Goal: Task Accomplishment & Management: Manage account settings

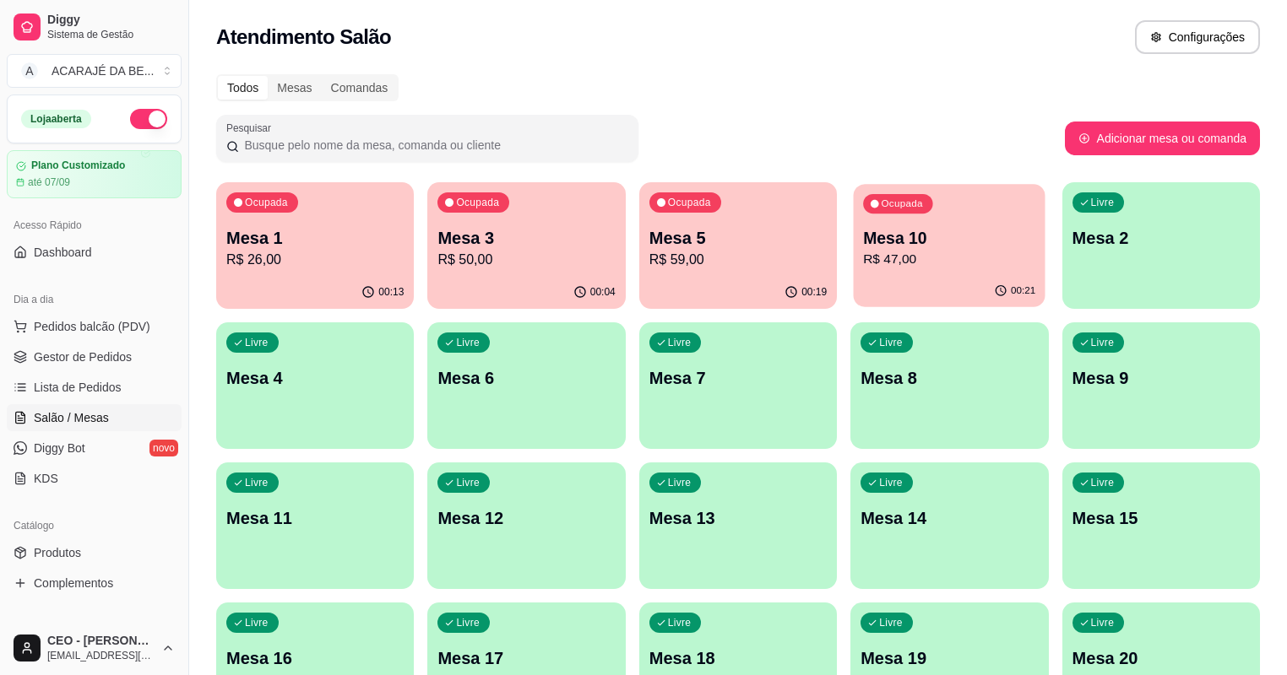
click at [855, 274] on div "Ocupada Mesa 10 R$ 47,00" at bounding box center [950, 229] width 192 height 91
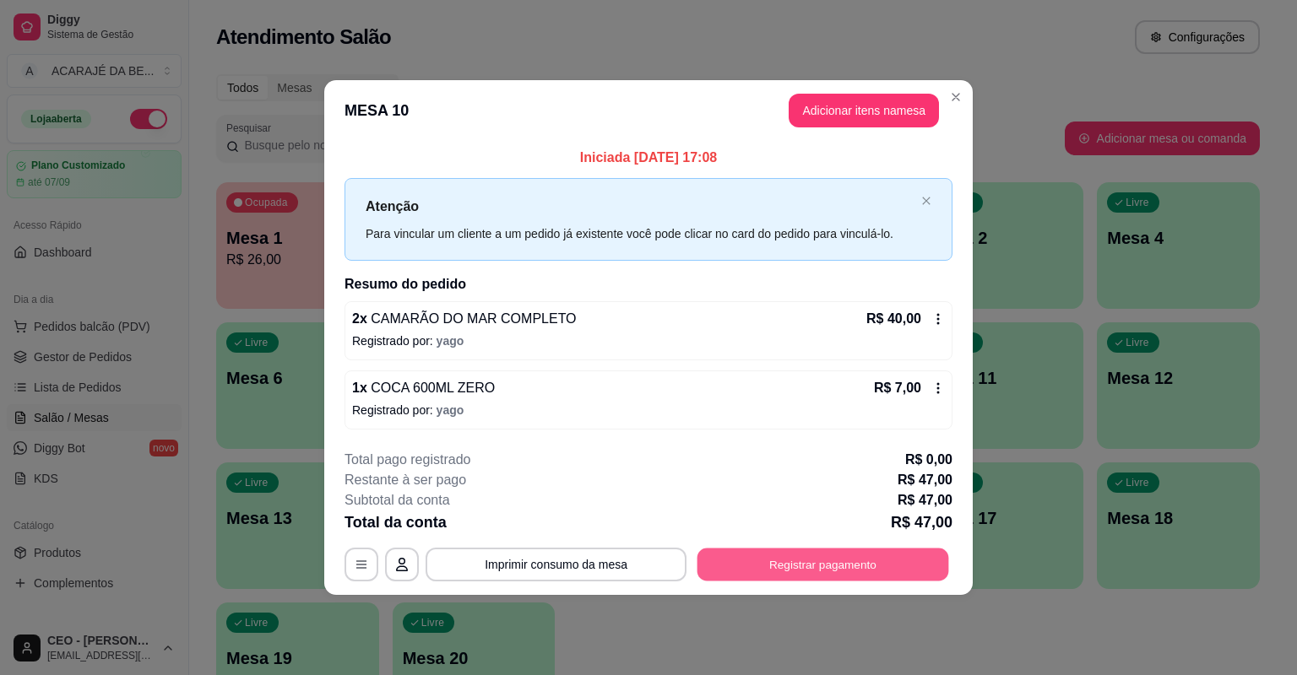
click at [756, 567] on button "Registrar pagamento" at bounding box center [823, 564] width 252 height 33
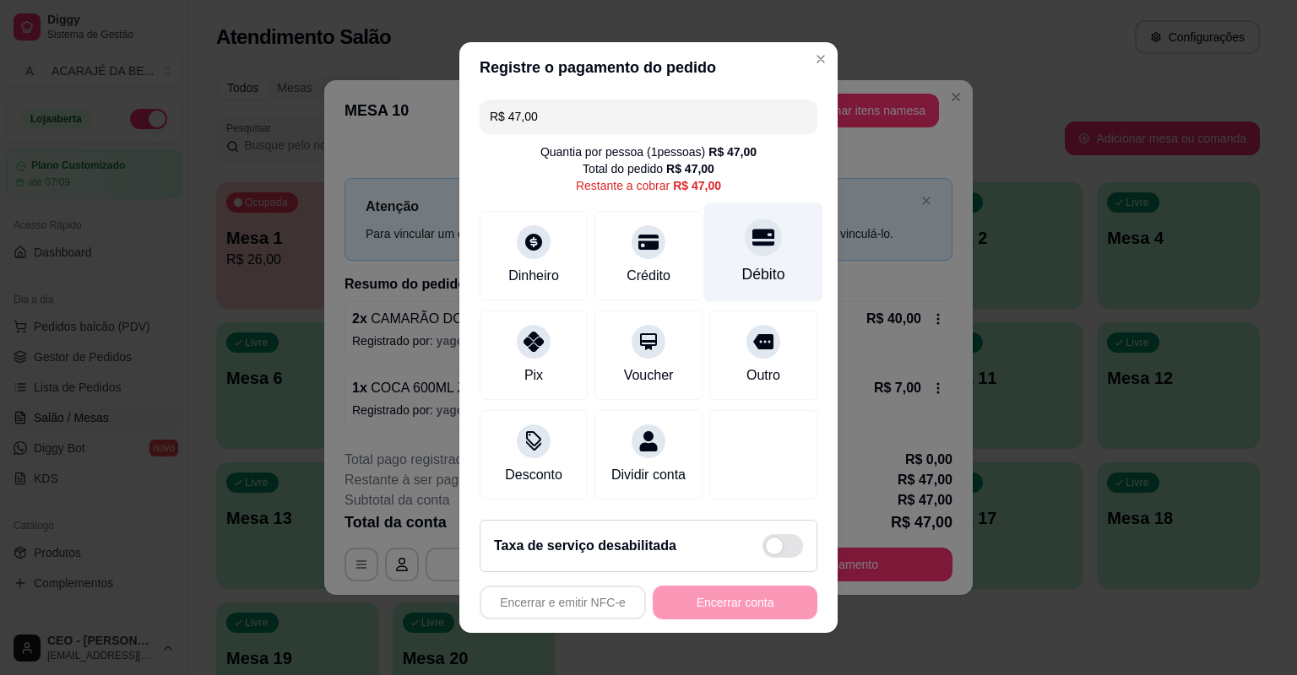
click at [752, 230] on icon at bounding box center [763, 237] width 22 height 22
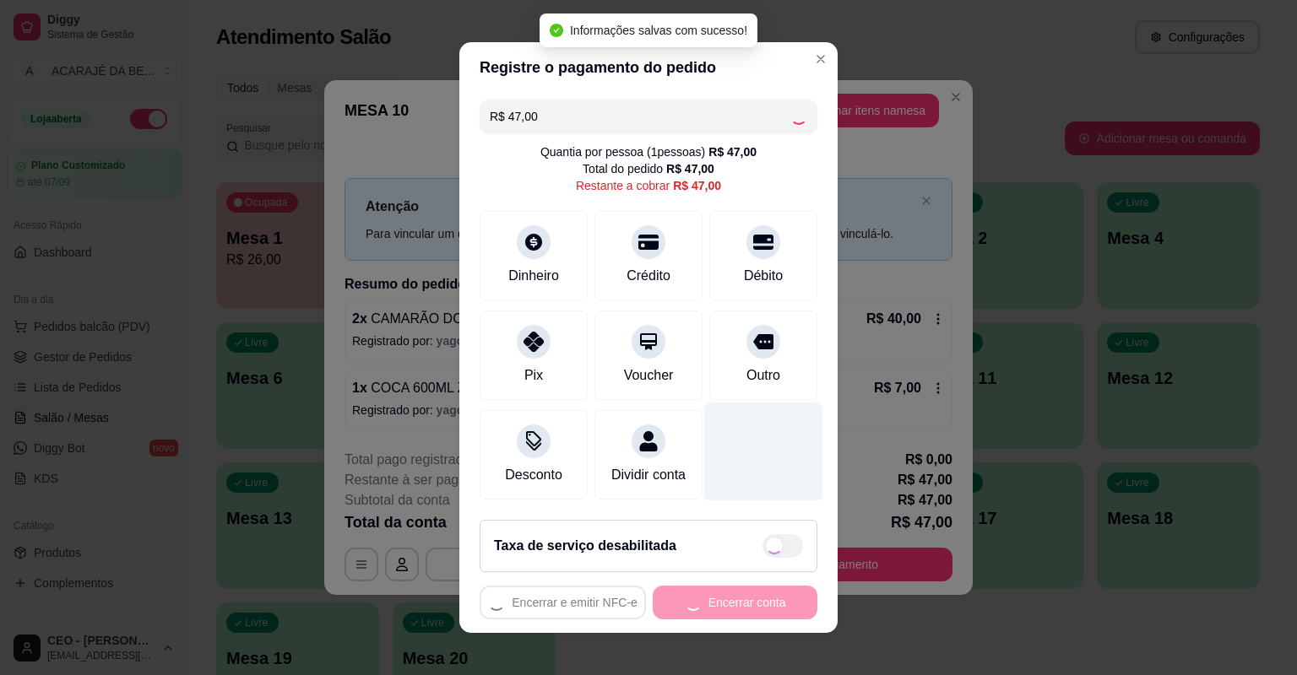
type input "R$ 0,00"
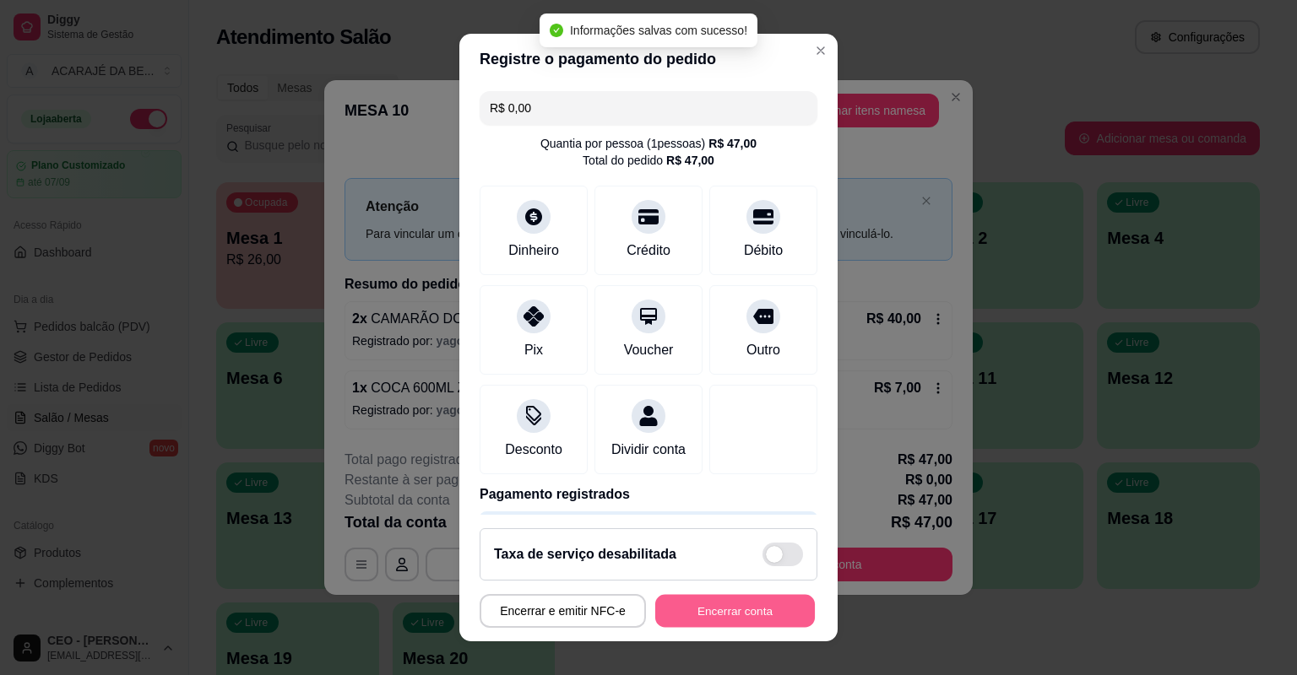
click at [726, 622] on button "Encerrar conta" at bounding box center [735, 611] width 160 height 33
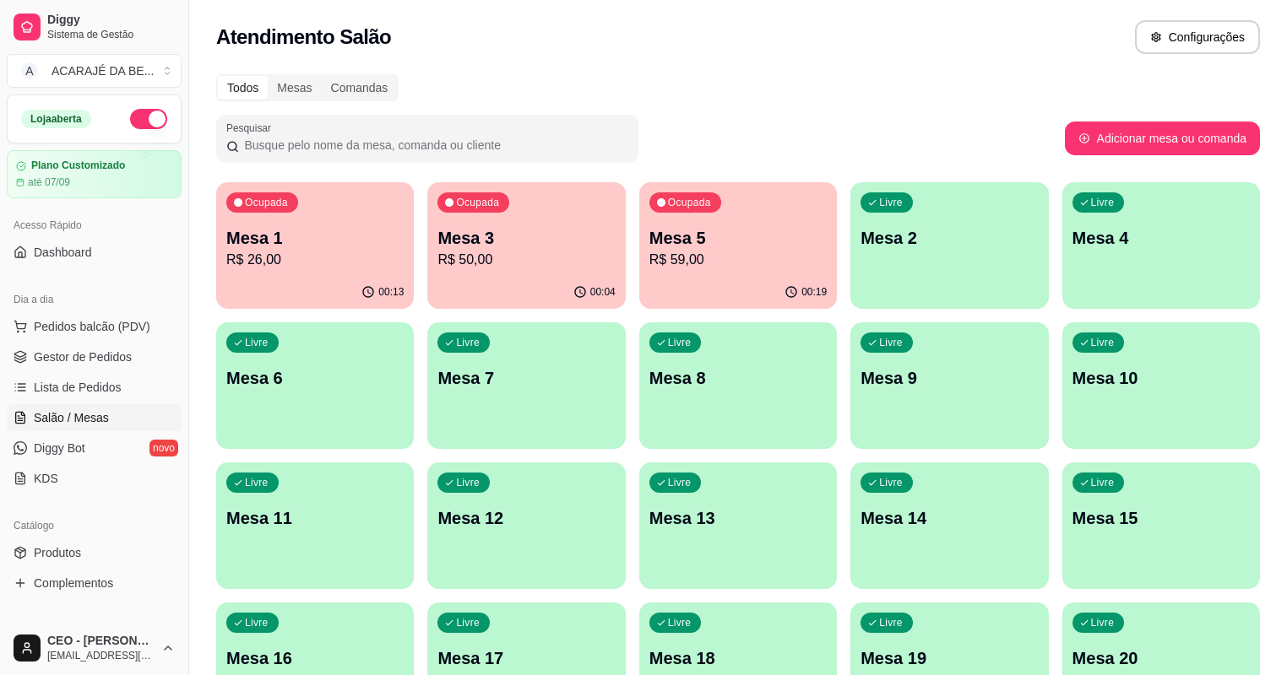
click at [263, 274] on div "Ocupada Mesa 1 R$ 26,00" at bounding box center [315, 229] width 198 height 94
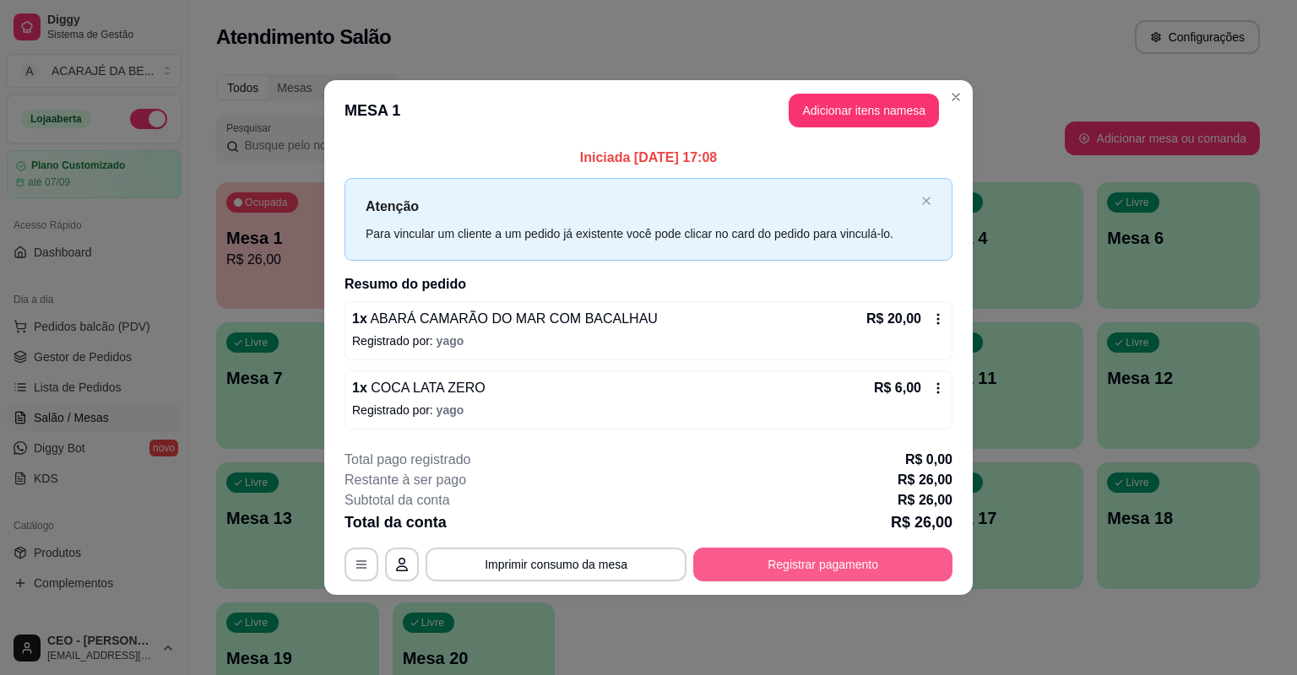
click at [863, 566] on button "Registrar pagamento" at bounding box center [822, 565] width 259 height 34
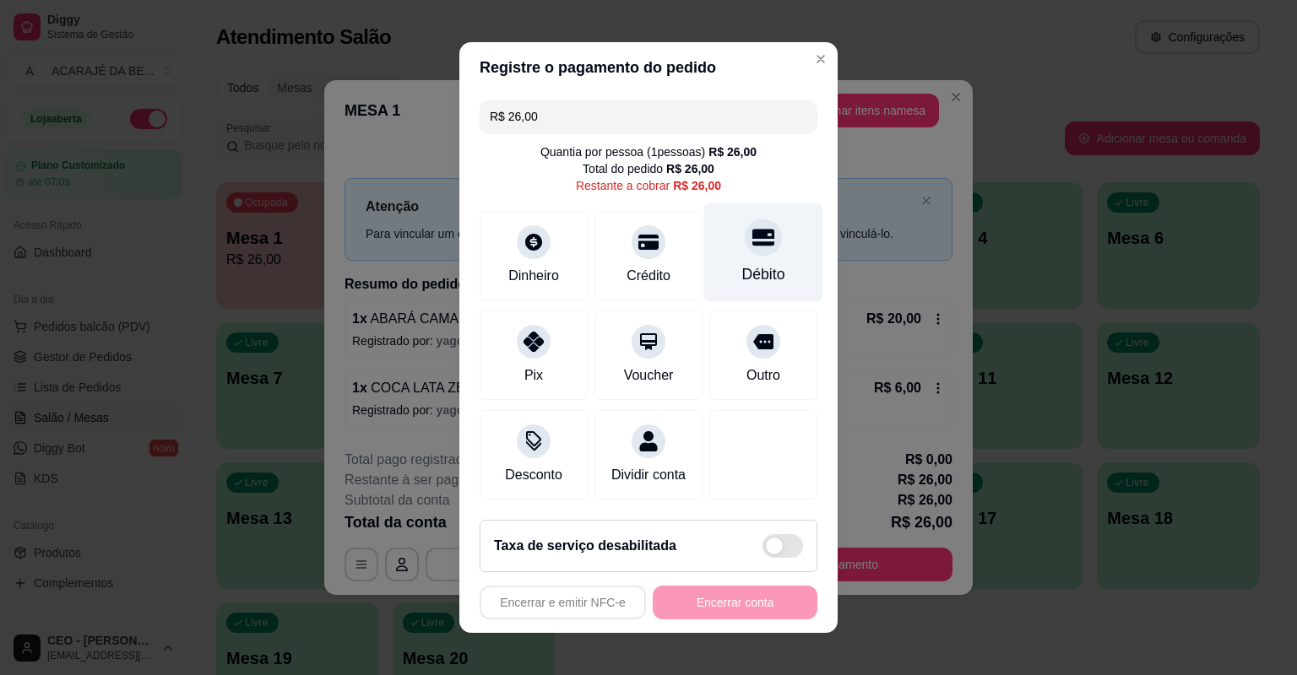
click at [735, 250] on div "Débito" at bounding box center [763, 252] width 119 height 99
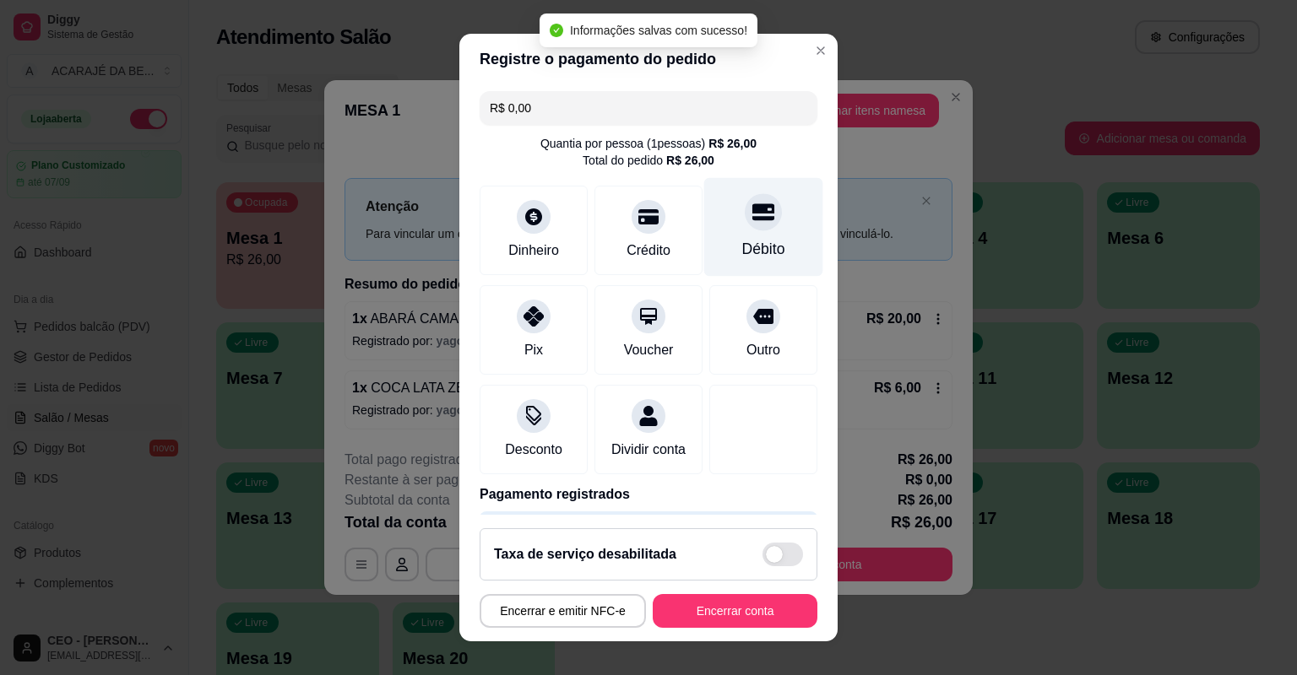
type input "R$ 0,00"
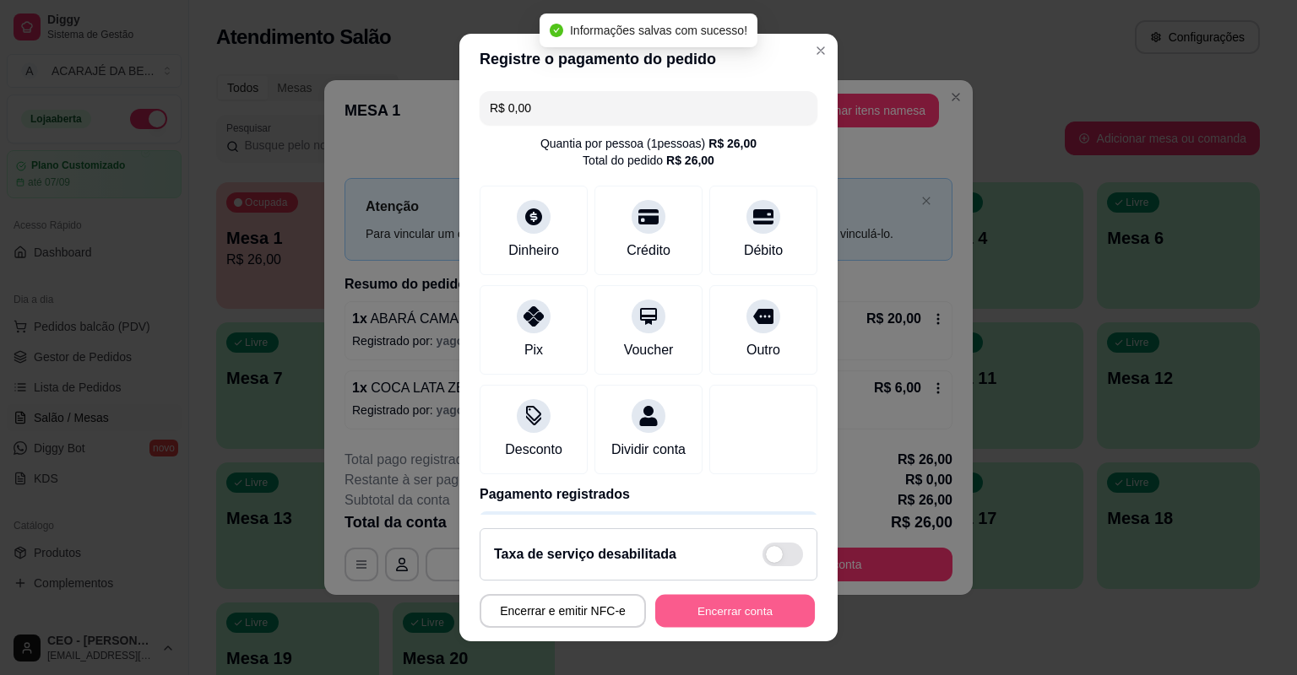
click at [702, 609] on button "Encerrar conta" at bounding box center [735, 611] width 160 height 33
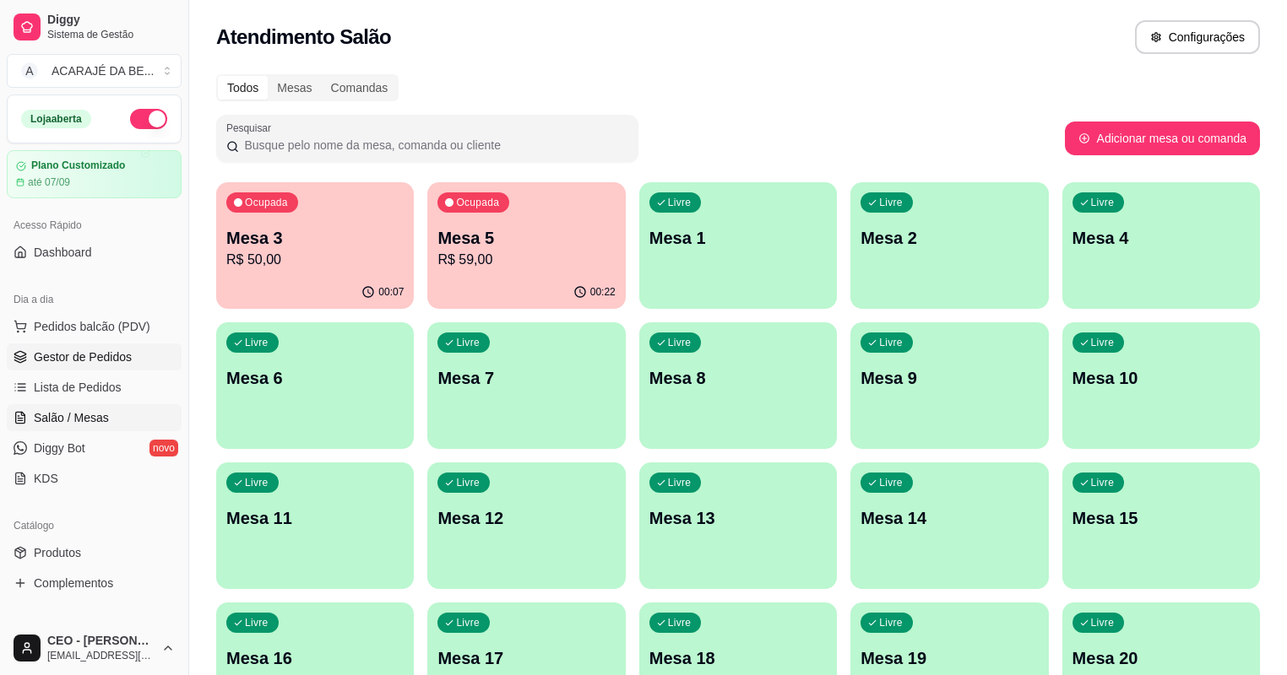
click at [81, 351] on span "Gestor de Pedidos" at bounding box center [83, 357] width 98 height 17
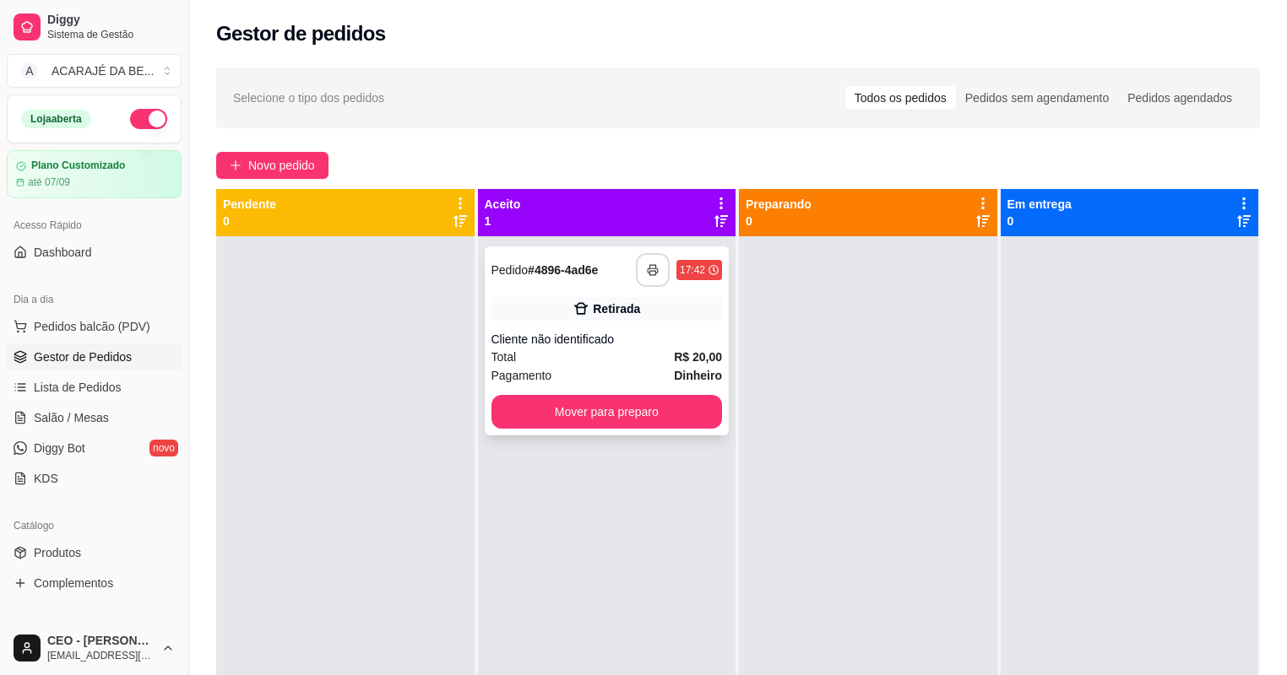
click at [651, 280] on button "button" at bounding box center [653, 270] width 34 height 34
click at [623, 411] on button "Mover para preparo" at bounding box center [606, 412] width 231 height 34
click at [623, 411] on div "Mover para preparo" at bounding box center [606, 412] width 231 height 34
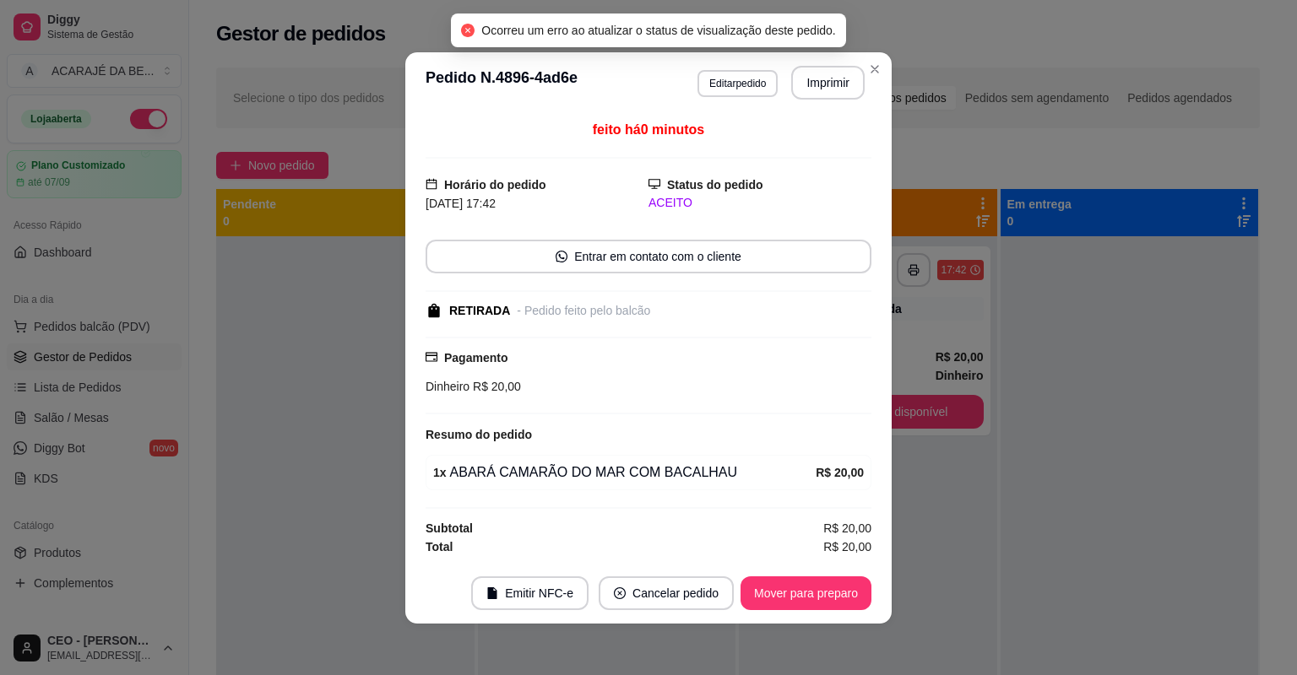
click at [877, 588] on footer "Emitir NFC-e Cancelar pedido Mover para preparo" at bounding box center [648, 593] width 486 height 61
click at [861, 594] on button "Mover para preparo" at bounding box center [805, 593] width 127 height 33
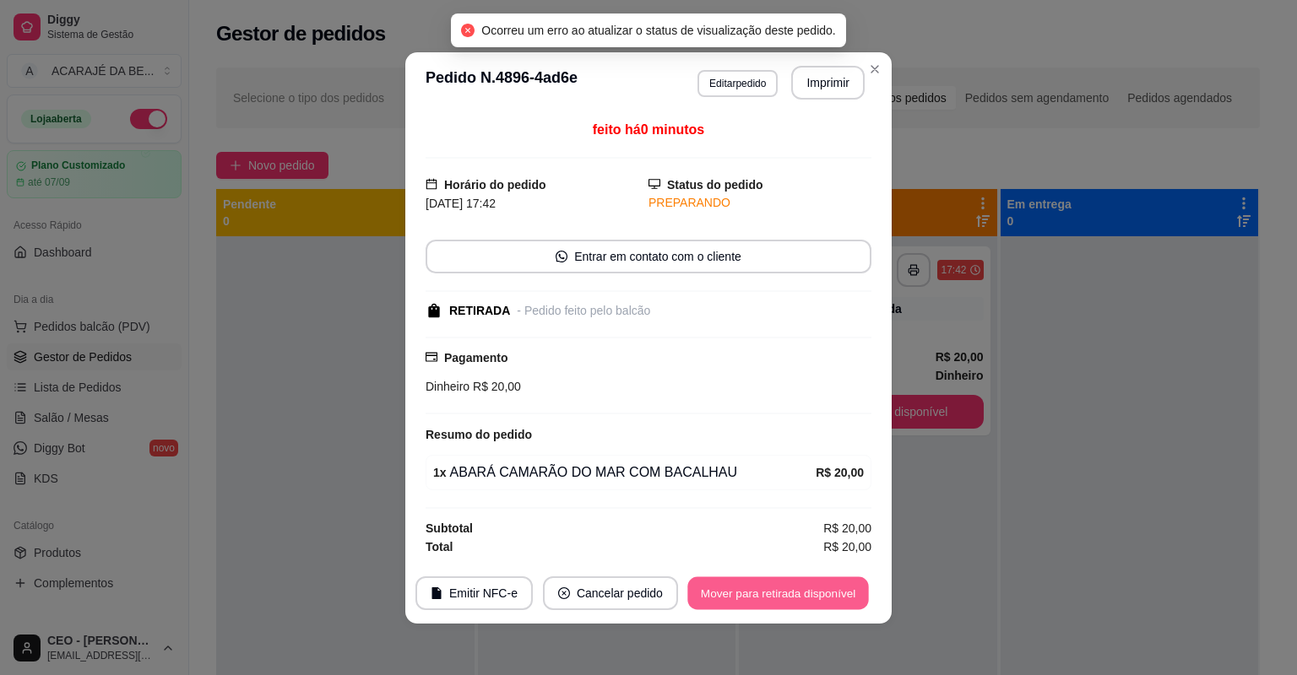
click at [857, 594] on button "Mover para retirada disponível" at bounding box center [777, 593] width 181 height 33
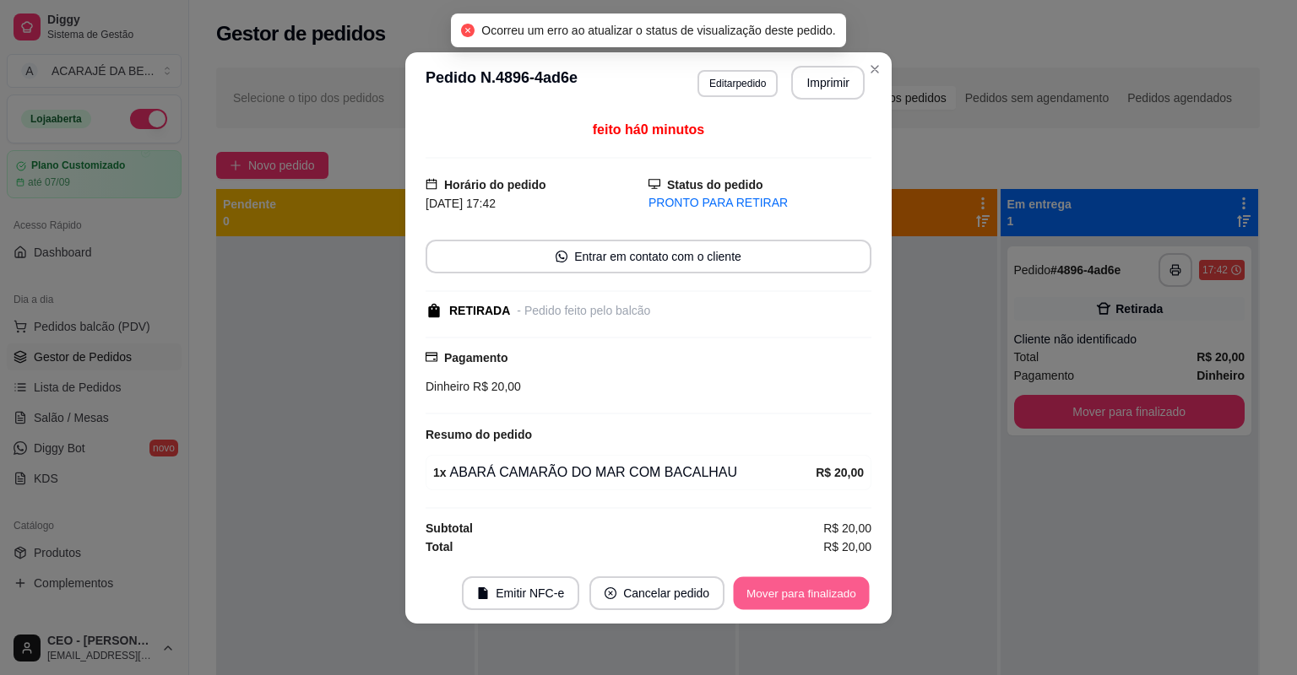
click at [857, 594] on button "Mover para finalizado" at bounding box center [802, 593] width 136 height 33
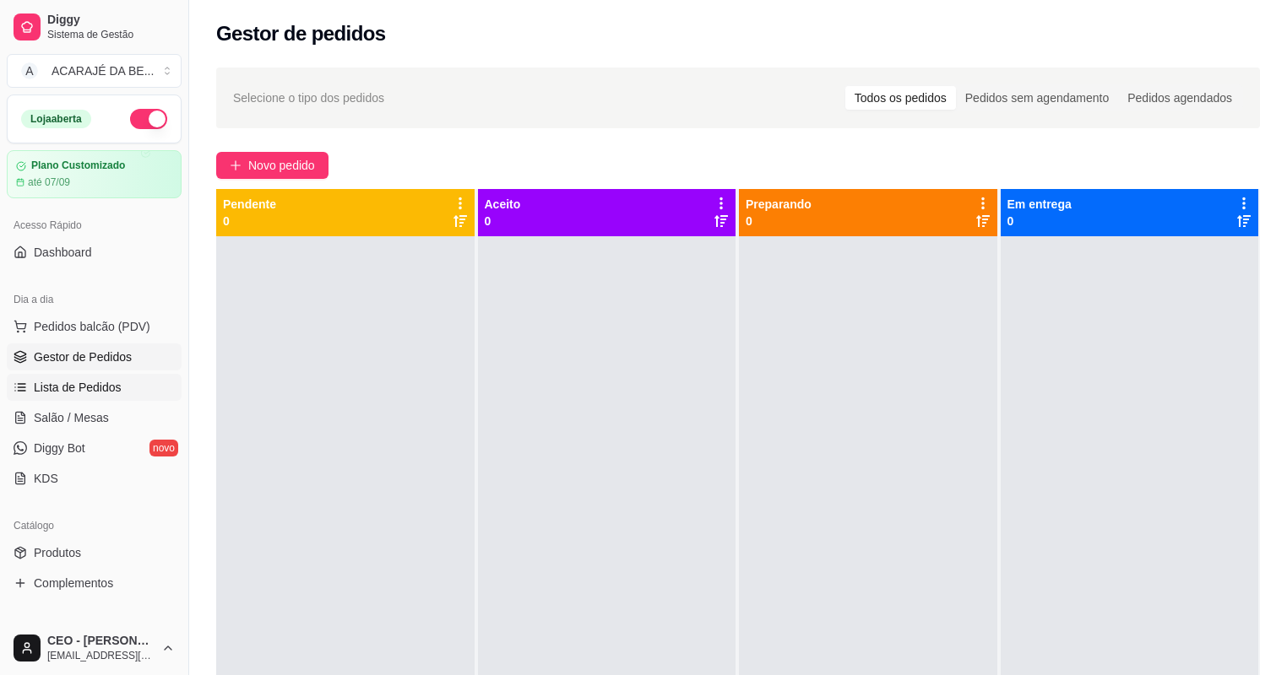
click at [70, 389] on span "Lista de Pedidos" at bounding box center [78, 387] width 88 height 17
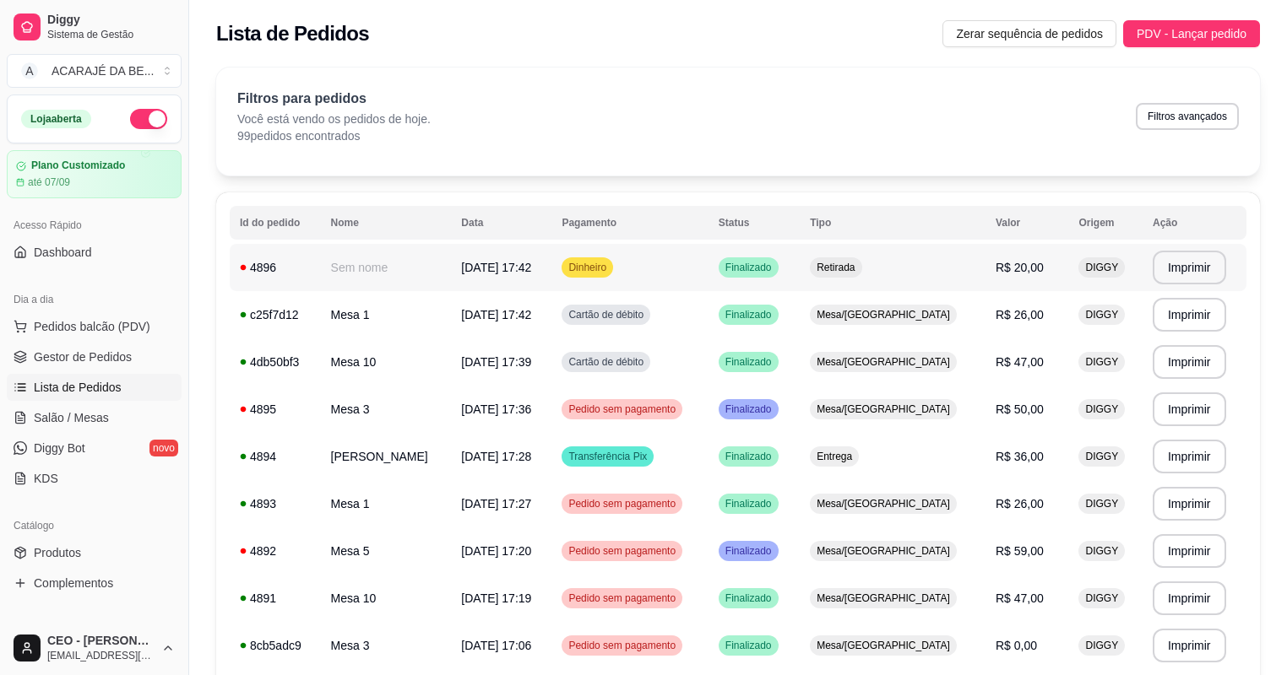
click at [642, 283] on td "Dinheiro" at bounding box center [629, 267] width 156 height 47
click at [83, 359] on span "Gestor de Pedidos" at bounding box center [83, 357] width 98 height 17
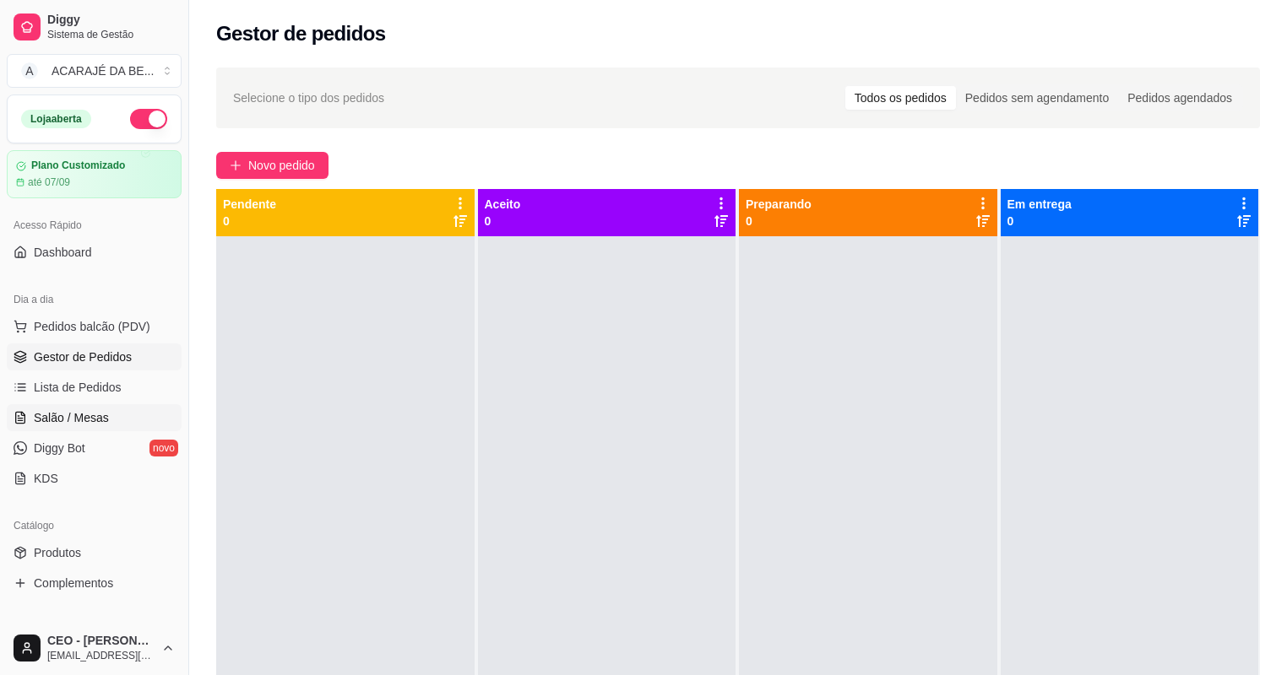
click at [93, 412] on span "Salão / Mesas" at bounding box center [71, 417] width 75 height 17
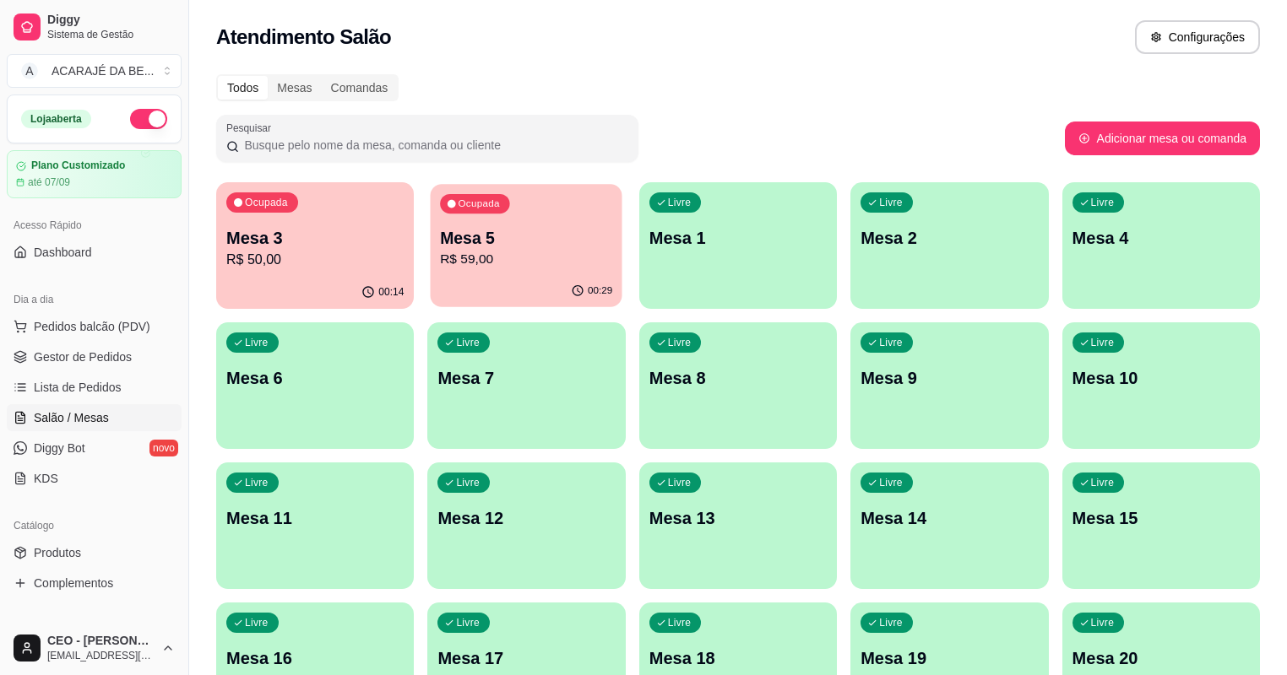
click at [495, 220] on div "Ocupada Mesa 5 R$ 59,00" at bounding box center [527, 229] width 192 height 91
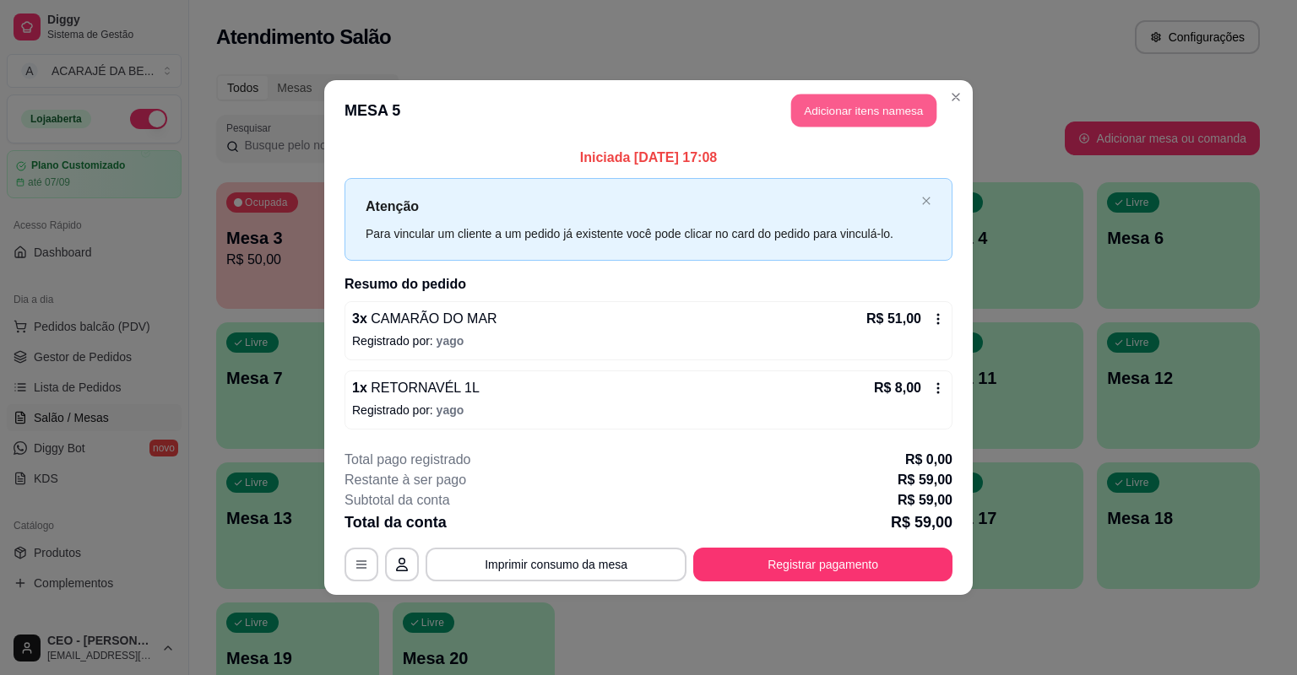
click at [827, 114] on button "Adicionar itens na mesa" at bounding box center [863, 111] width 145 height 33
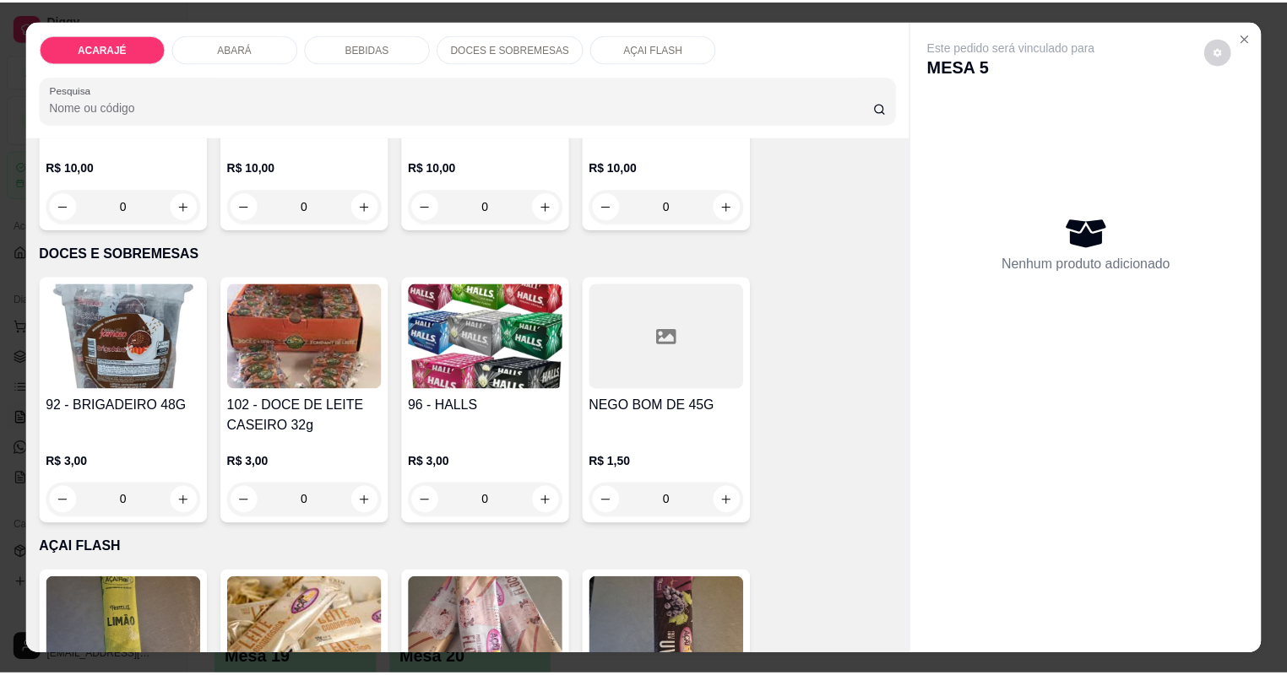
scroll to position [2674, 0]
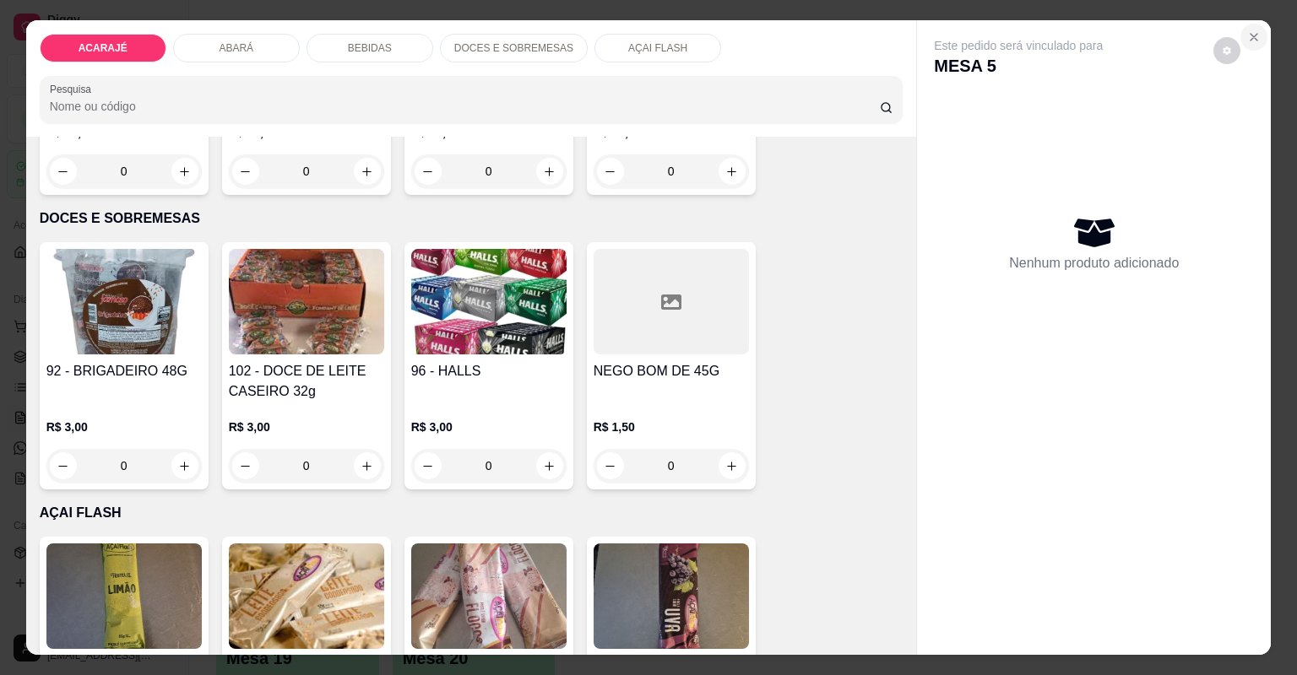
click at [1250, 33] on icon "Close" at bounding box center [1254, 37] width 14 height 14
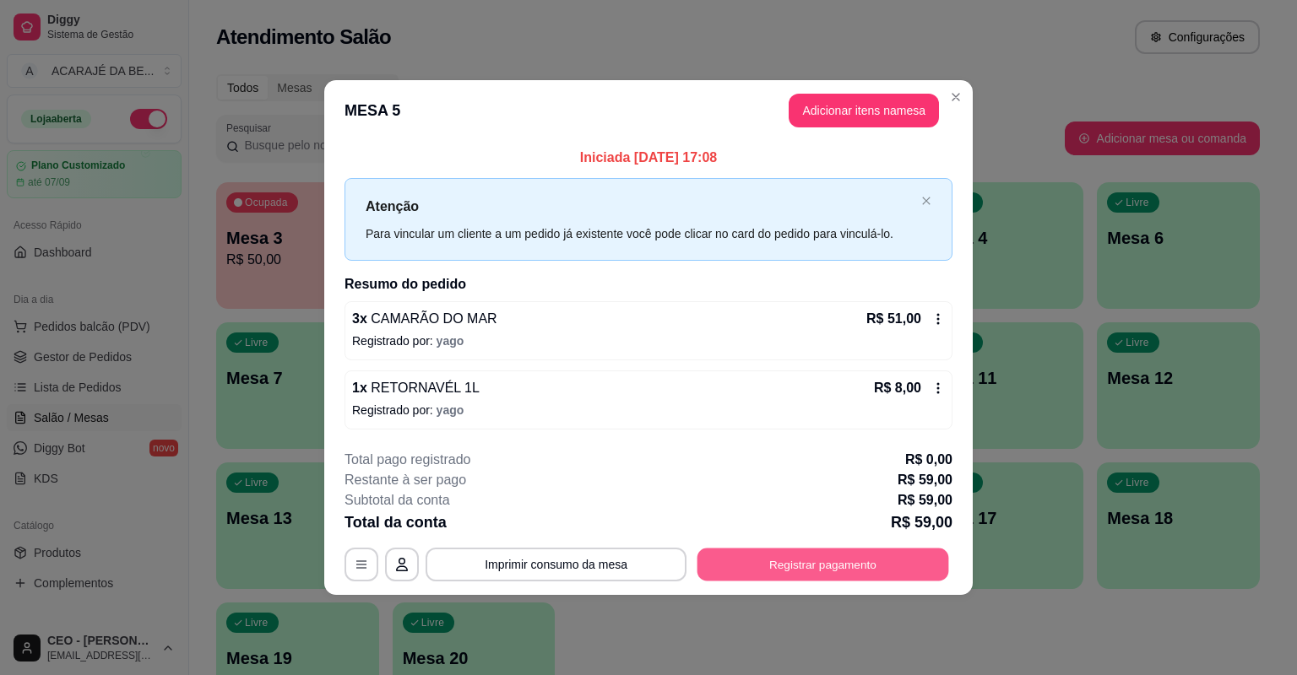
click at [771, 567] on button "Registrar pagamento" at bounding box center [823, 564] width 252 height 33
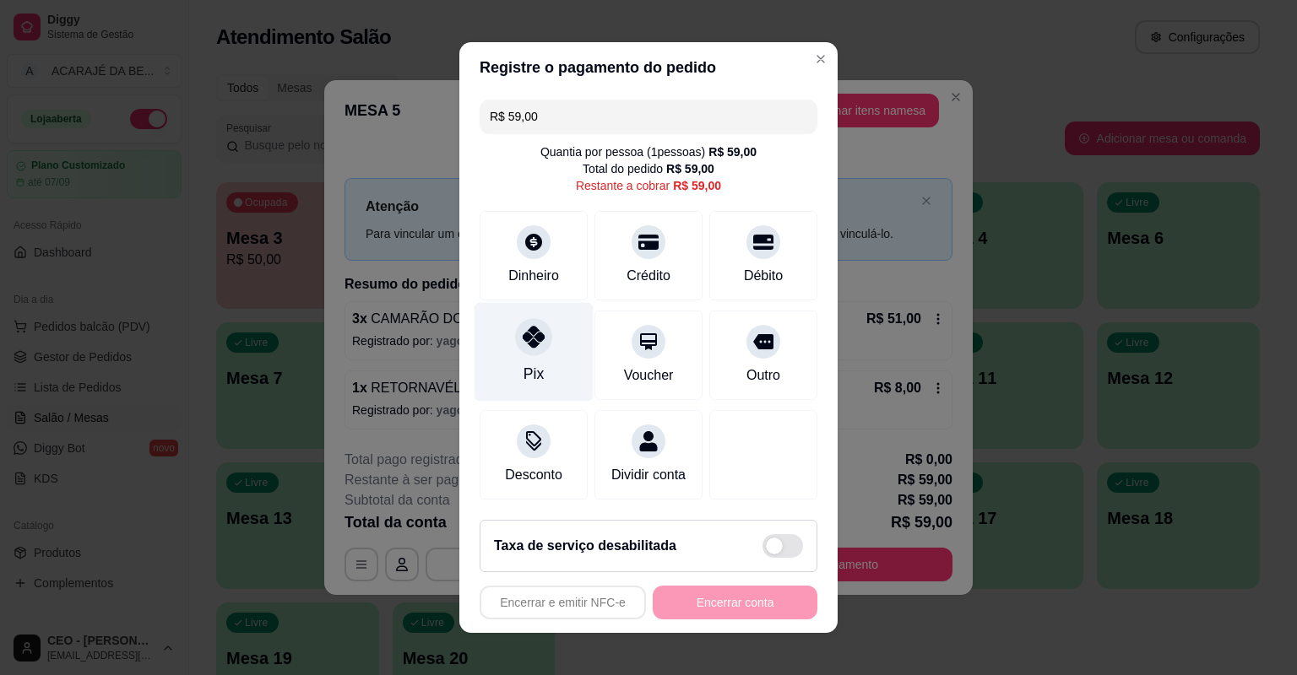
click at [523, 372] on div "Pix" at bounding box center [533, 374] width 20 height 22
type input "R$ 0,00"
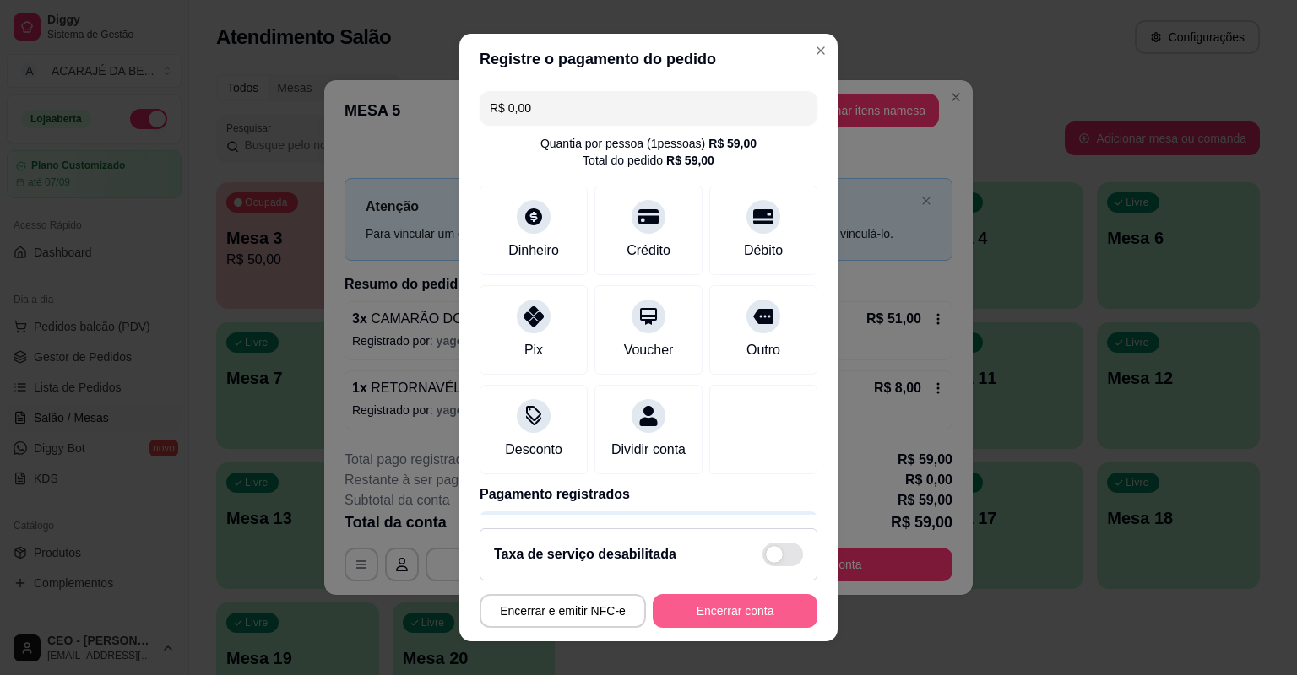
click at [713, 621] on button "Encerrar conta" at bounding box center [735, 611] width 165 height 34
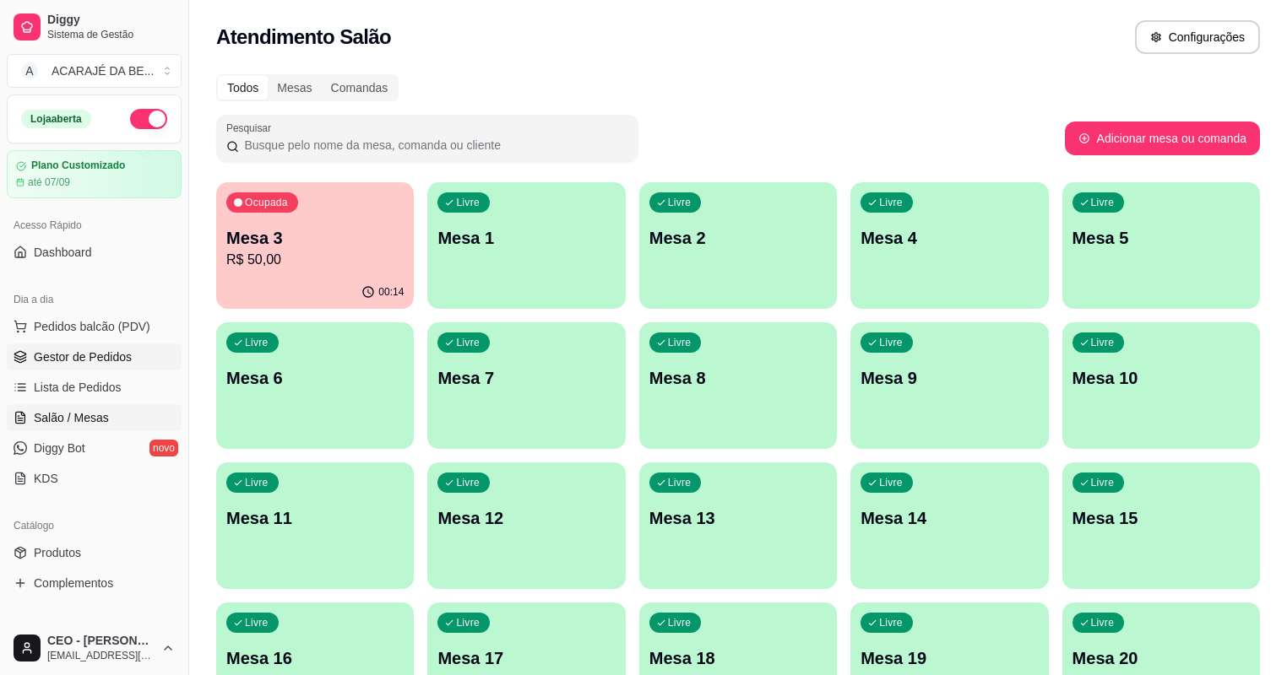
click at [53, 355] on span "Gestor de Pedidos" at bounding box center [83, 357] width 98 height 17
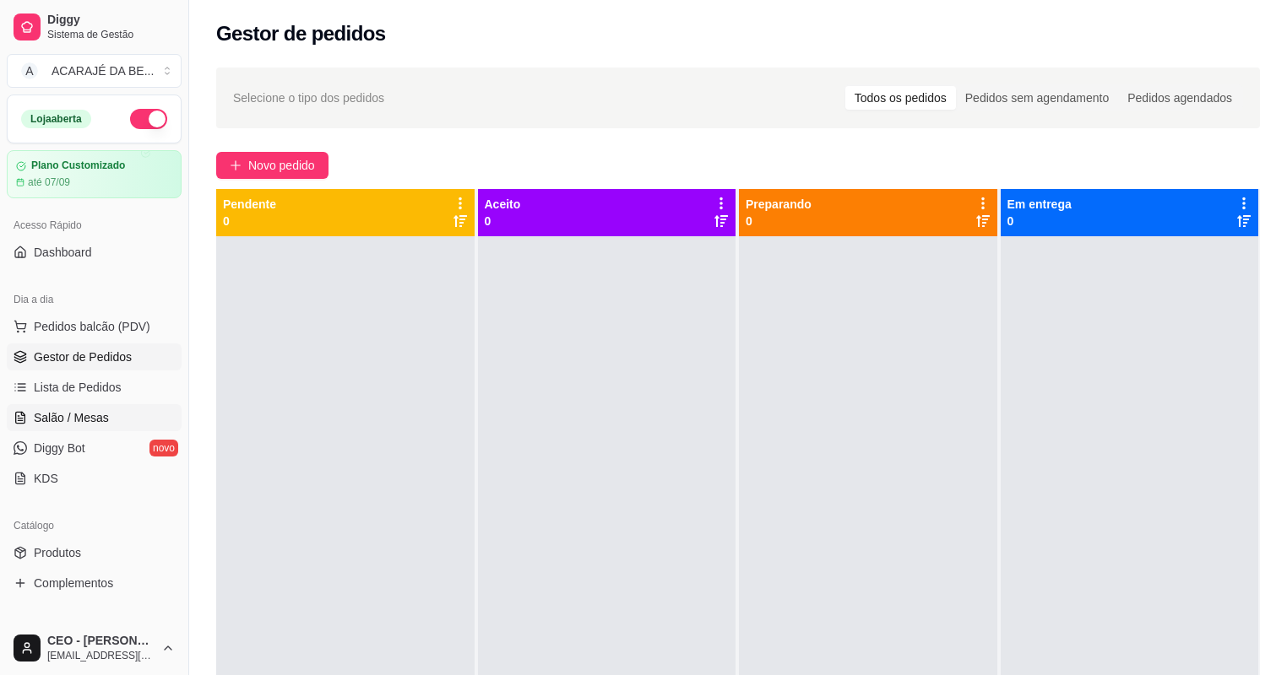
click at [74, 410] on span "Salão / Mesas" at bounding box center [71, 417] width 75 height 17
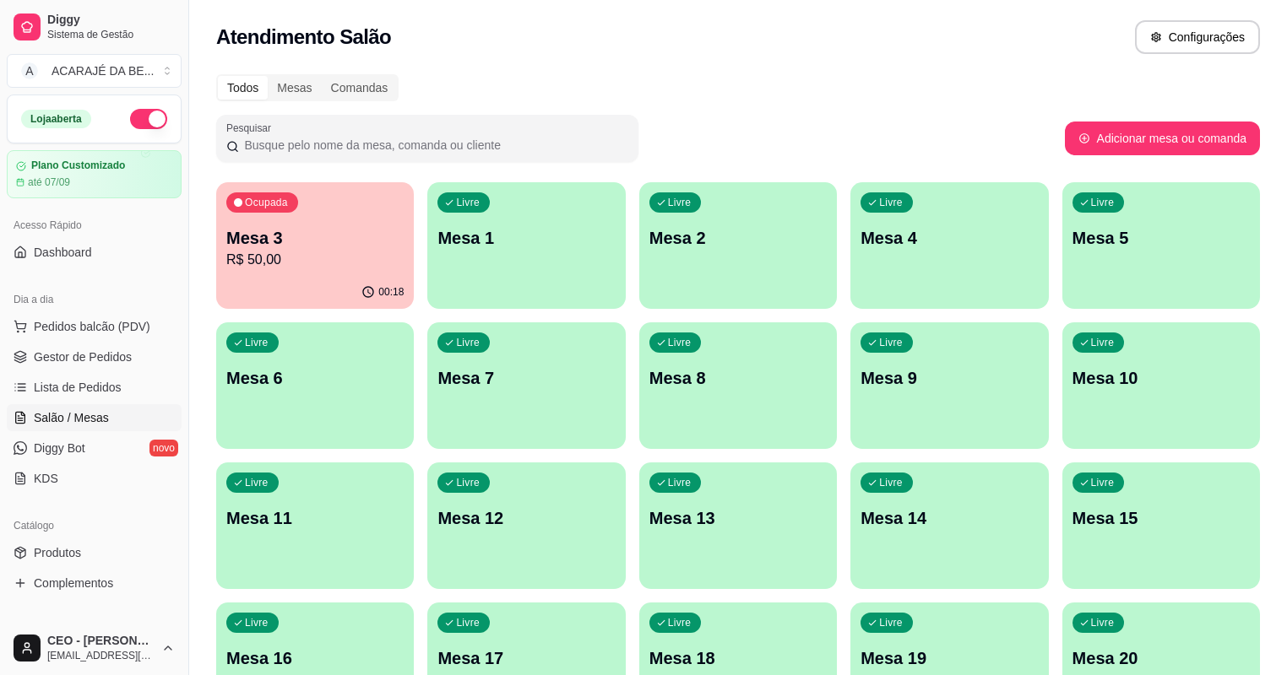
click at [297, 264] on p "R$ 50,00" at bounding box center [314, 260] width 177 height 20
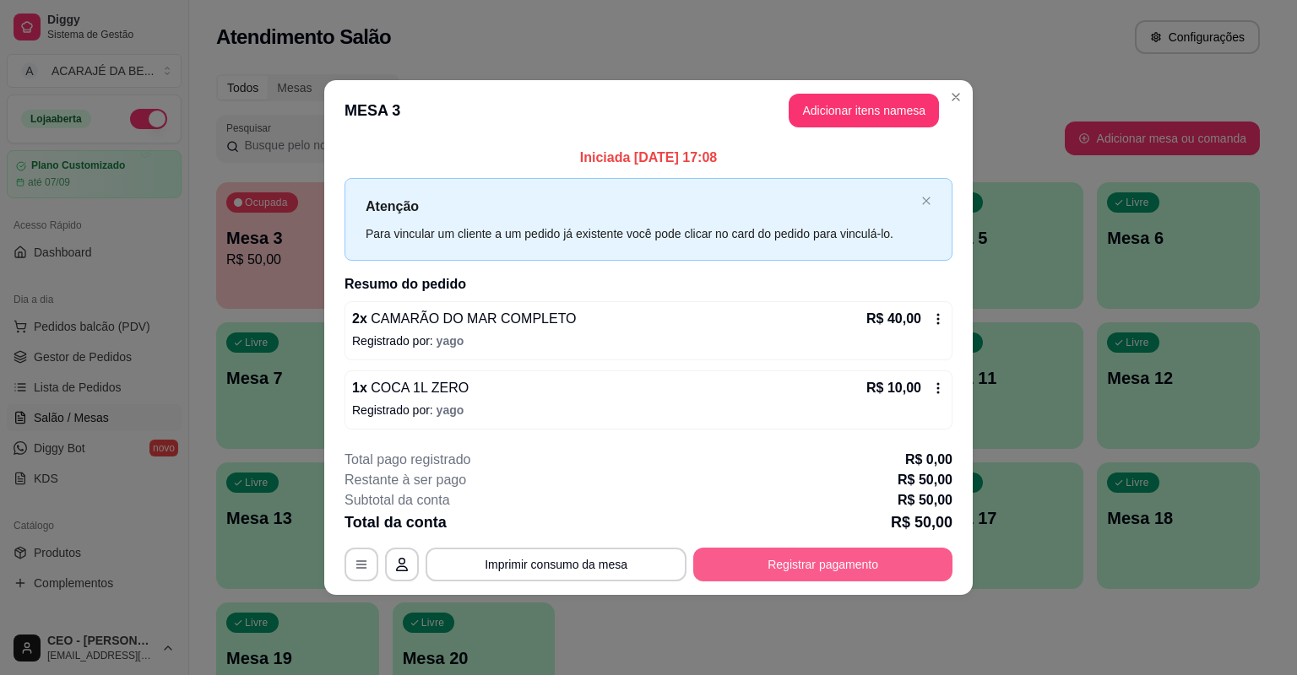
click at [925, 567] on button "Registrar pagamento" at bounding box center [822, 565] width 259 height 34
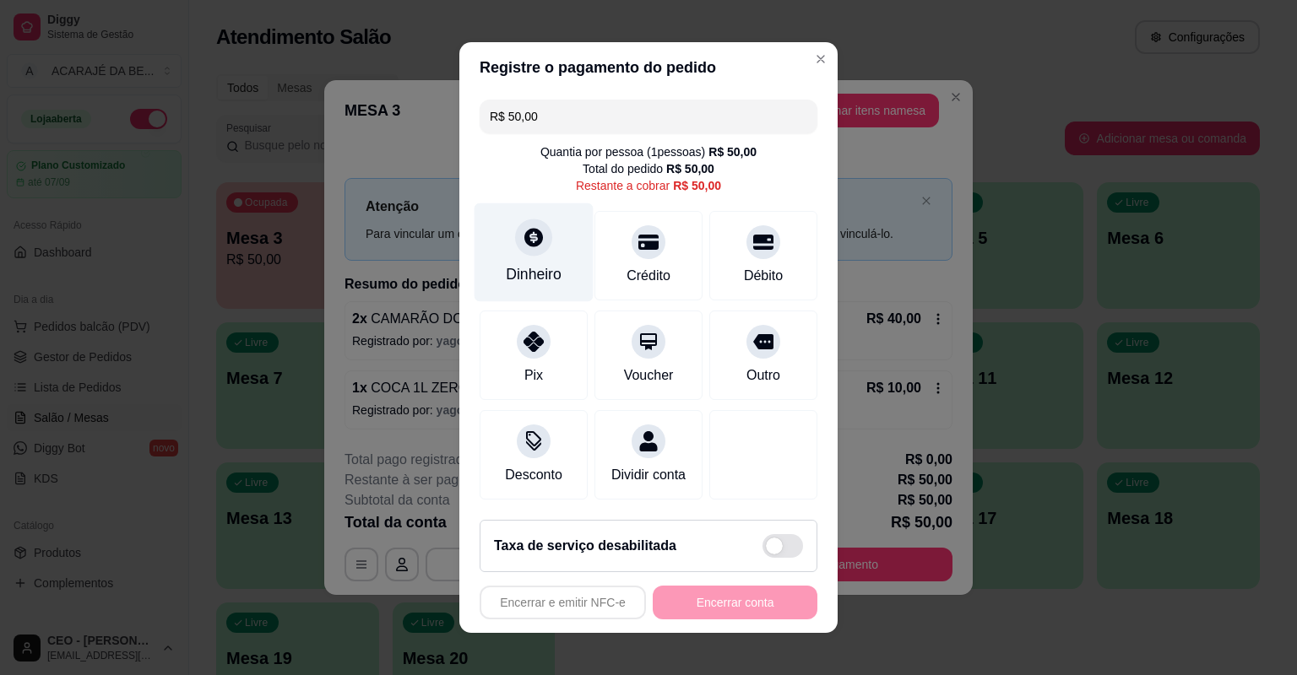
click at [555, 274] on div "Dinheiro" at bounding box center [534, 274] width 56 height 22
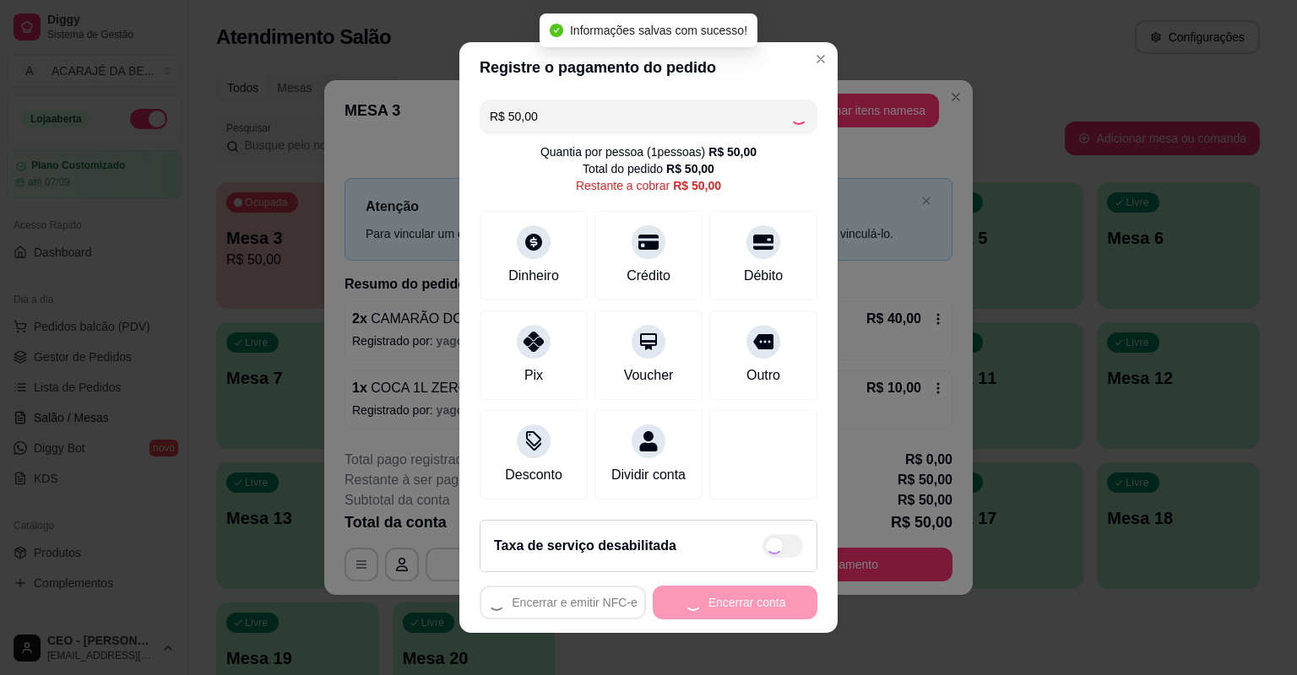
type input "R$ 0,00"
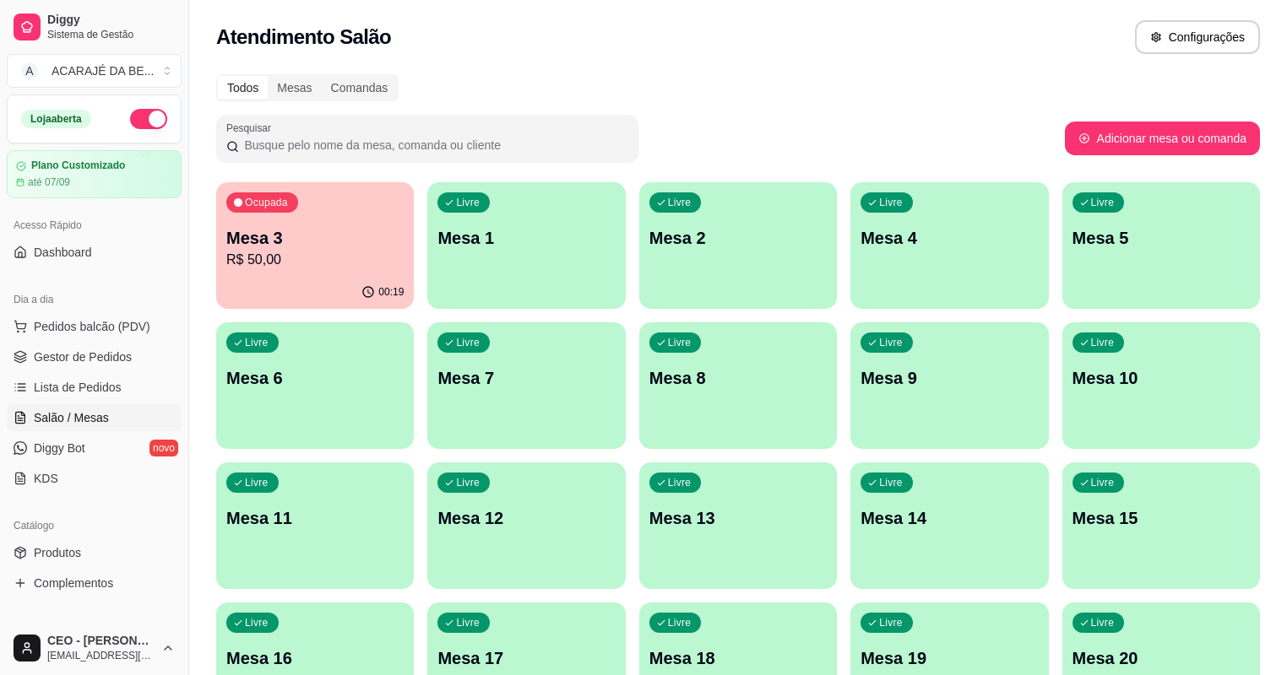
click at [297, 236] on p "Mesa 3" at bounding box center [314, 238] width 177 height 24
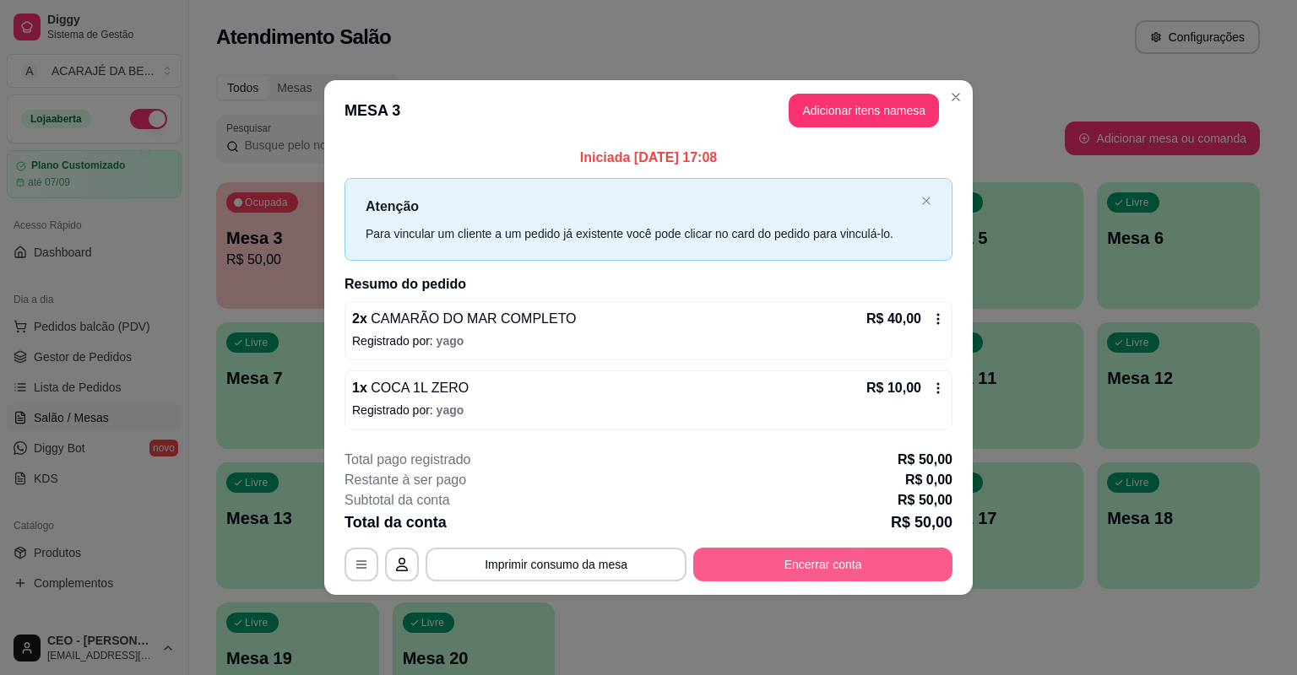
click at [767, 567] on button "Encerrar conta" at bounding box center [822, 565] width 259 height 34
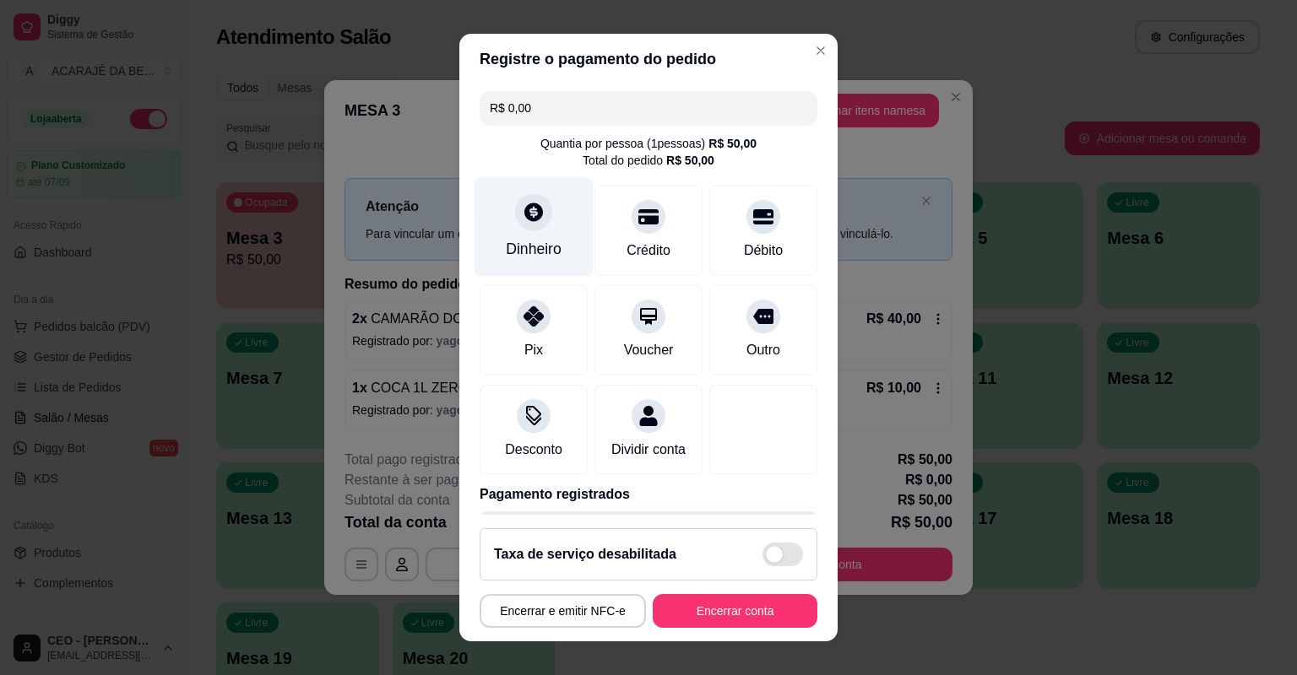
click at [523, 243] on div "Dinheiro" at bounding box center [534, 249] width 56 height 22
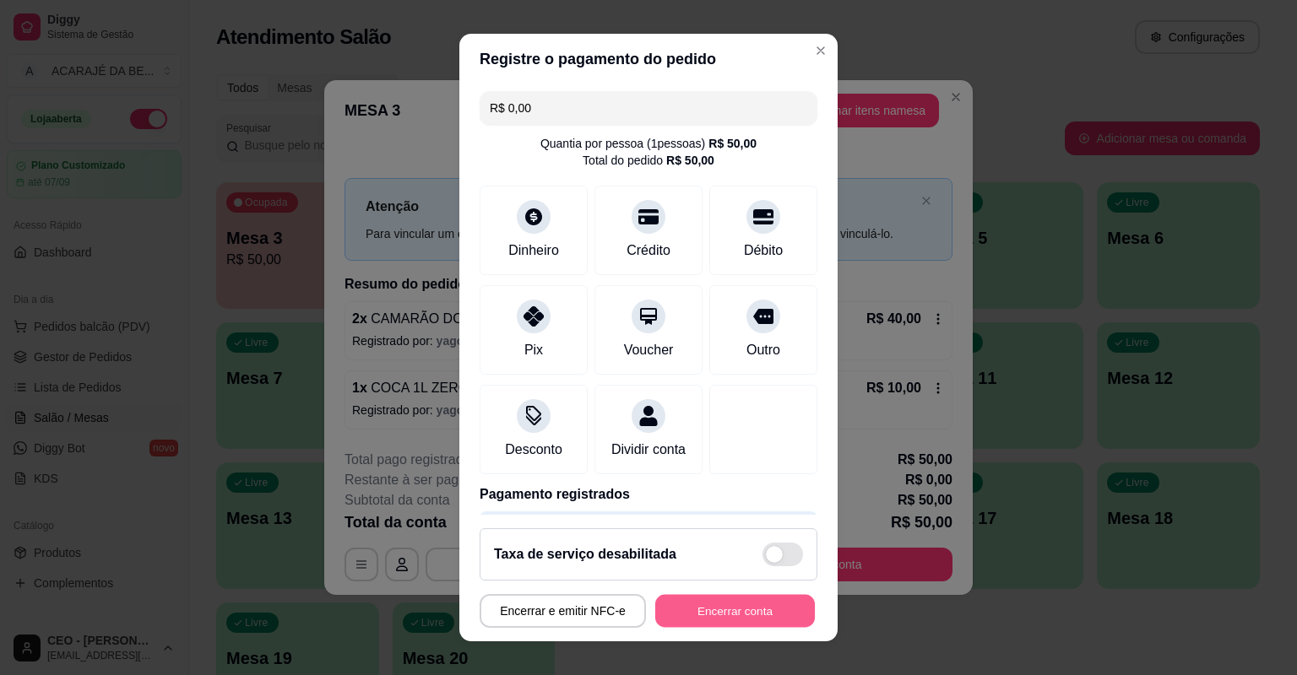
click at [716, 613] on button "Encerrar conta" at bounding box center [735, 611] width 160 height 33
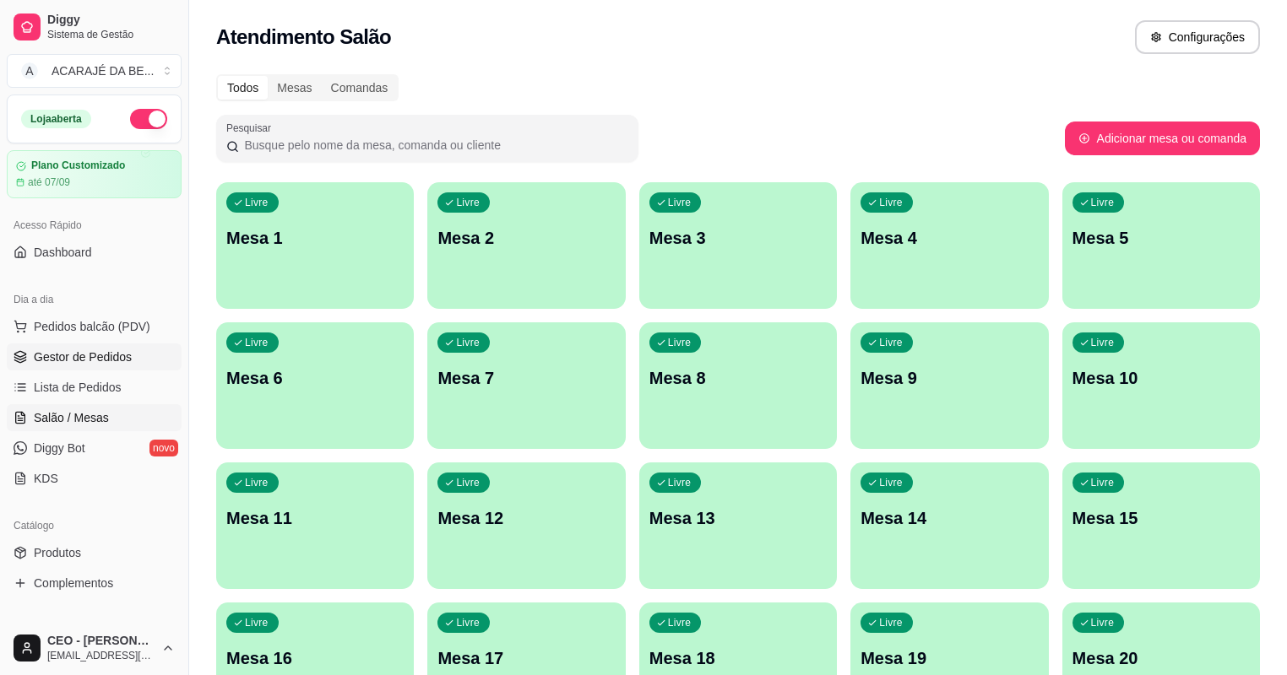
click at [71, 358] on span "Gestor de Pedidos" at bounding box center [83, 357] width 98 height 17
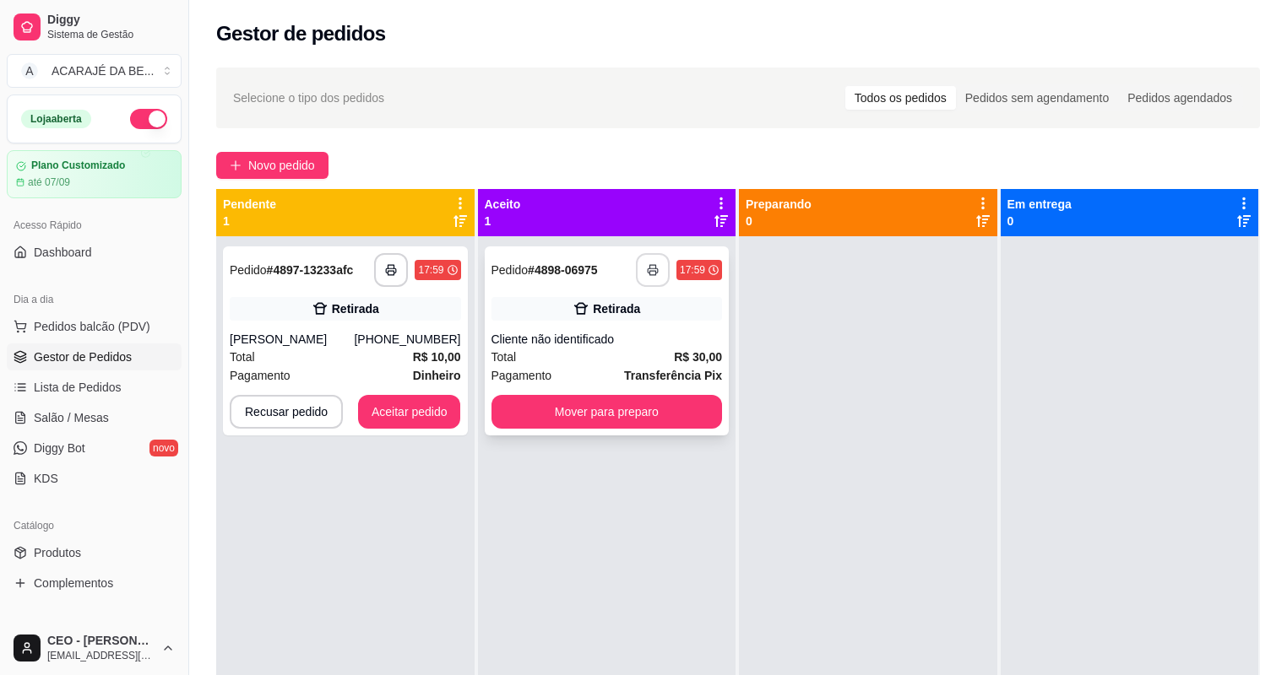
click at [658, 263] on button "button" at bounding box center [653, 270] width 34 height 34
click at [402, 264] on button "button" at bounding box center [391, 270] width 34 height 34
click at [565, 414] on button "Mover para preparo" at bounding box center [606, 412] width 231 height 34
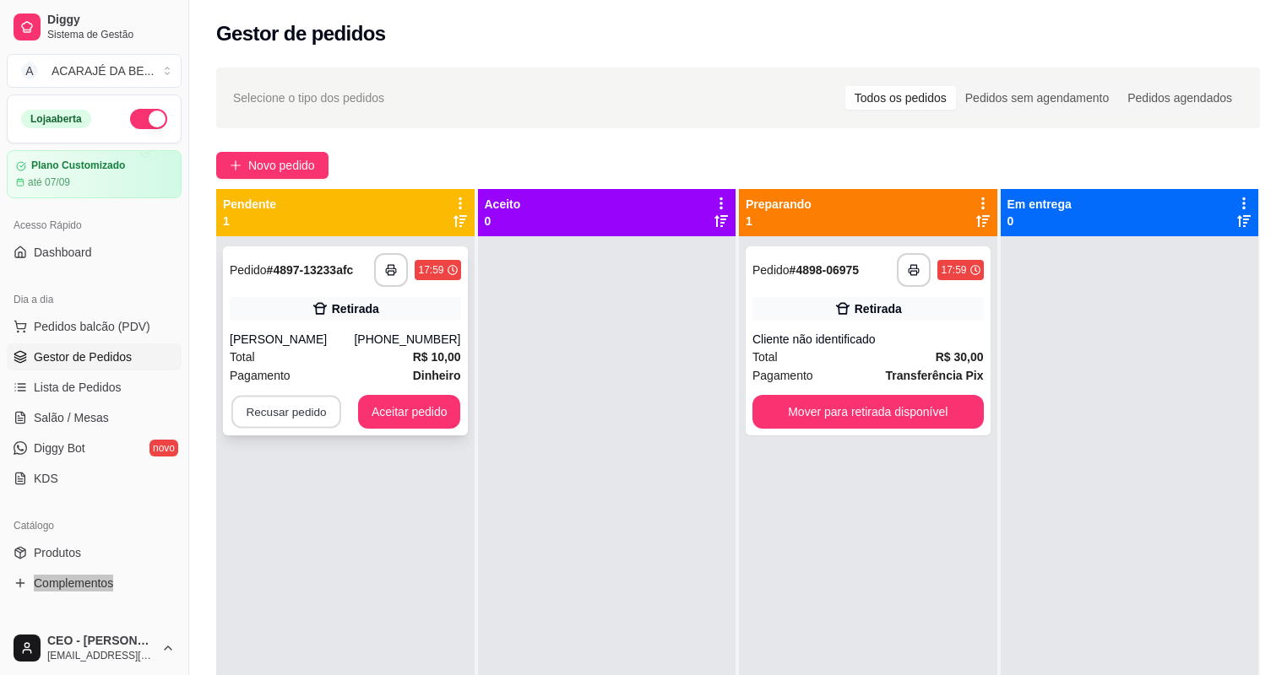
click at [333, 406] on button "Recusar pedido" at bounding box center [286, 412] width 110 height 33
click at [363, 409] on button "Aceitar pedido" at bounding box center [409, 412] width 103 height 34
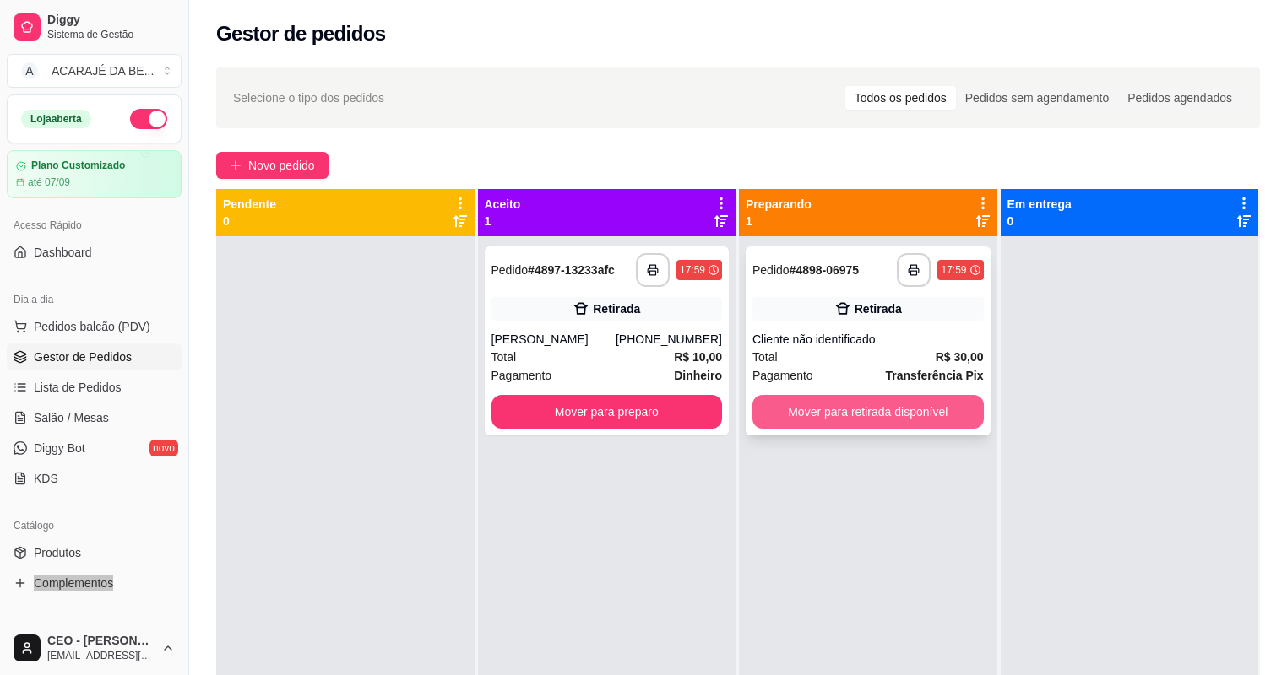
click at [944, 418] on button "Mover para retirada disponível" at bounding box center [867, 412] width 231 height 34
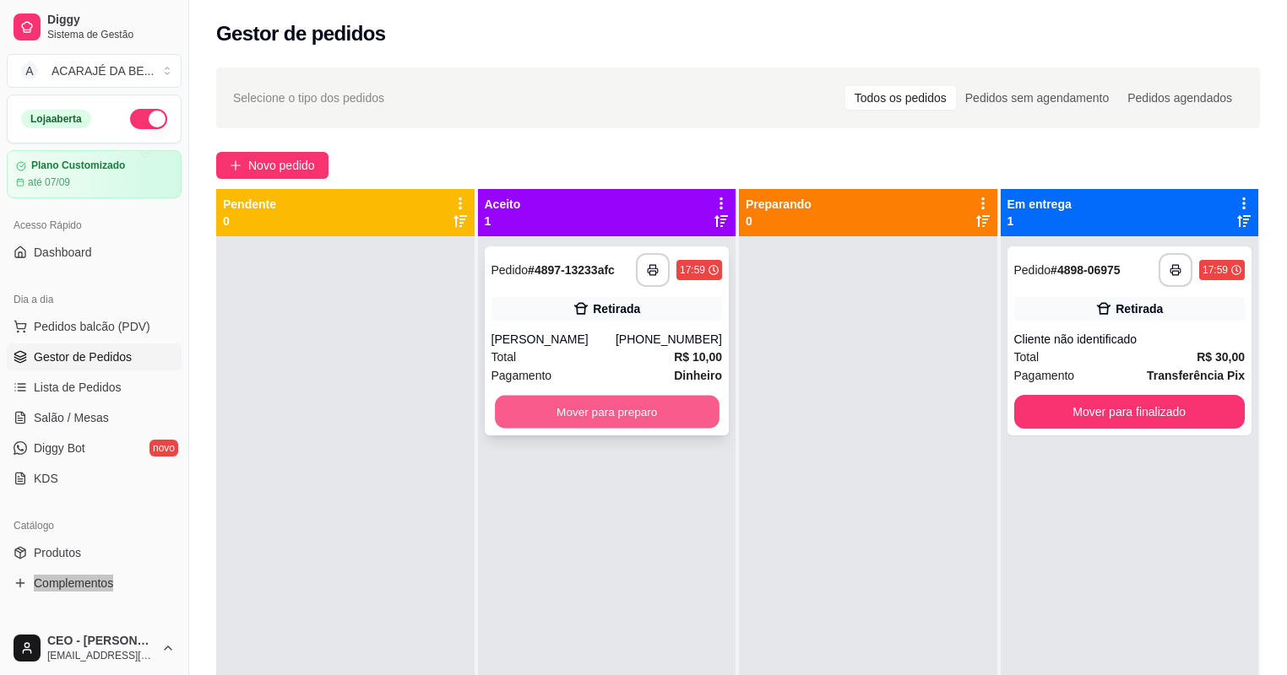
click at [675, 411] on button "Mover para preparo" at bounding box center [607, 412] width 224 height 33
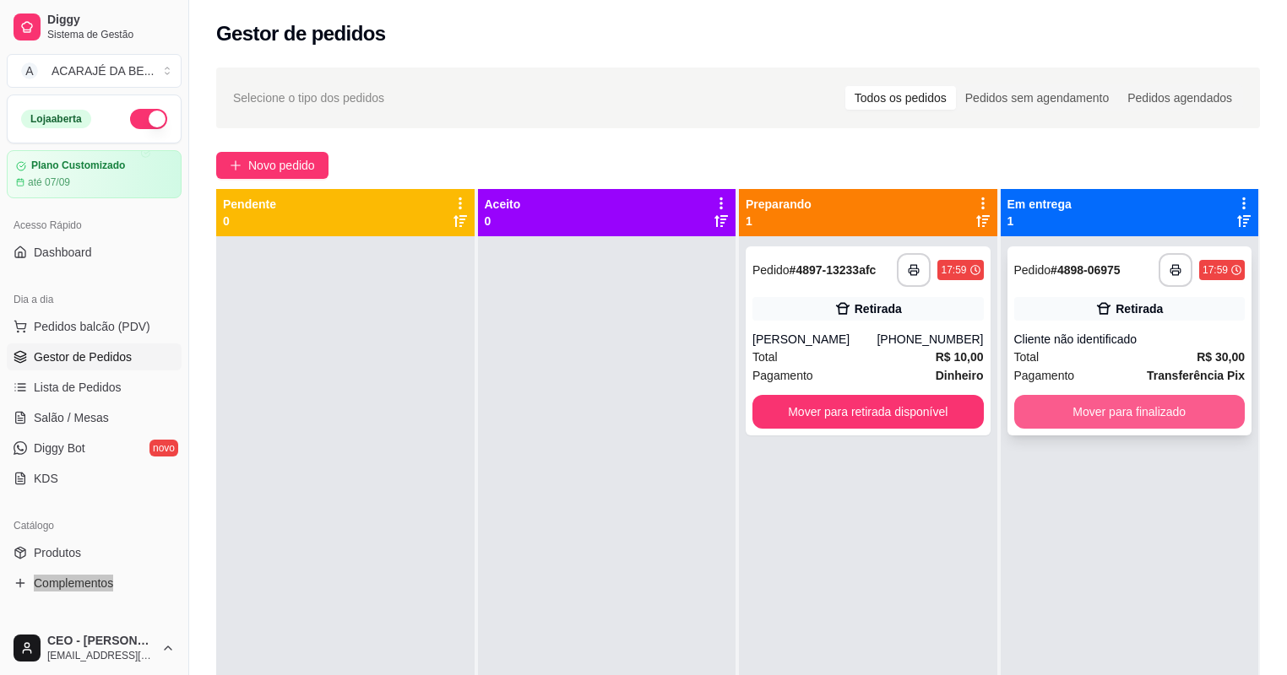
click at [1096, 423] on button "Mover para finalizado" at bounding box center [1129, 412] width 231 height 34
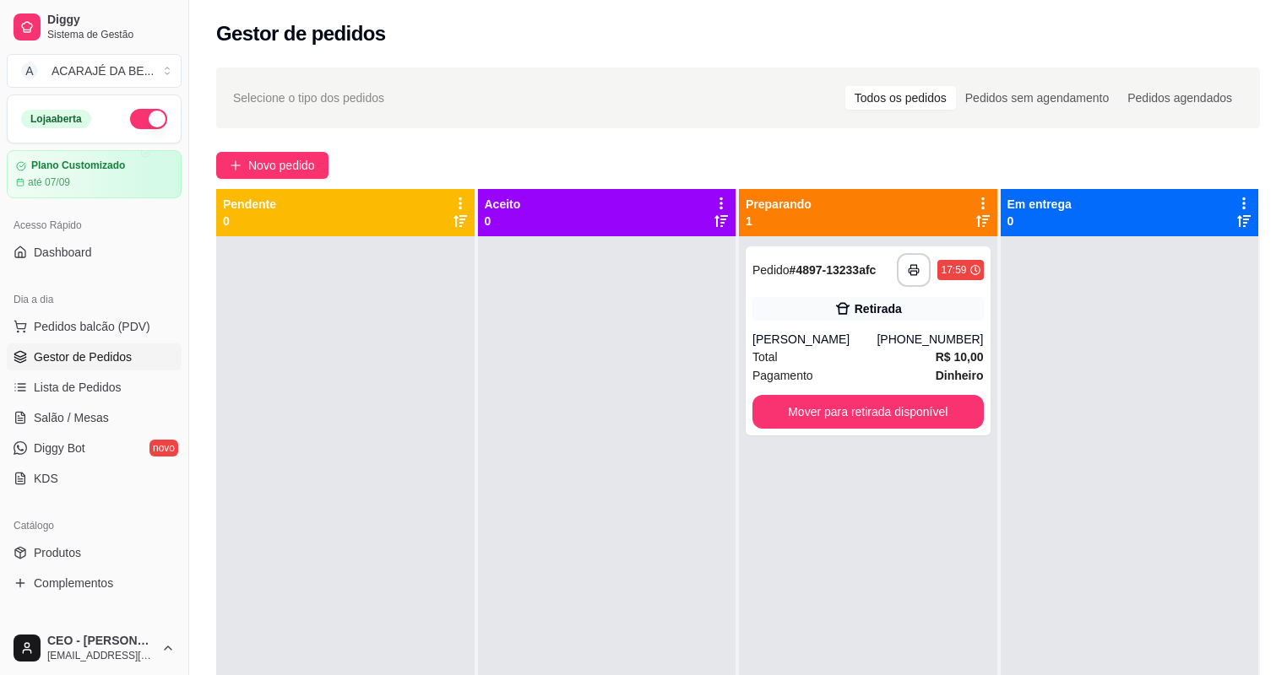
click at [983, 410] on div "**********" at bounding box center [868, 573] width 258 height 675
click at [980, 410] on div "**********" at bounding box center [868, 573] width 258 height 675
click at [916, 410] on button "Mover para retirada disponível" at bounding box center [867, 412] width 231 height 34
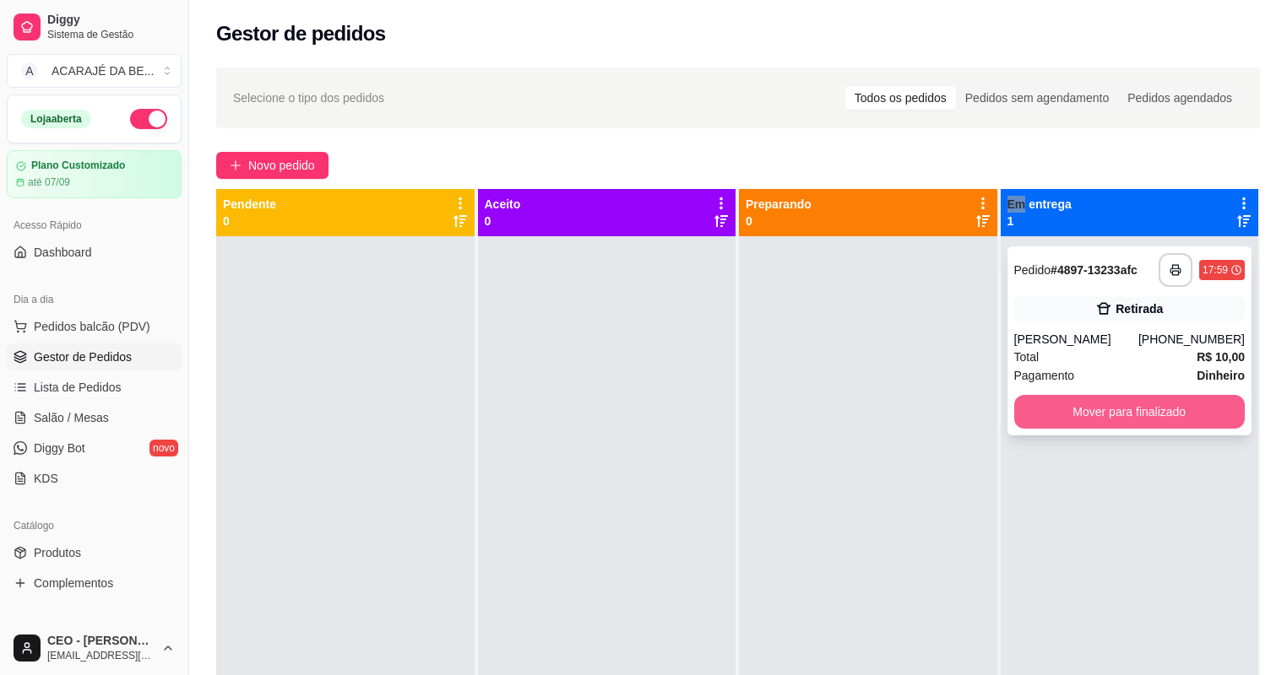
click at [1064, 409] on button "Mover para finalizado" at bounding box center [1129, 412] width 231 height 34
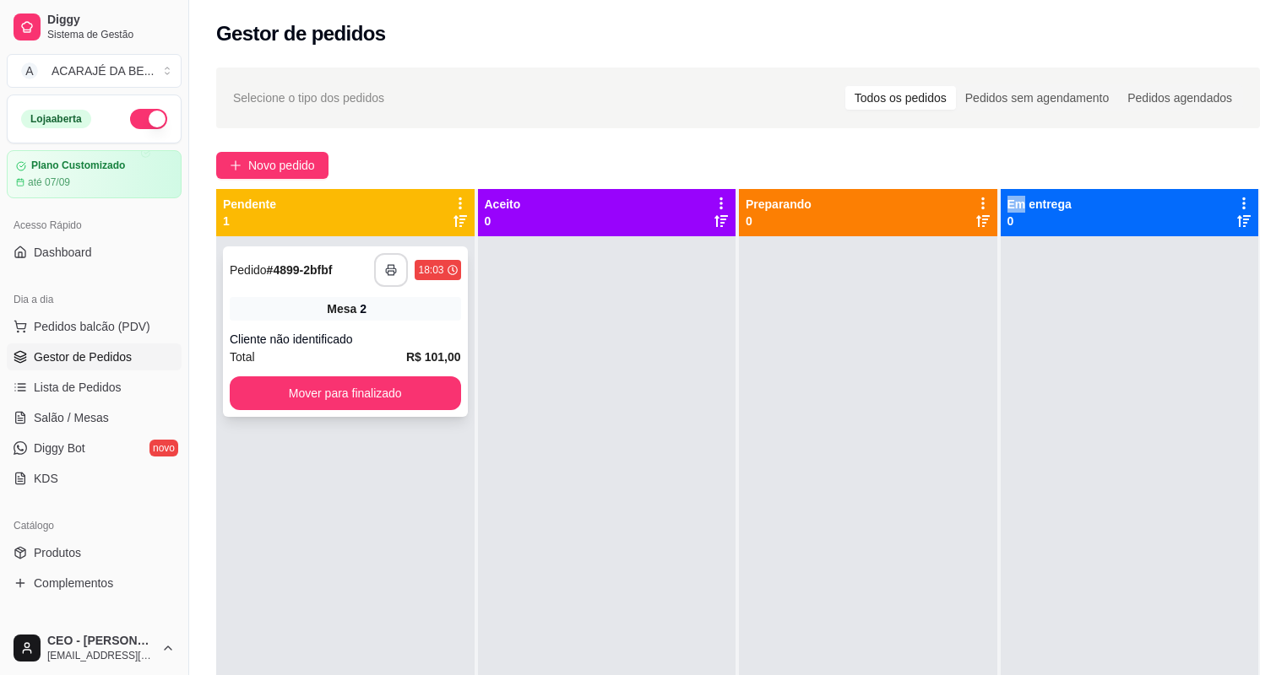
click at [388, 270] on icon "button" at bounding box center [391, 270] width 12 height 12
click at [371, 383] on button "Mover para finalizado" at bounding box center [345, 394] width 231 height 34
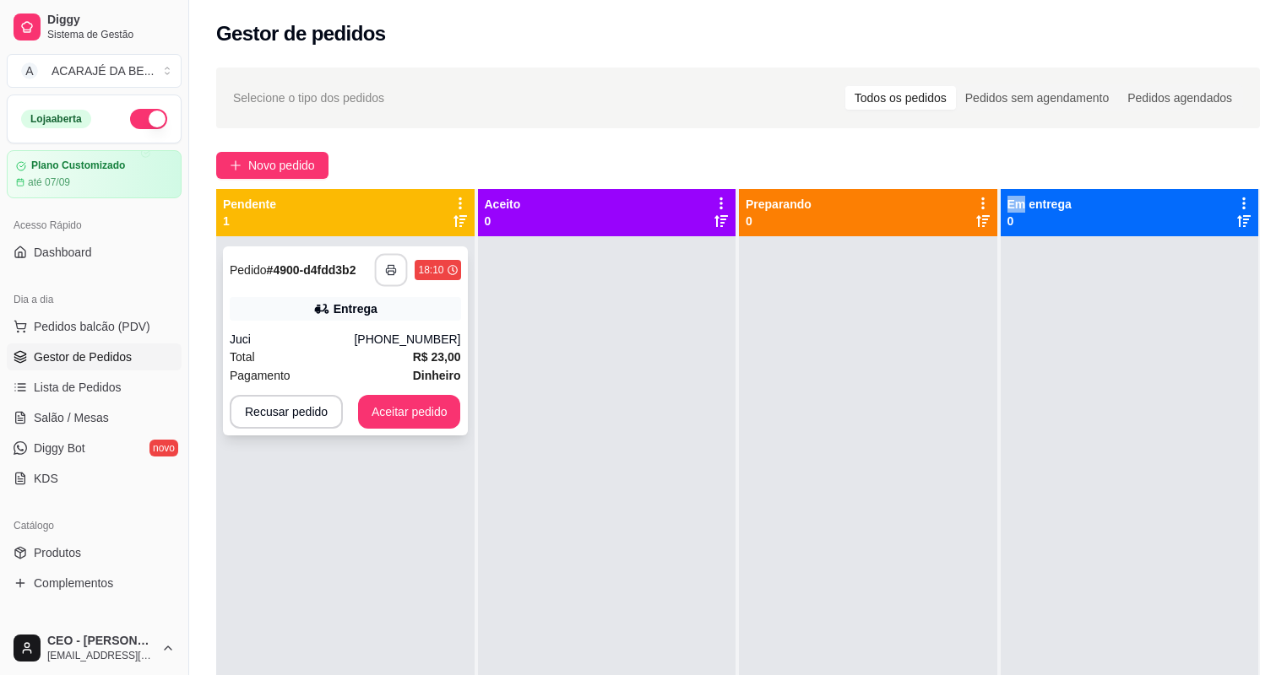
click at [393, 279] on button "button" at bounding box center [391, 270] width 33 height 33
click at [375, 412] on button "Aceitar pedido" at bounding box center [410, 412] width 100 height 33
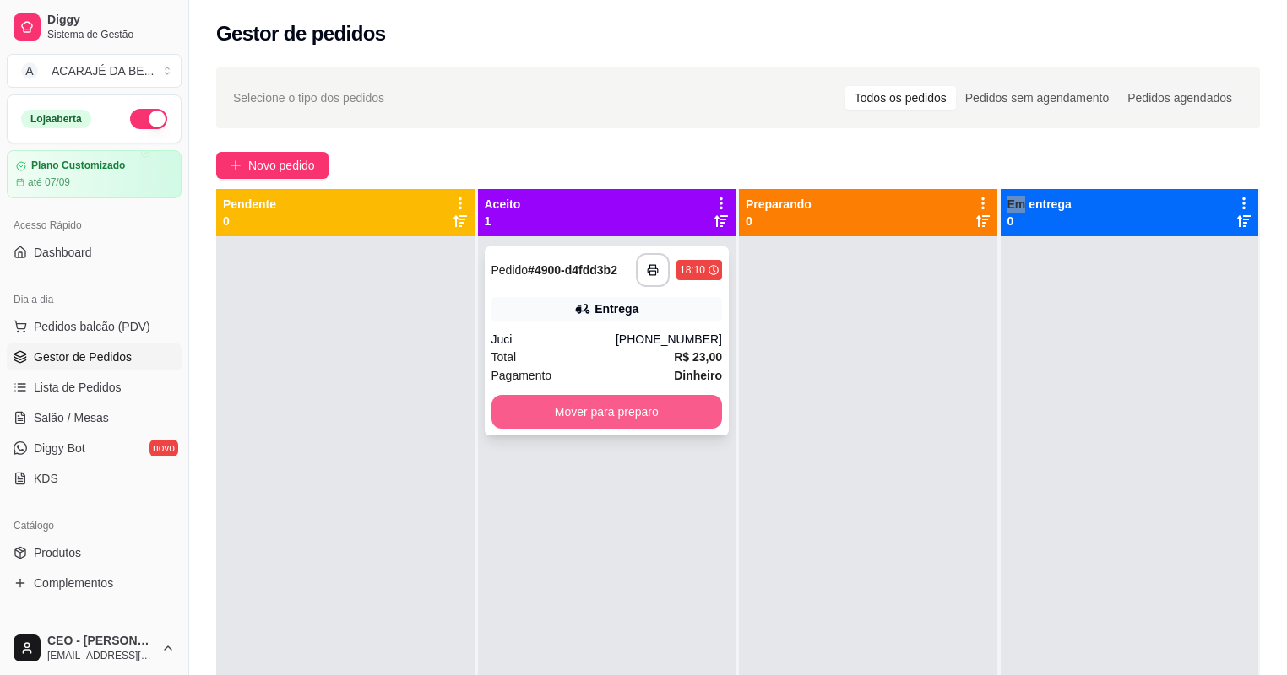
click at [527, 423] on button "Mover para preparo" at bounding box center [606, 412] width 231 height 34
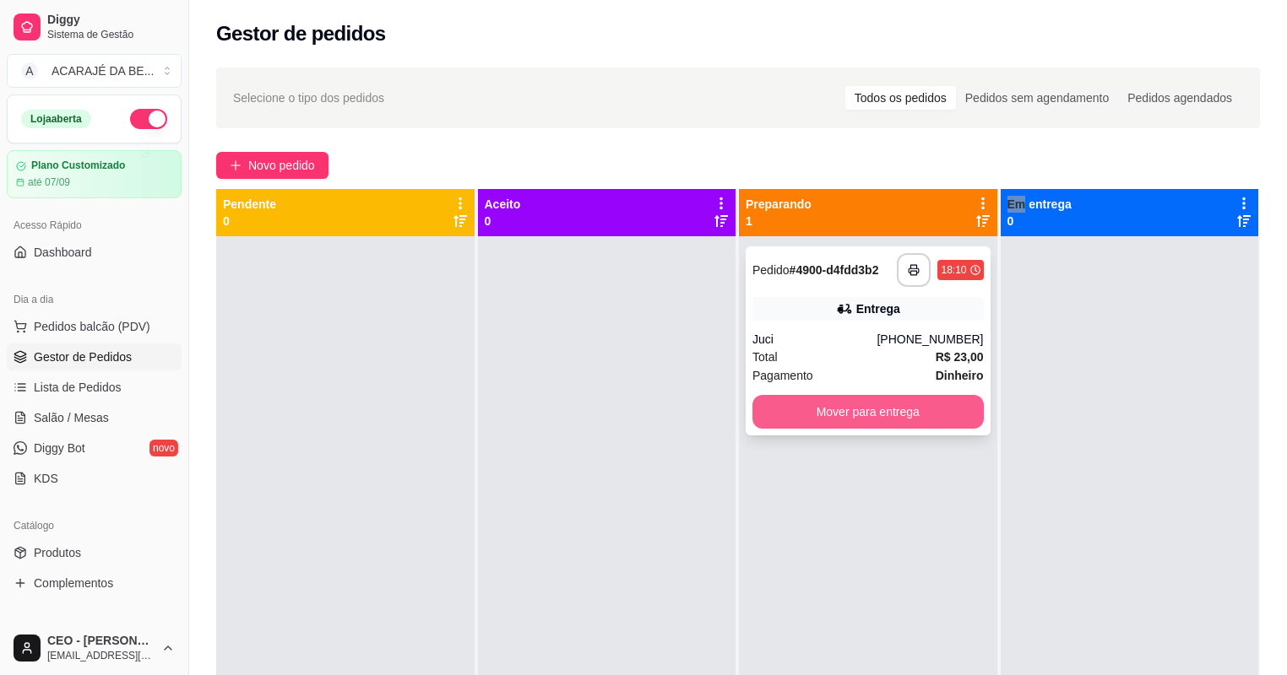
click at [826, 418] on button "Mover para entrega" at bounding box center [867, 412] width 231 height 34
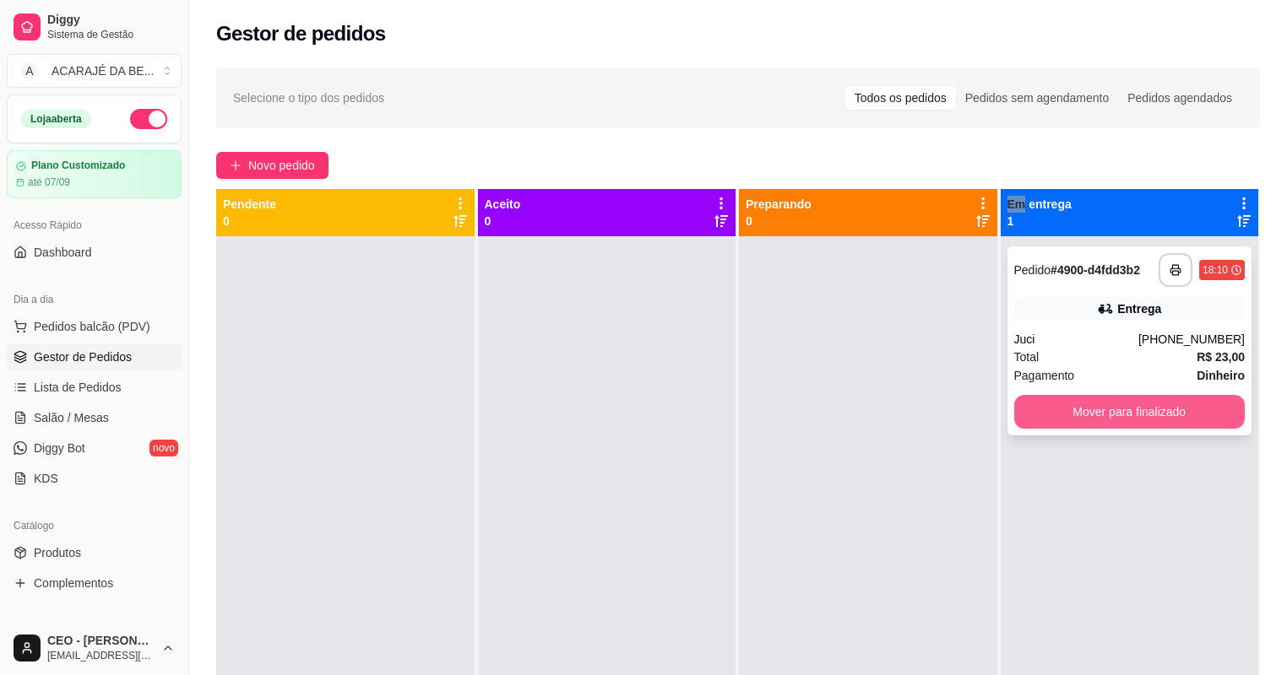
click at [1065, 409] on button "Mover para finalizado" at bounding box center [1129, 412] width 231 height 34
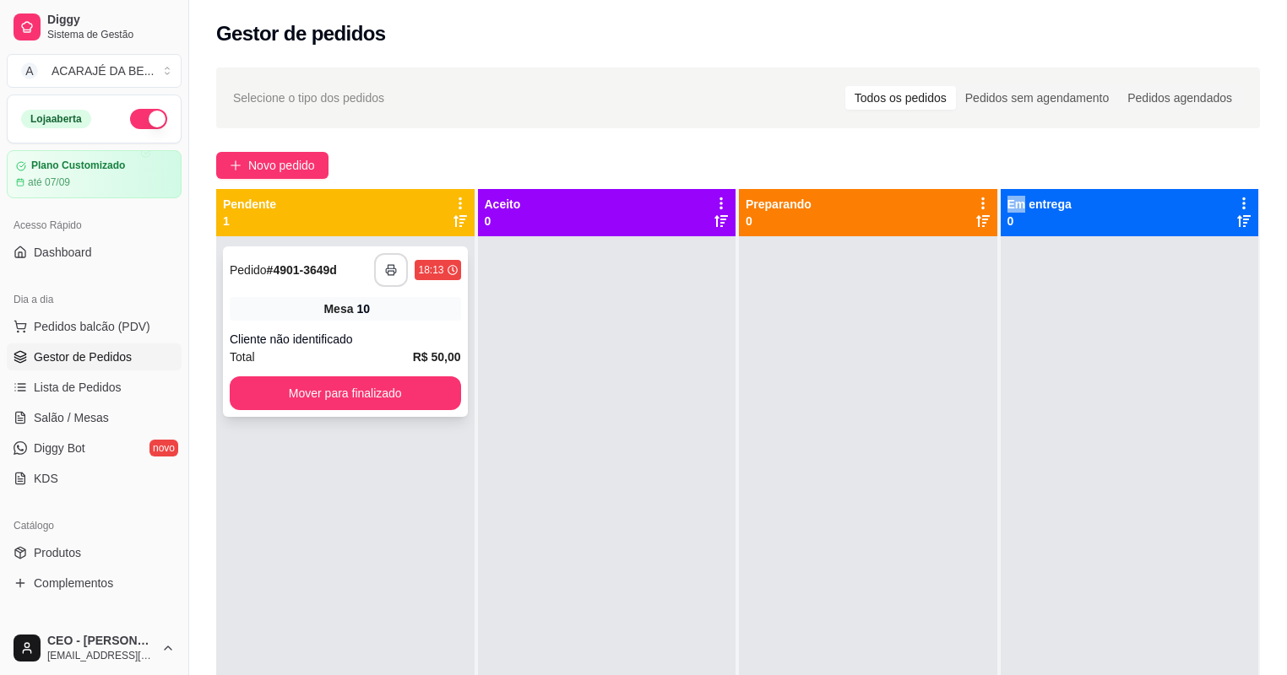
click at [399, 280] on button "button" at bounding box center [391, 270] width 34 height 34
click at [436, 396] on button "Mover para finalizado" at bounding box center [345, 394] width 231 height 34
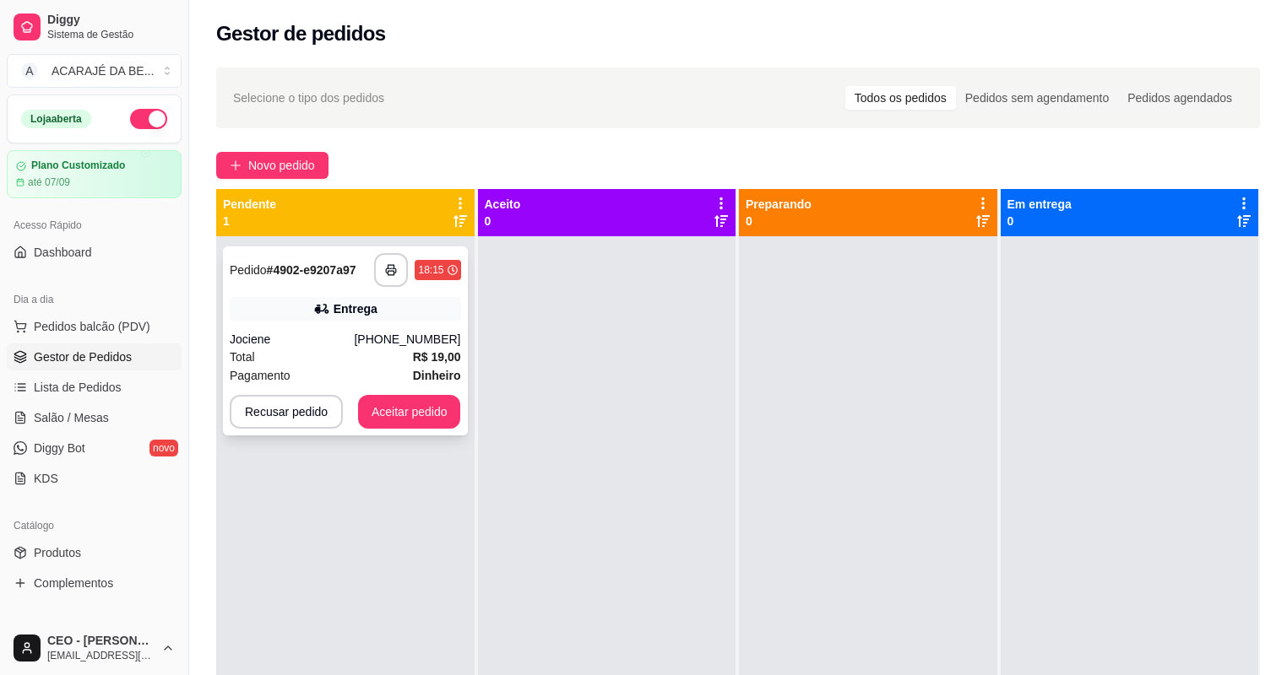
click at [339, 370] on div "Pagamento Dinheiro" at bounding box center [345, 375] width 231 height 19
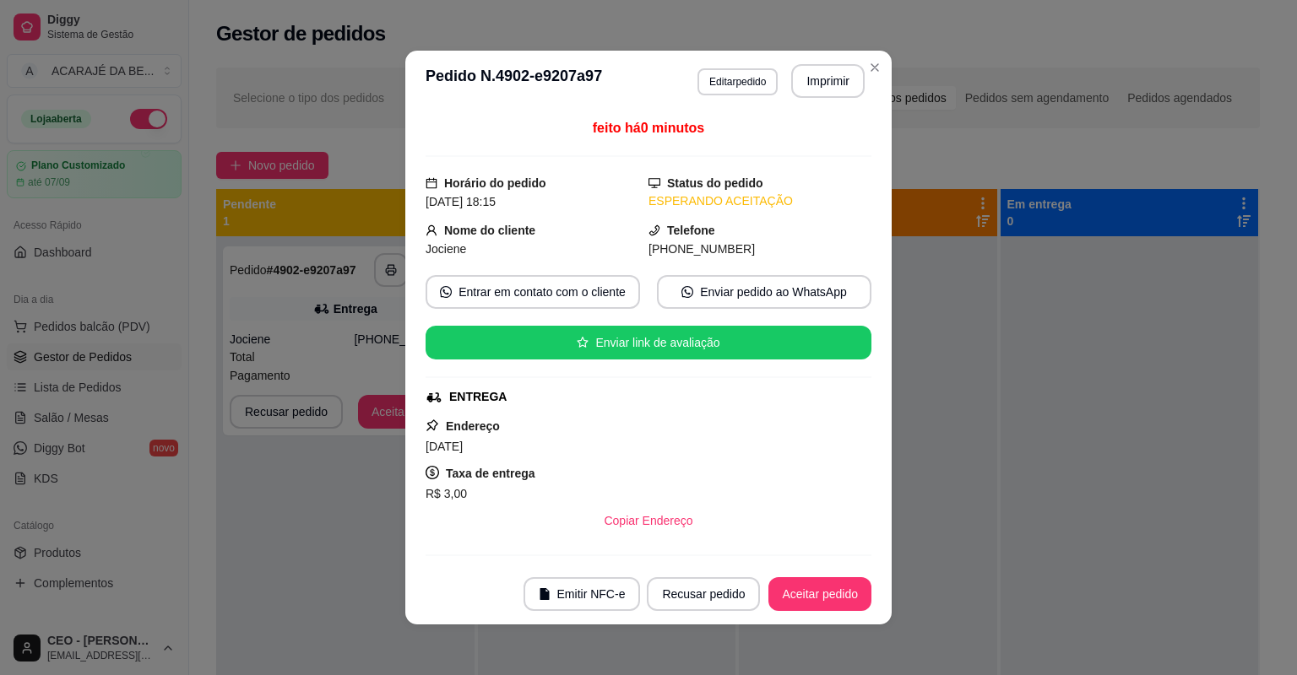
scroll to position [355, 0]
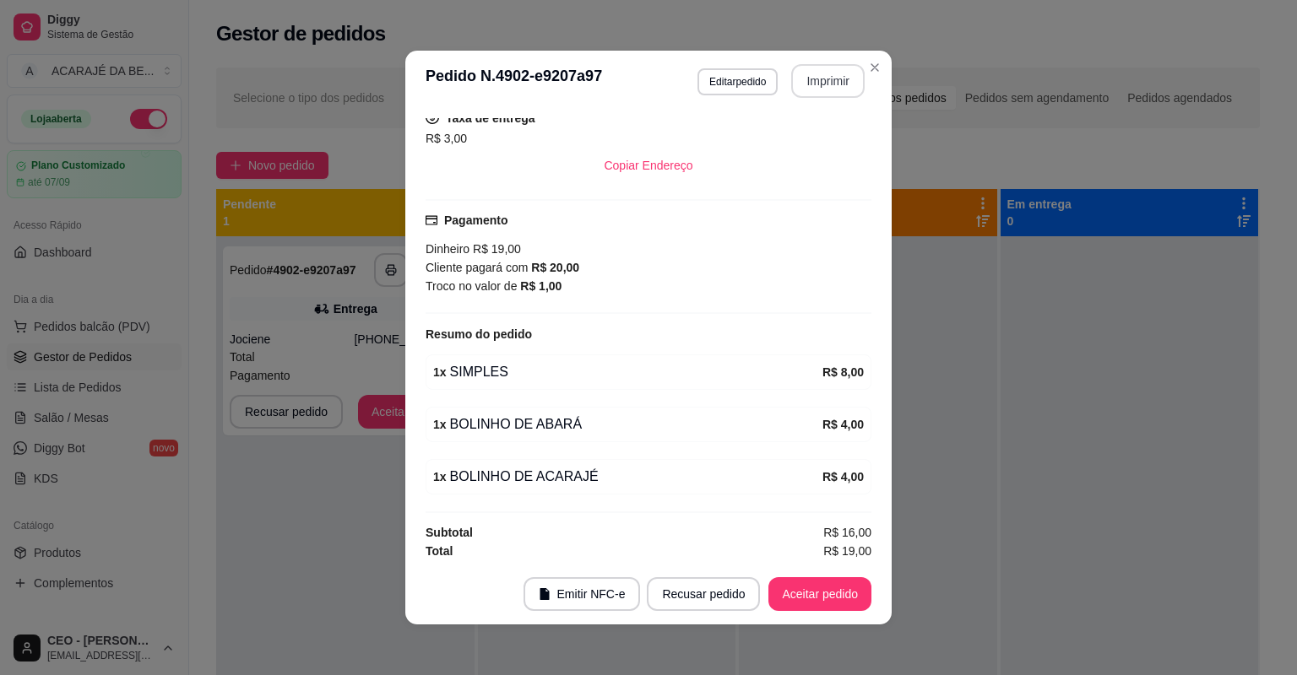
click at [824, 88] on button "Imprimir" at bounding box center [827, 81] width 73 height 34
click at [813, 594] on button "Aceitar pedido" at bounding box center [819, 595] width 103 height 34
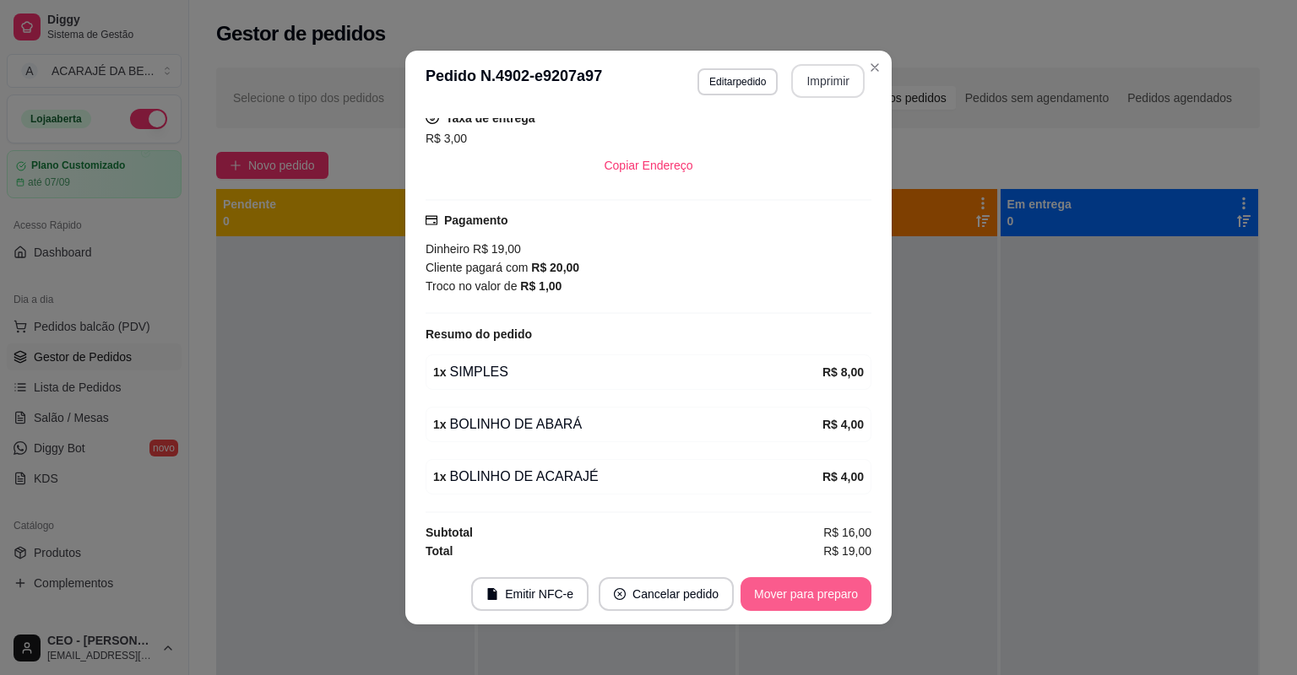
click at [805, 596] on button "Mover para preparo" at bounding box center [805, 595] width 131 height 34
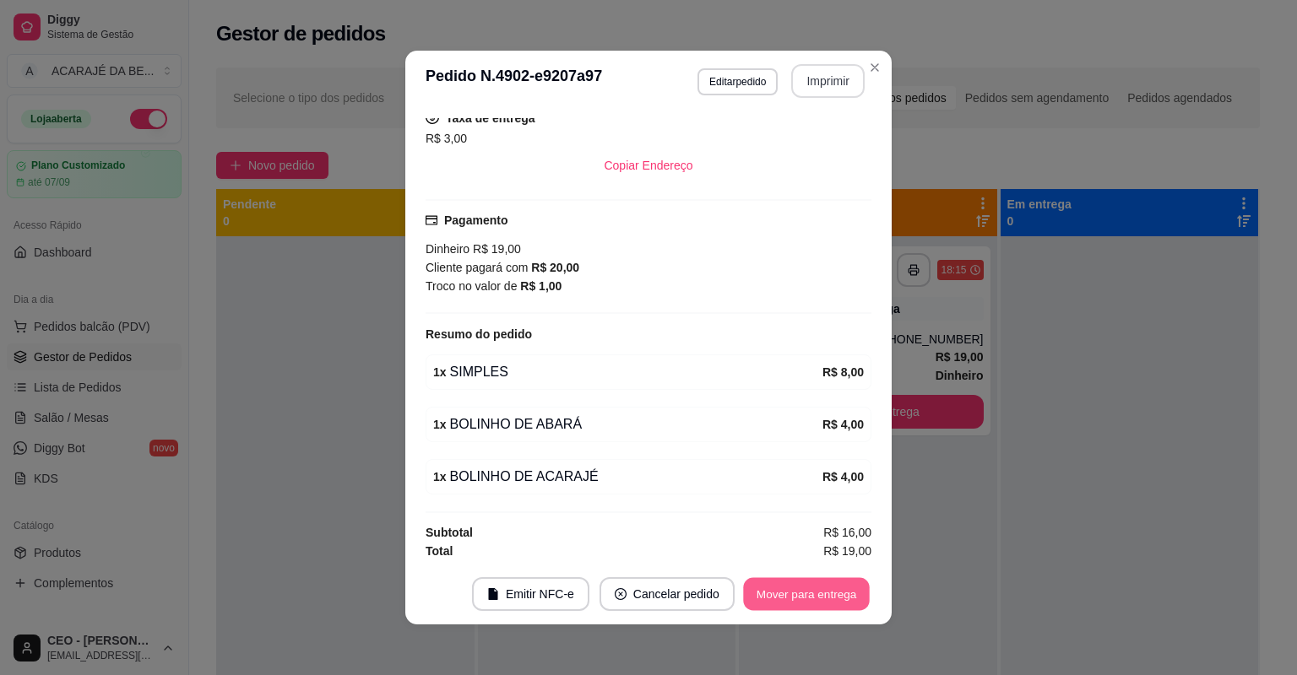
click at [805, 596] on button "Mover para entrega" at bounding box center [806, 594] width 127 height 33
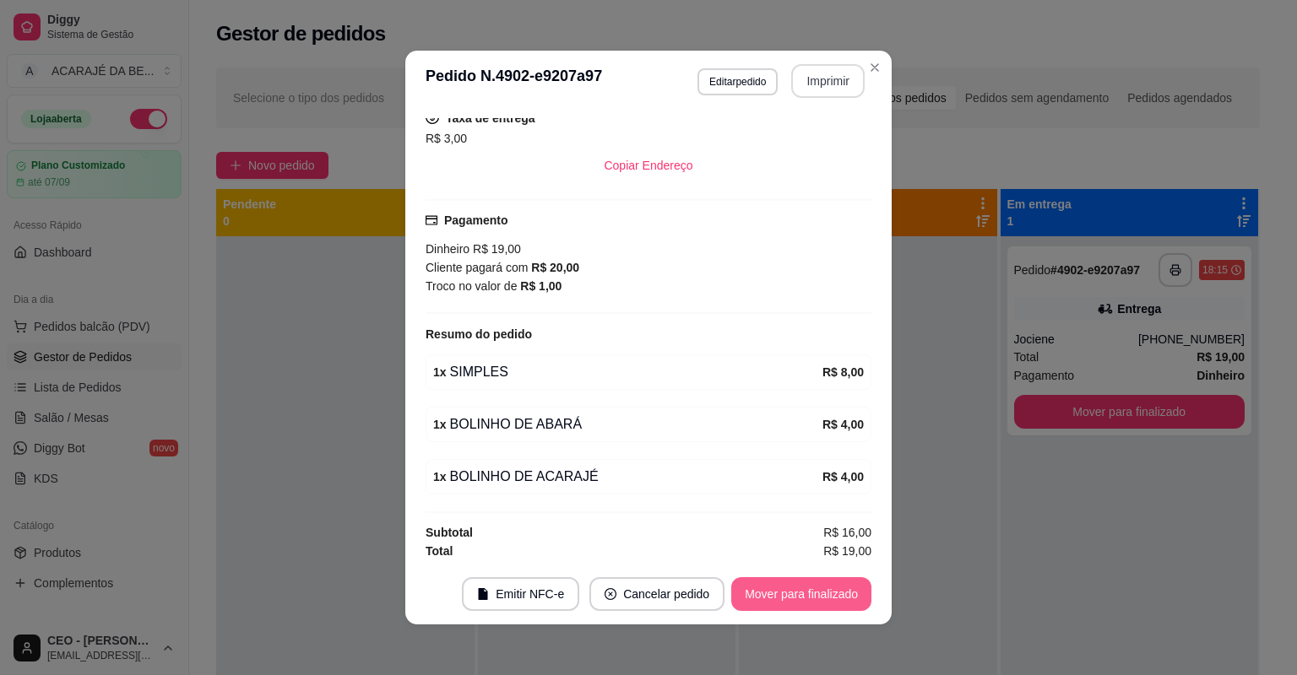
click at [805, 596] on button "Mover para finalizado" at bounding box center [801, 595] width 140 height 34
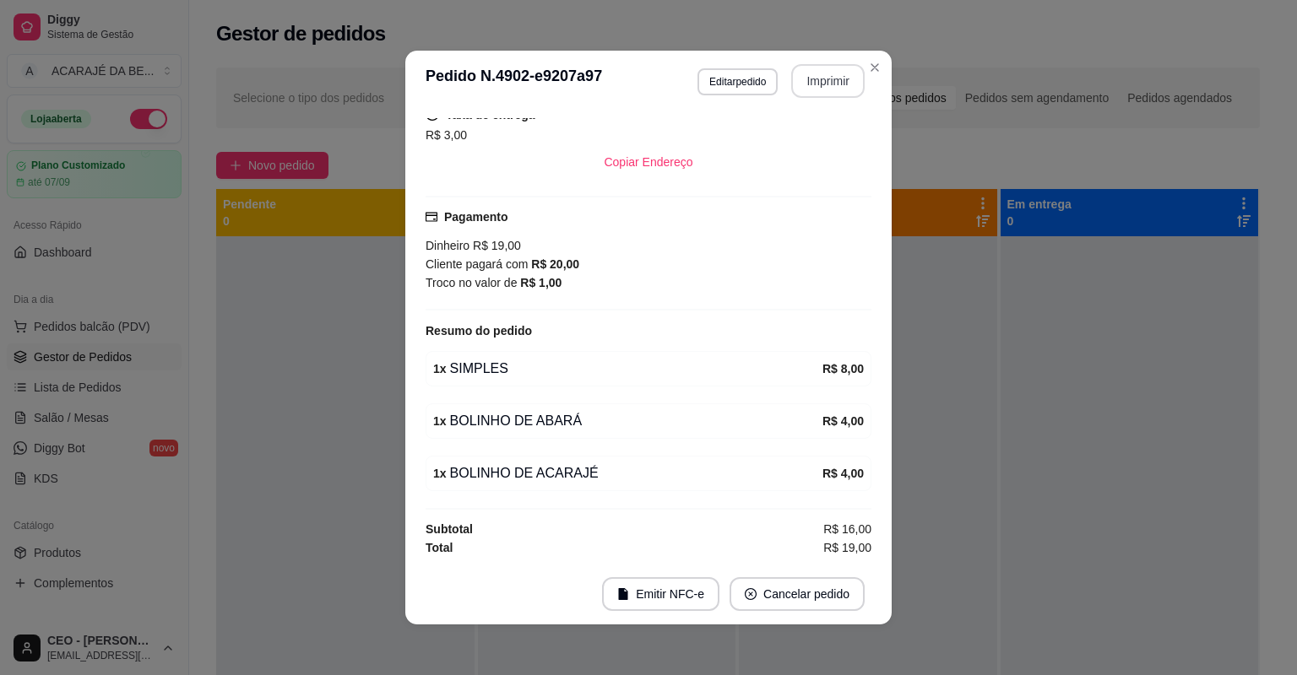
scroll to position [317, 0]
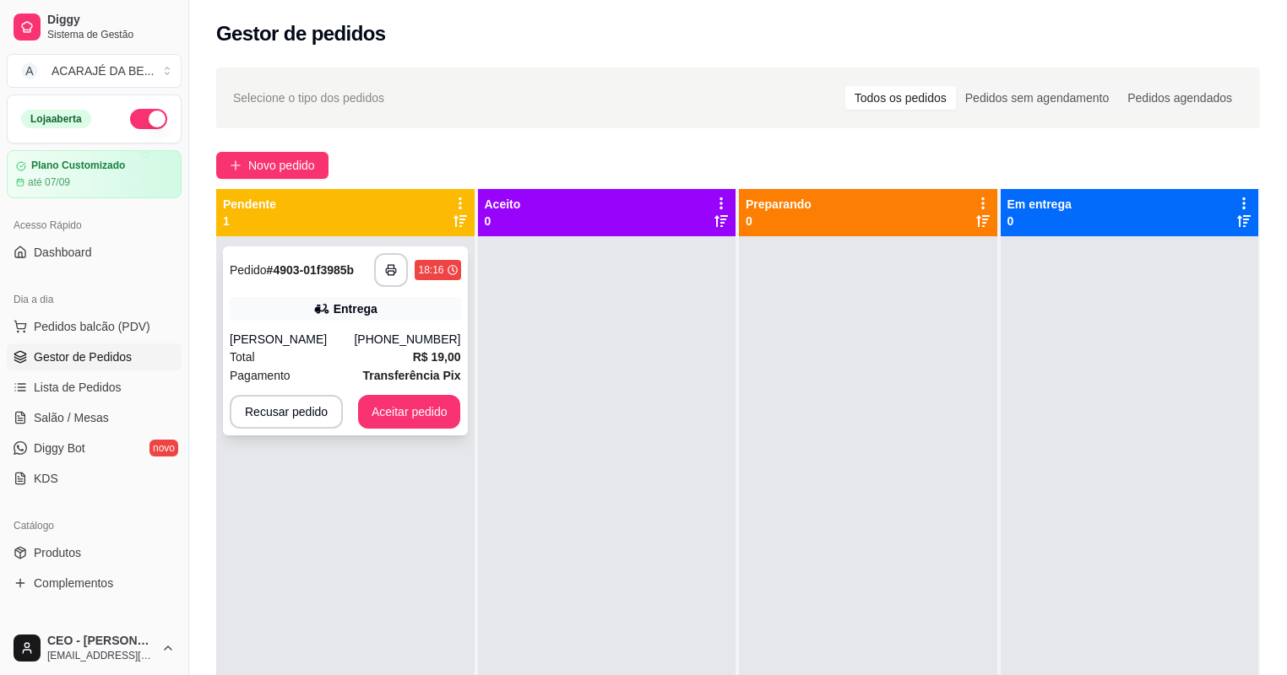
click at [348, 350] on div "Total R$ 19,00" at bounding box center [345, 357] width 231 height 19
click at [371, 349] on div "Total R$ 19,00" at bounding box center [345, 357] width 231 height 19
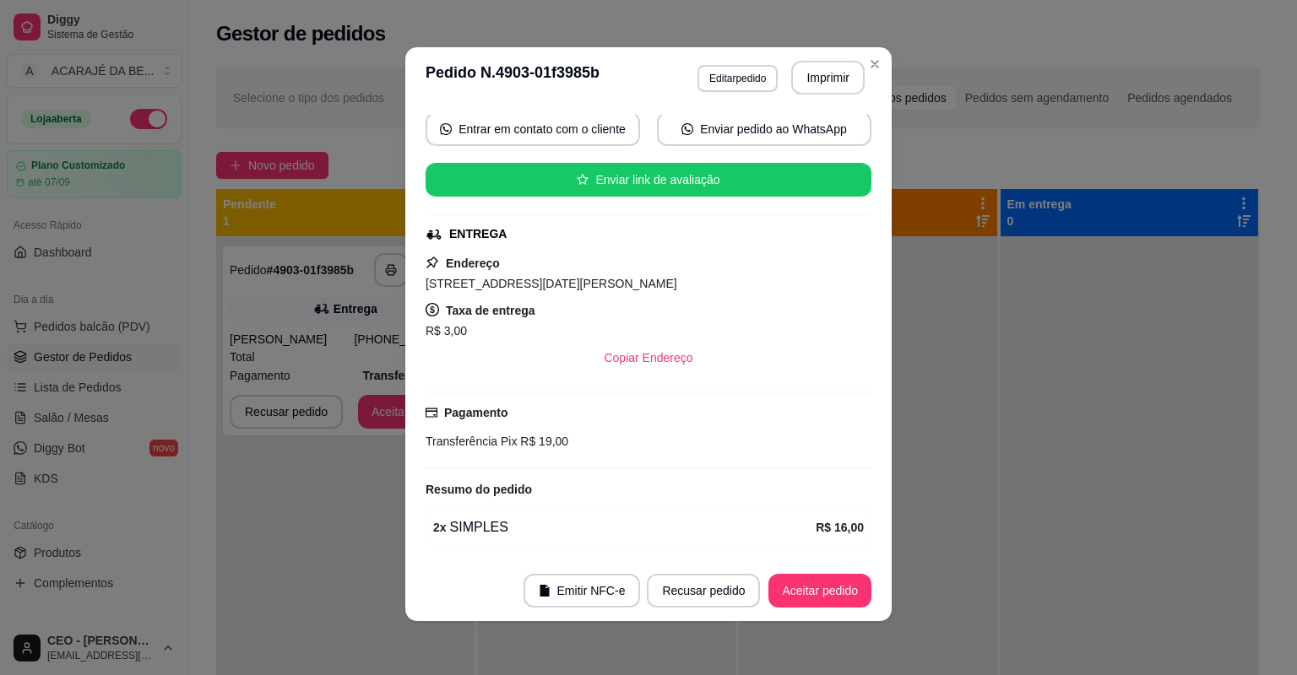
scroll to position [0, 0]
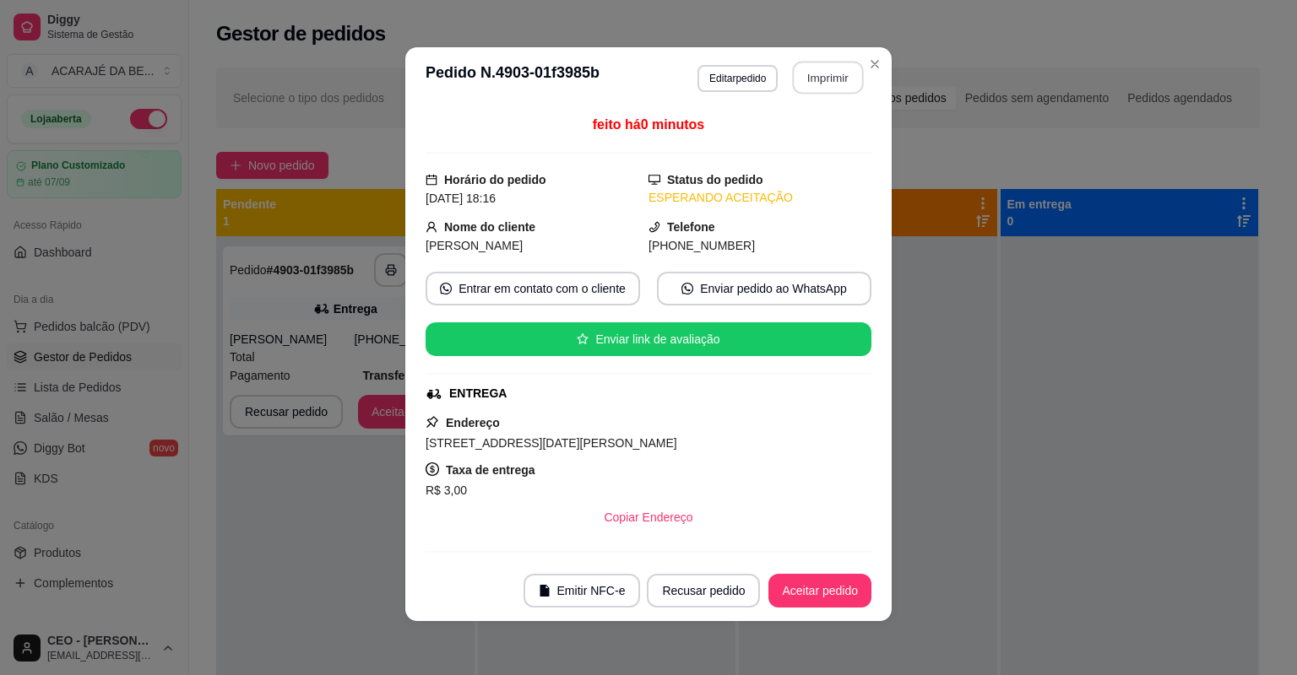
click at [815, 83] on button "Imprimir" at bounding box center [828, 78] width 71 height 33
click at [793, 588] on button "Aceitar pedido" at bounding box center [819, 591] width 103 height 34
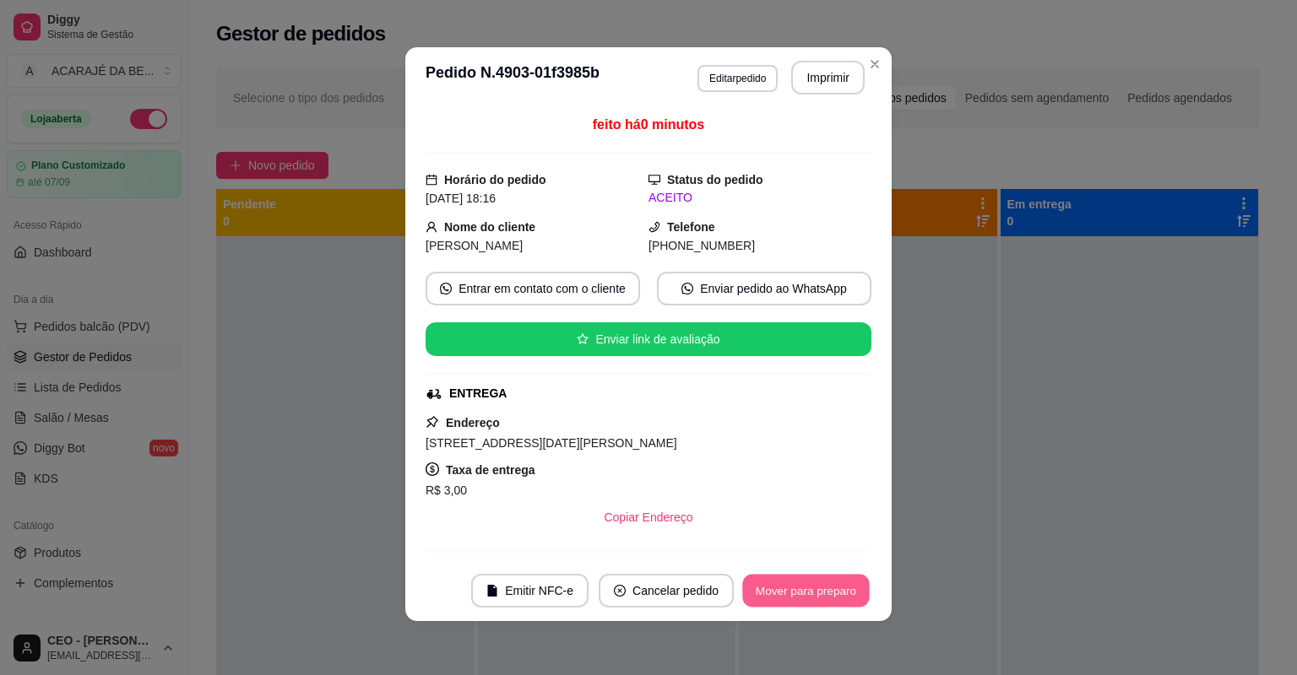
click at [793, 588] on button "Mover para preparo" at bounding box center [805, 591] width 127 height 33
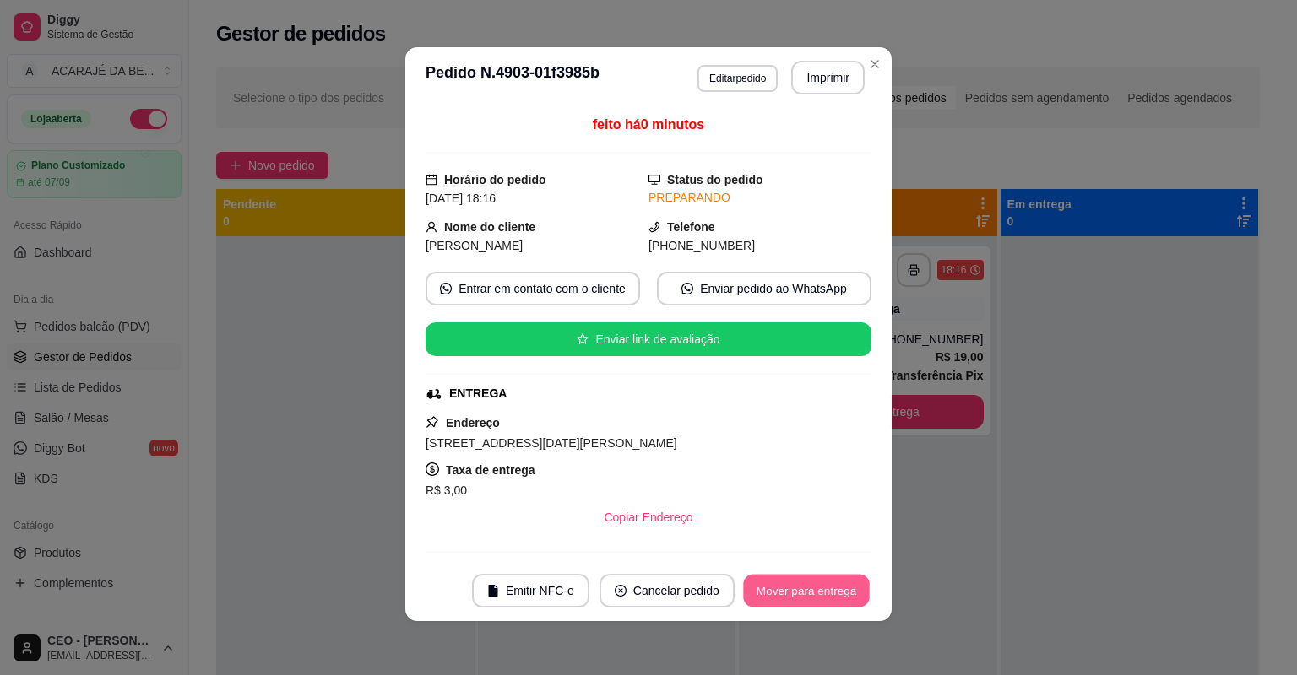
click at [793, 588] on button "Mover para entrega" at bounding box center [806, 591] width 127 height 33
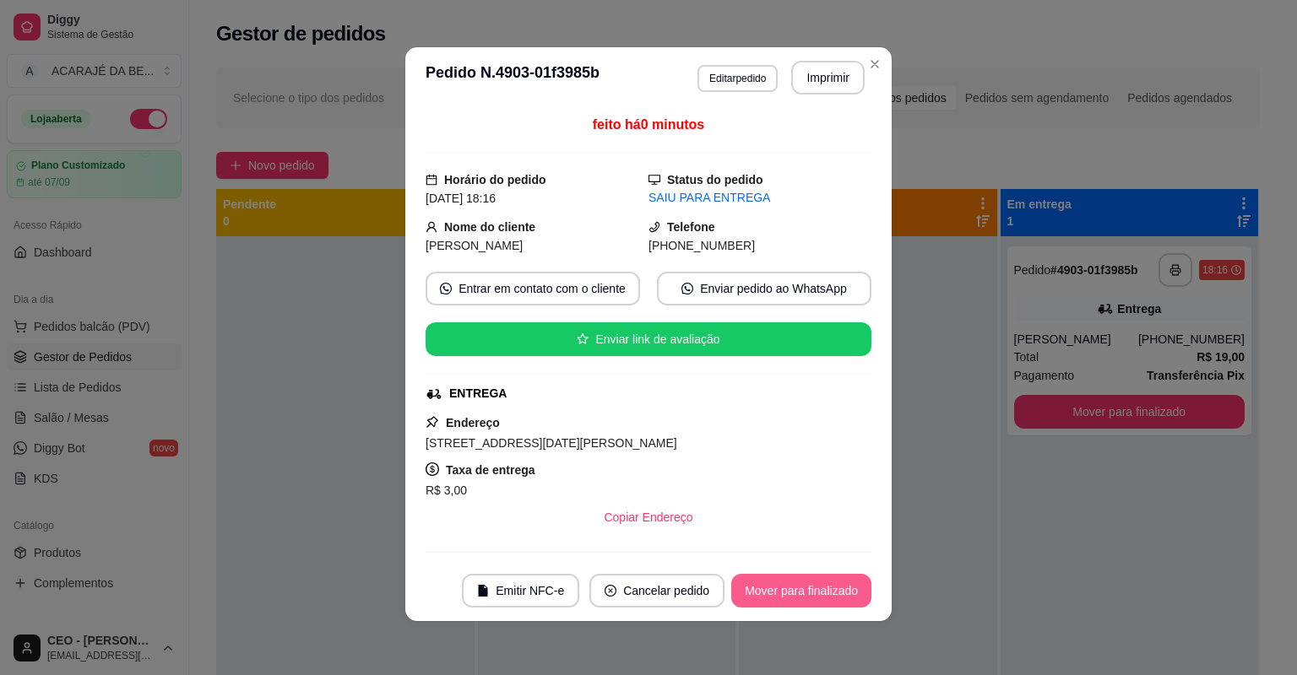
click at [793, 588] on button "Mover para finalizado" at bounding box center [801, 591] width 140 height 34
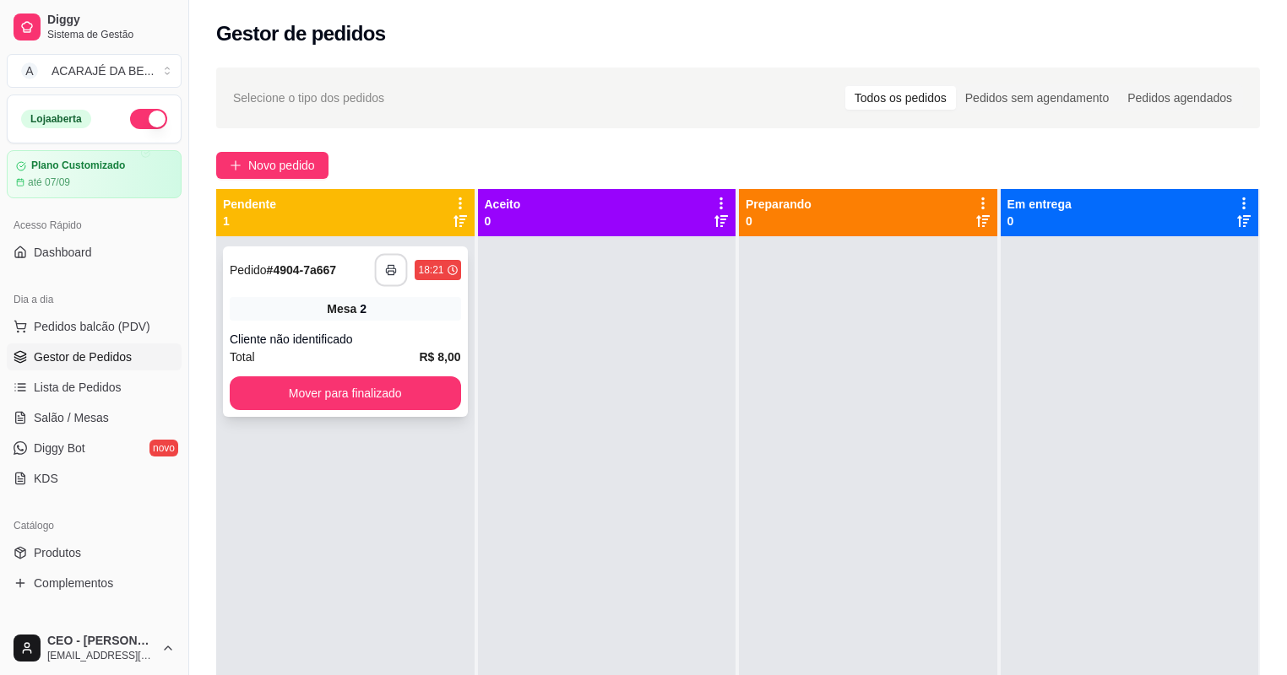
click at [386, 274] on icon "button" at bounding box center [392, 270] width 12 height 12
click at [388, 409] on button "Mover para finalizado" at bounding box center [345, 393] width 224 height 33
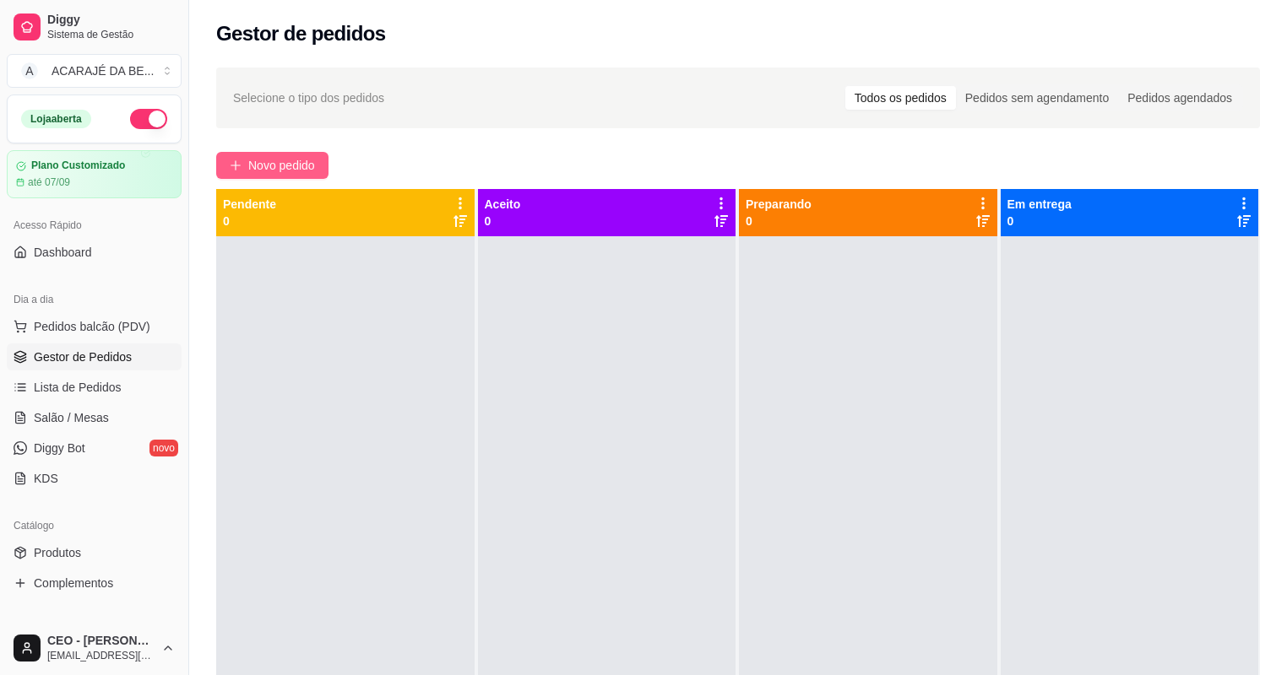
click at [323, 168] on button "Novo pedido" at bounding box center [272, 165] width 112 height 27
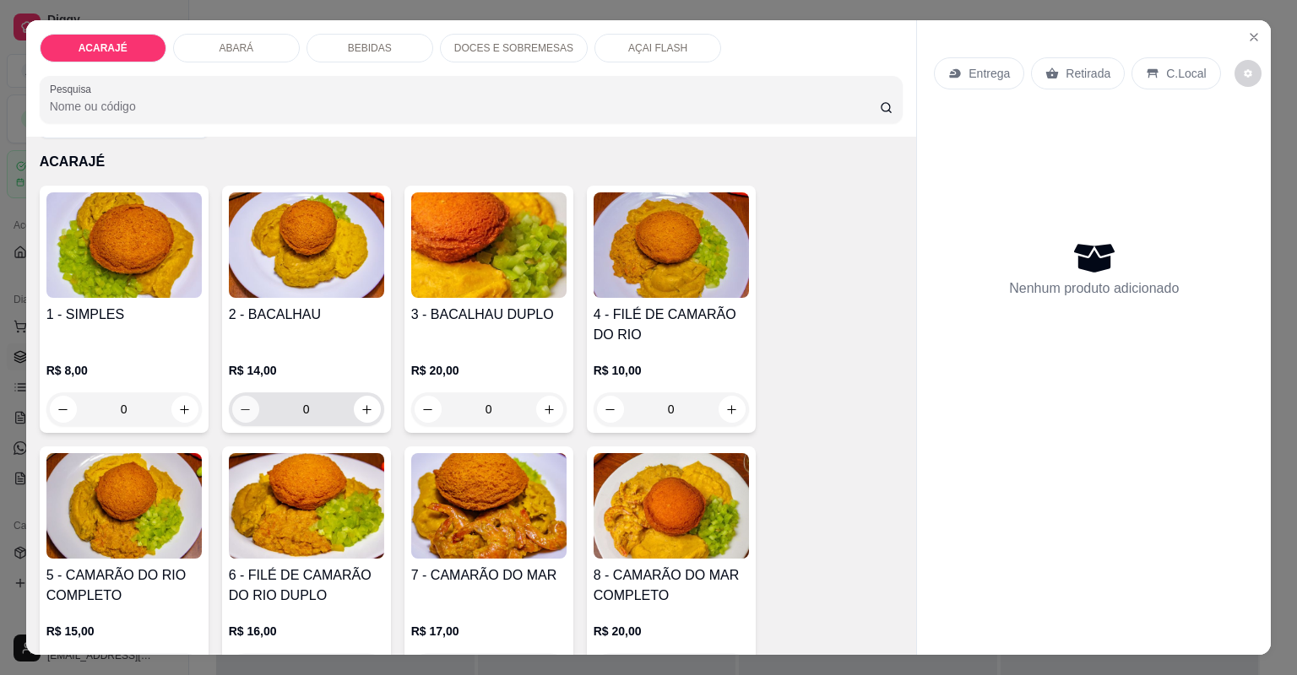
scroll to position [68, 0]
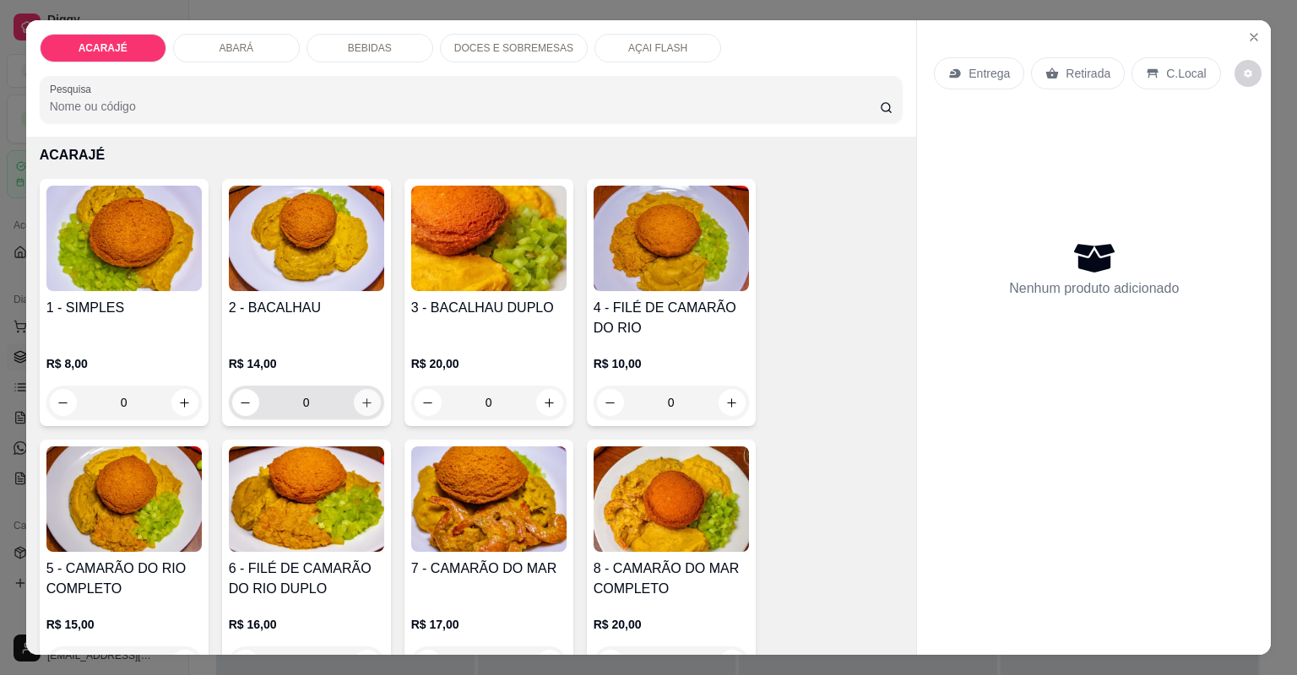
click at [368, 401] on button "increase-product-quantity" at bounding box center [367, 402] width 27 height 27
type input "1"
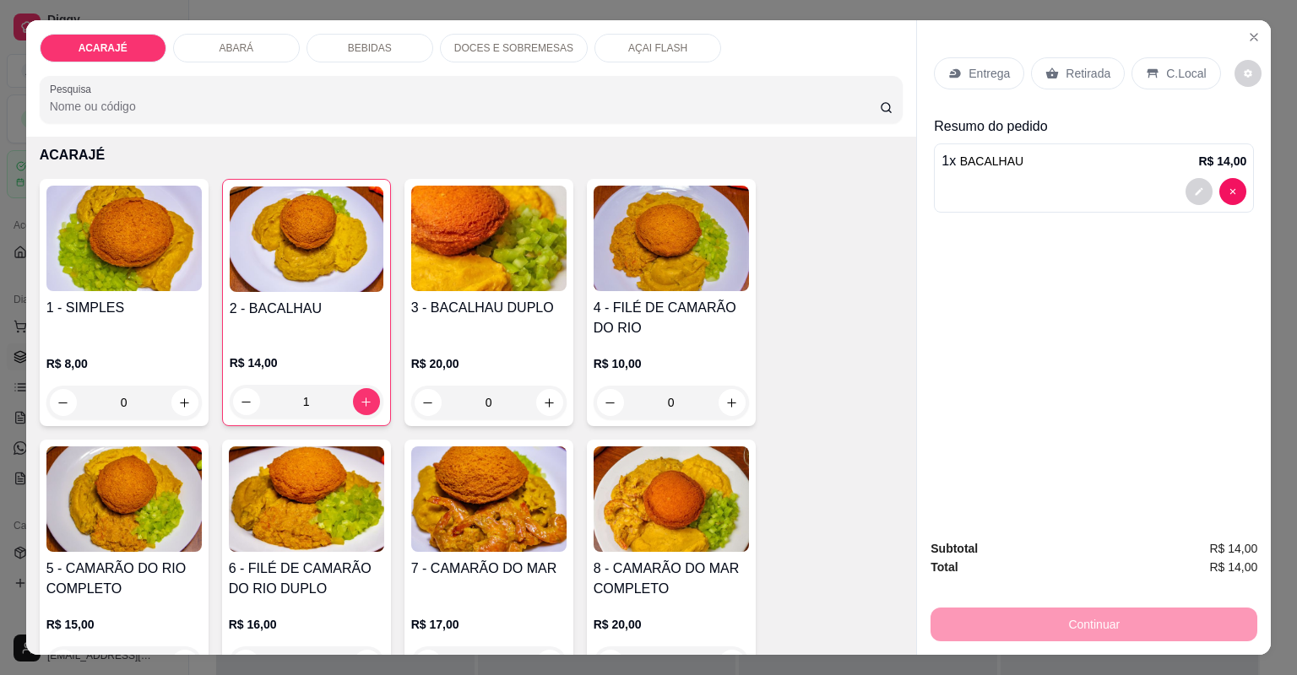
click at [1000, 73] on p "Entrega" at bounding box center [988, 73] width 41 height 17
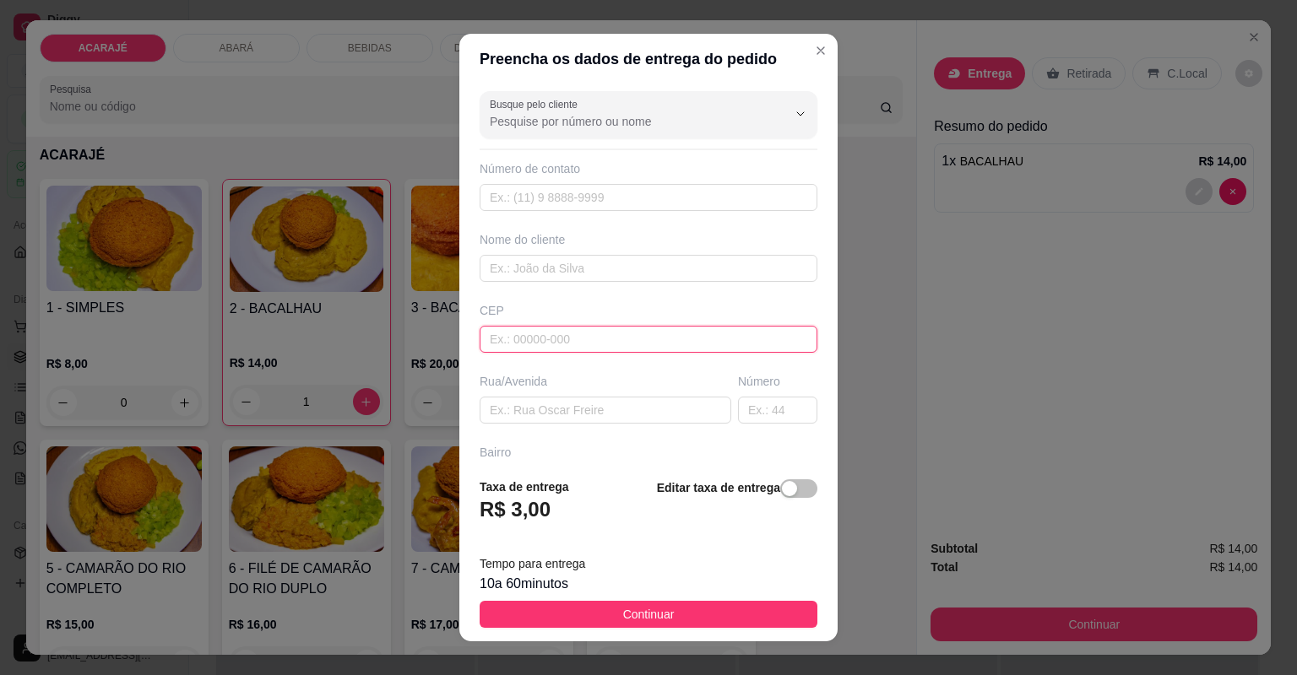
click at [541, 341] on input "text" at bounding box center [649, 339] width 338 height 27
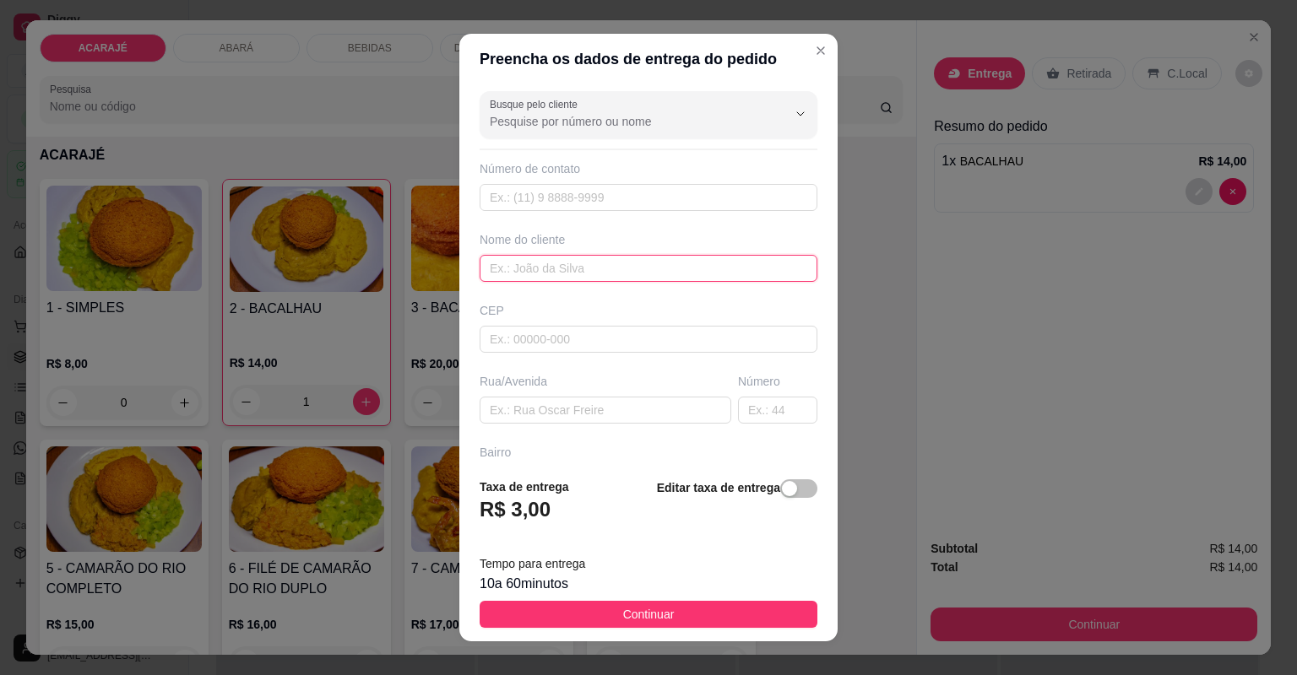
click at [560, 273] on input "text" at bounding box center [649, 268] width 338 height 27
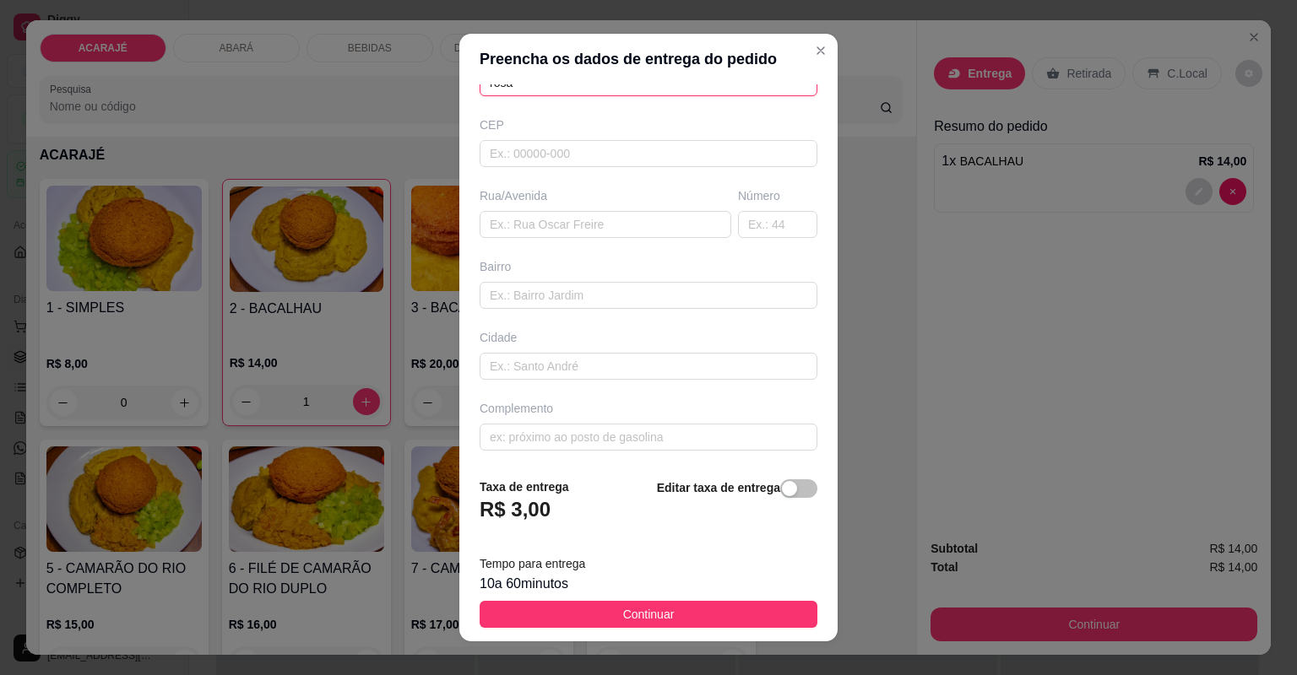
scroll to position [186, 0]
type input "rosa"
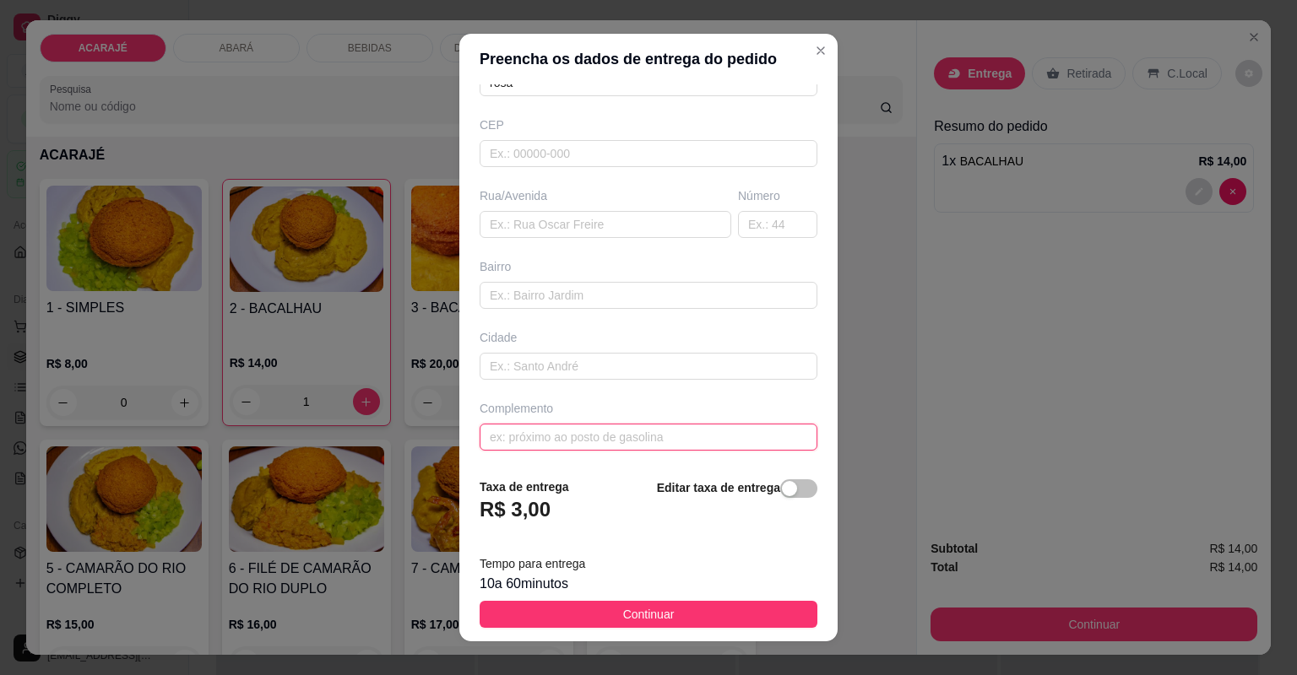
click at [584, 432] on input "text" at bounding box center [649, 437] width 338 height 27
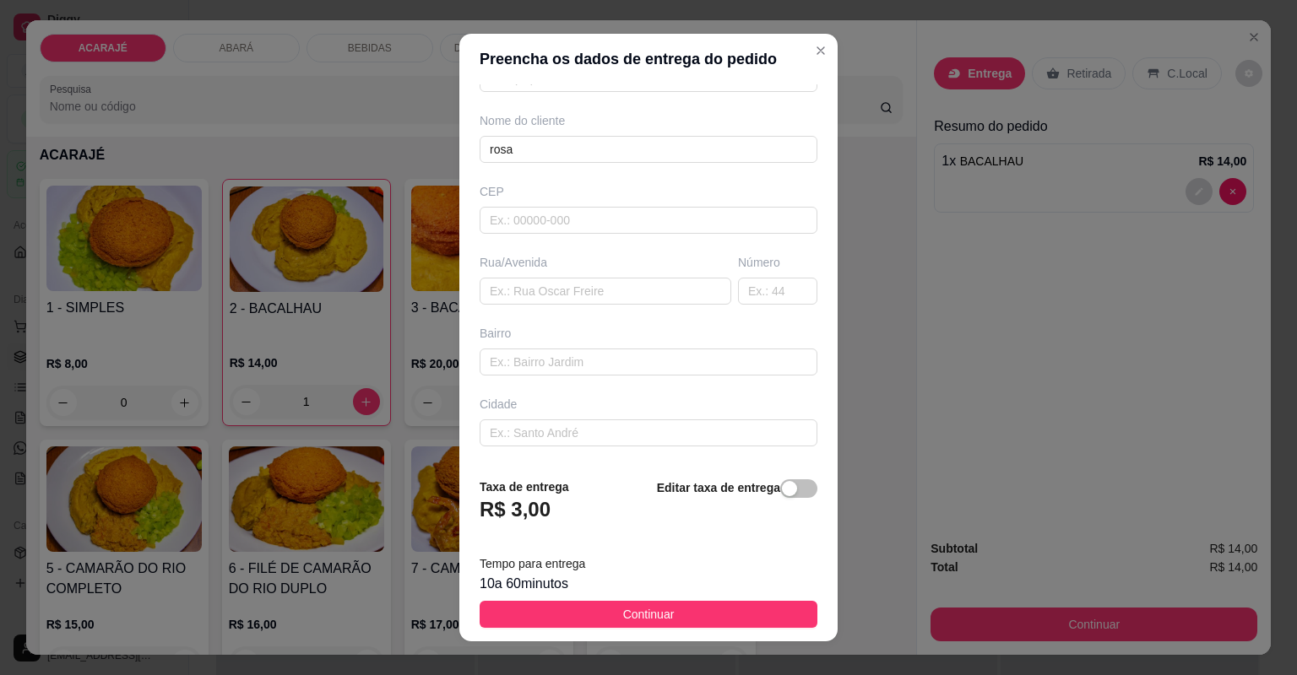
scroll to position [0, 0]
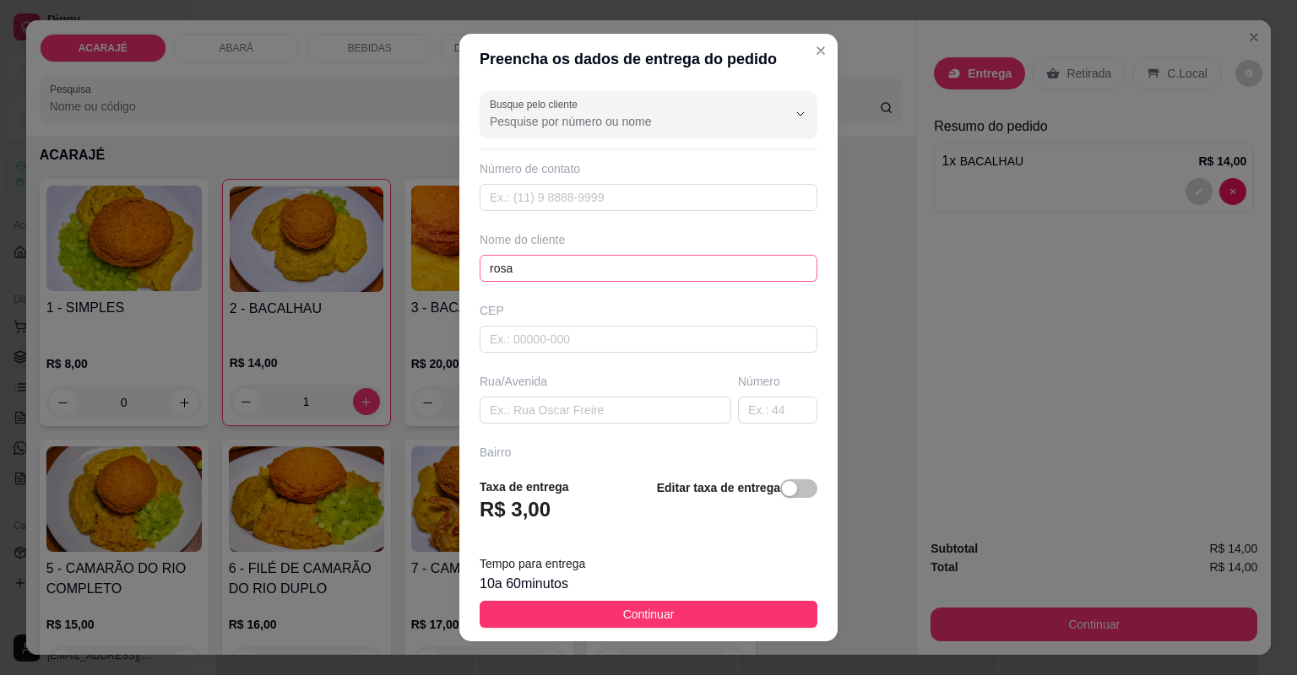
type input "cotovelo"
click at [578, 262] on input "rosa" at bounding box center [649, 268] width 338 height 27
drag, startPoint x: 584, startPoint y: 413, endPoint x: 632, endPoint y: 503, distance: 102.4
click at [582, 414] on input "text" at bounding box center [606, 410] width 252 height 27
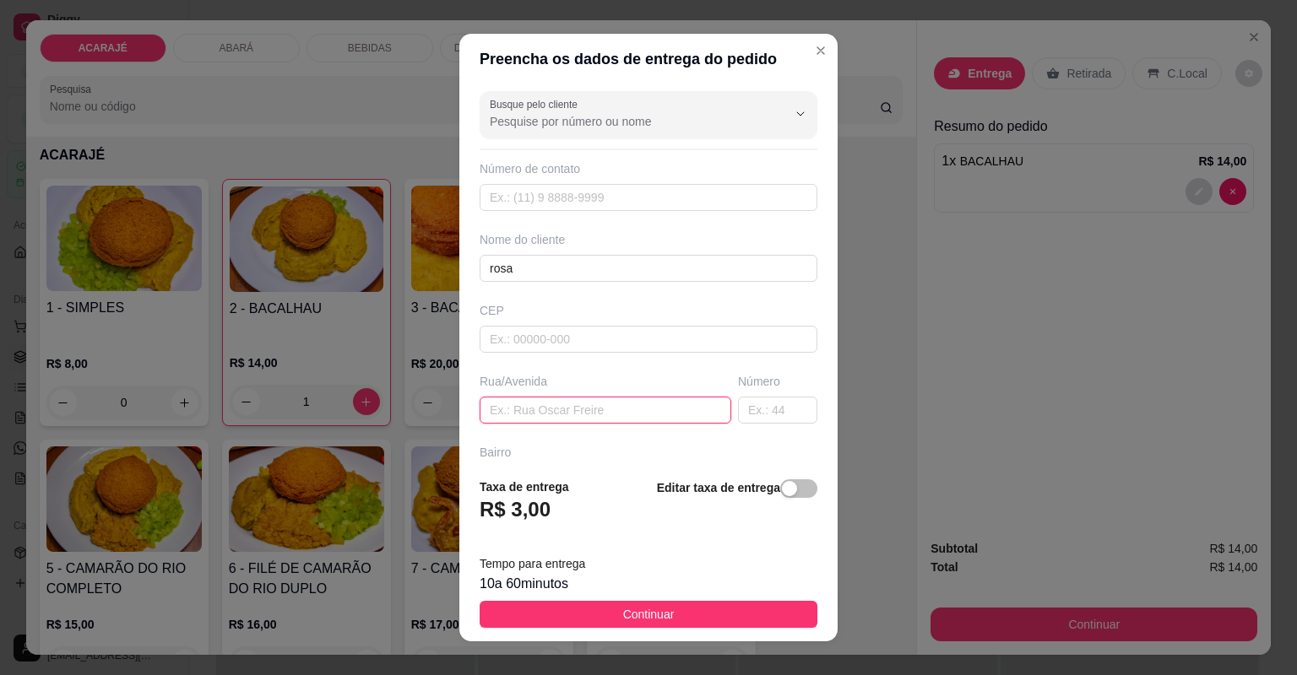
paste input "rua [PERSON_NAME]"
drag, startPoint x: 500, startPoint y: 412, endPoint x: 469, endPoint y: 409, distance: 30.5
click at [469, 409] on div "Busque pelo cliente Número de contato Nome do cliente [PERSON_NAME]/[GEOGRAPHIC…" at bounding box center [648, 274] width 378 height 380
type input "avenida [PERSON_NAME]"
click at [785, 414] on input "text" at bounding box center [777, 410] width 79 height 27
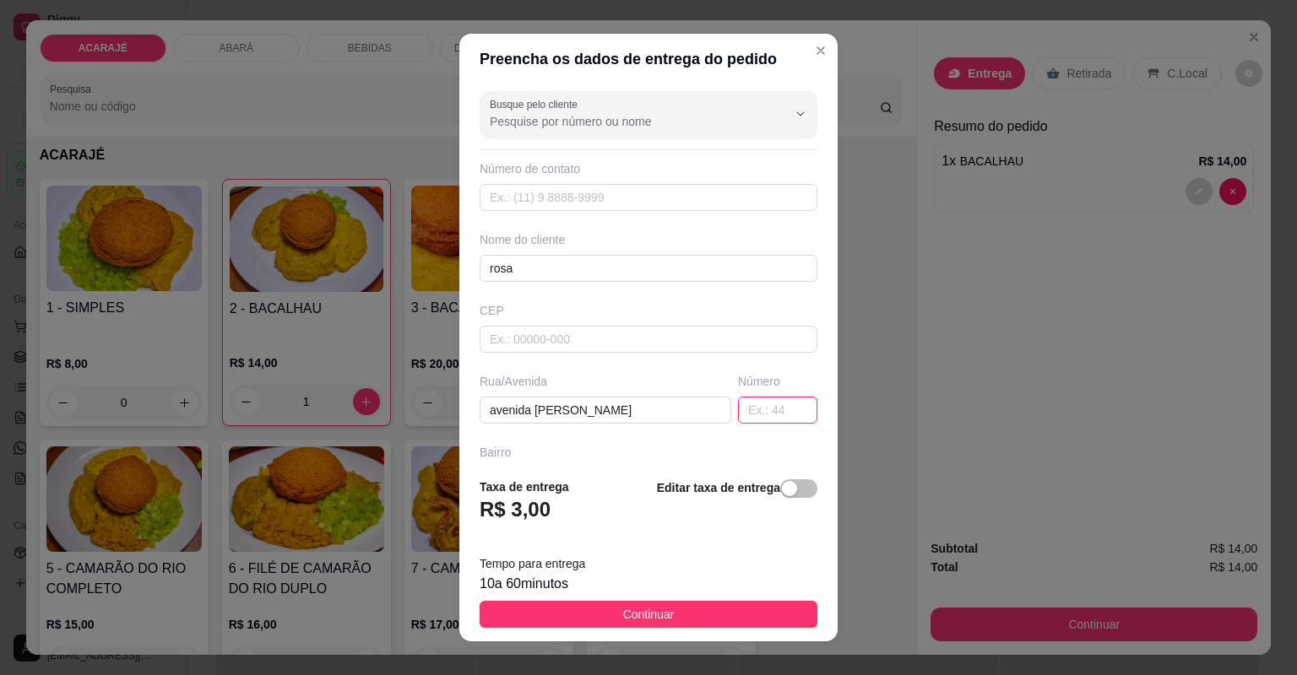
type input "6"
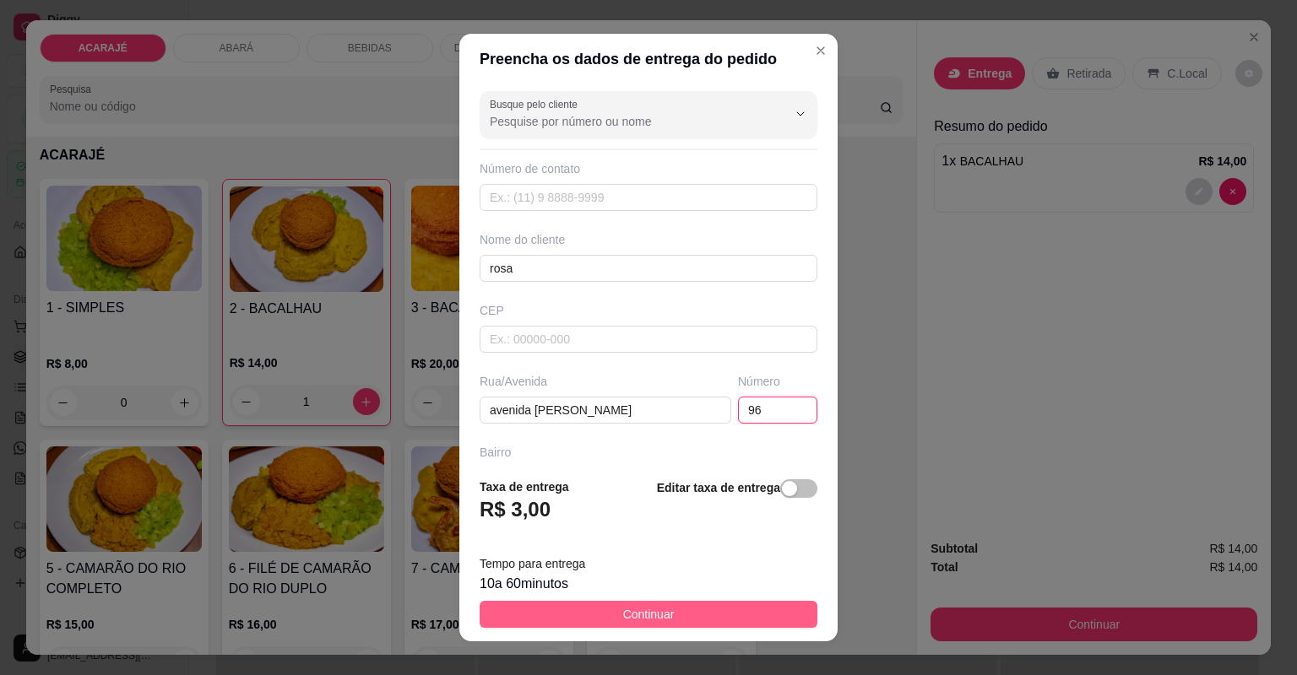
type input "96"
click at [686, 617] on button "Continuar" at bounding box center [649, 614] width 338 height 27
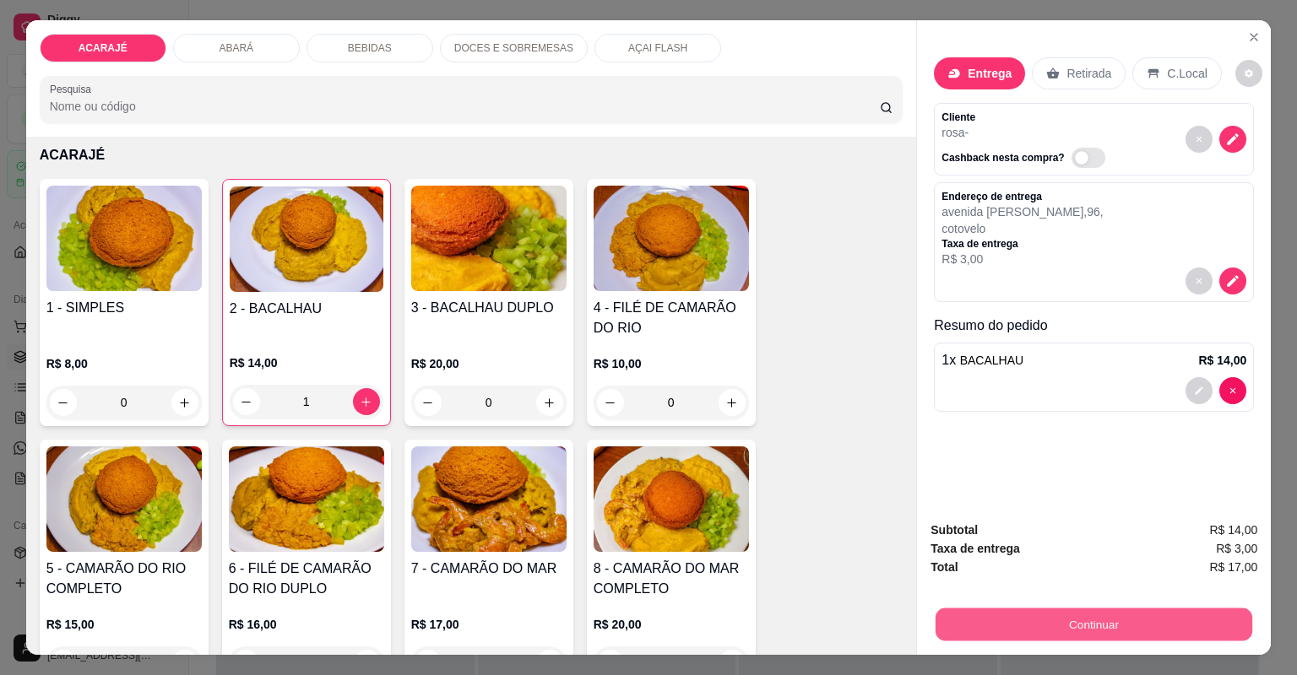
click at [1160, 610] on button "Continuar" at bounding box center [1093, 625] width 317 height 33
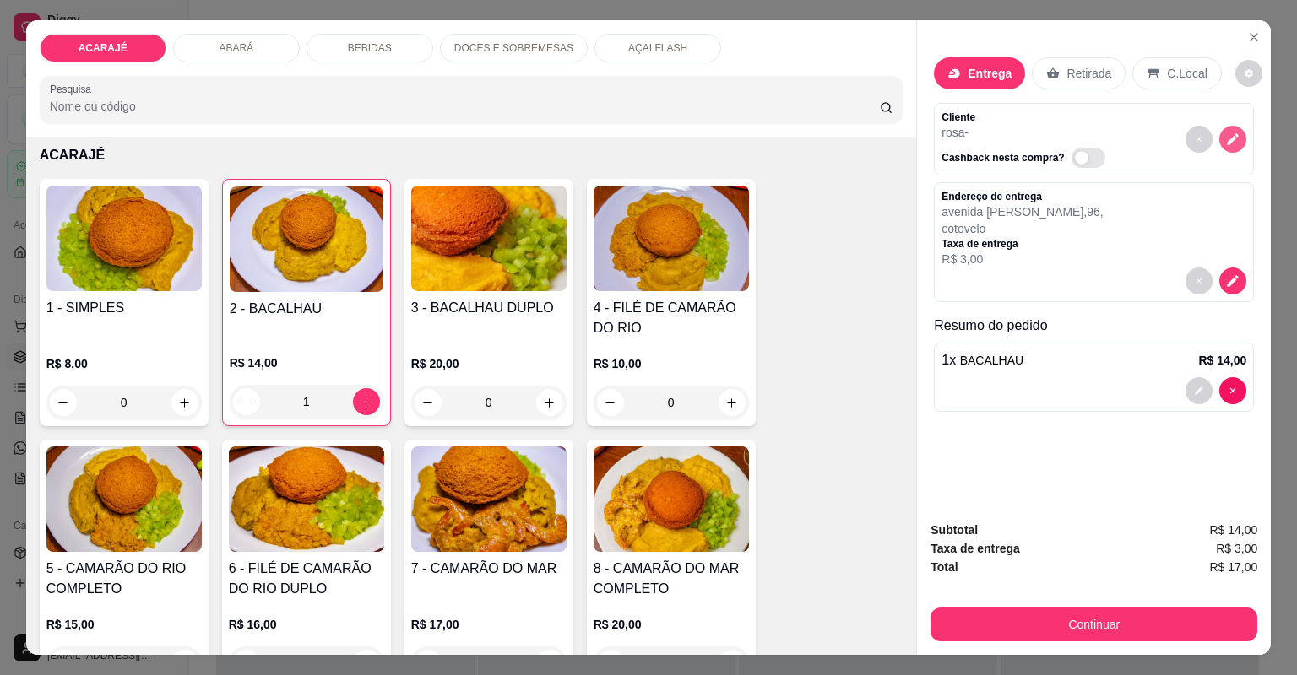
click at [1230, 148] on button "decrease-product-quantity" at bounding box center [1232, 139] width 27 height 27
click at [1230, 140] on icon "decrease-product-quantity" at bounding box center [1233, 139] width 14 height 14
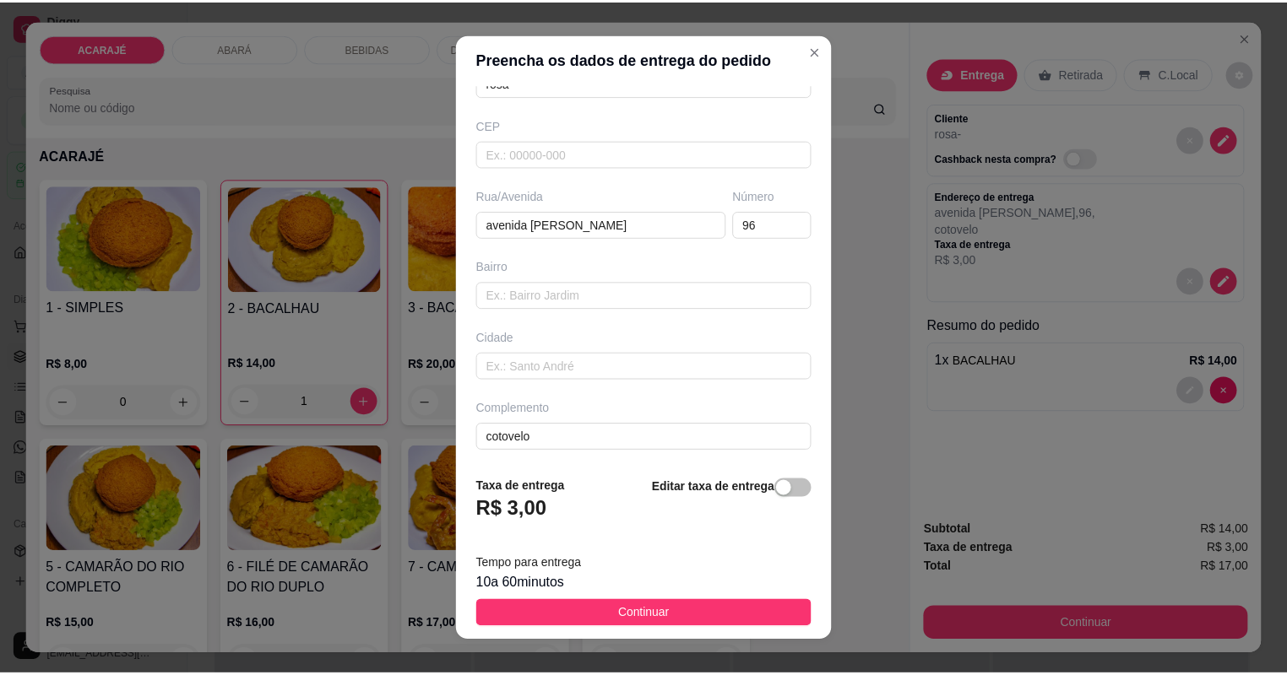
scroll to position [20, 0]
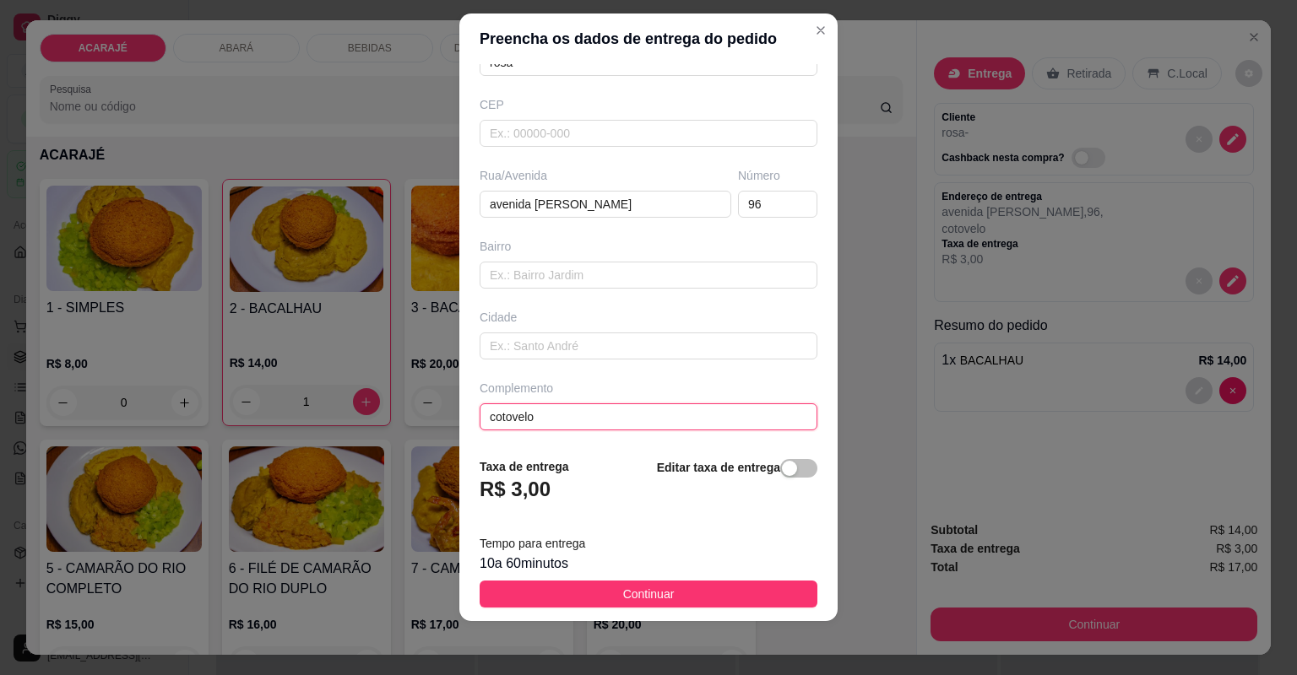
click at [605, 415] on input "cotovelo" at bounding box center [649, 417] width 338 height 27
click at [651, 415] on input "cotovelo, proximo a adega de [PERSON_NAME]" at bounding box center [649, 417] width 338 height 27
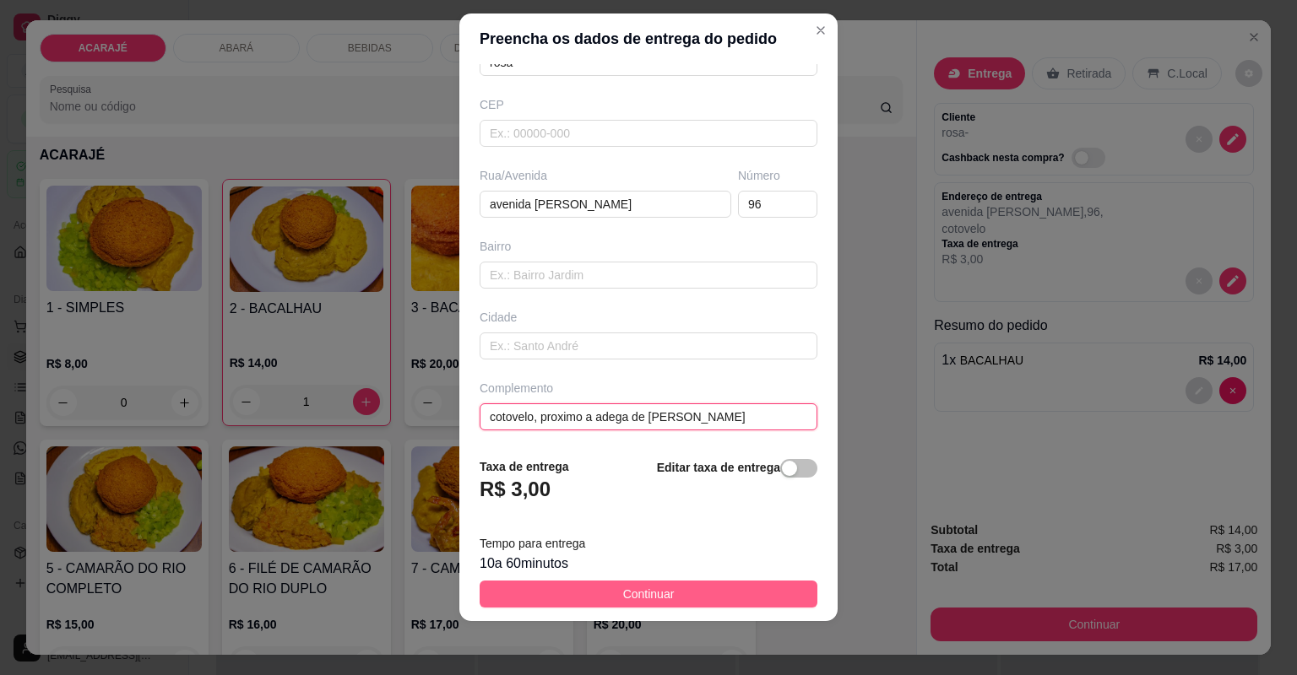
type input "cotovelo, proximo a adega de [PERSON_NAME]"
click at [663, 602] on span "Continuar" at bounding box center [649, 594] width 52 height 19
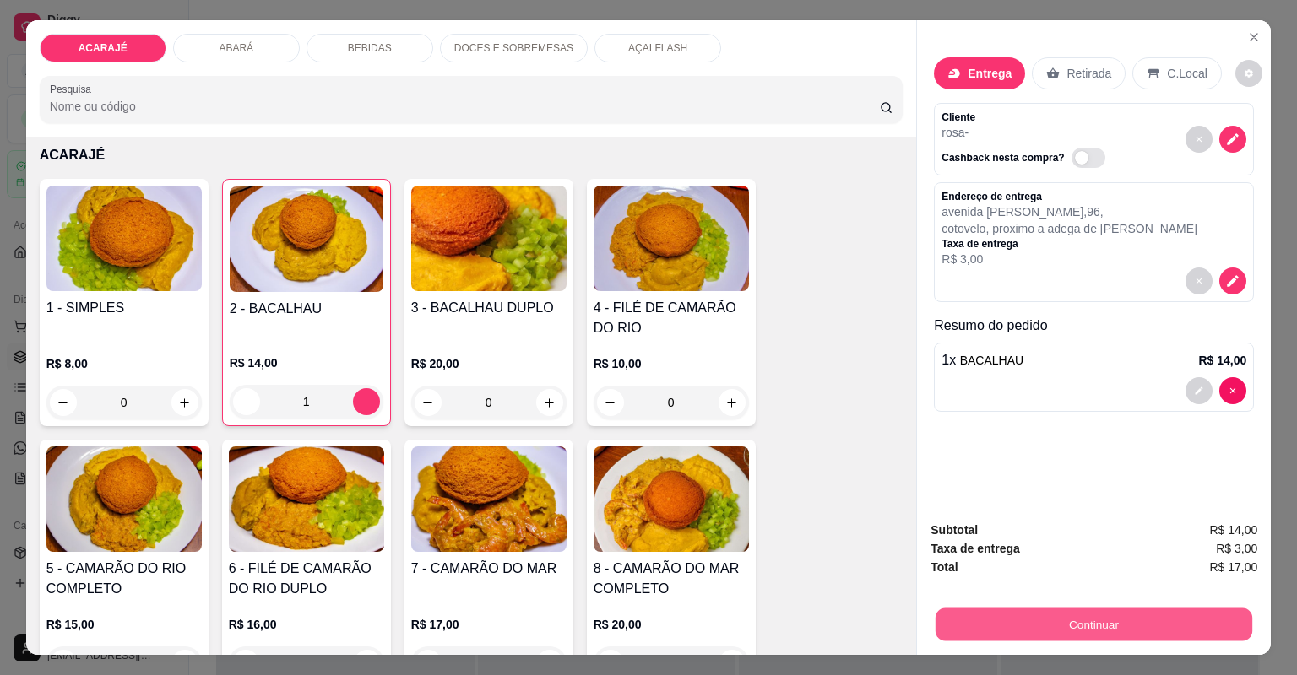
click at [948, 617] on button "Continuar" at bounding box center [1093, 625] width 317 height 33
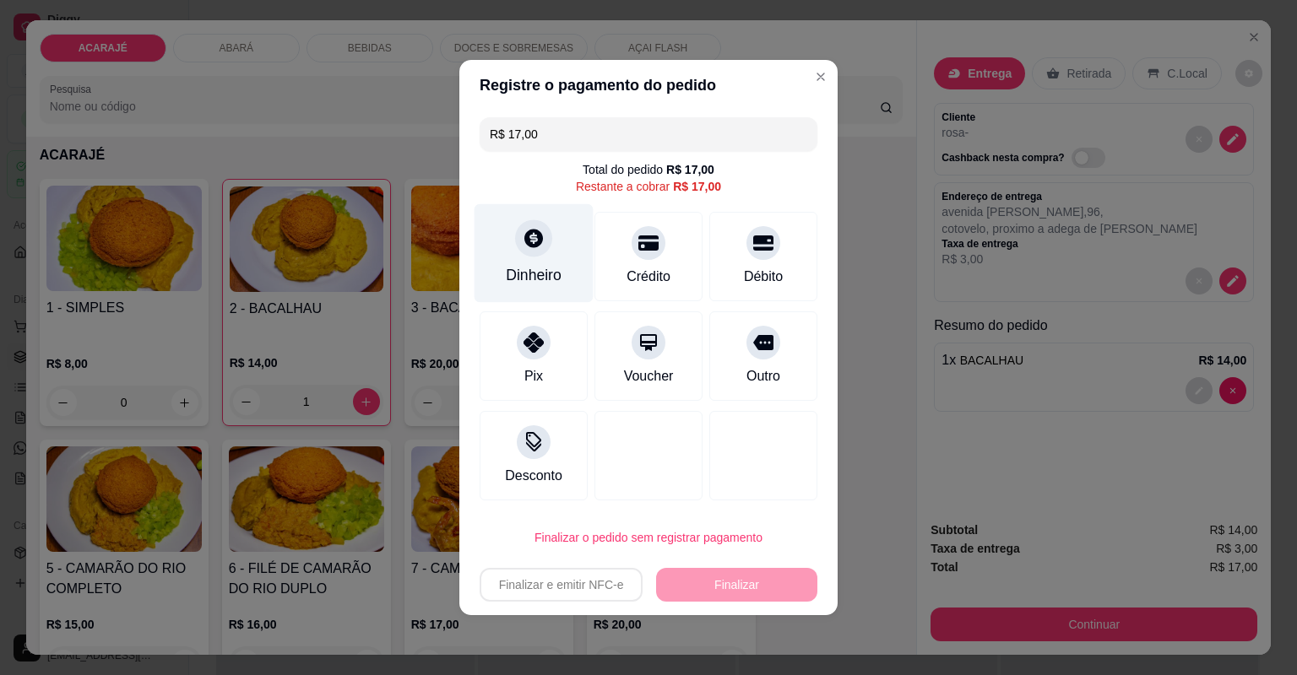
click at [508, 245] on div "Dinheiro" at bounding box center [533, 253] width 119 height 99
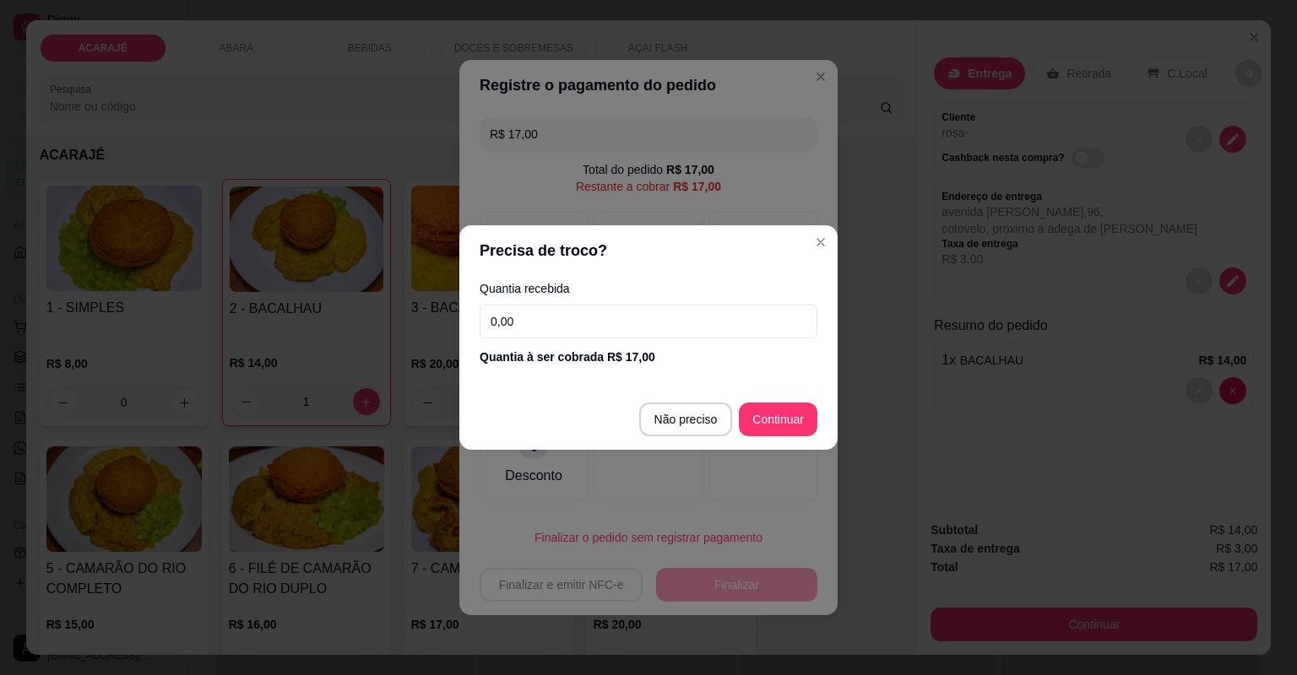
click at [518, 326] on input "0,00" at bounding box center [649, 322] width 338 height 34
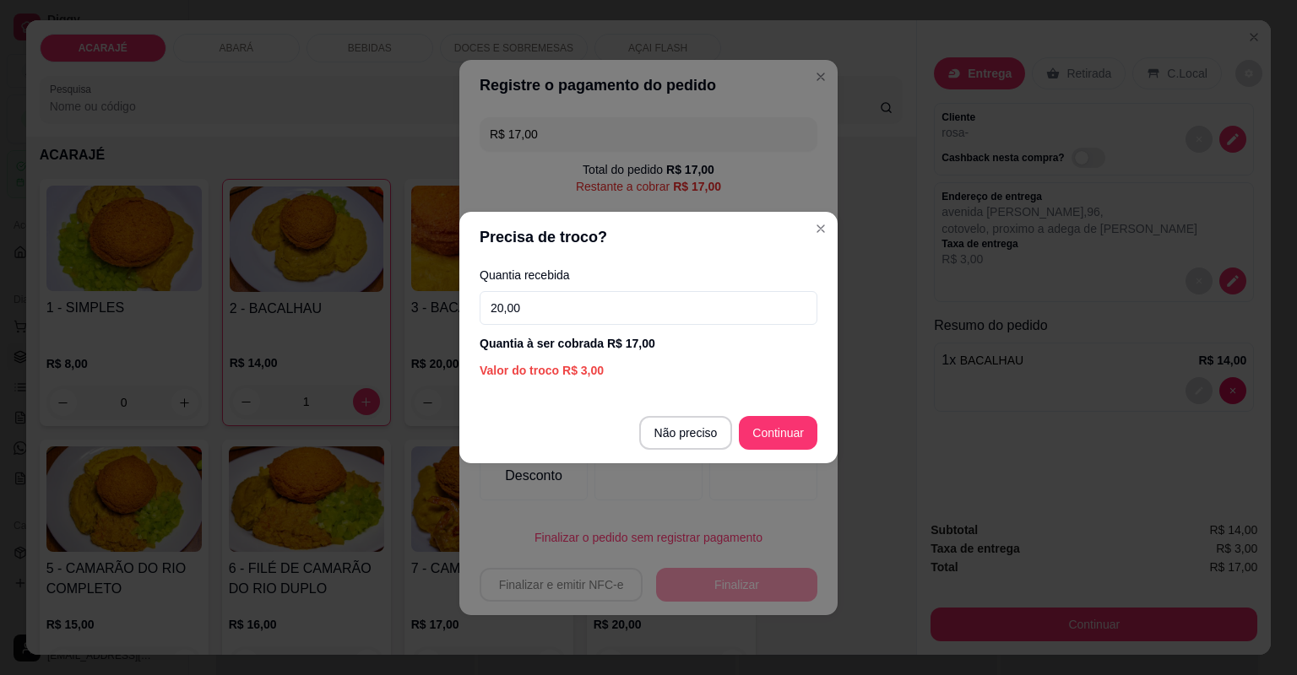
type input "20,00"
type input "R$ 0,00"
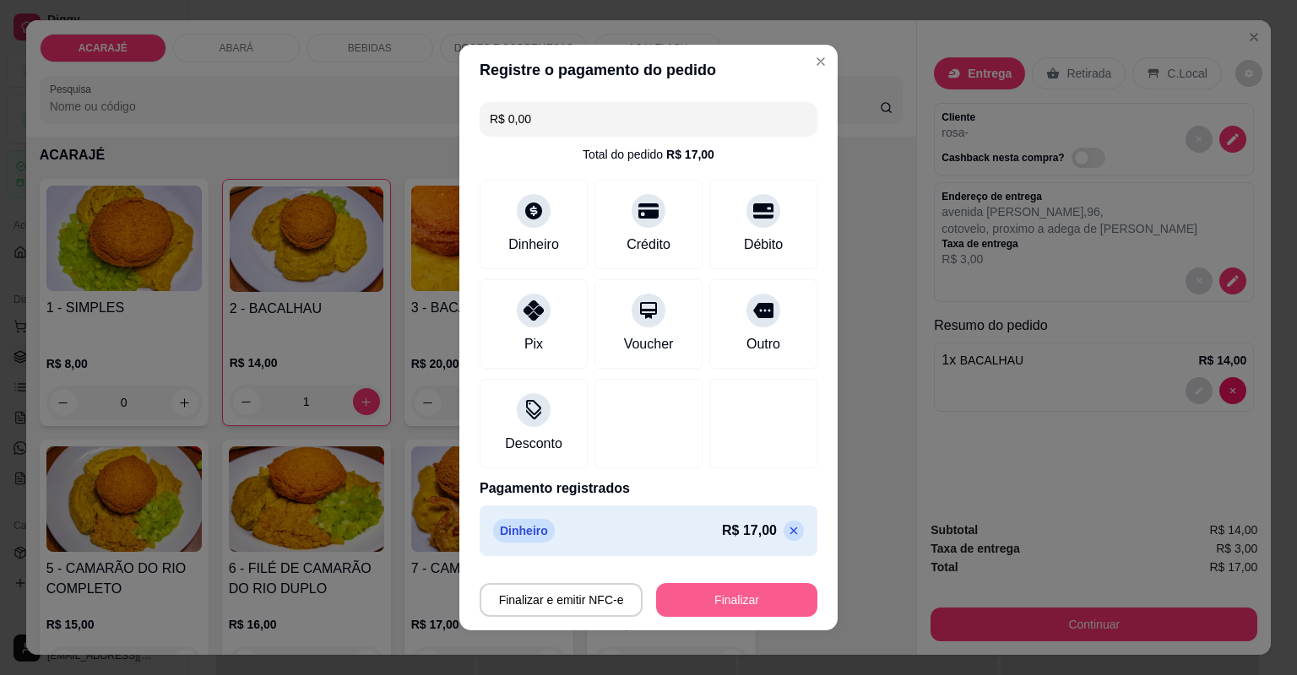
click at [729, 605] on button "Finalizar" at bounding box center [736, 600] width 161 height 34
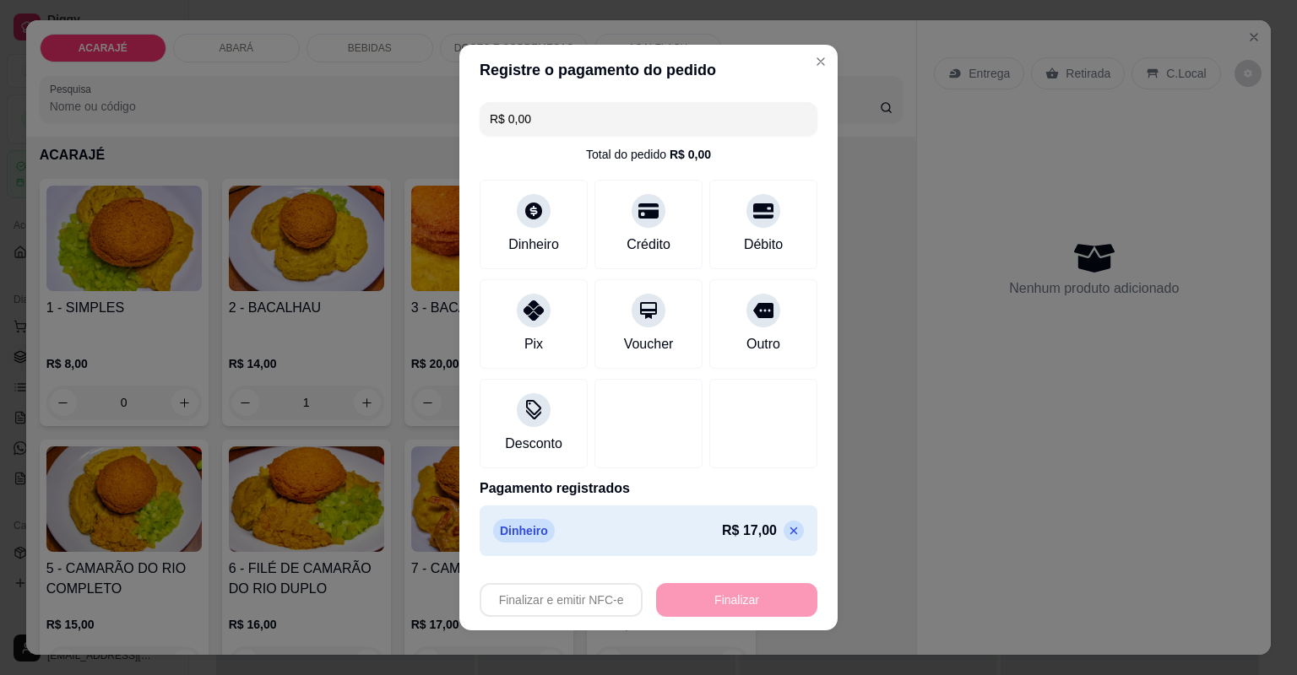
type input "0"
type input "-R$ 17,00"
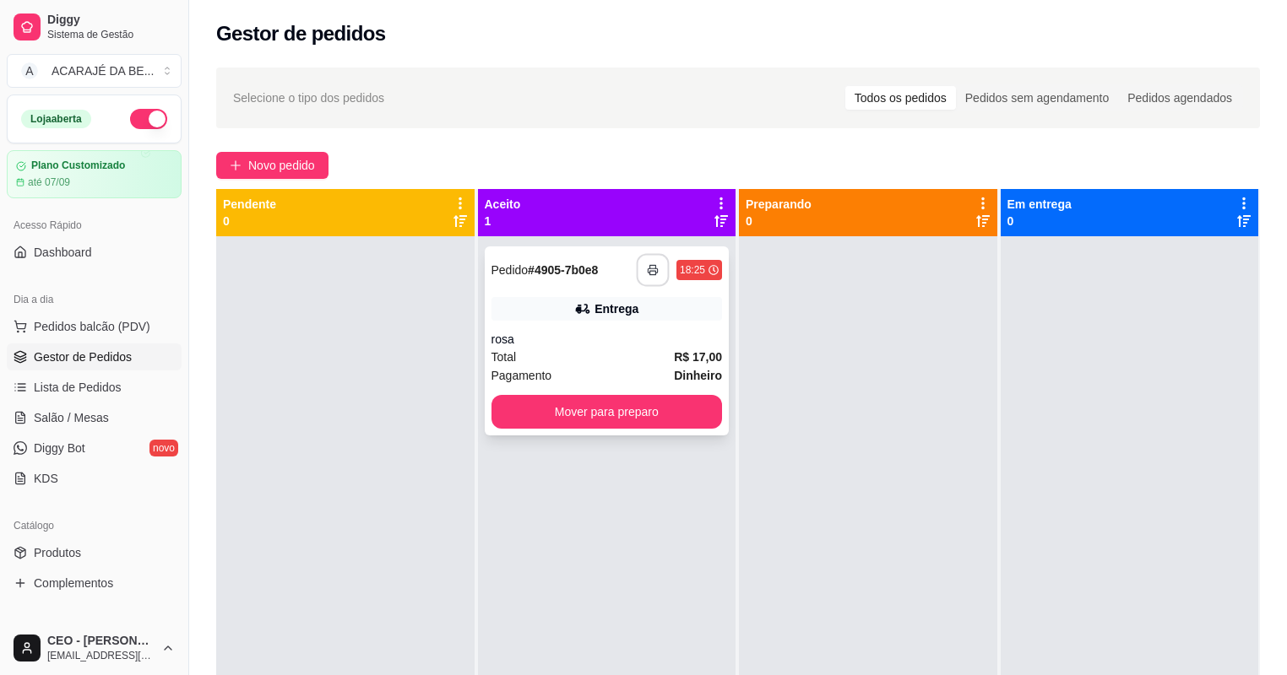
click at [650, 271] on rect "button" at bounding box center [653, 273] width 6 height 4
click at [601, 416] on button "Mover para preparo" at bounding box center [606, 412] width 231 height 34
click at [601, 415] on div "Mover para preparo" at bounding box center [606, 412] width 231 height 34
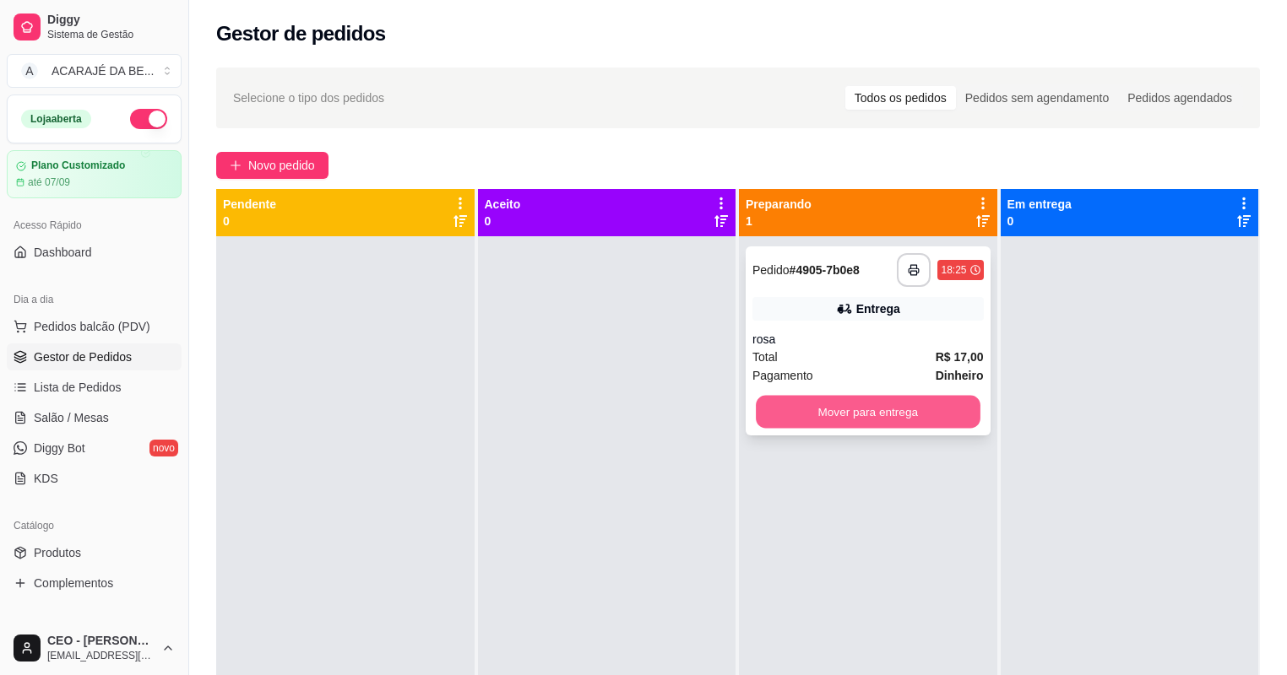
click at [887, 412] on button "Mover para entrega" at bounding box center [868, 412] width 224 height 33
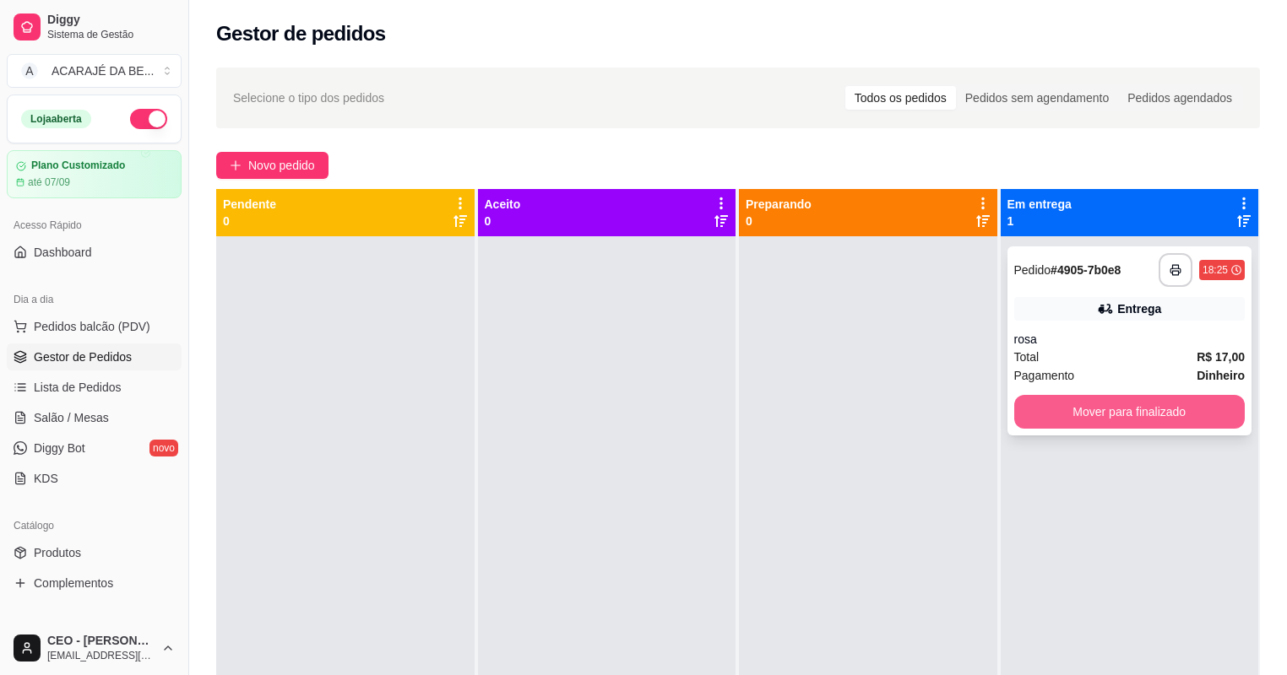
click at [1078, 422] on button "Mover para finalizado" at bounding box center [1129, 412] width 231 height 34
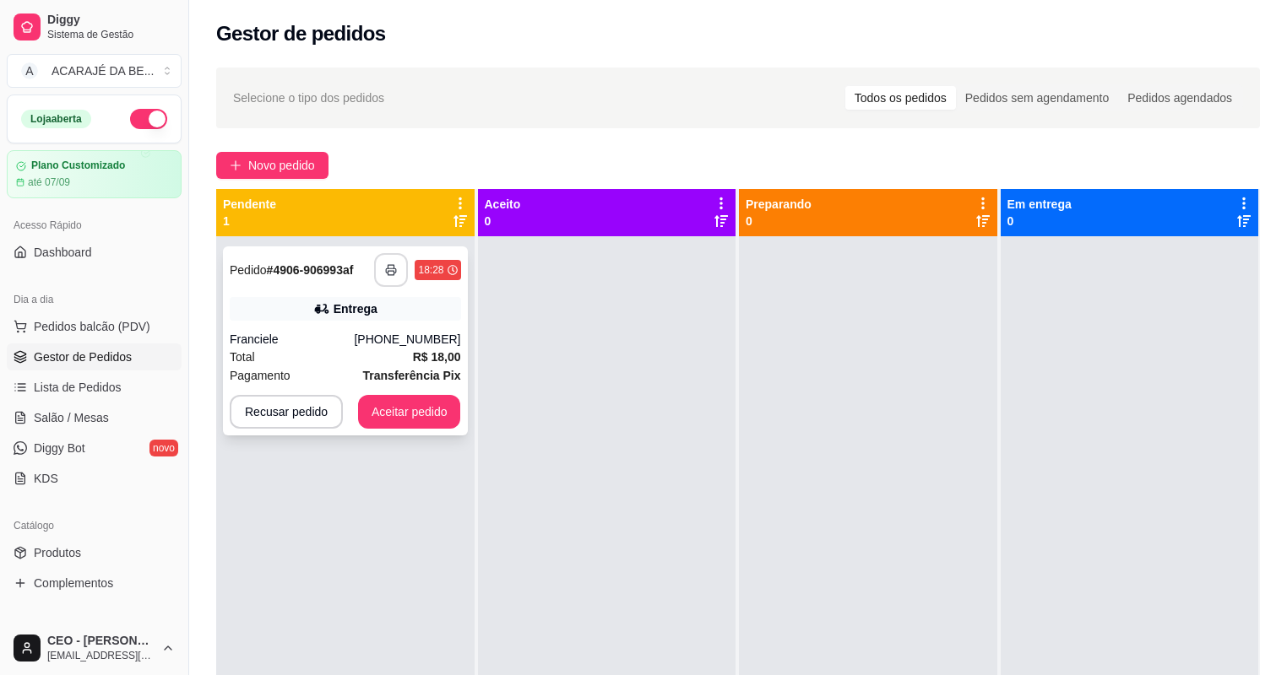
click at [399, 274] on button "button" at bounding box center [391, 270] width 34 height 34
click at [375, 410] on button "Aceitar pedido" at bounding box center [410, 412] width 100 height 33
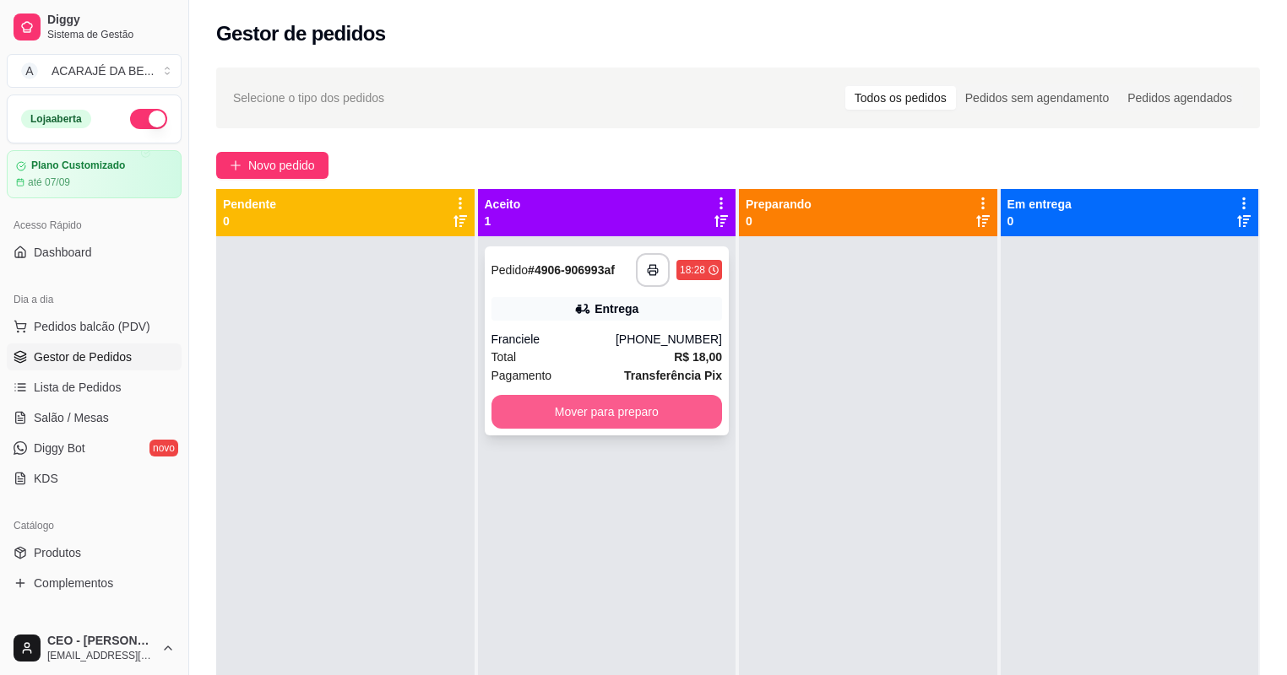
click at [610, 433] on div "**********" at bounding box center [607, 341] width 245 height 189
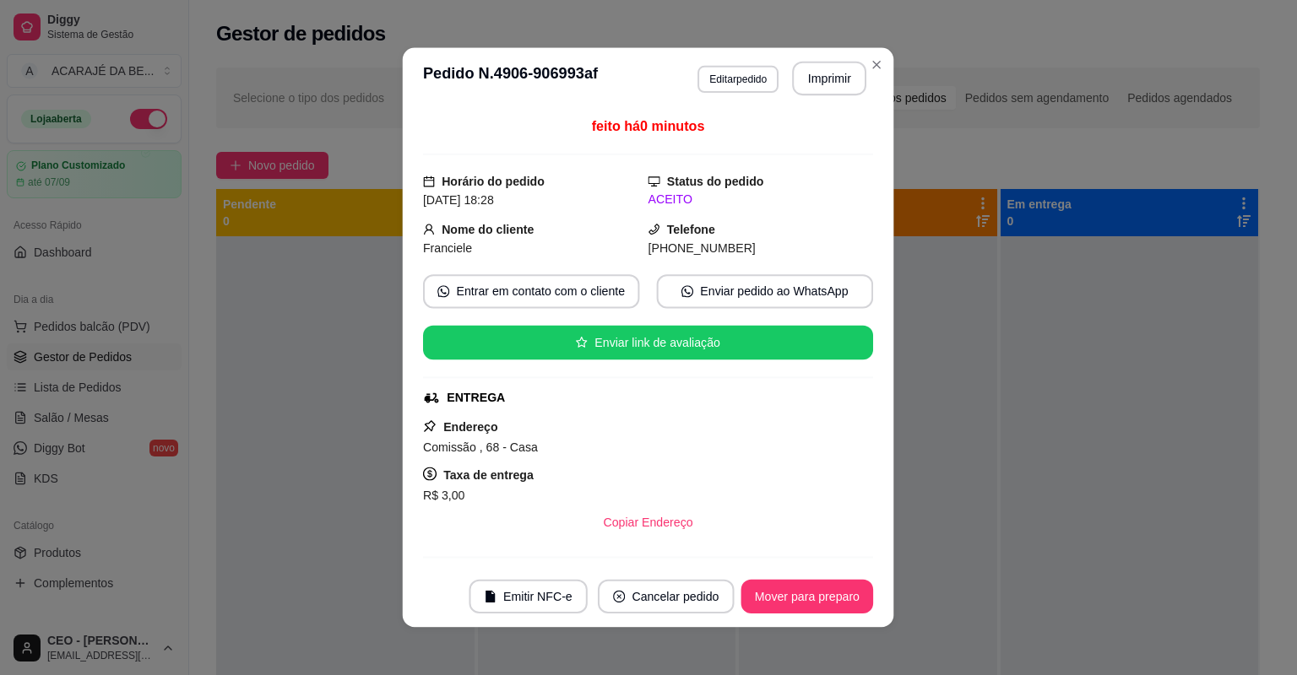
click at [631, 409] on div "feito há 0 minutos Horário do pedido [DATE] 18:28 Status do pedido ACEITO Nome …" at bounding box center [648, 337] width 450 height 443
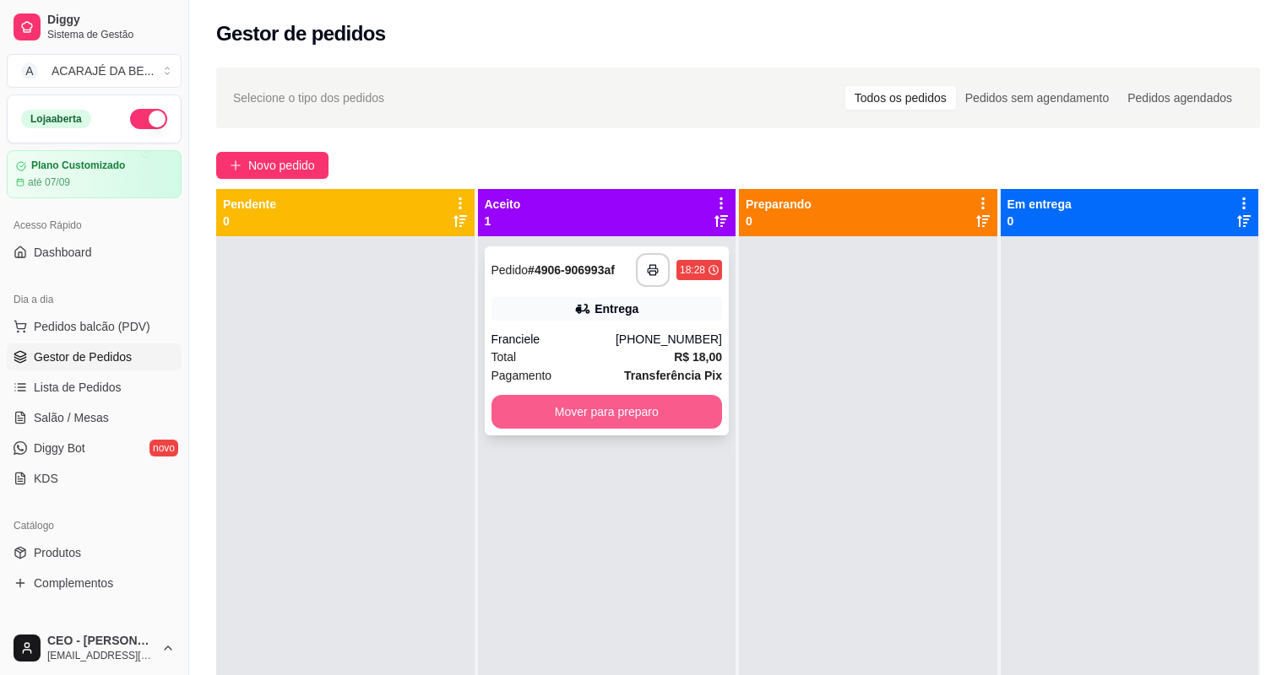
click at [643, 406] on button "Mover para preparo" at bounding box center [606, 412] width 231 height 34
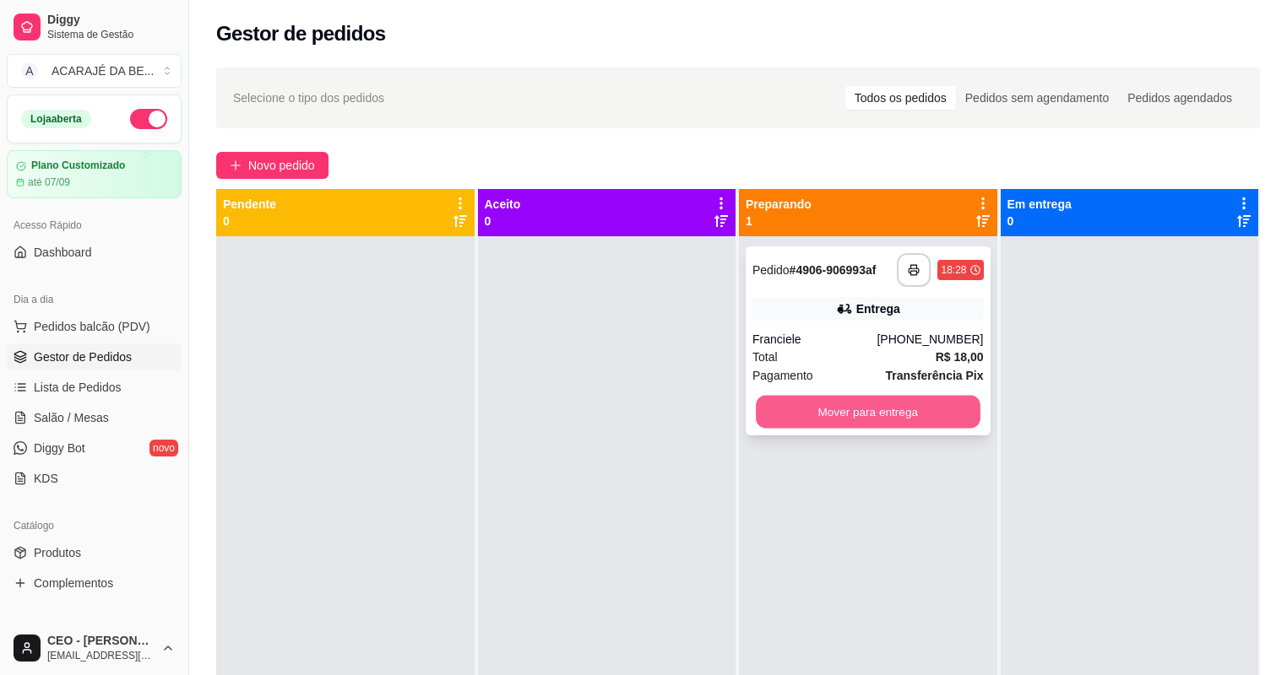
click at [819, 415] on button "Mover para entrega" at bounding box center [868, 412] width 224 height 33
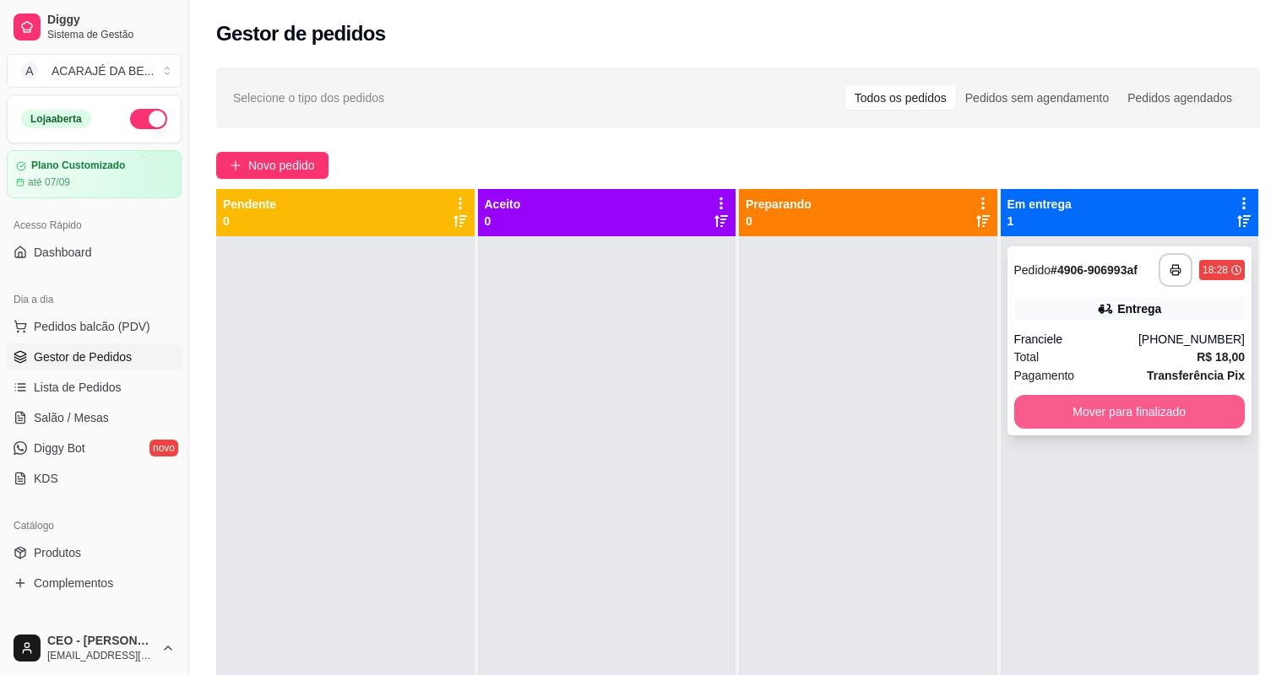
click at [1066, 415] on button "Mover para finalizado" at bounding box center [1129, 412] width 231 height 34
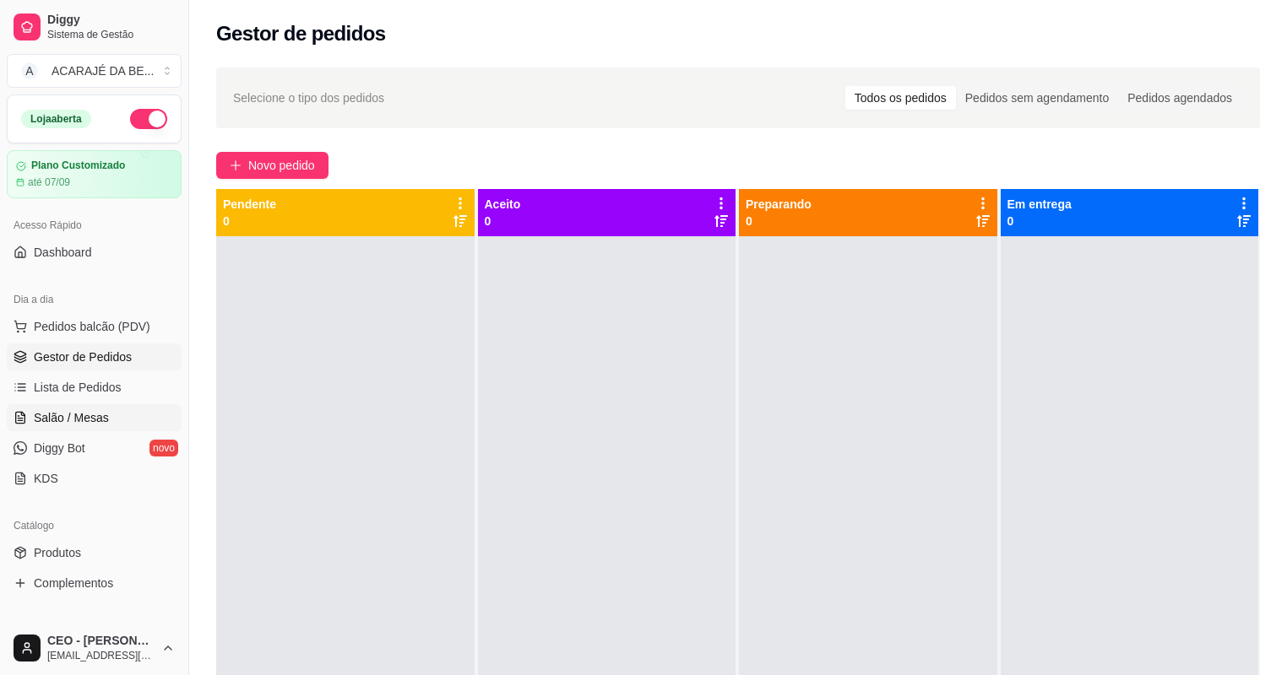
click at [109, 415] on link "Salão / Mesas" at bounding box center [94, 417] width 175 height 27
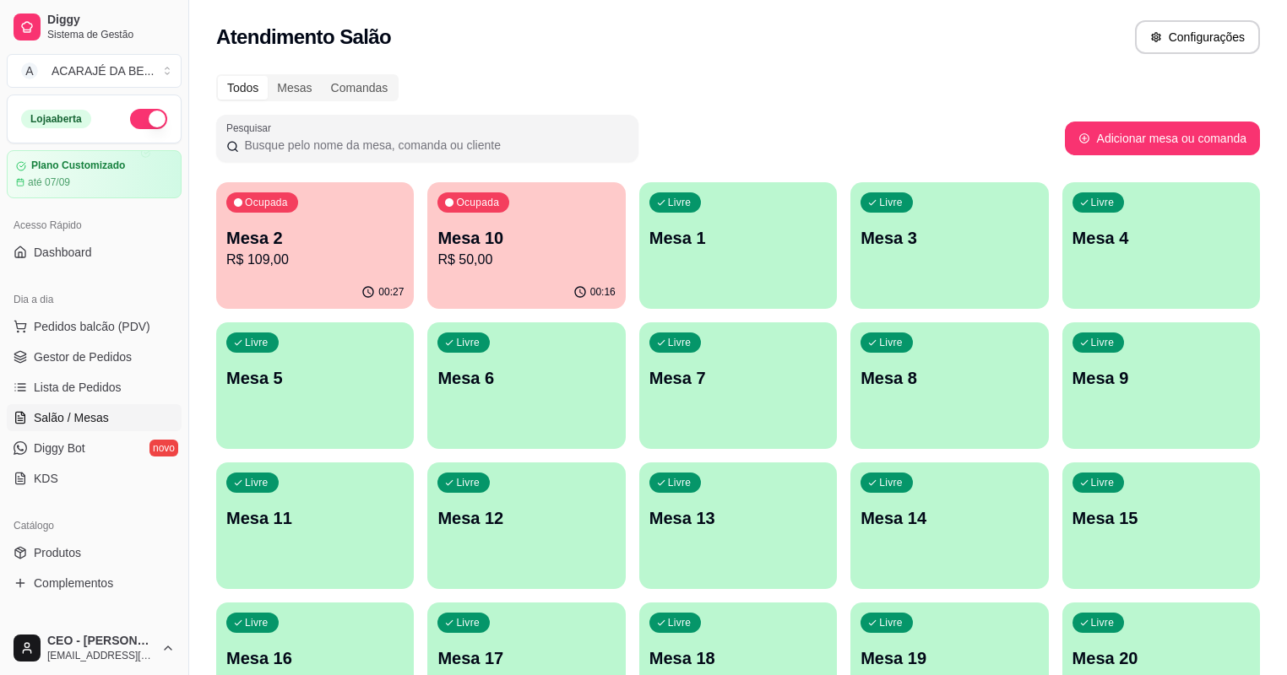
click at [427, 286] on div "00:16" at bounding box center [526, 292] width 198 height 33
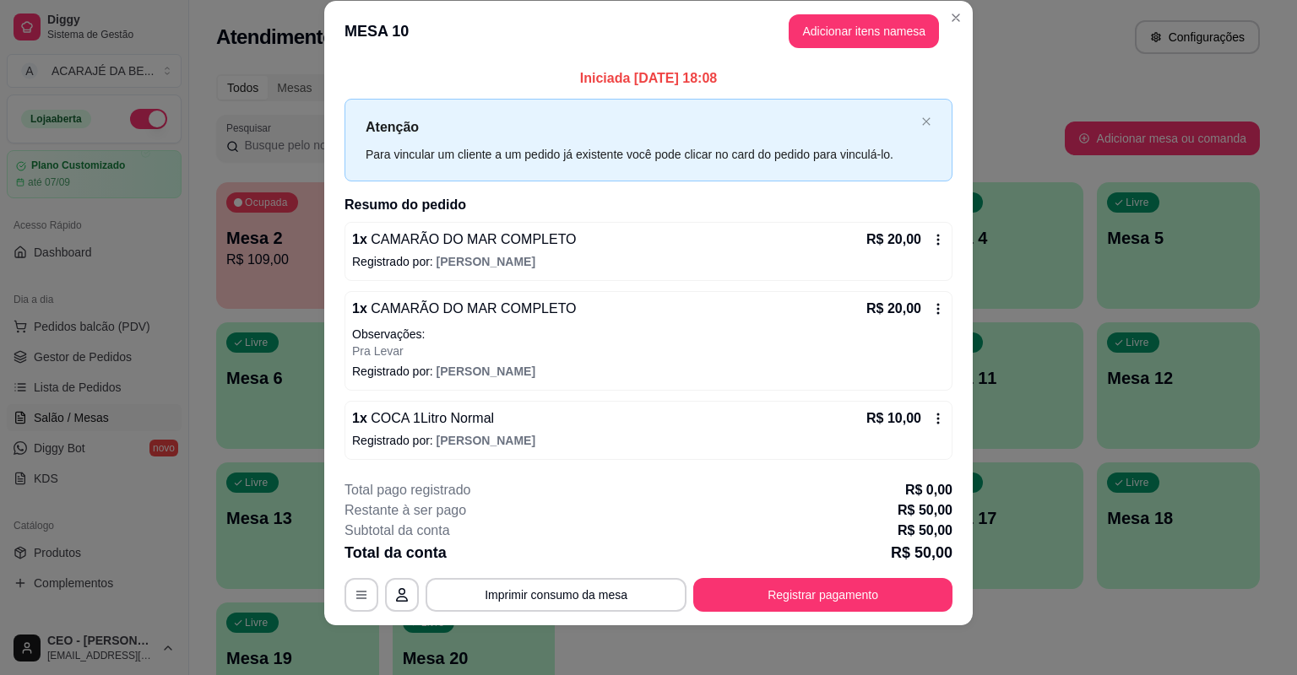
scroll to position [27, 0]
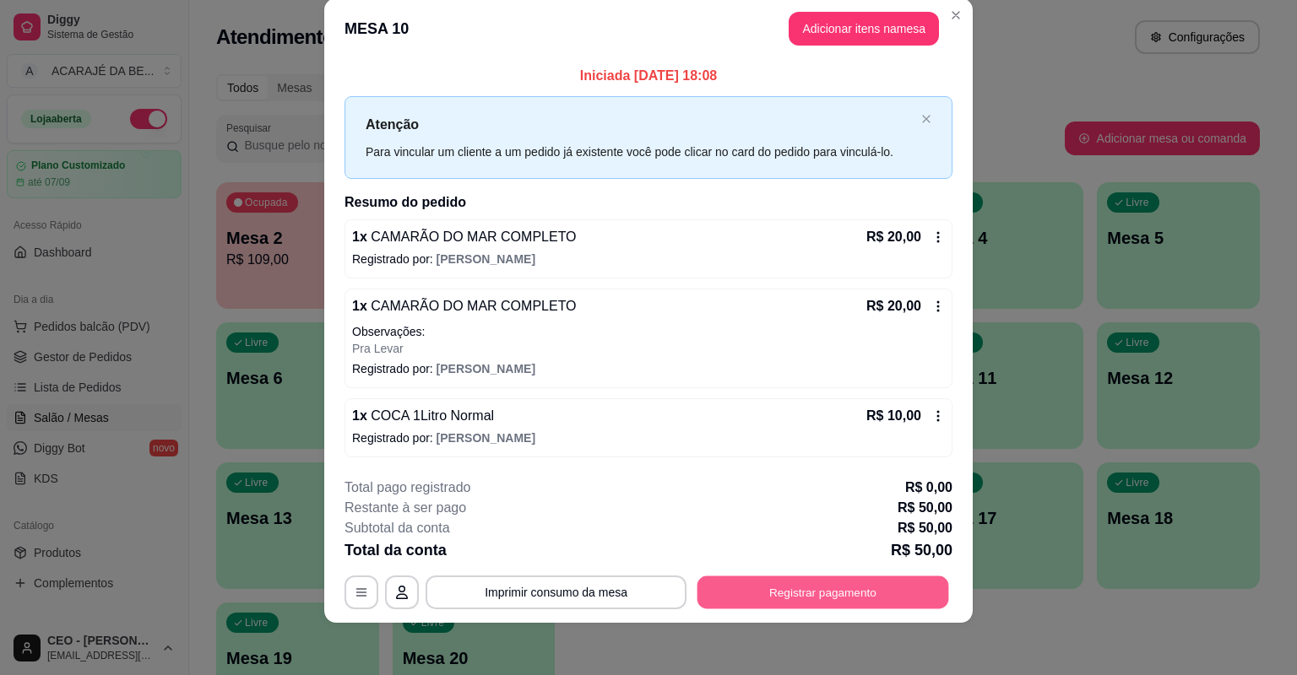
click at [732, 581] on button "Registrar pagamento" at bounding box center [823, 592] width 252 height 33
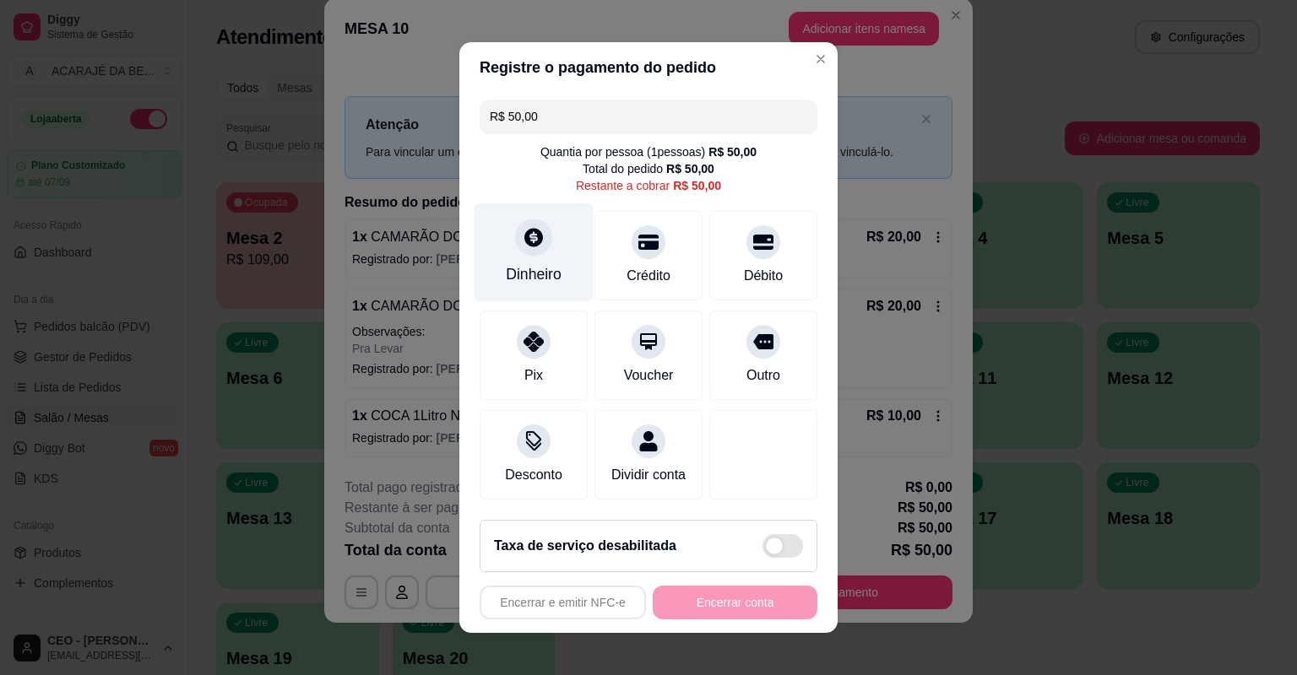
click at [524, 243] on icon at bounding box center [533, 237] width 19 height 19
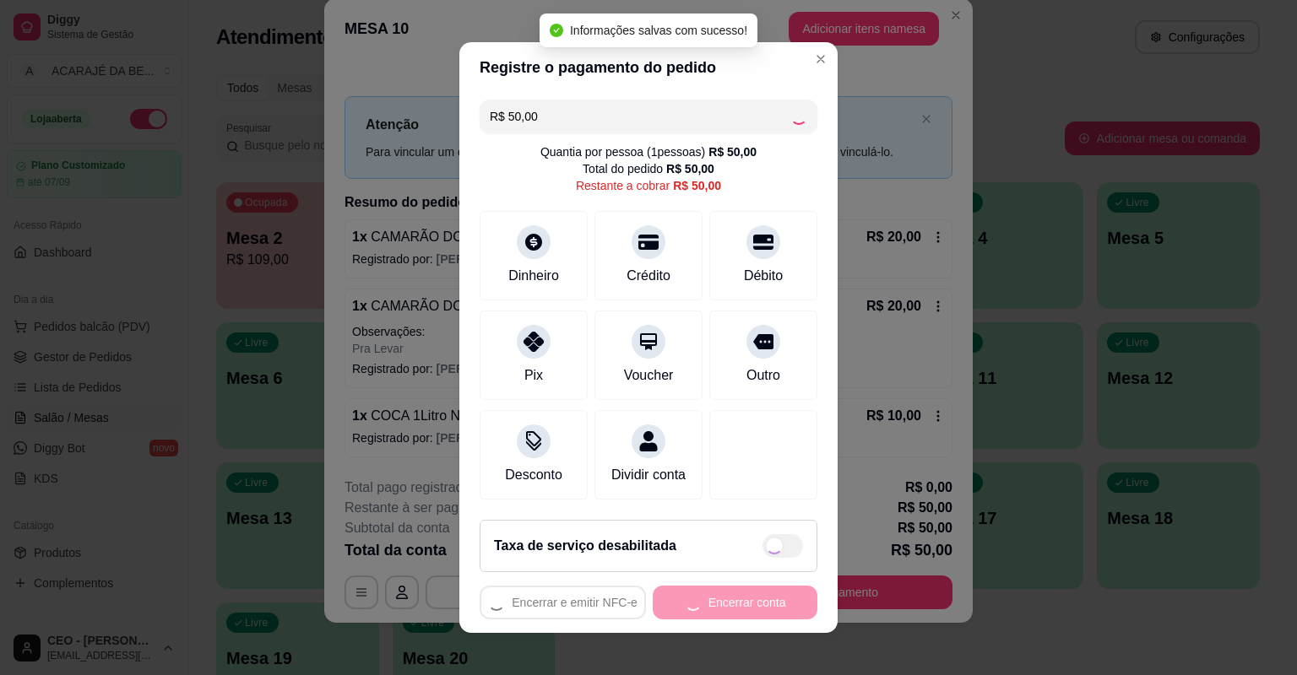
type input "R$ 0,00"
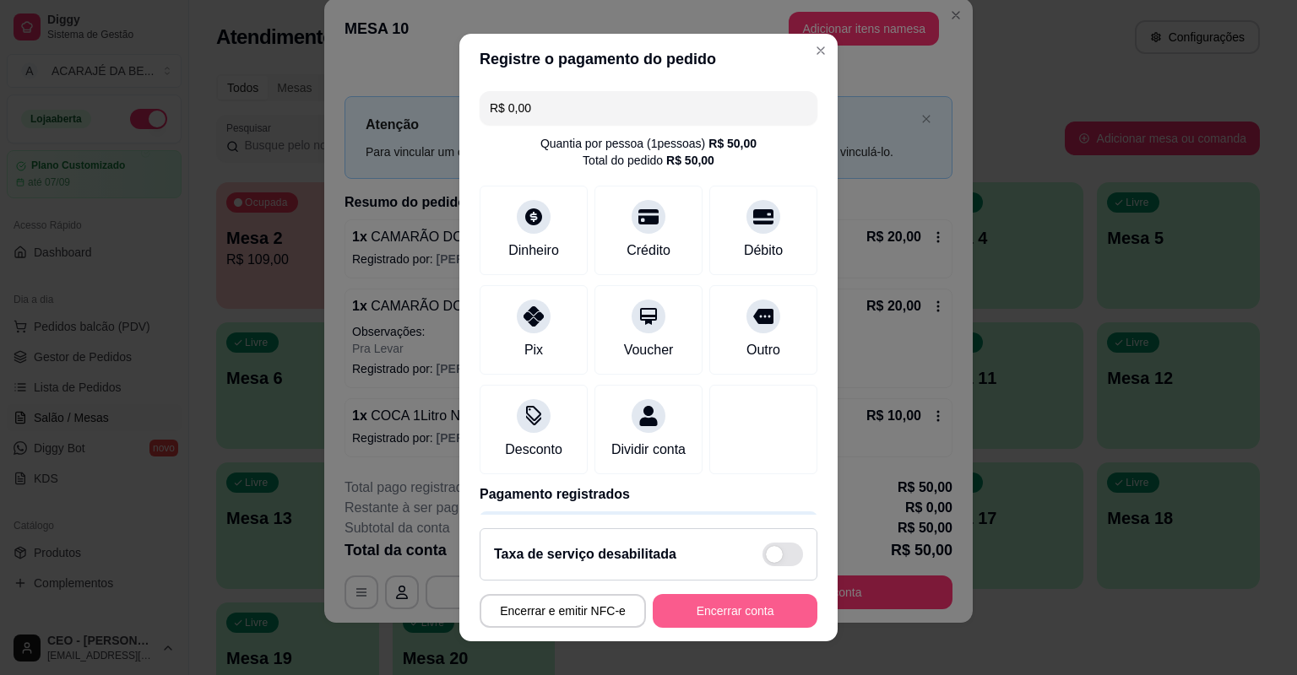
click at [719, 618] on button "Encerrar conta" at bounding box center [735, 611] width 165 height 34
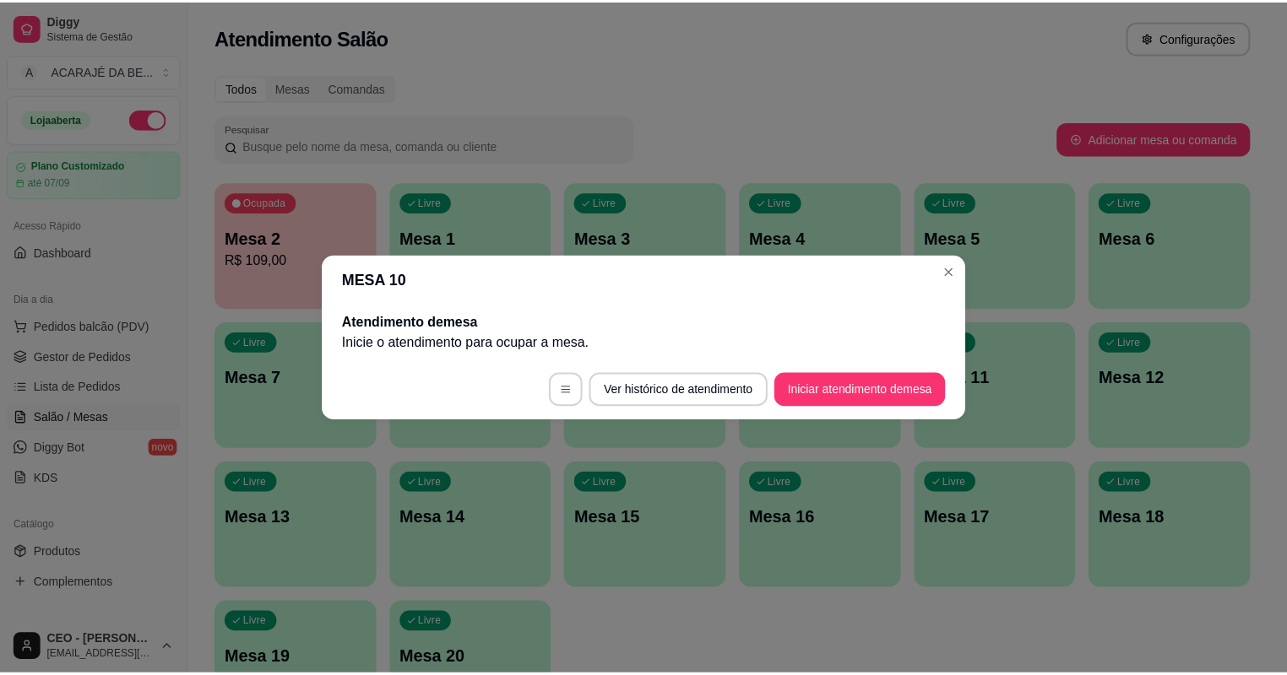
scroll to position [0, 0]
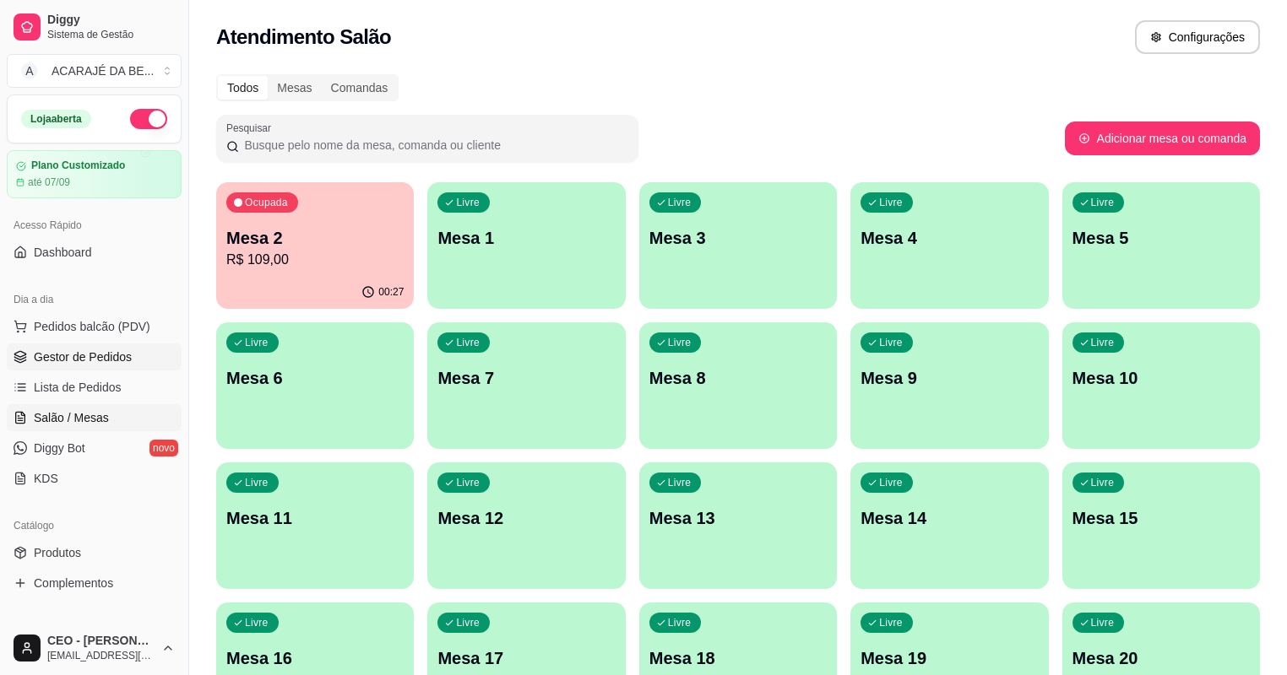
click at [64, 361] on span "Gestor de Pedidos" at bounding box center [83, 357] width 98 height 17
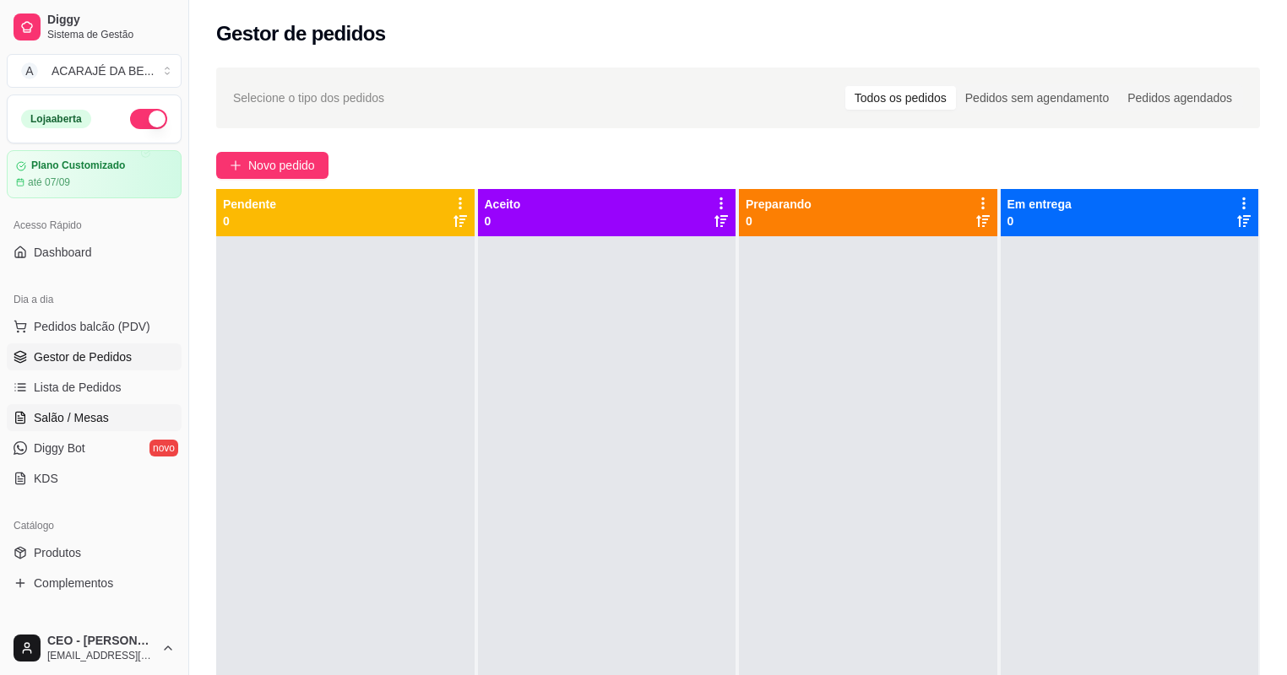
click at [88, 417] on span "Salão / Mesas" at bounding box center [71, 417] width 75 height 17
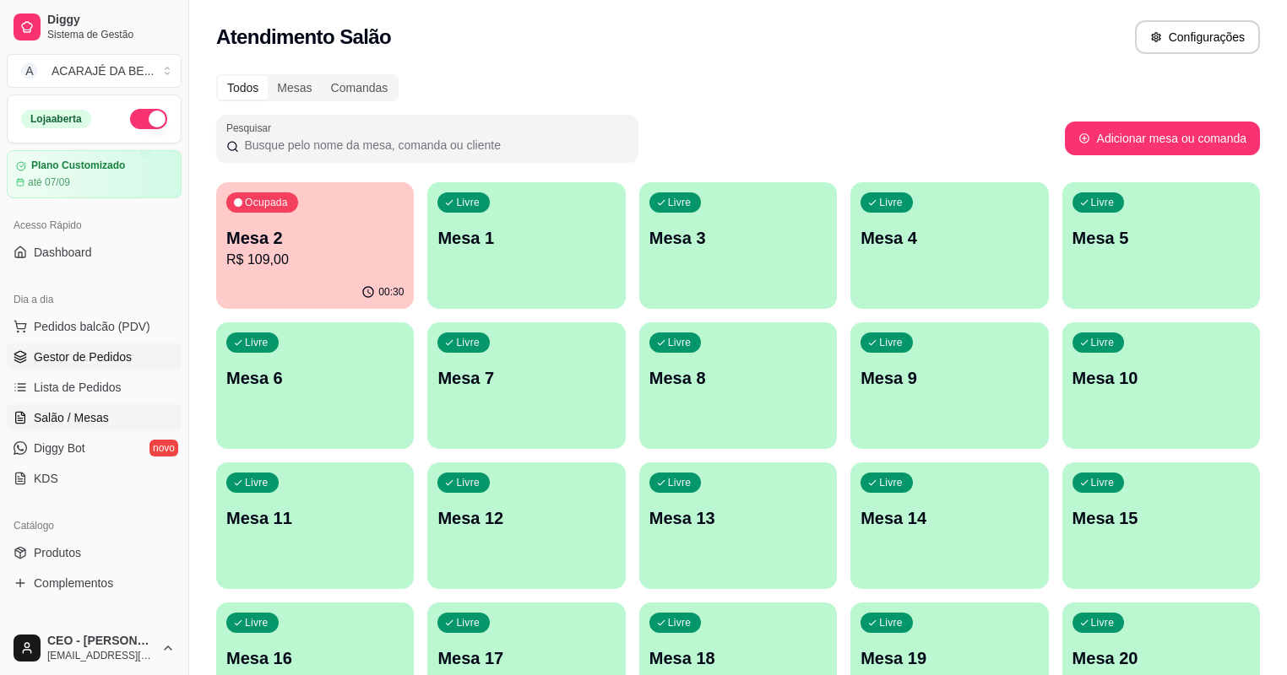
click at [108, 361] on span "Gestor de Pedidos" at bounding box center [83, 357] width 98 height 17
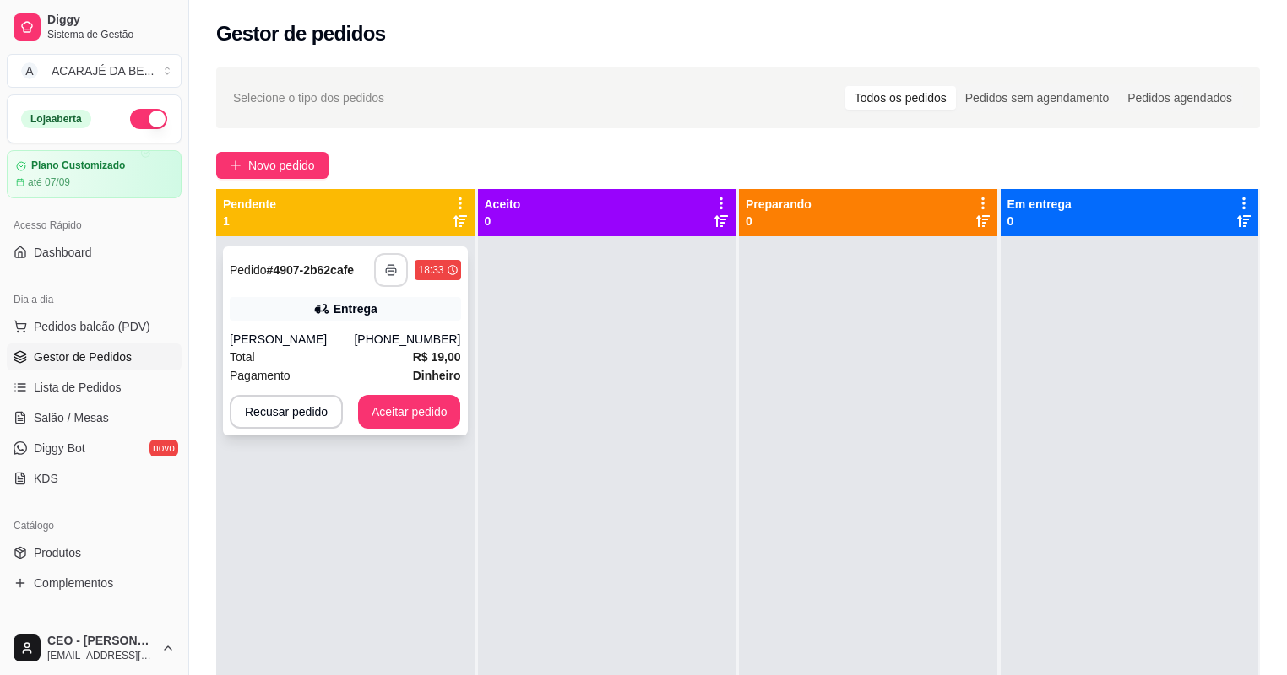
click at [393, 274] on icon "button" at bounding box center [391, 270] width 12 height 12
click at [431, 419] on button "Aceitar pedido" at bounding box center [410, 412] width 100 height 33
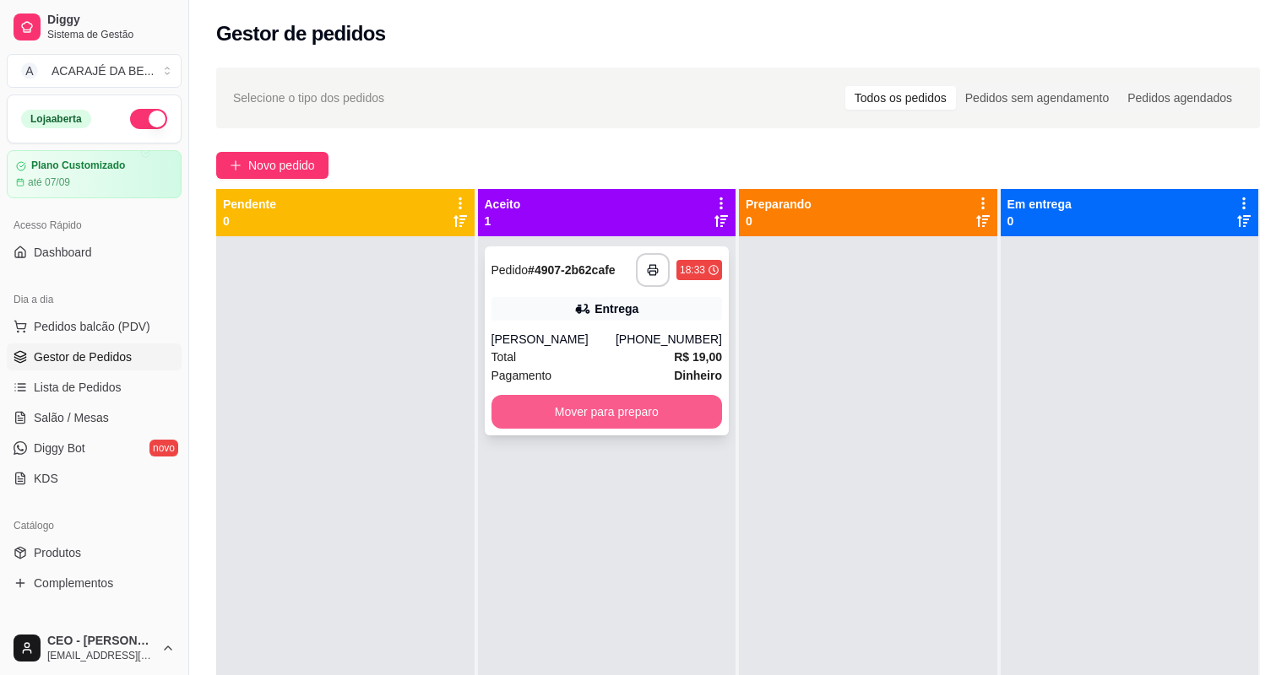
click at [700, 416] on button "Mover para preparo" at bounding box center [606, 412] width 231 height 34
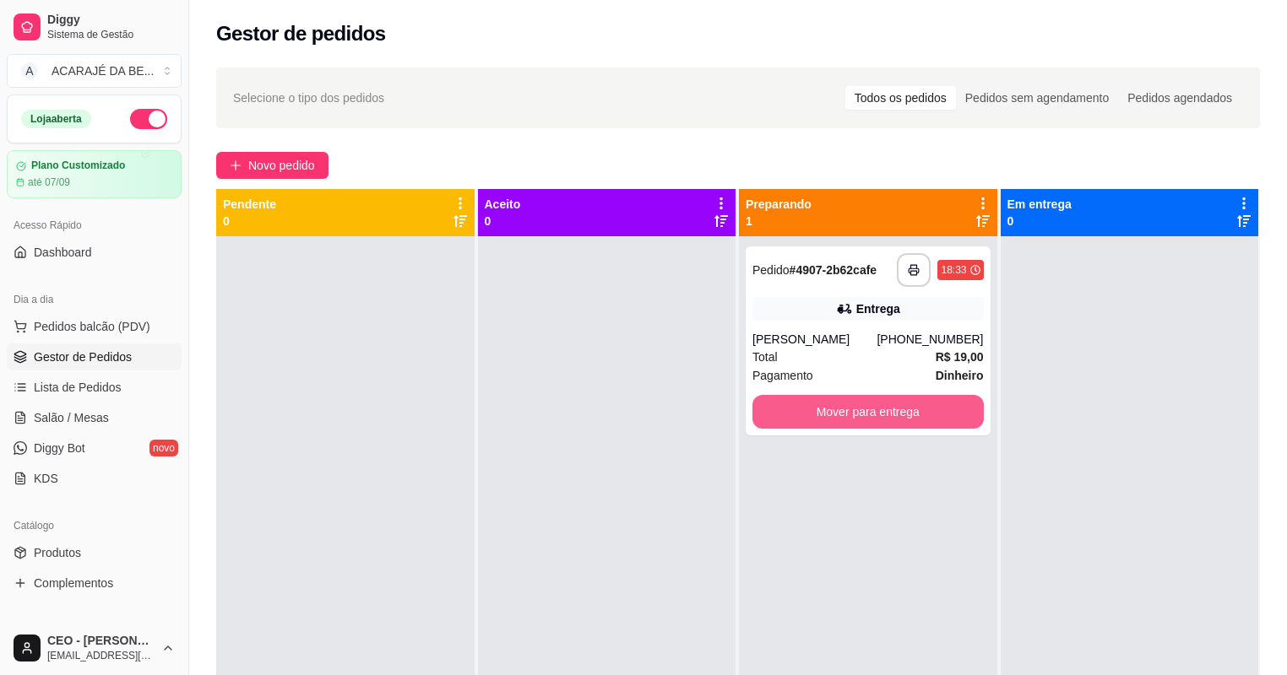
click at [874, 409] on button "Mover para entrega" at bounding box center [867, 412] width 231 height 34
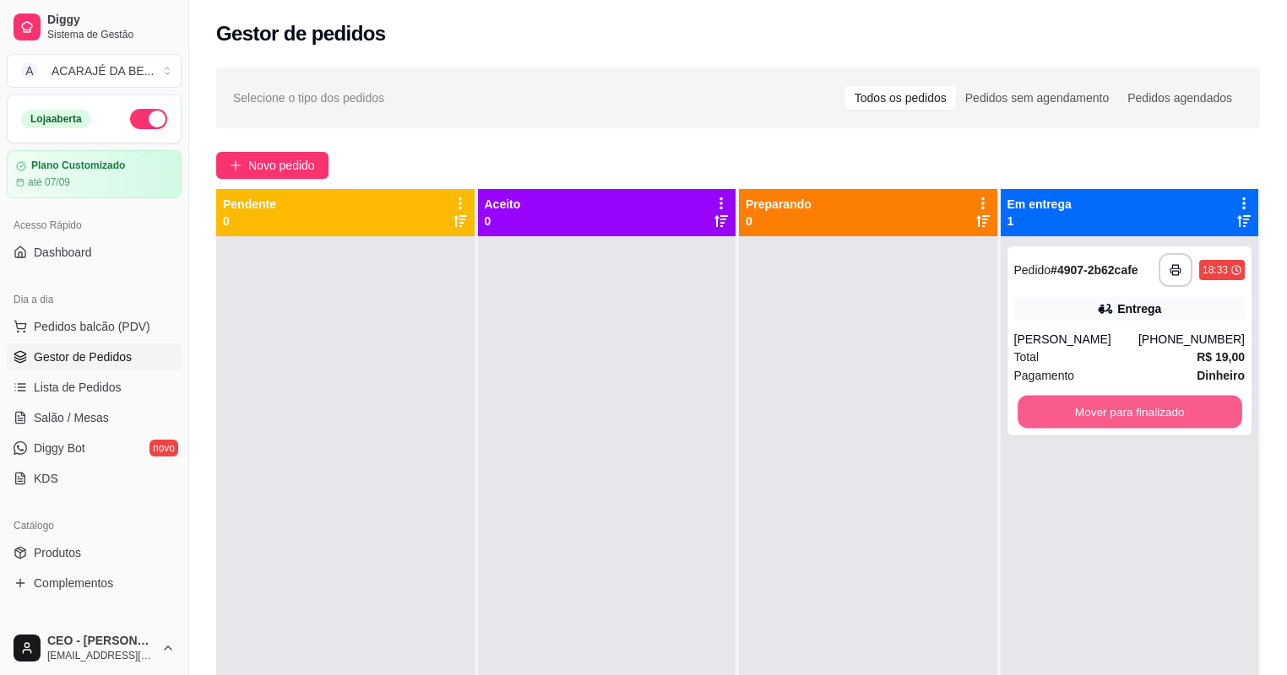
click at [1133, 408] on button "Mover para finalizado" at bounding box center [1129, 412] width 224 height 33
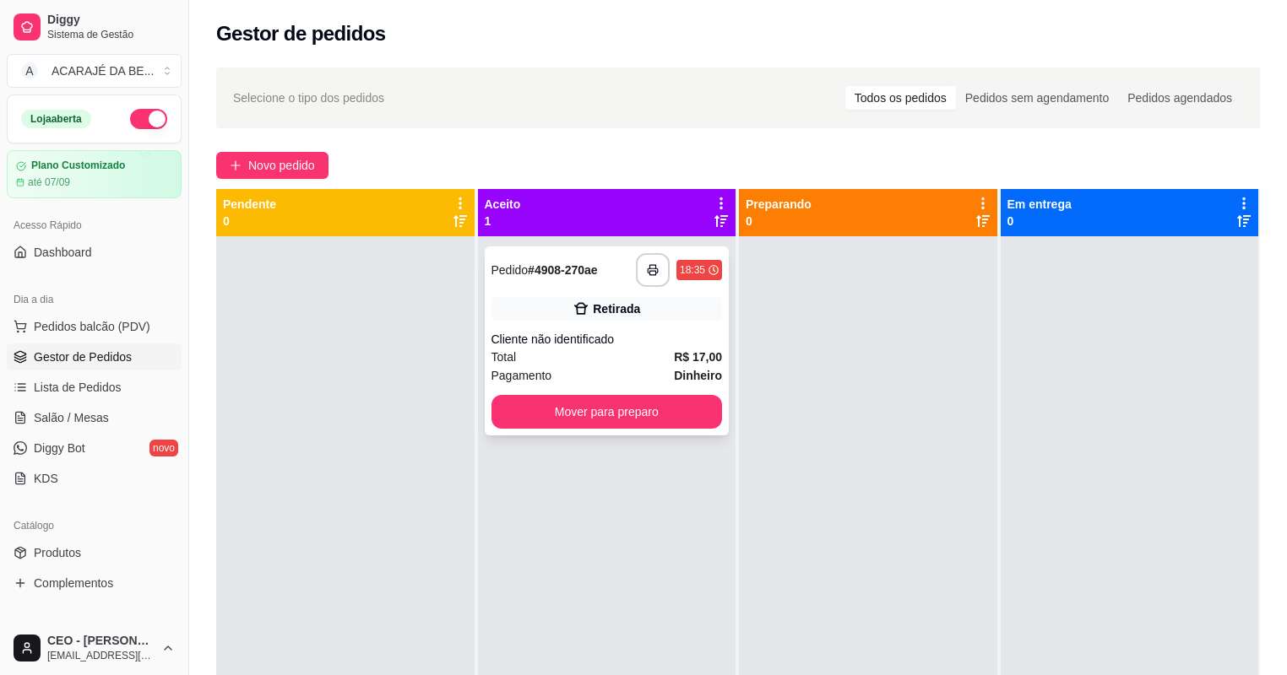
click at [638, 361] on div "Total R$ 17,00" at bounding box center [606, 357] width 231 height 19
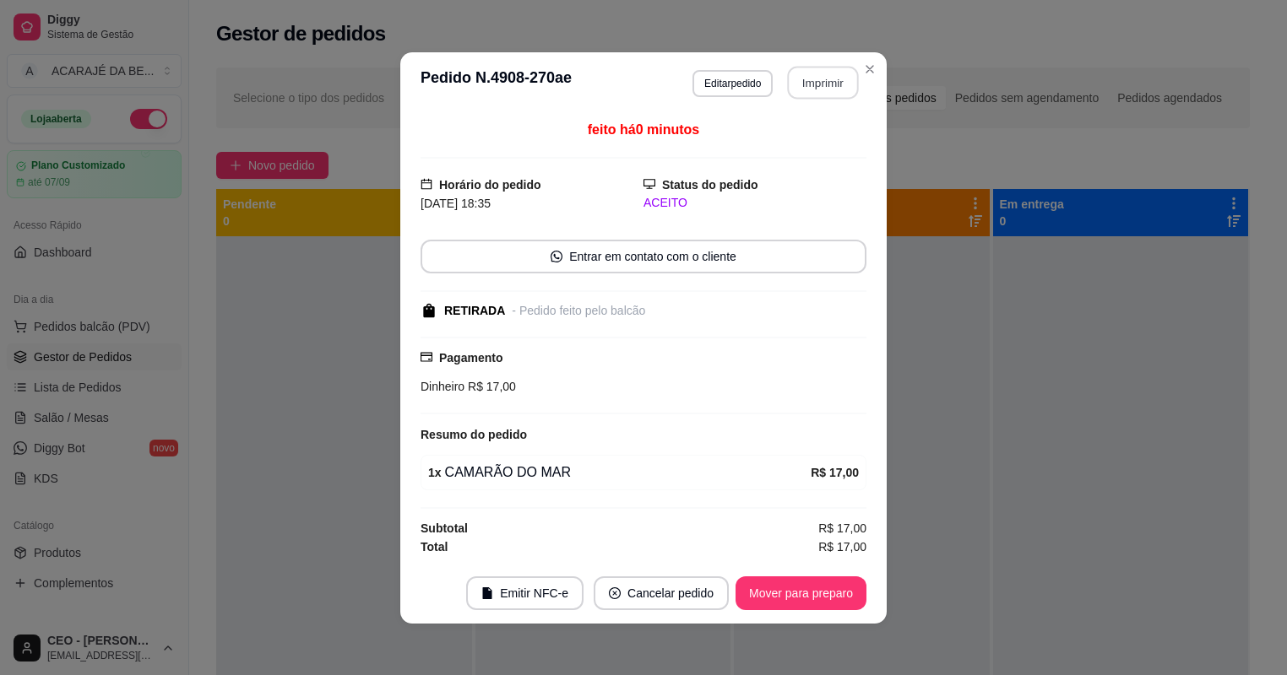
click at [824, 89] on button "Imprimir" at bounding box center [823, 82] width 71 height 33
click at [777, 591] on button "Mover para preparo" at bounding box center [800, 594] width 131 height 34
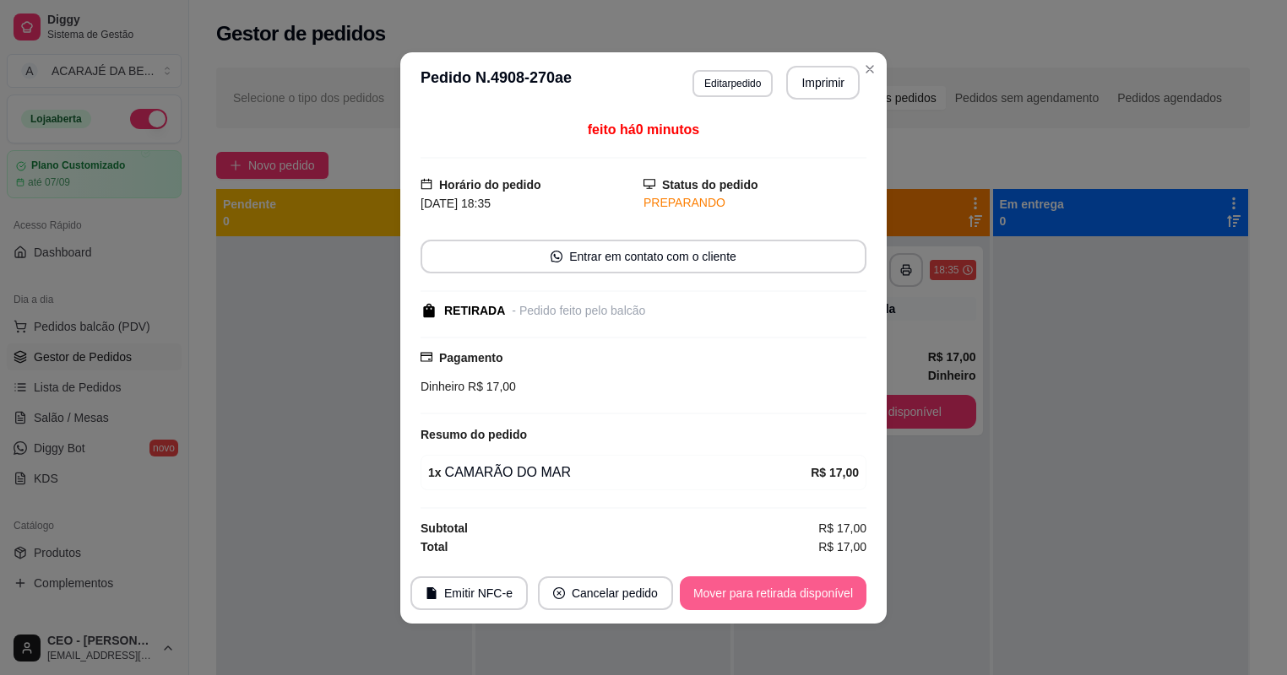
click at [777, 591] on button "Mover para retirada disponível" at bounding box center [773, 594] width 187 height 34
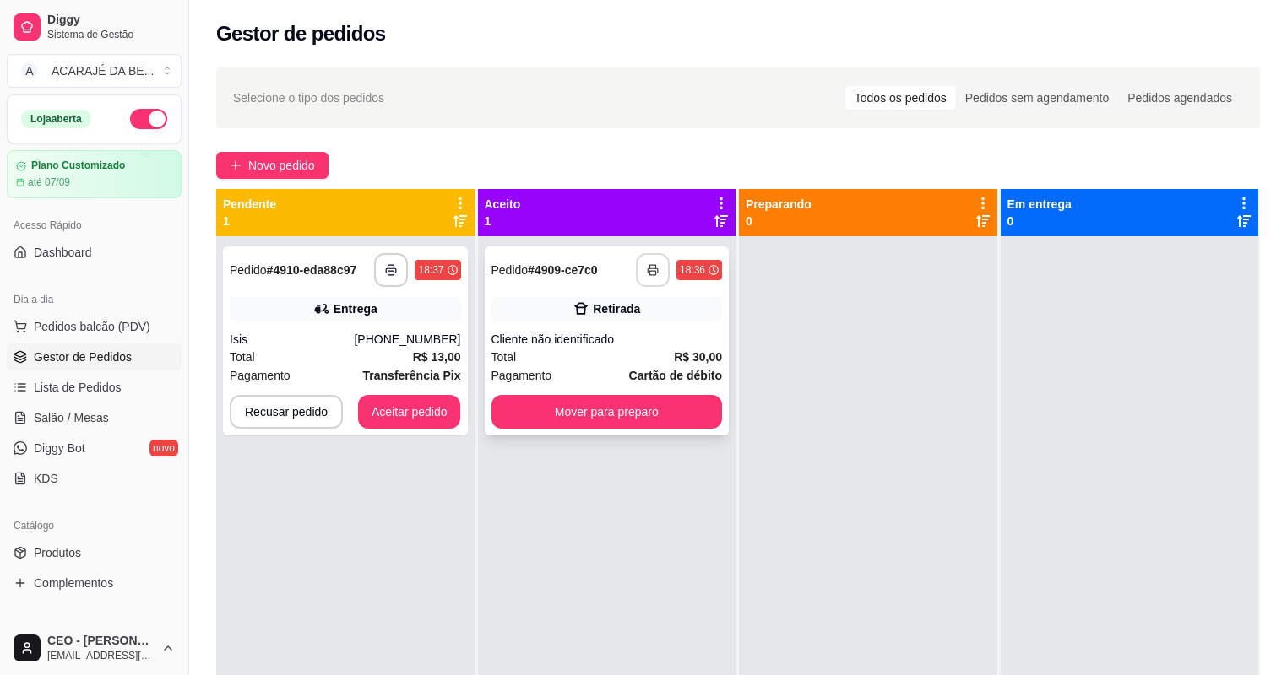
click at [648, 273] on icon "button" at bounding box center [653, 270] width 12 height 12
click at [591, 404] on button "Mover para preparo" at bounding box center [606, 412] width 231 height 34
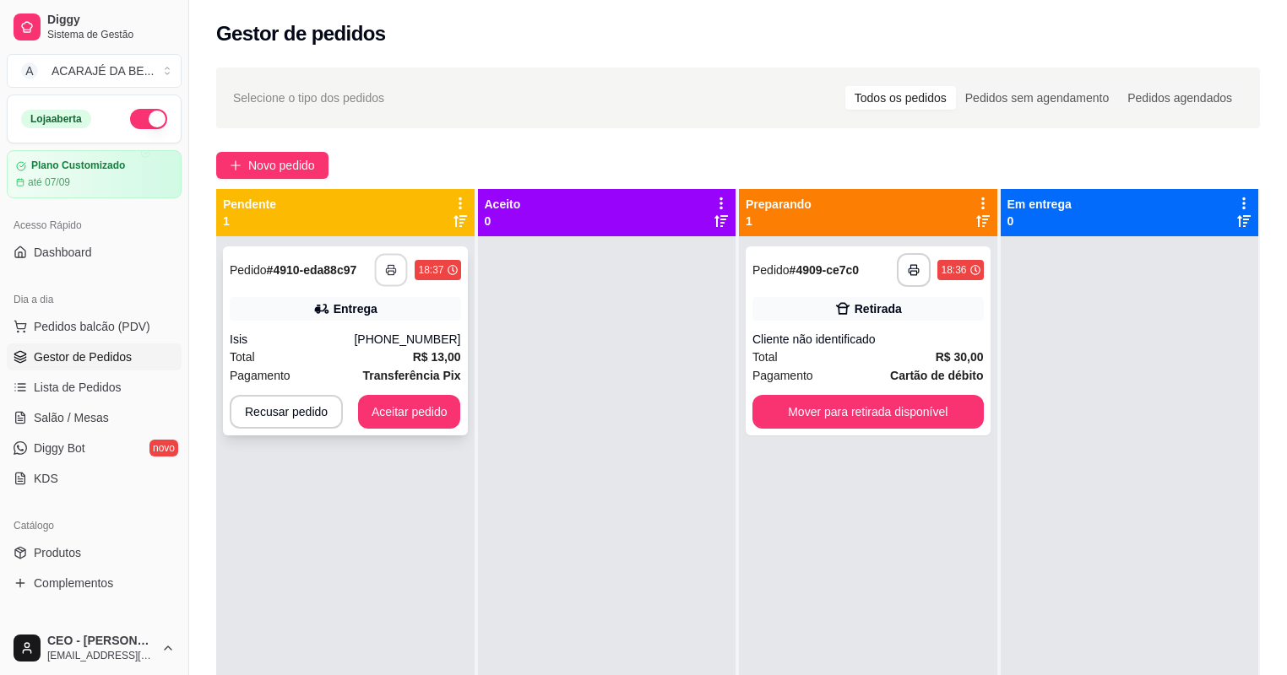
click at [378, 266] on button "button" at bounding box center [391, 270] width 33 height 33
click at [391, 404] on button "Aceitar pedido" at bounding box center [409, 412] width 103 height 34
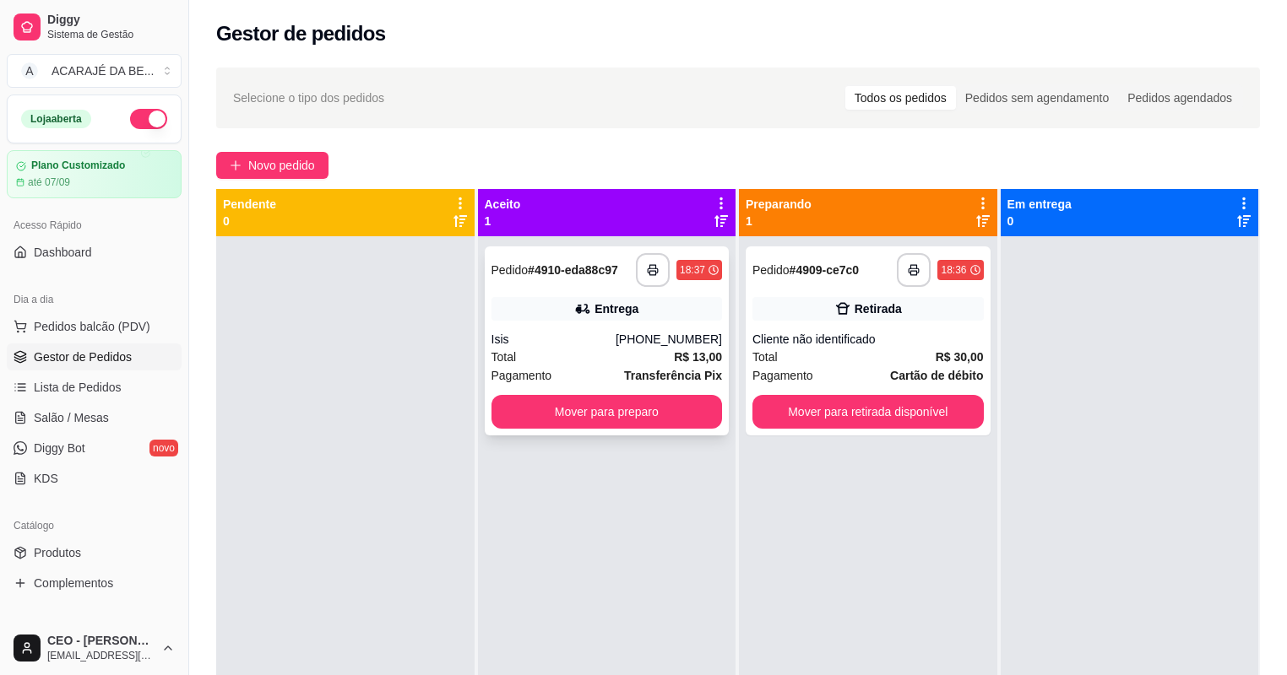
drag, startPoint x: 455, startPoint y: 409, endPoint x: 496, endPoint y: 409, distance: 41.4
click at [469, 409] on div at bounding box center [345, 573] width 258 height 675
click at [557, 412] on button "Mover para preparo" at bounding box center [607, 412] width 224 height 33
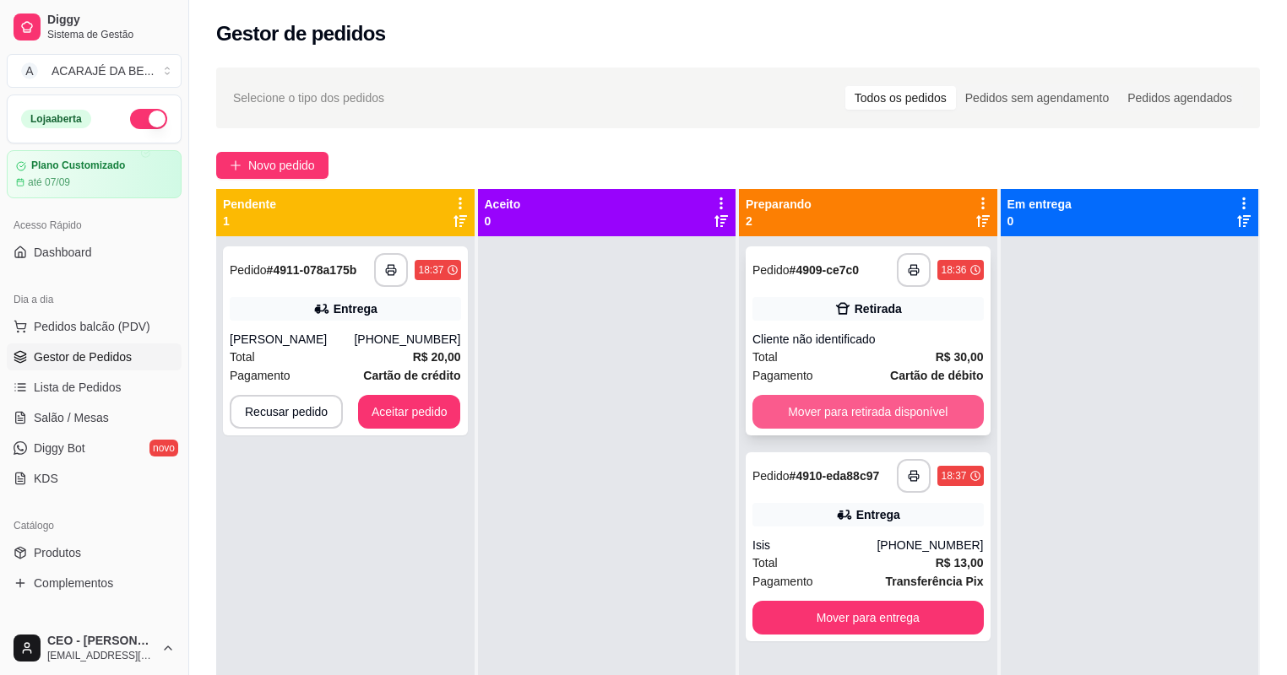
click at [790, 421] on button "Mover para retirada disponível" at bounding box center [867, 412] width 231 height 34
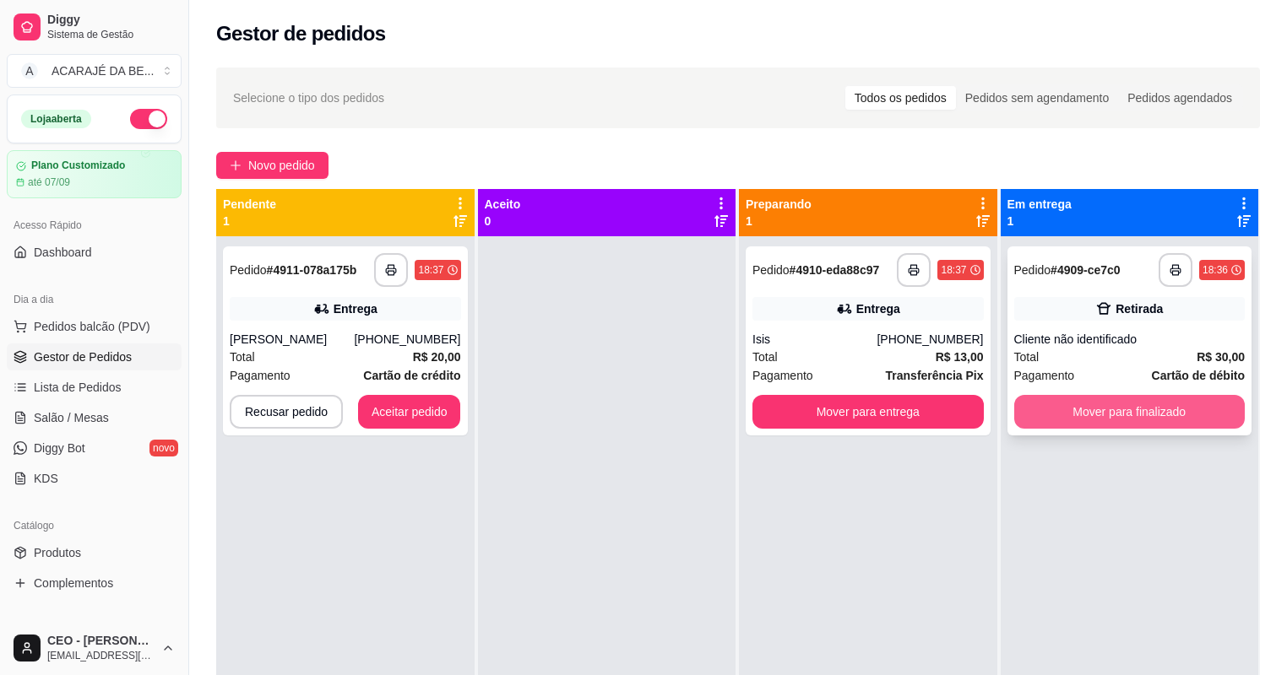
click at [1111, 414] on button "Mover para finalizado" at bounding box center [1129, 412] width 231 height 34
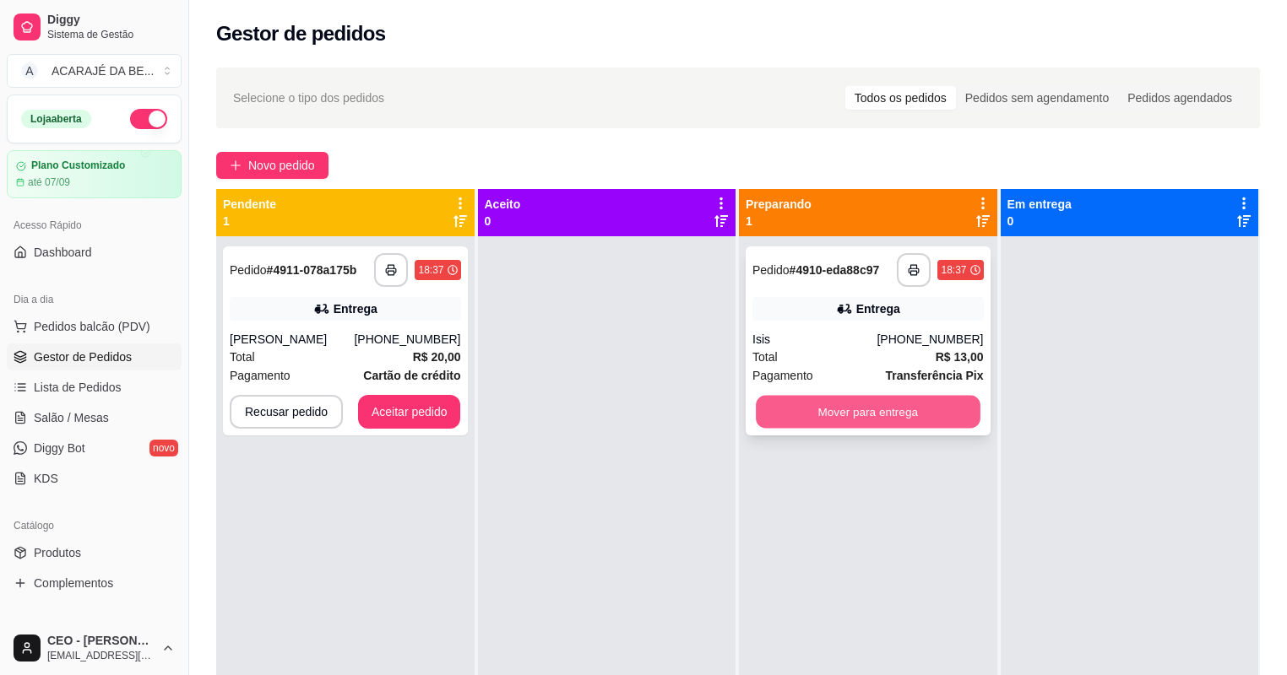
click at [963, 412] on button "Mover para entrega" at bounding box center [868, 412] width 224 height 33
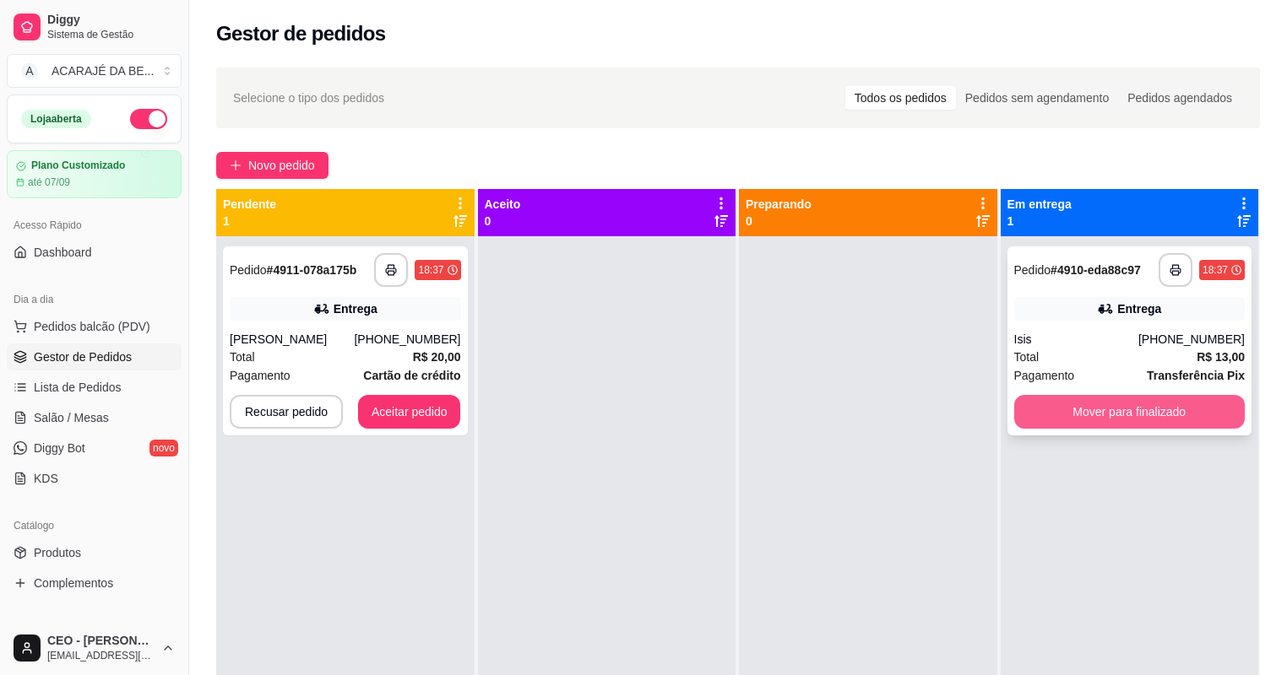
click at [1135, 416] on button "Mover para finalizado" at bounding box center [1129, 412] width 231 height 34
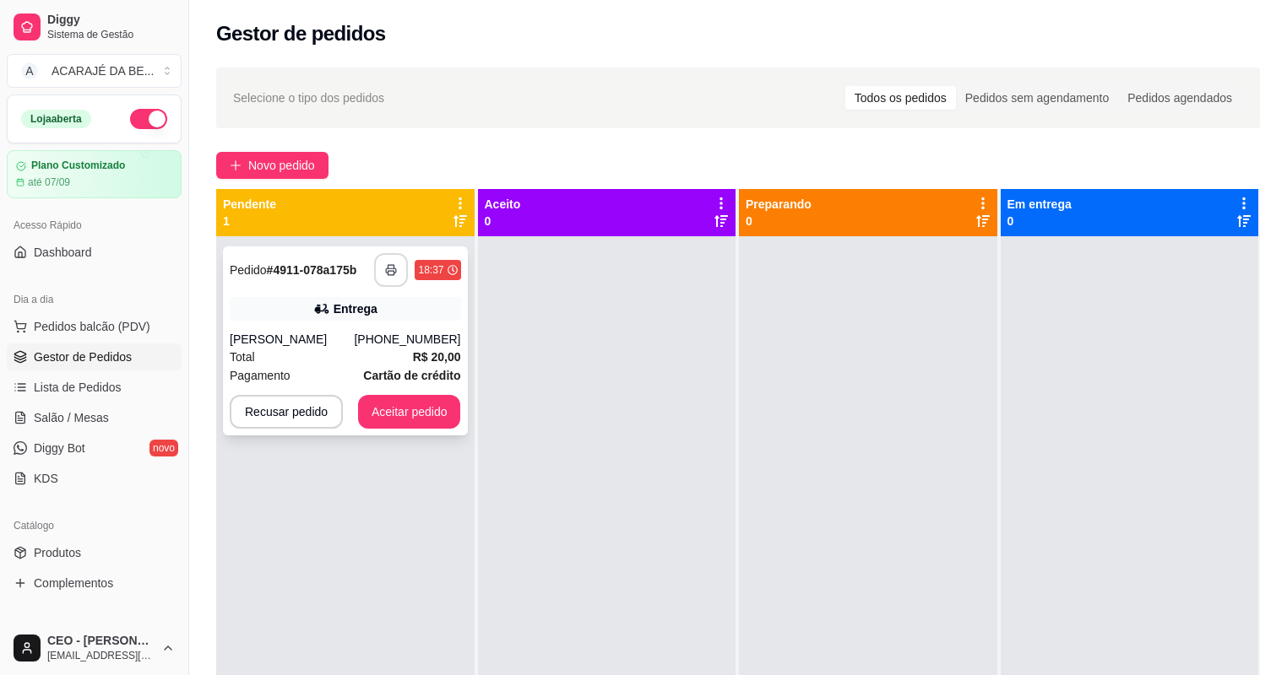
click at [381, 270] on button "button" at bounding box center [391, 270] width 34 height 34
click at [399, 424] on button "Aceitar pedido" at bounding box center [409, 412] width 103 height 34
click at [405, 415] on button "Aceitar pedido" at bounding box center [409, 412] width 103 height 34
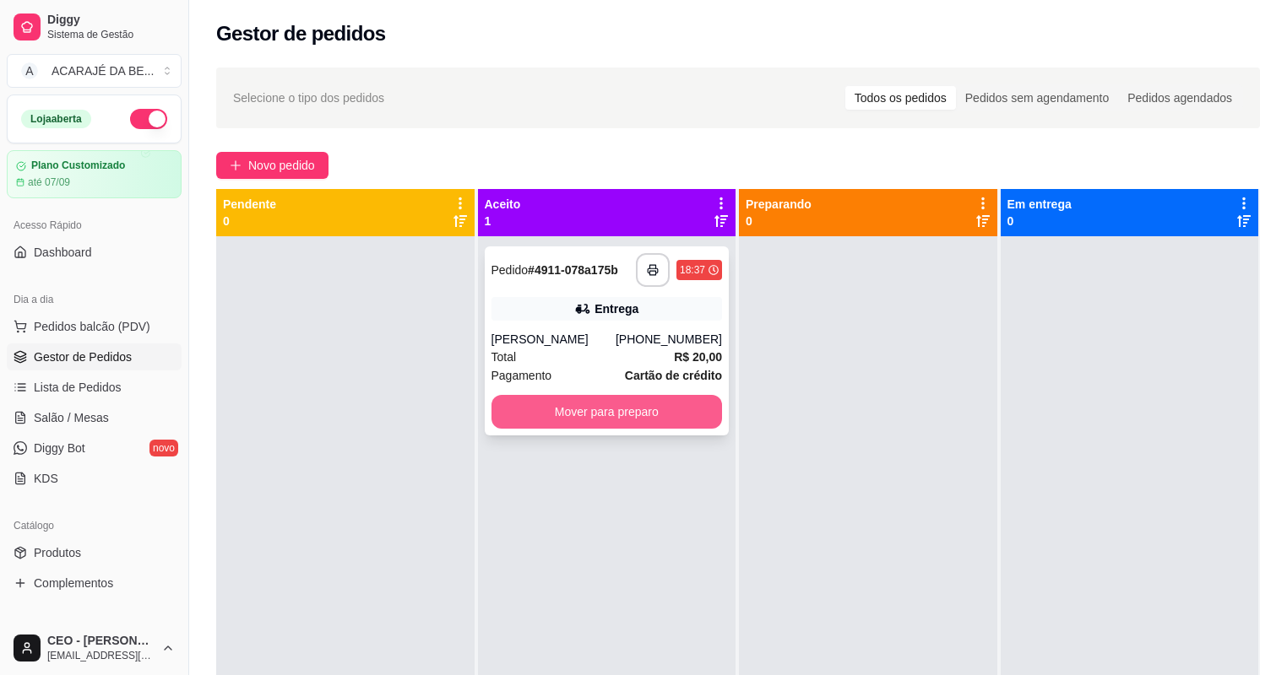
click at [588, 424] on button "Mover para preparo" at bounding box center [606, 412] width 231 height 34
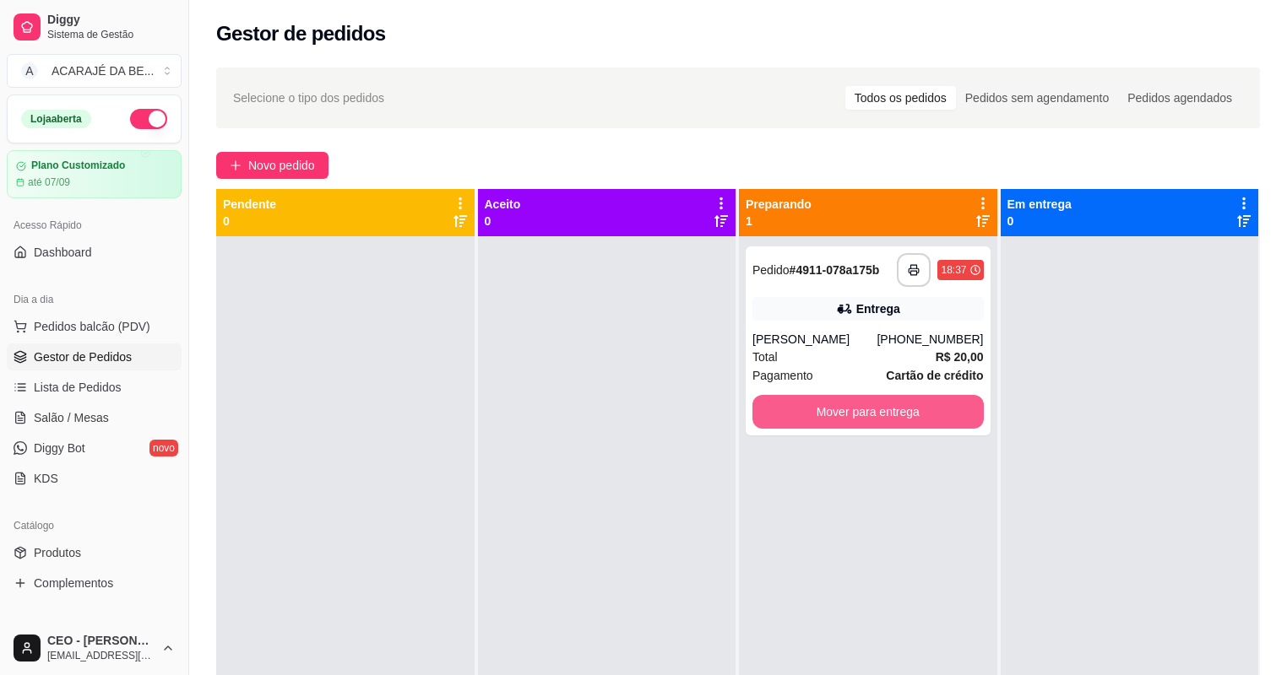
click at [800, 415] on button "Mover para entrega" at bounding box center [867, 412] width 231 height 34
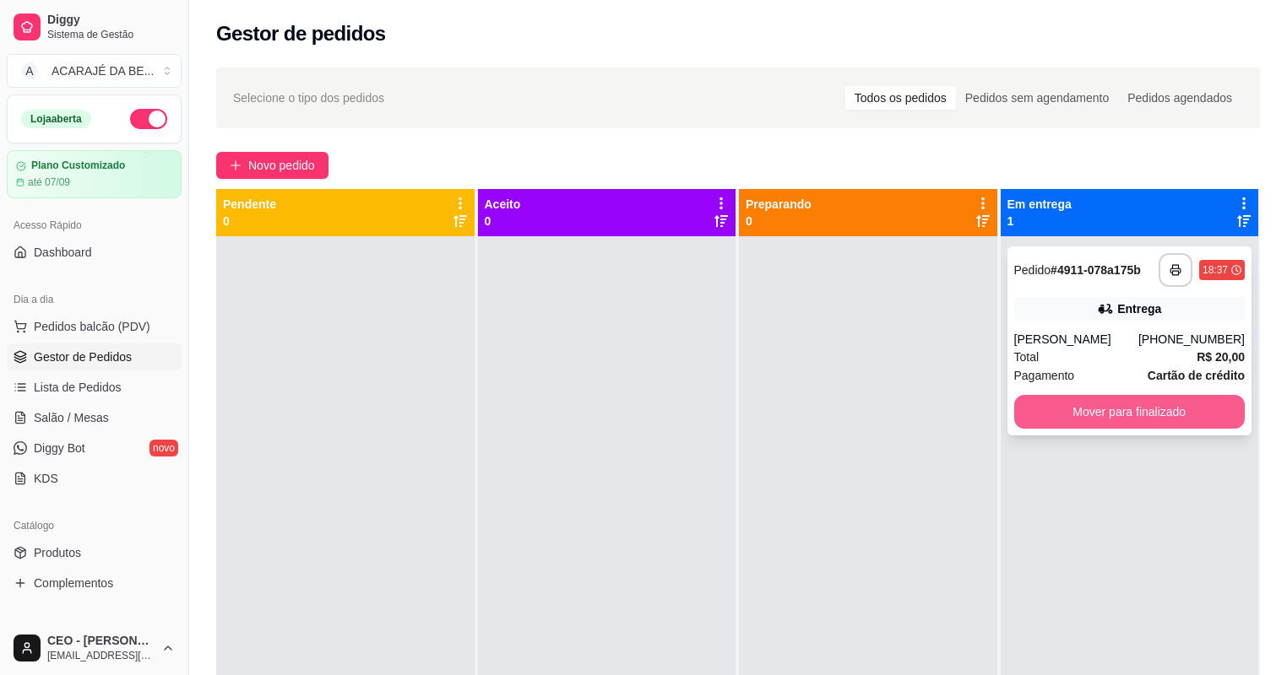
click at [1052, 412] on button "Mover para finalizado" at bounding box center [1129, 412] width 231 height 34
click at [1052, 412] on div "Mover para finalizado" at bounding box center [1129, 412] width 231 height 34
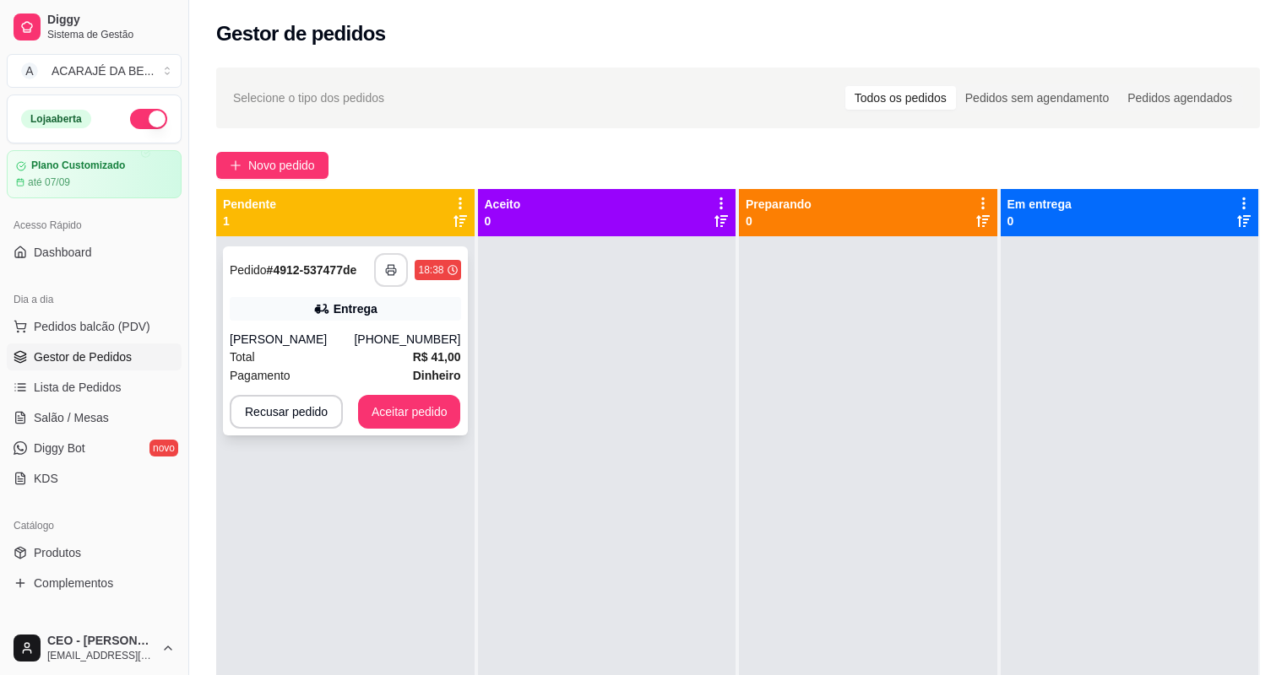
click at [392, 277] on button "button" at bounding box center [391, 270] width 34 height 34
click at [422, 407] on button "Aceitar pedido" at bounding box center [409, 412] width 103 height 34
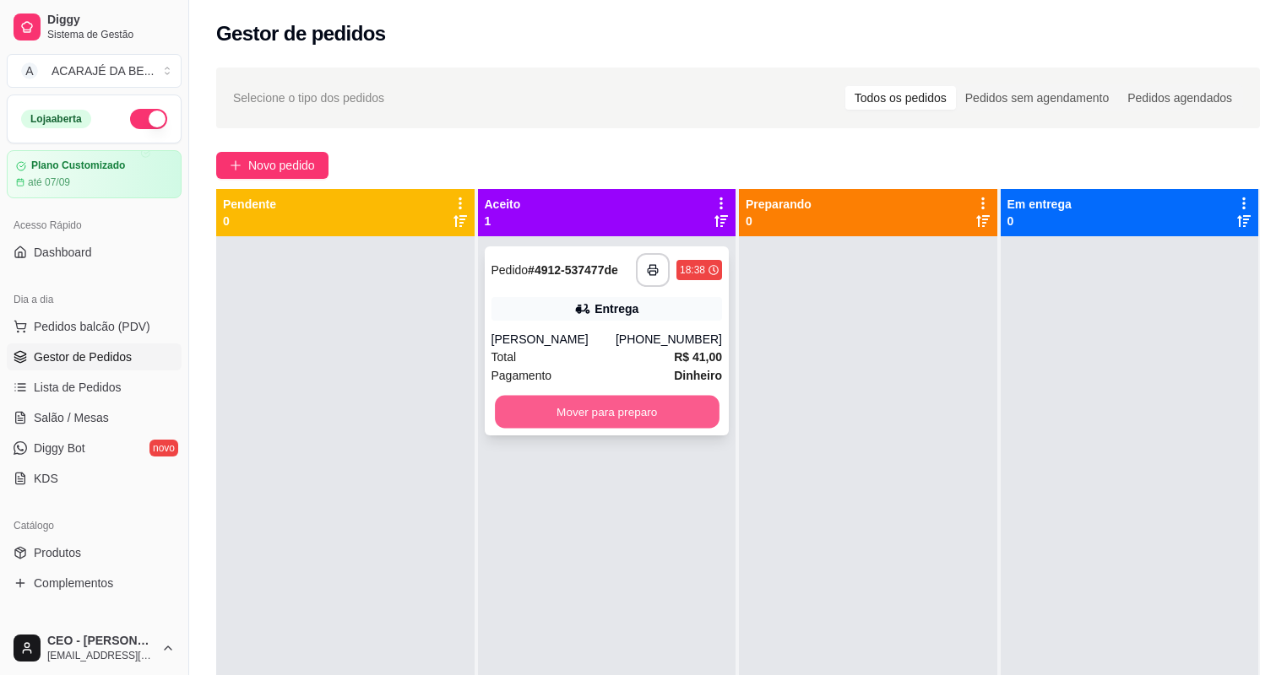
click at [544, 409] on button "Mover para preparo" at bounding box center [607, 412] width 224 height 33
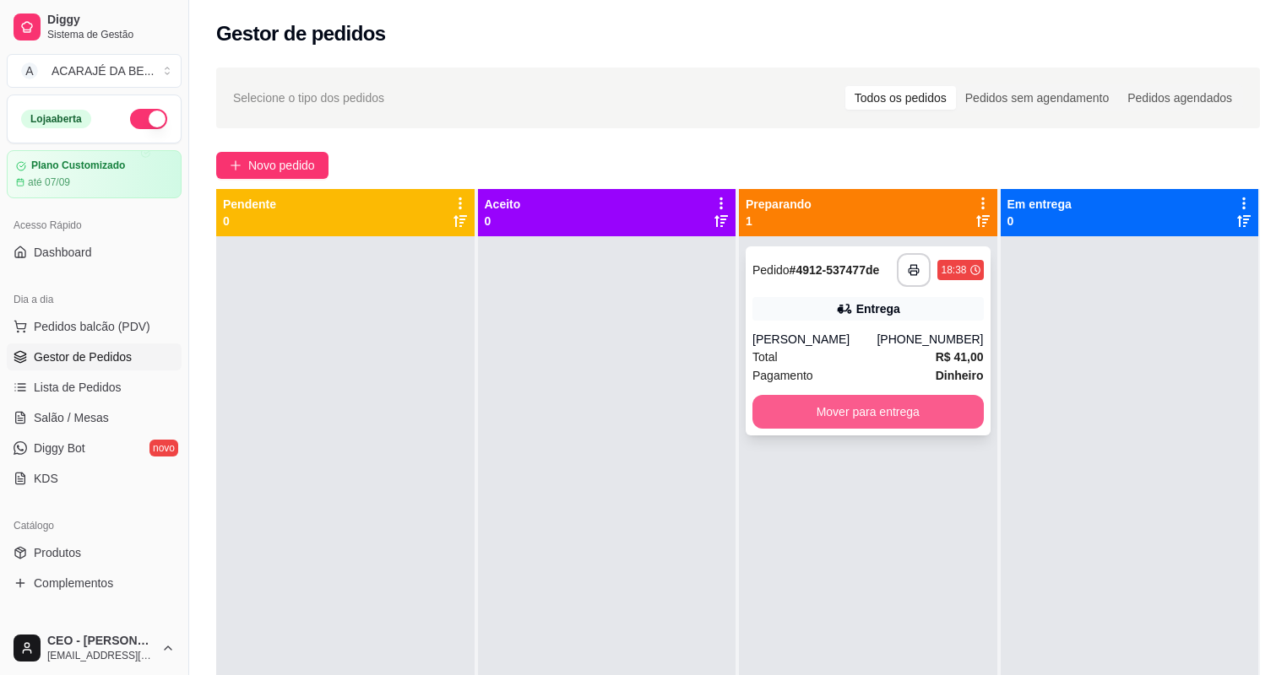
click at [794, 405] on button "Mover para entrega" at bounding box center [867, 412] width 231 height 34
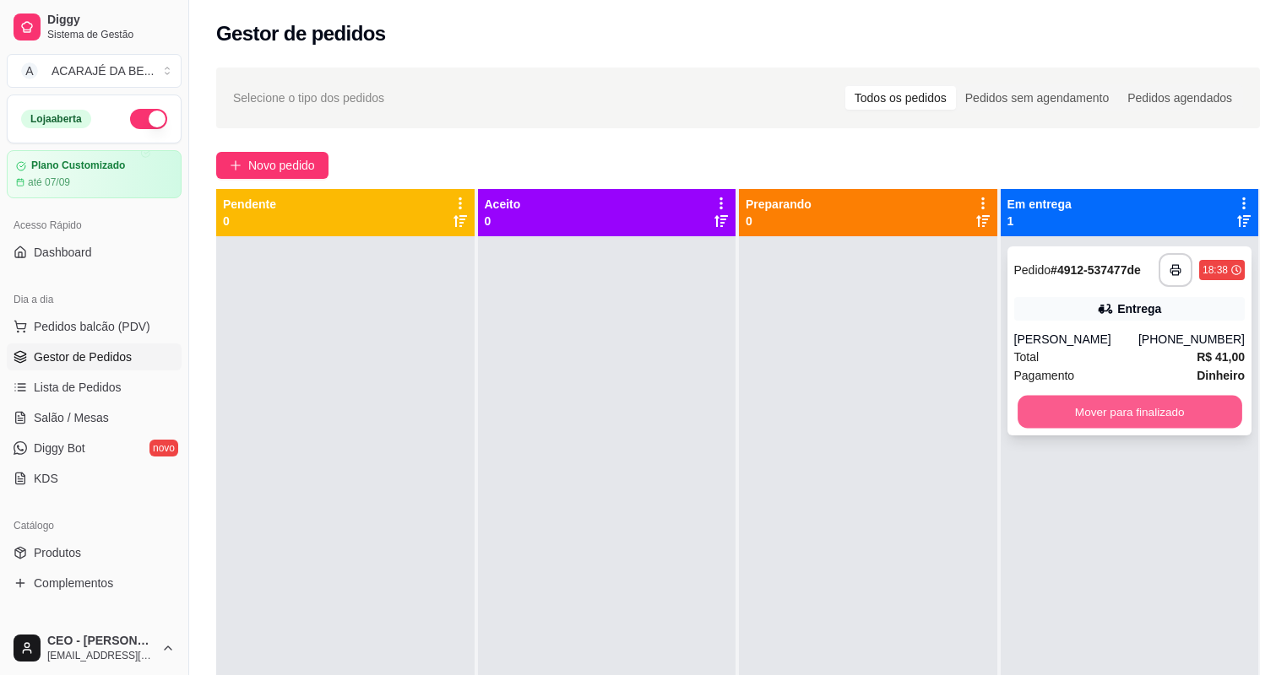
click at [1040, 418] on button "Mover para finalizado" at bounding box center [1129, 412] width 224 height 33
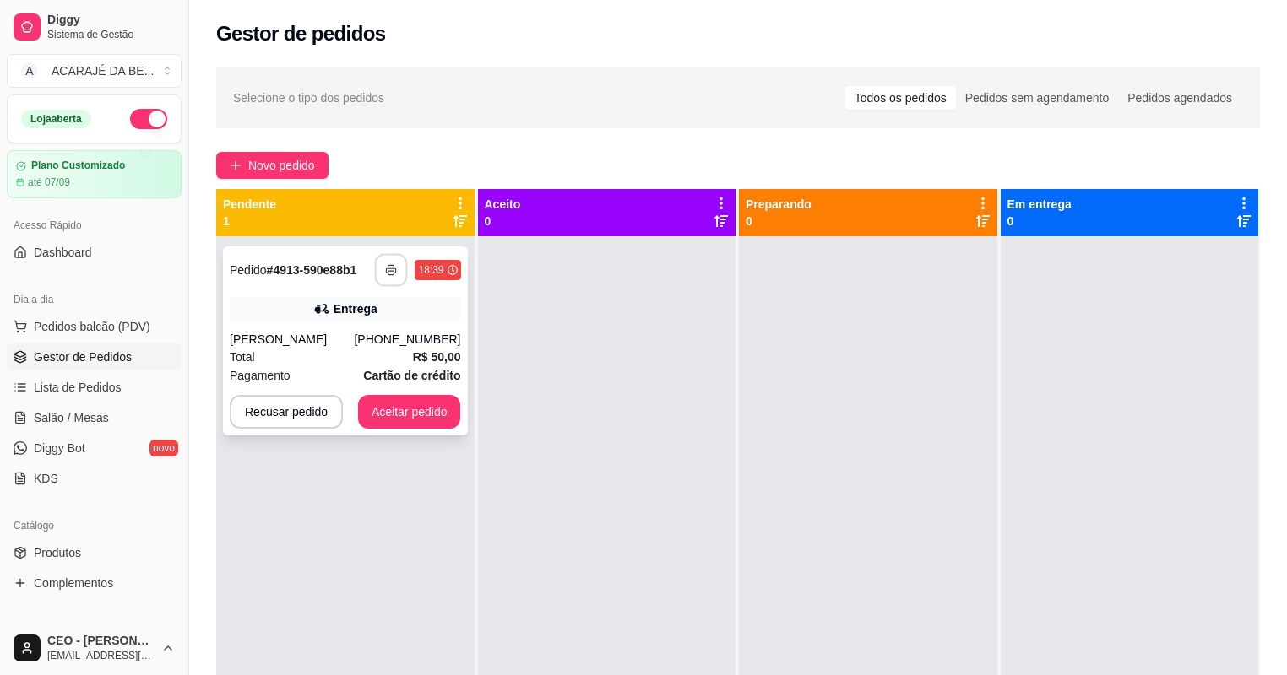
click at [387, 279] on button "button" at bounding box center [391, 270] width 33 height 33
click at [430, 426] on button "Aceitar pedido" at bounding box center [410, 412] width 100 height 33
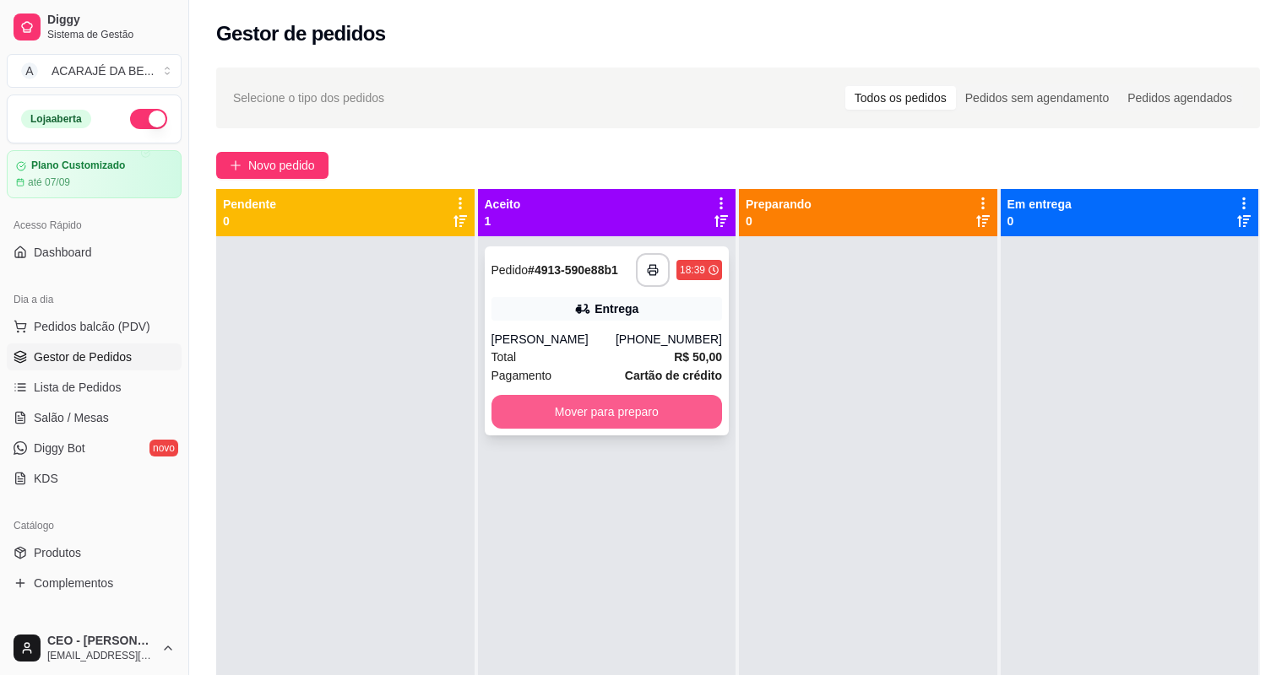
click at [523, 412] on button "Mover para preparo" at bounding box center [606, 412] width 231 height 34
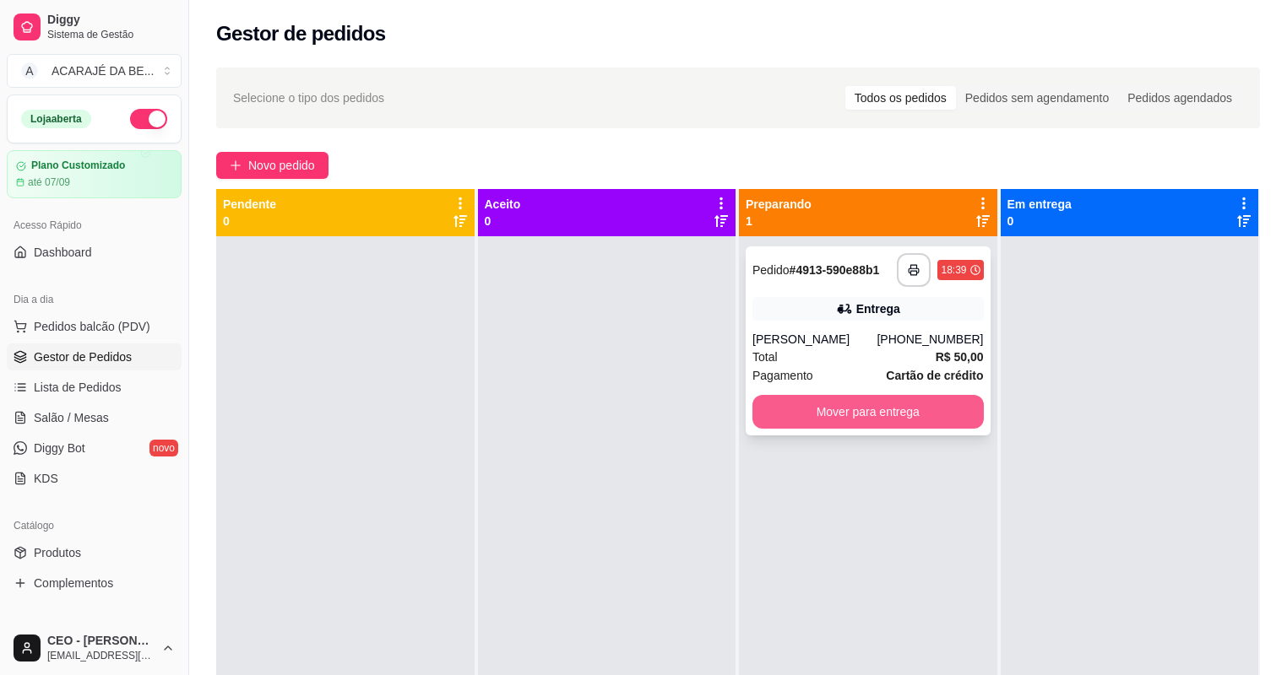
click at [811, 409] on button "Mover para entrega" at bounding box center [867, 412] width 231 height 34
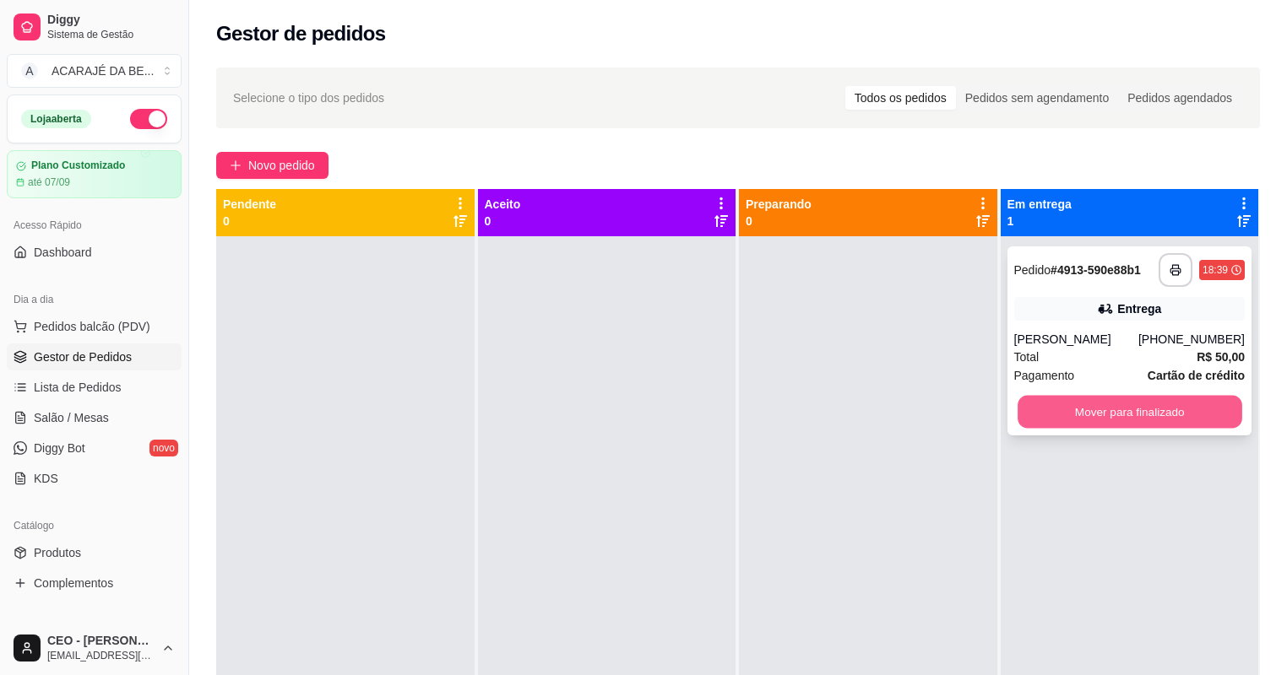
click at [1073, 400] on button "Mover para finalizado" at bounding box center [1129, 412] width 224 height 33
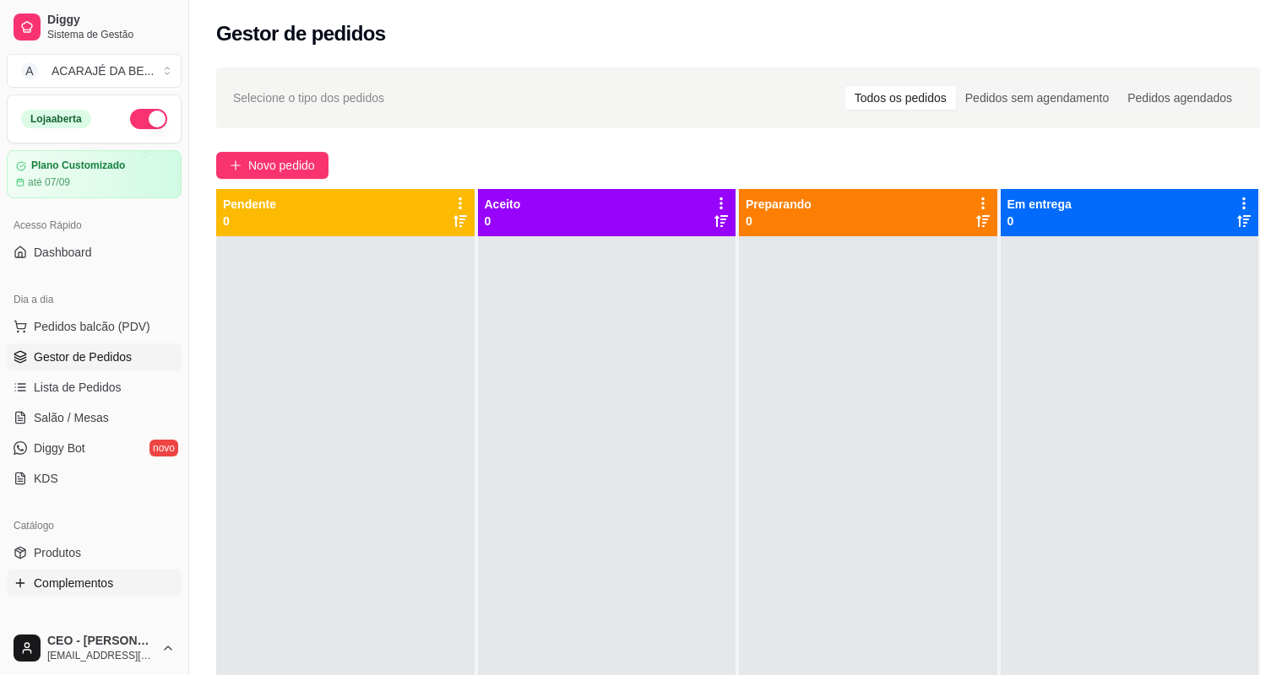
click at [46, 570] on link "Complementos" at bounding box center [94, 583] width 175 height 27
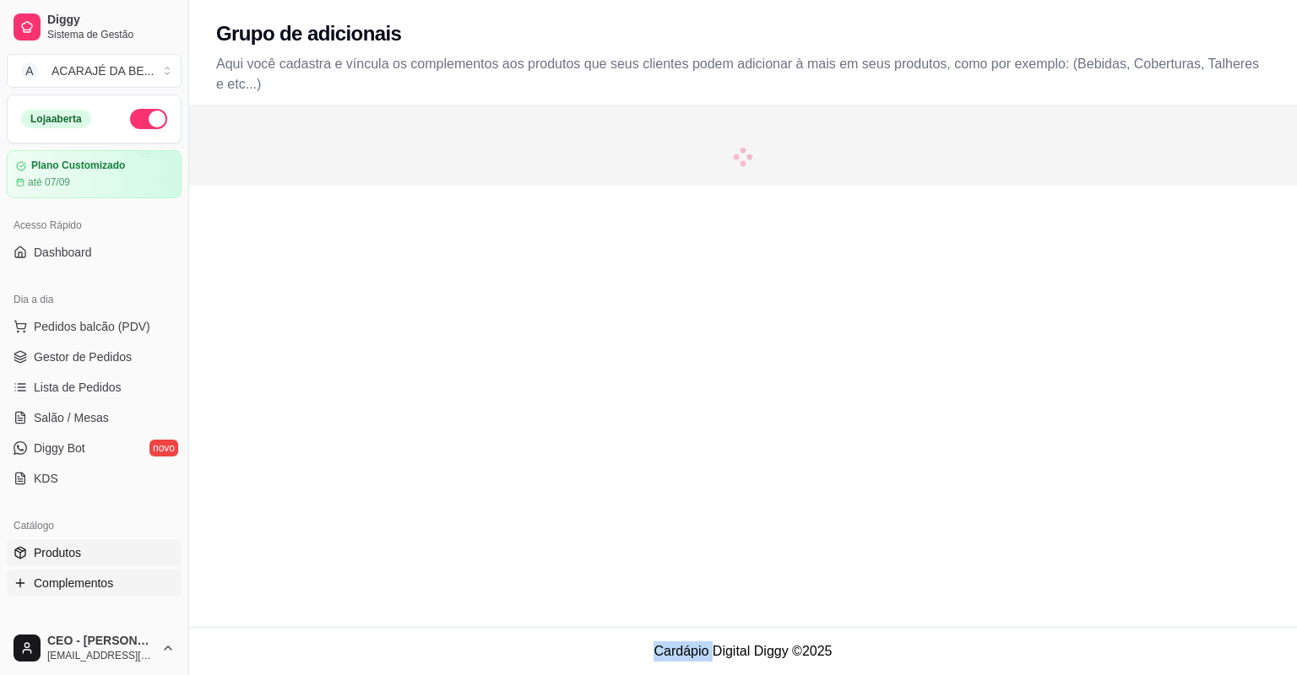
click at [51, 557] on span "Produtos" at bounding box center [57, 553] width 47 height 17
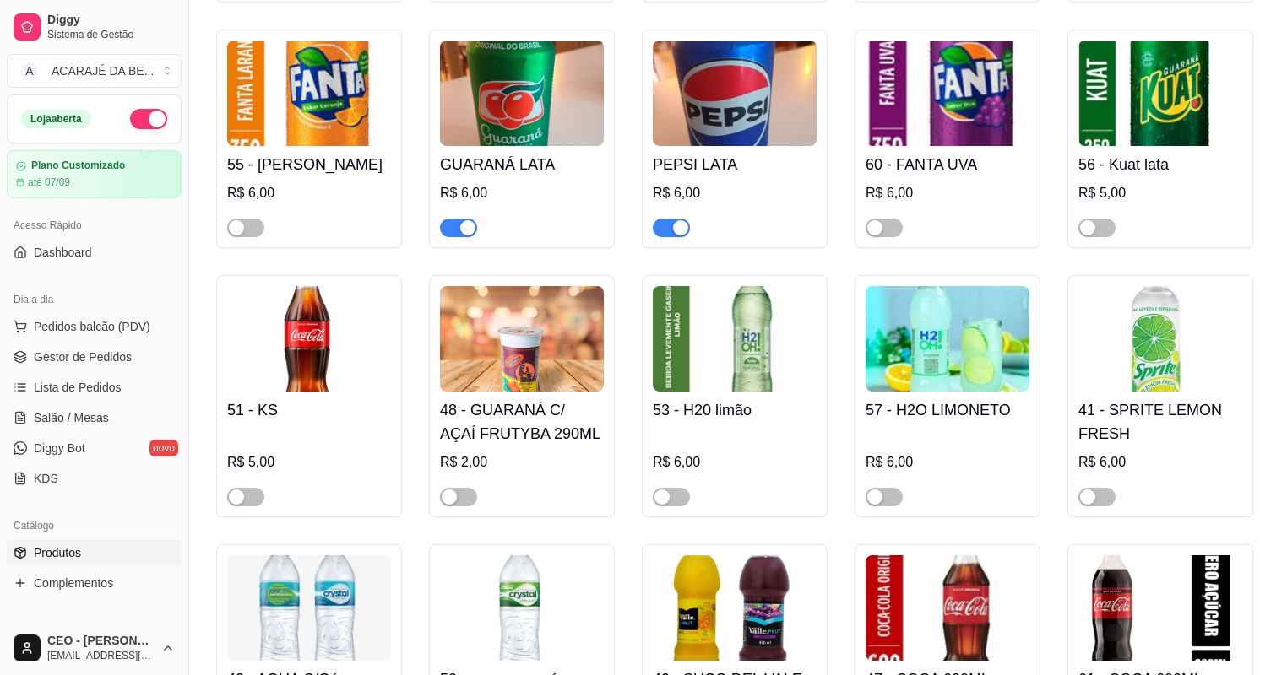
scroll to position [2499, 0]
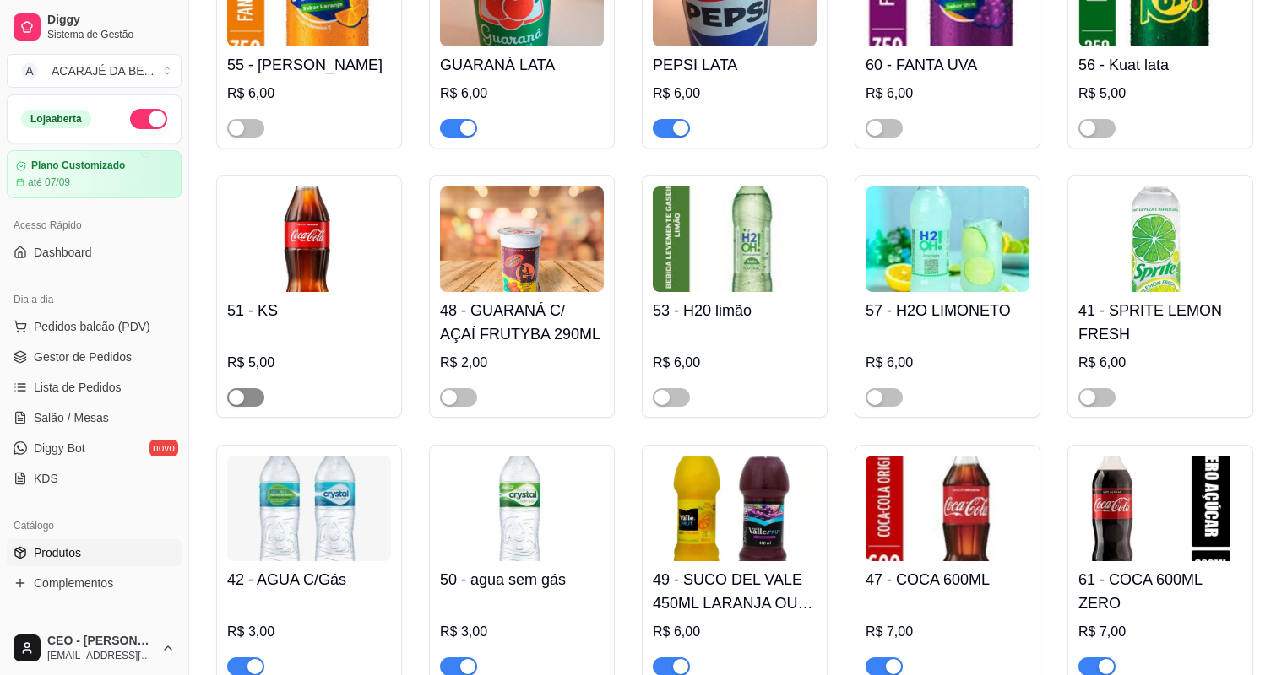
click at [260, 399] on span "button" at bounding box center [245, 397] width 37 height 19
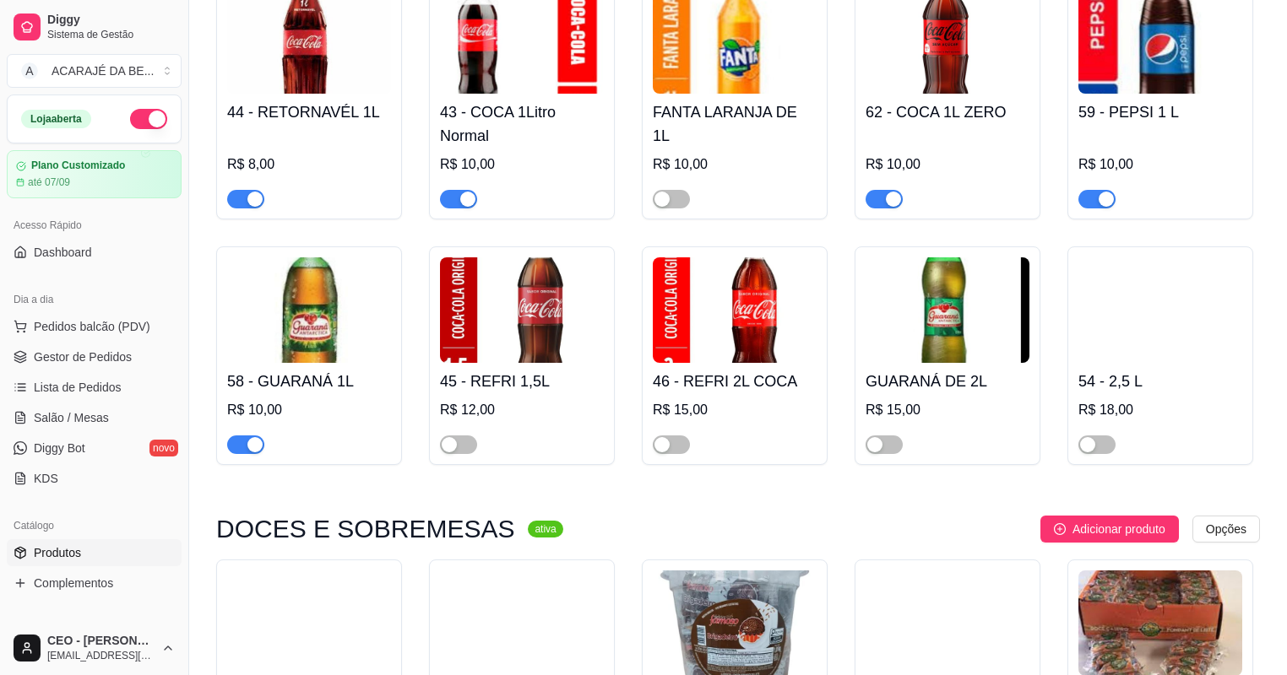
scroll to position [3242, 0]
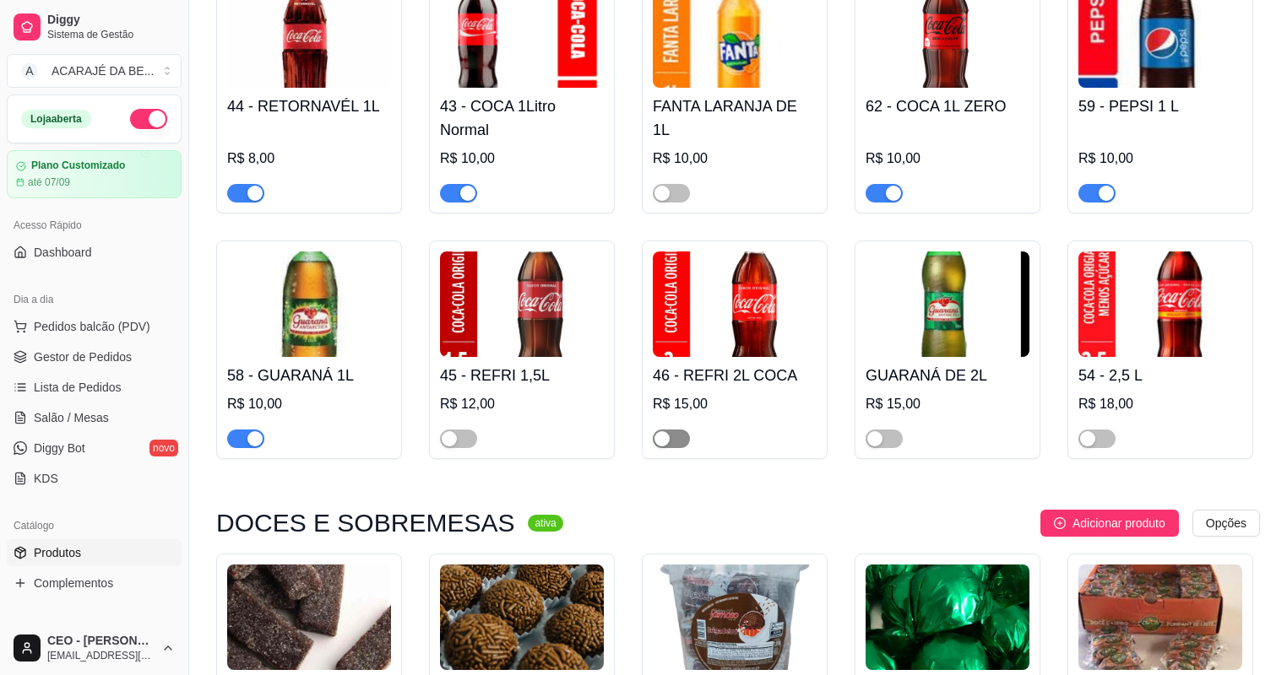
click at [680, 448] on span "button" at bounding box center [671, 439] width 37 height 19
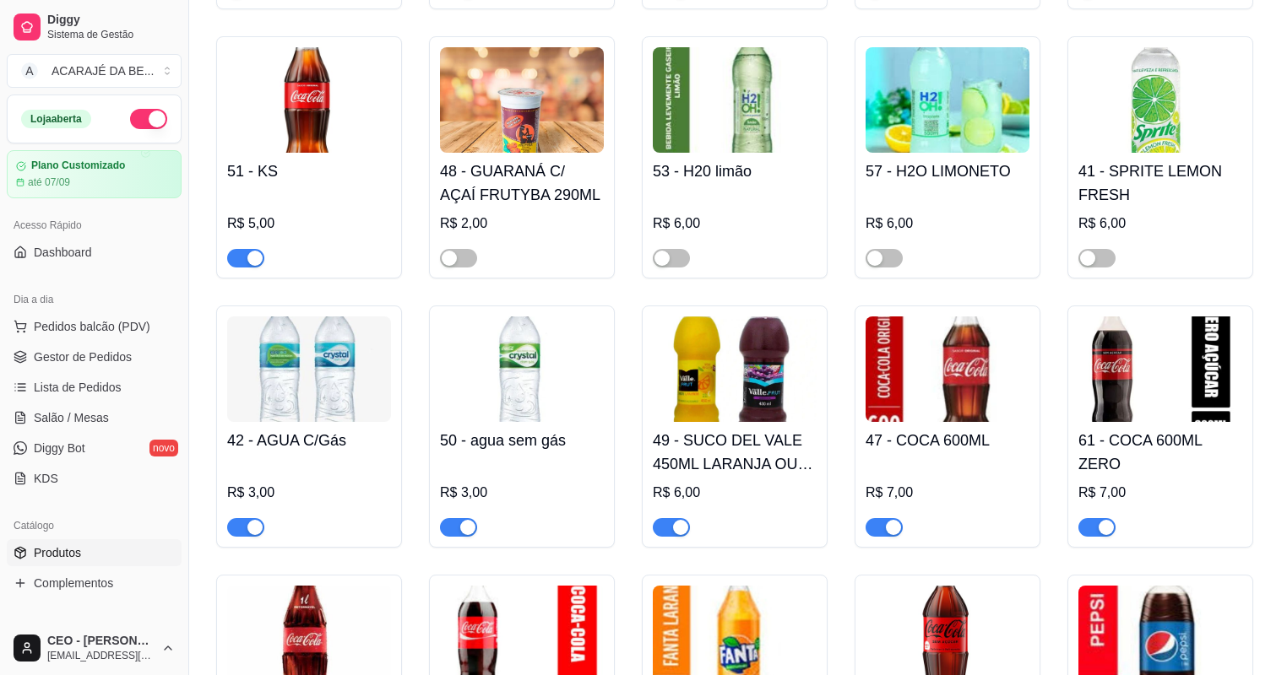
scroll to position [2634, 0]
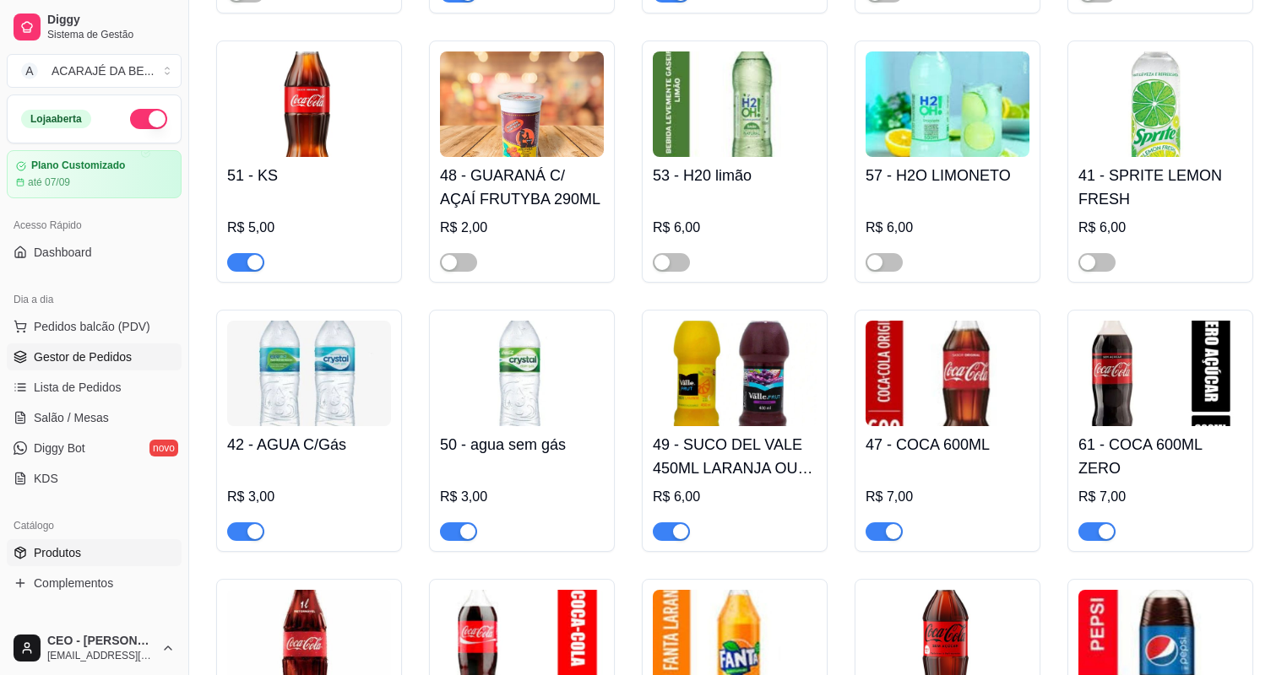
click at [96, 352] on span "Gestor de Pedidos" at bounding box center [83, 357] width 98 height 17
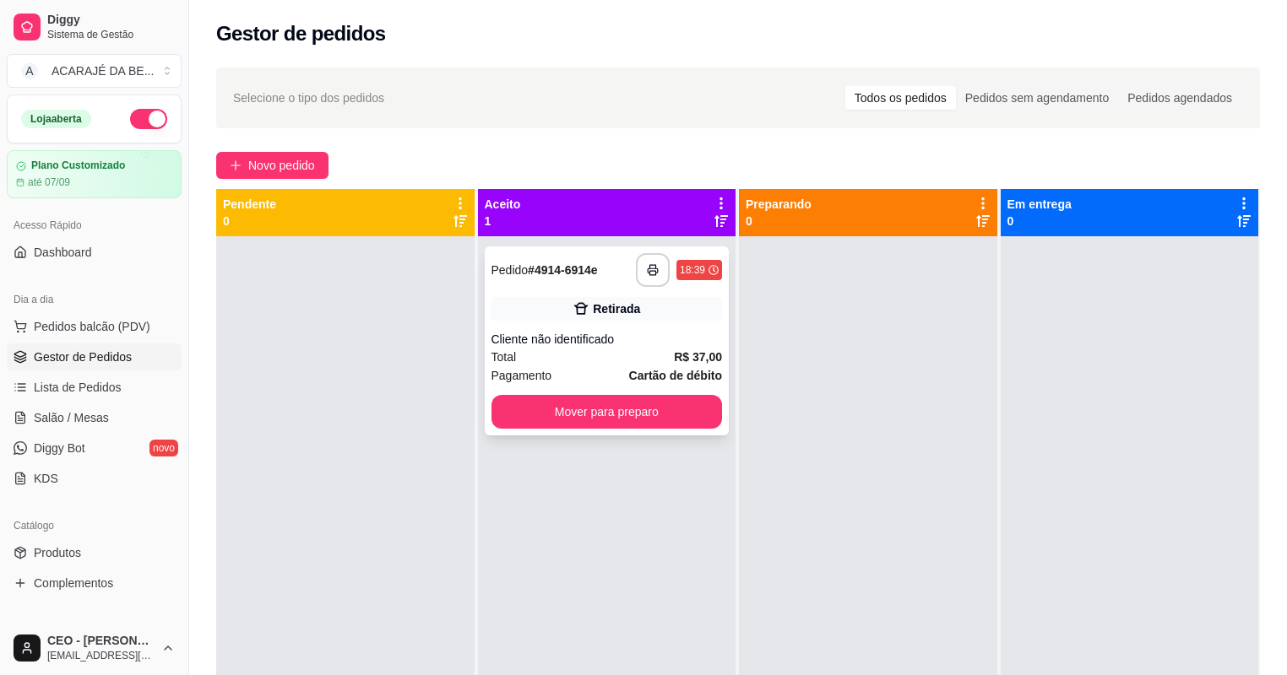
click at [638, 250] on div "**********" at bounding box center [607, 341] width 245 height 189
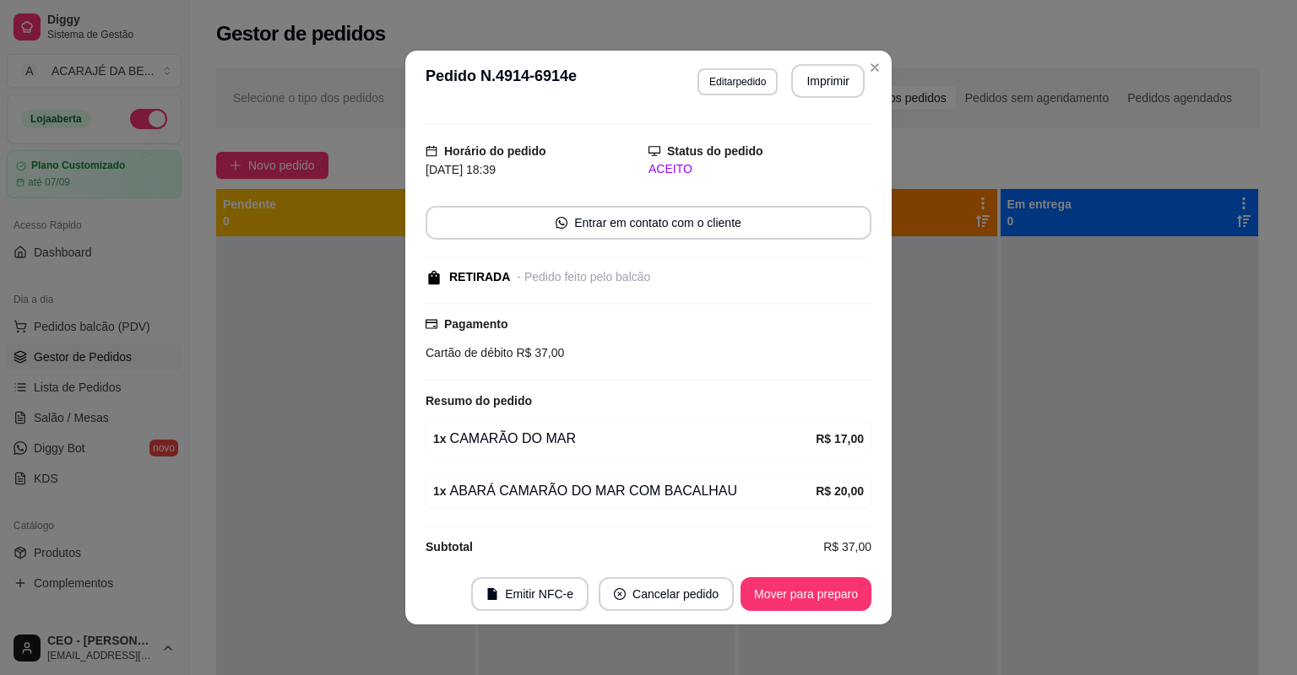
scroll to position [47, 0]
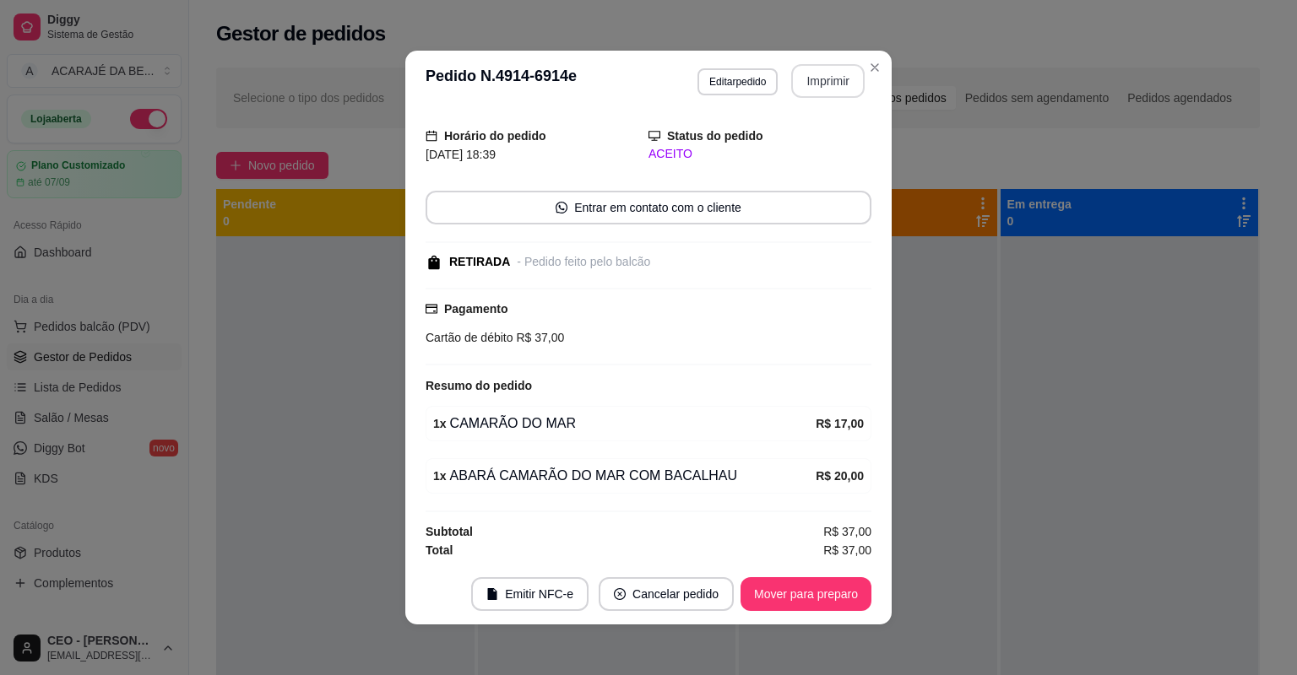
click at [813, 81] on button "Imprimir" at bounding box center [827, 81] width 73 height 34
click at [834, 595] on button "Mover para preparo" at bounding box center [805, 594] width 127 height 33
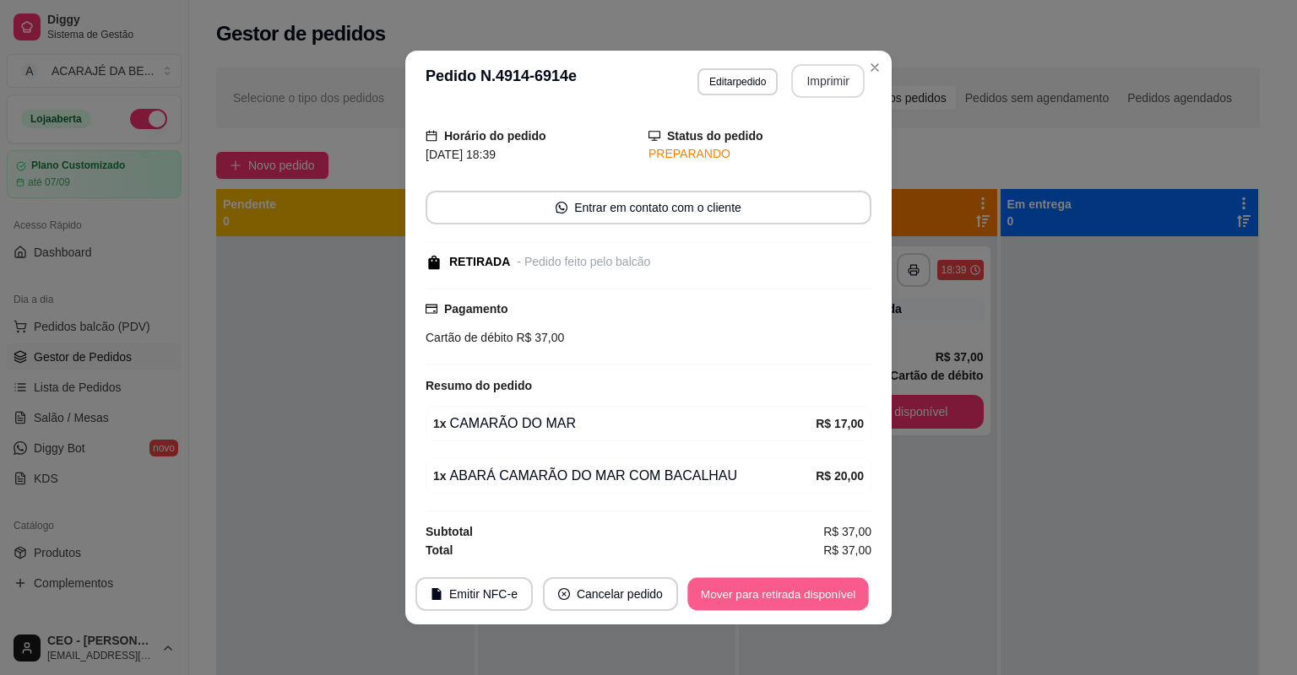
click at [834, 595] on button "Mover para retirada disponível" at bounding box center [777, 594] width 181 height 33
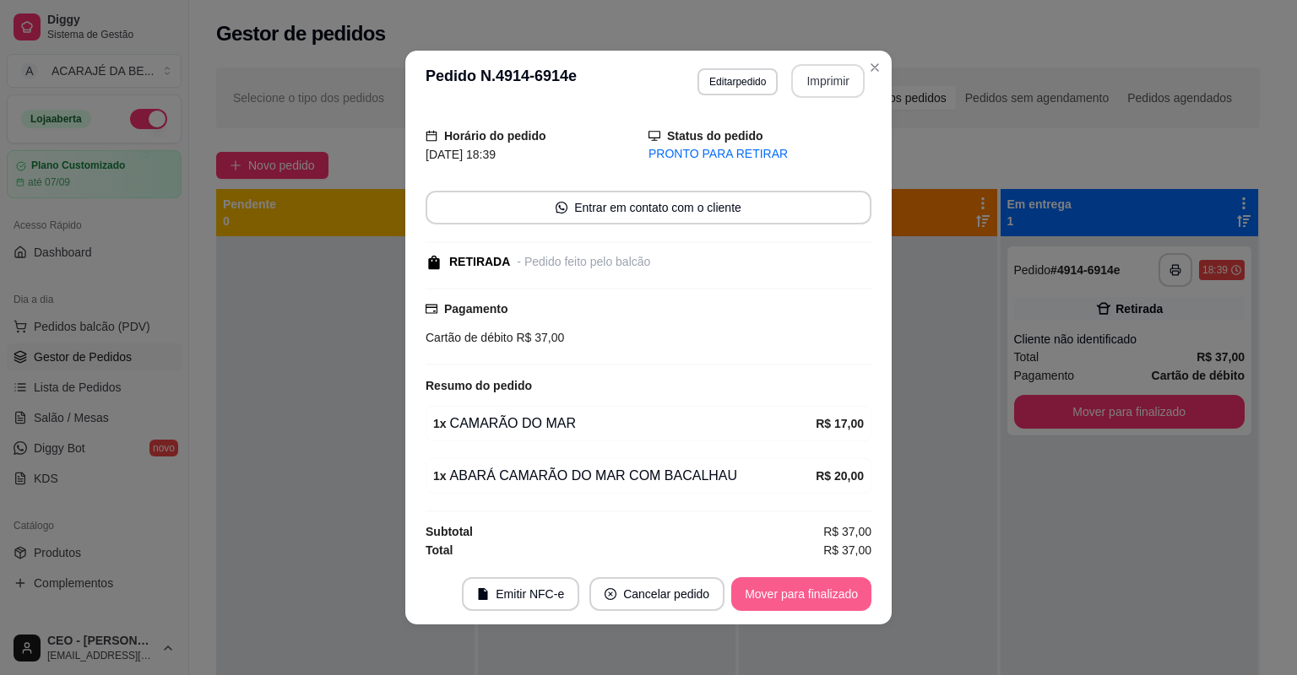
click at [834, 595] on button "Mover para finalizado" at bounding box center [801, 595] width 140 height 34
click at [834, 595] on div "Mover para finalizado" at bounding box center [801, 595] width 140 height 34
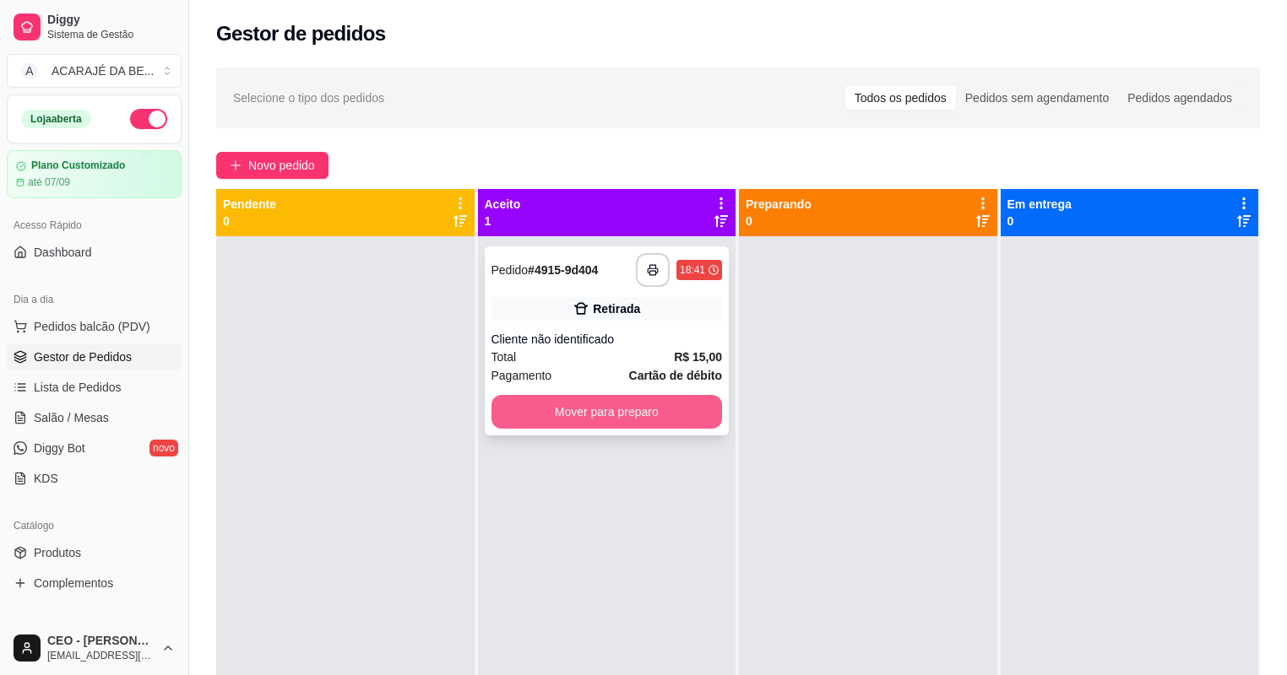
click at [642, 418] on button "Mover para preparo" at bounding box center [606, 412] width 231 height 34
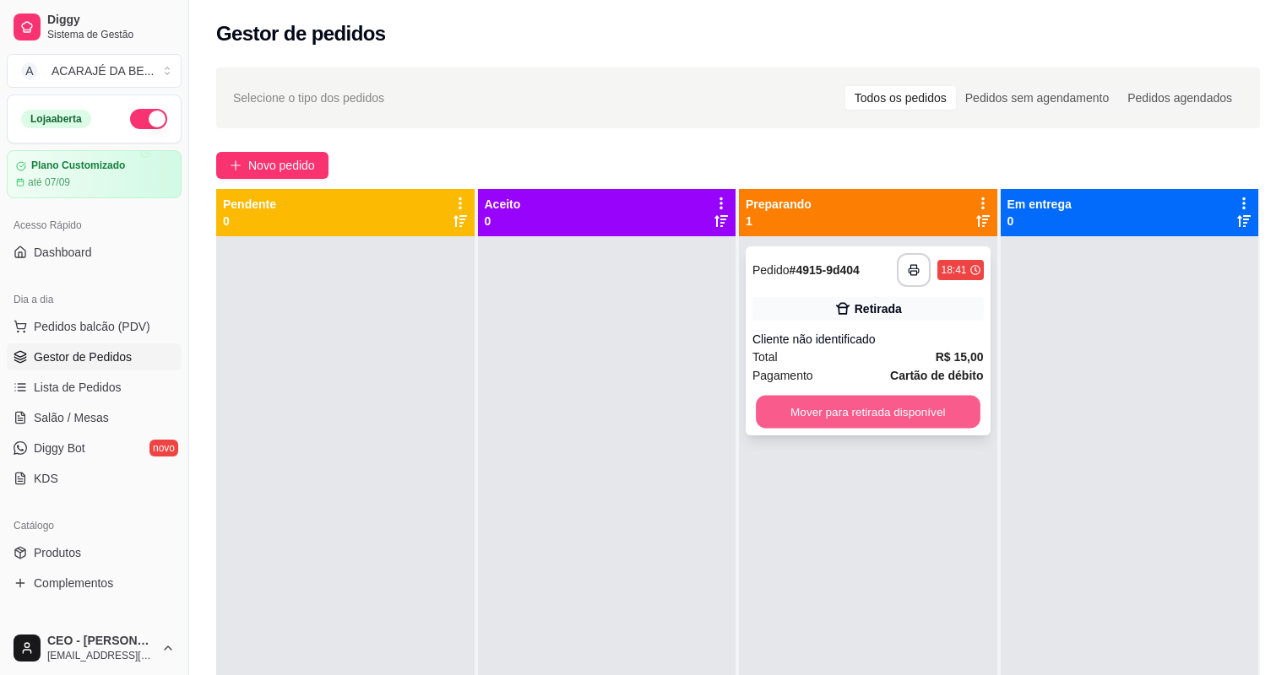
click at [858, 424] on button "Mover para retirada disponível" at bounding box center [868, 412] width 224 height 33
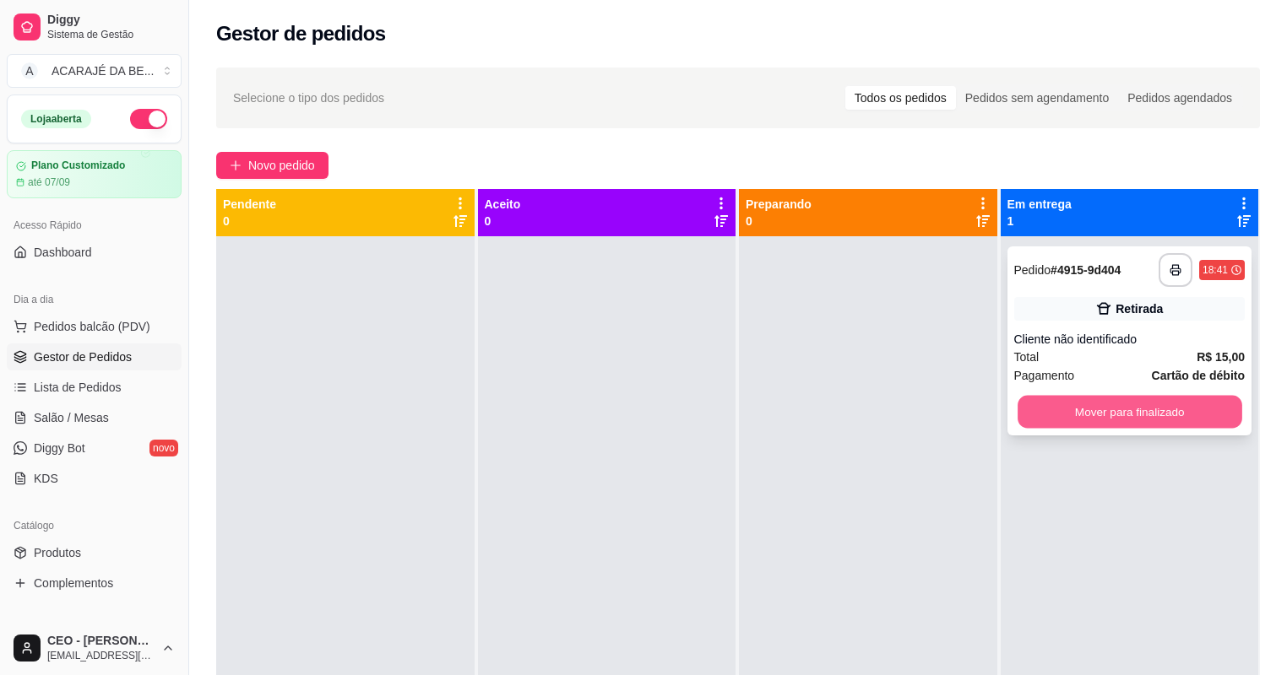
click at [1159, 410] on button "Mover para finalizado" at bounding box center [1129, 412] width 224 height 33
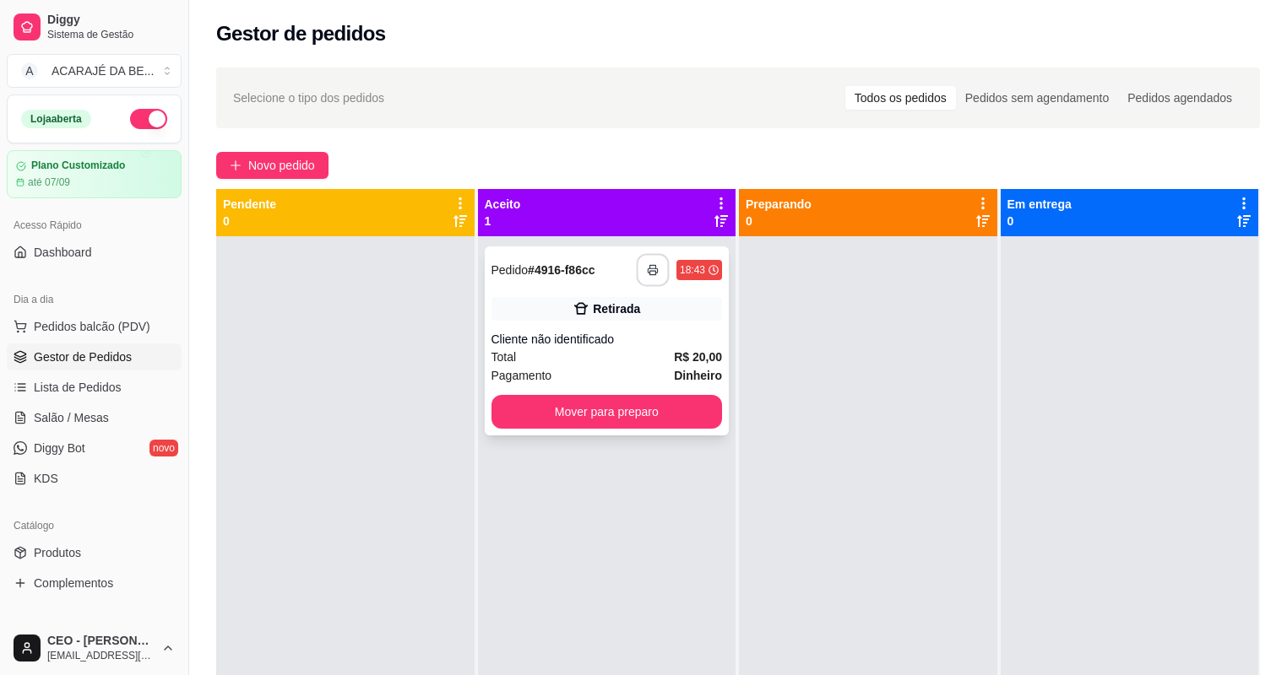
click at [642, 266] on button "button" at bounding box center [653, 270] width 33 height 33
click at [612, 420] on button "Mover para preparo" at bounding box center [607, 412] width 224 height 33
click at [612, 420] on div "Mover para preparo" at bounding box center [606, 412] width 231 height 34
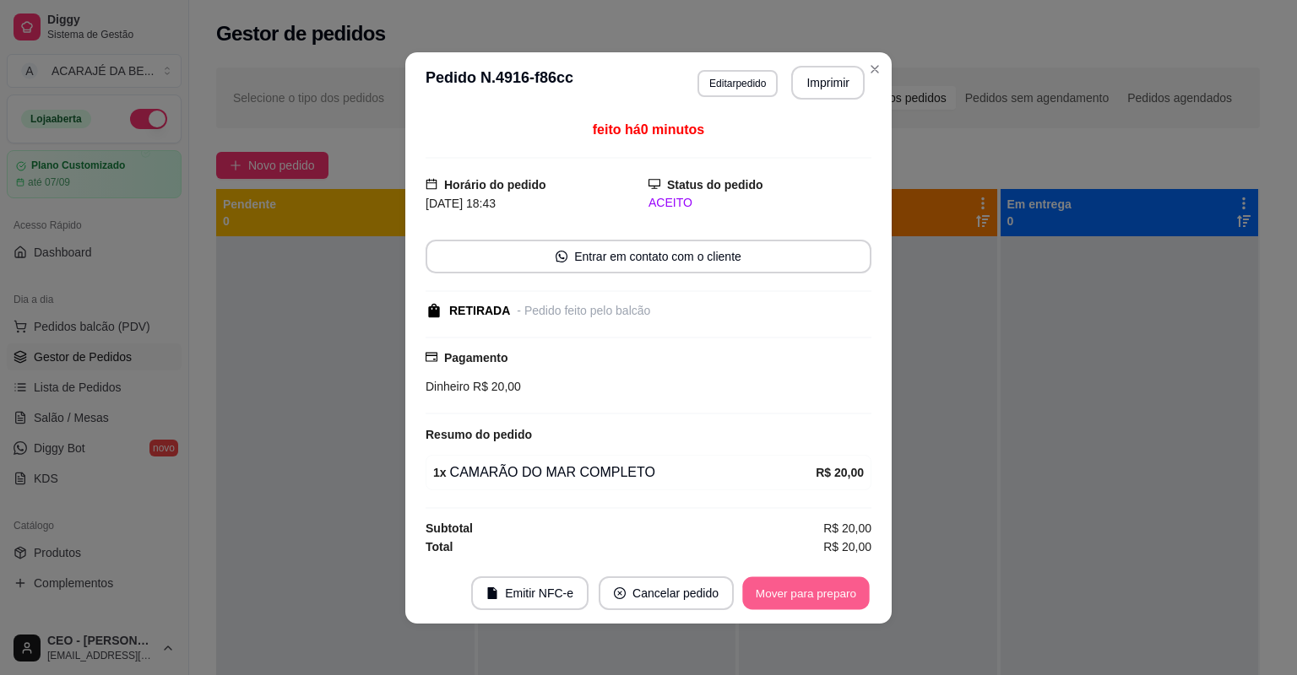
click at [770, 602] on button "Mover para preparo" at bounding box center [805, 593] width 127 height 33
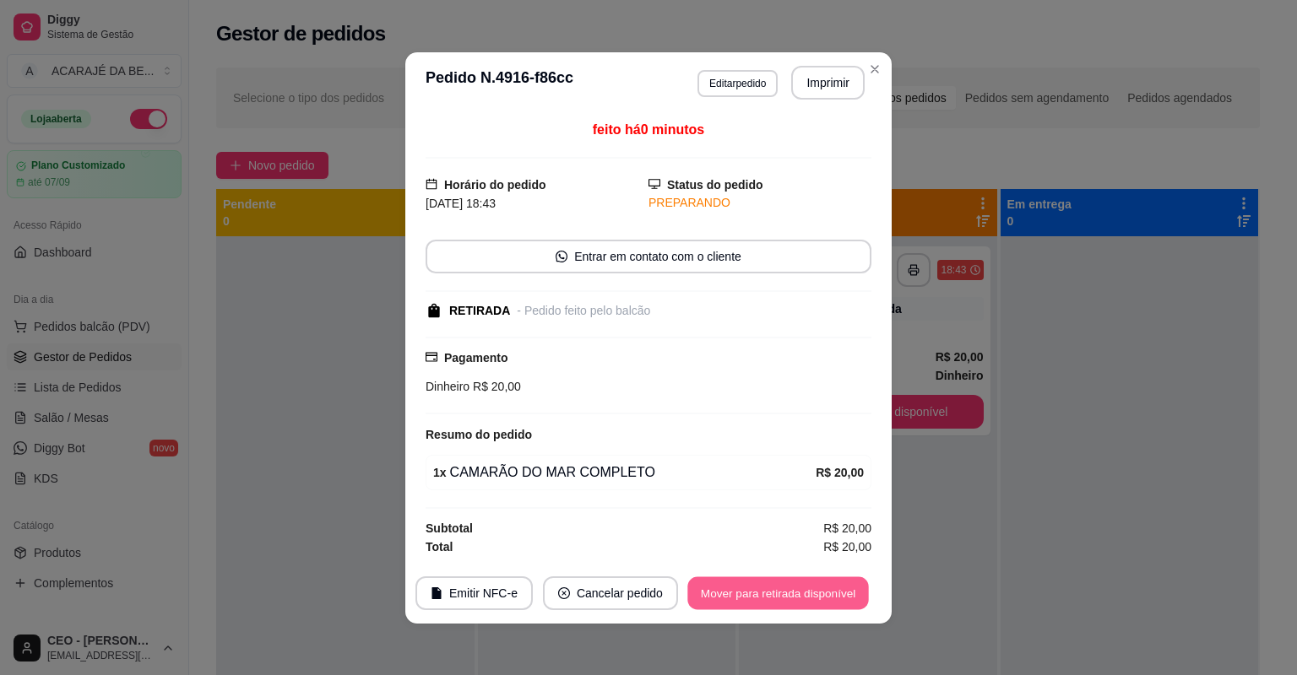
click at [805, 591] on button "Mover para retirada disponível" at bounding box center [777, 593] width 181 height 33
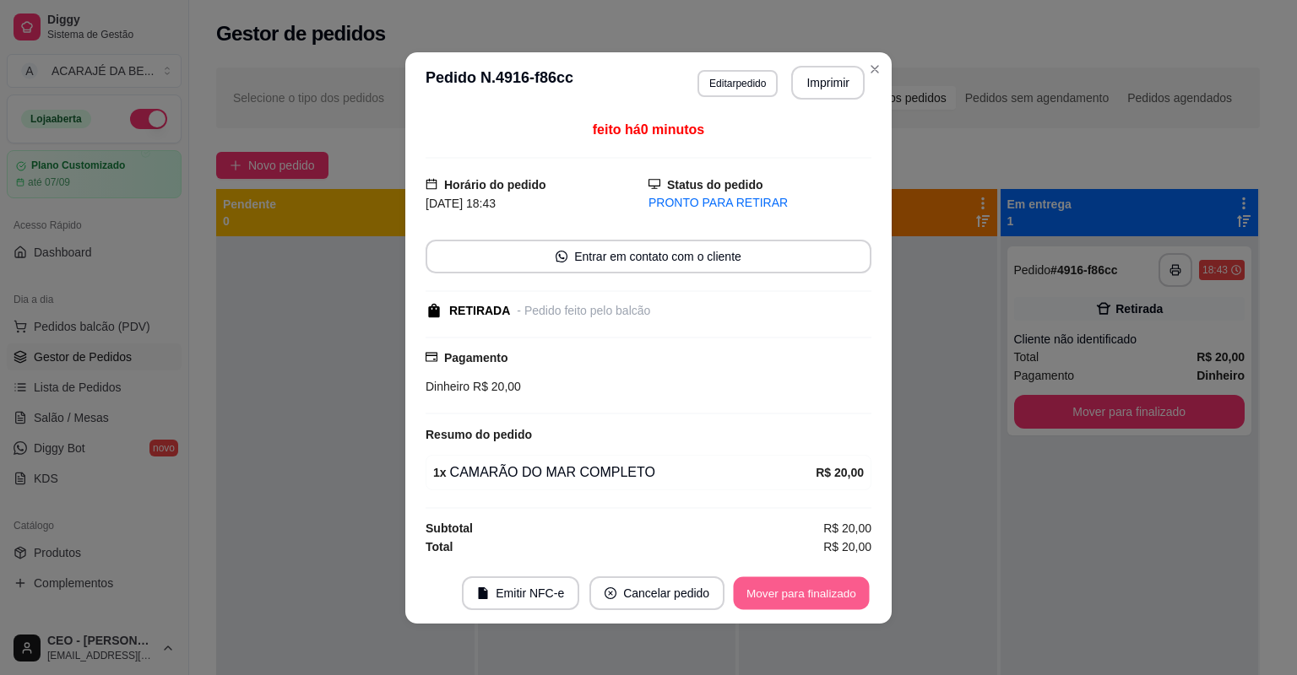
click at [805, 591] on button "Mover para finalizado" at bounding box center [802, 593] width 136 height 33
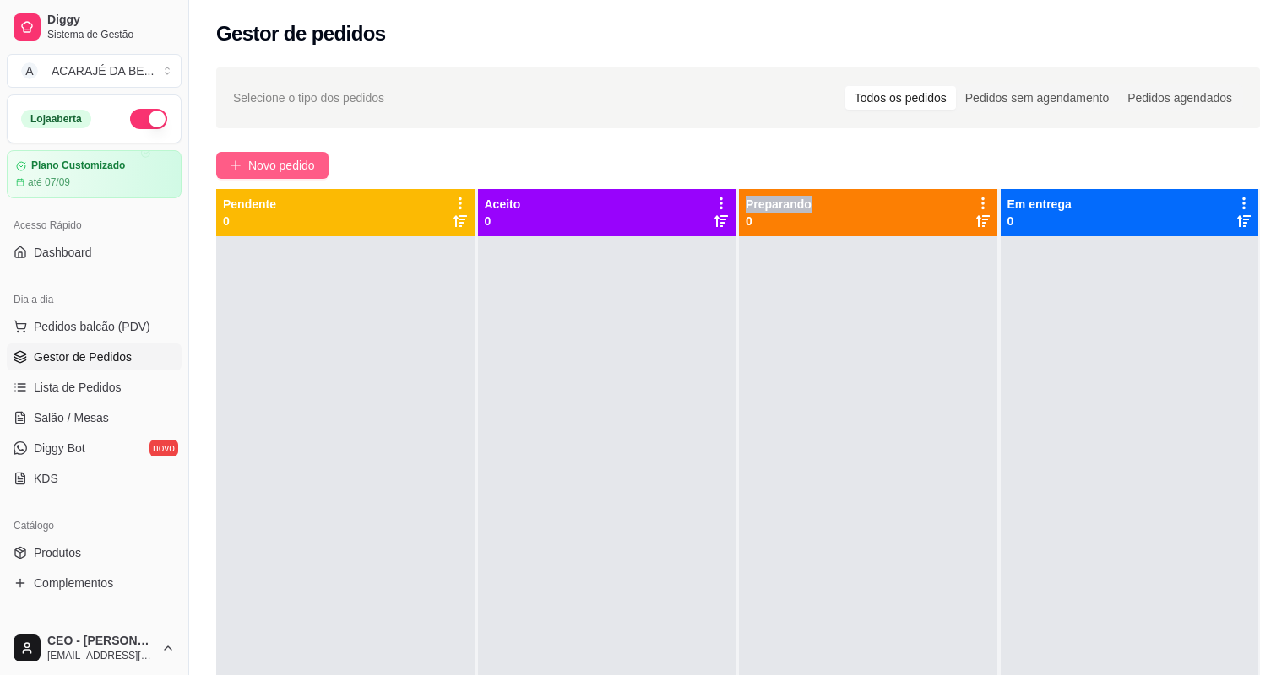
click at [292, 165] on span "Novo pedido" at bounding box center [281, 165] width 67 height 19
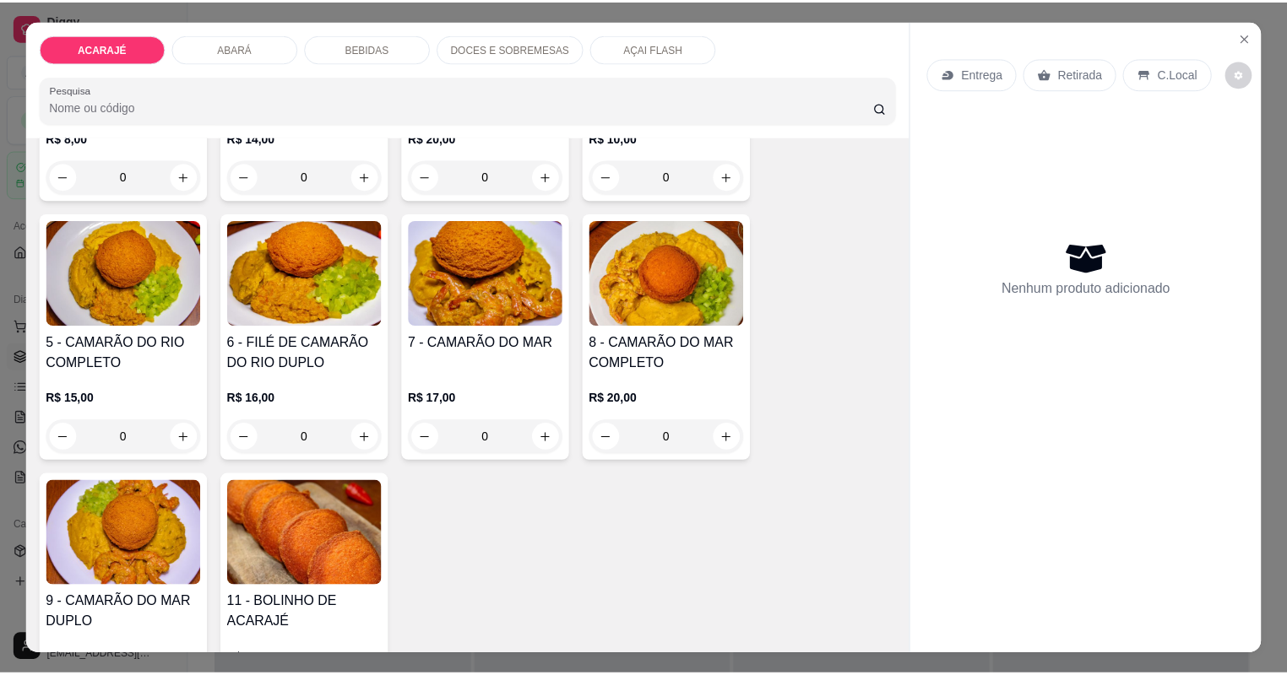
scroll to position [338, 0]
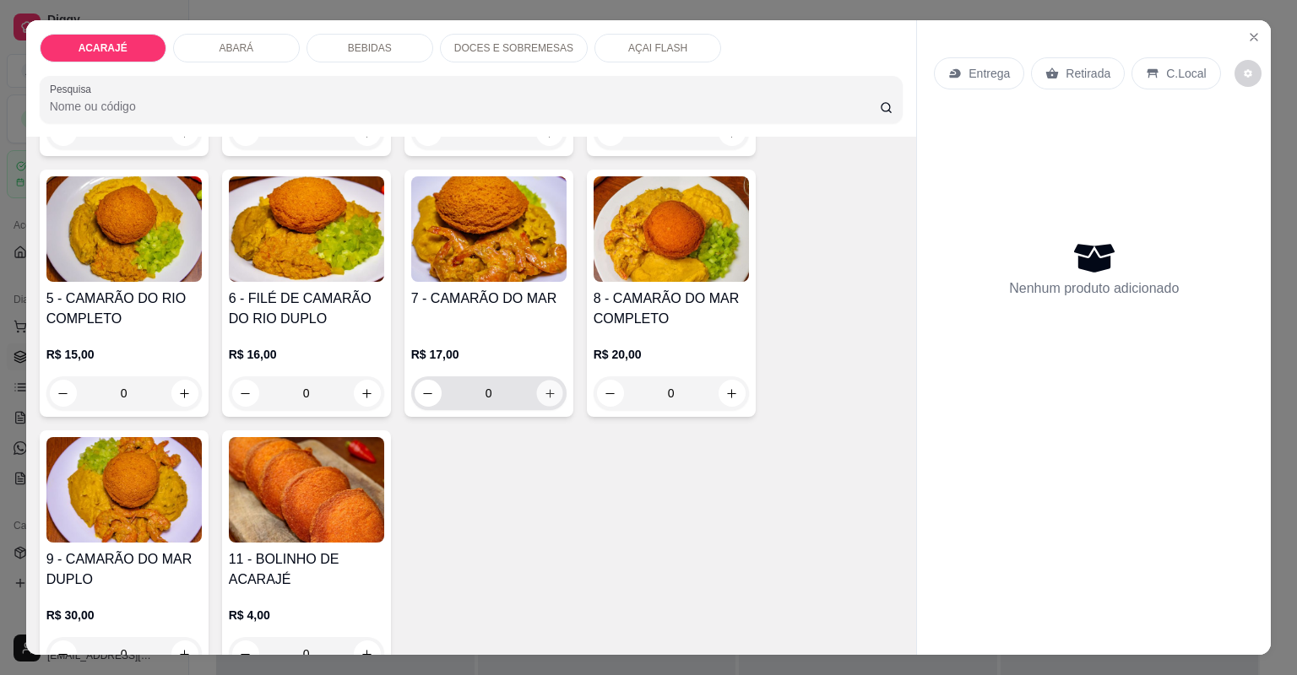
click at [550, 388] on button "increase-product-quantity" at bounding box center [549, 393] width 26 height 26
type input "2"
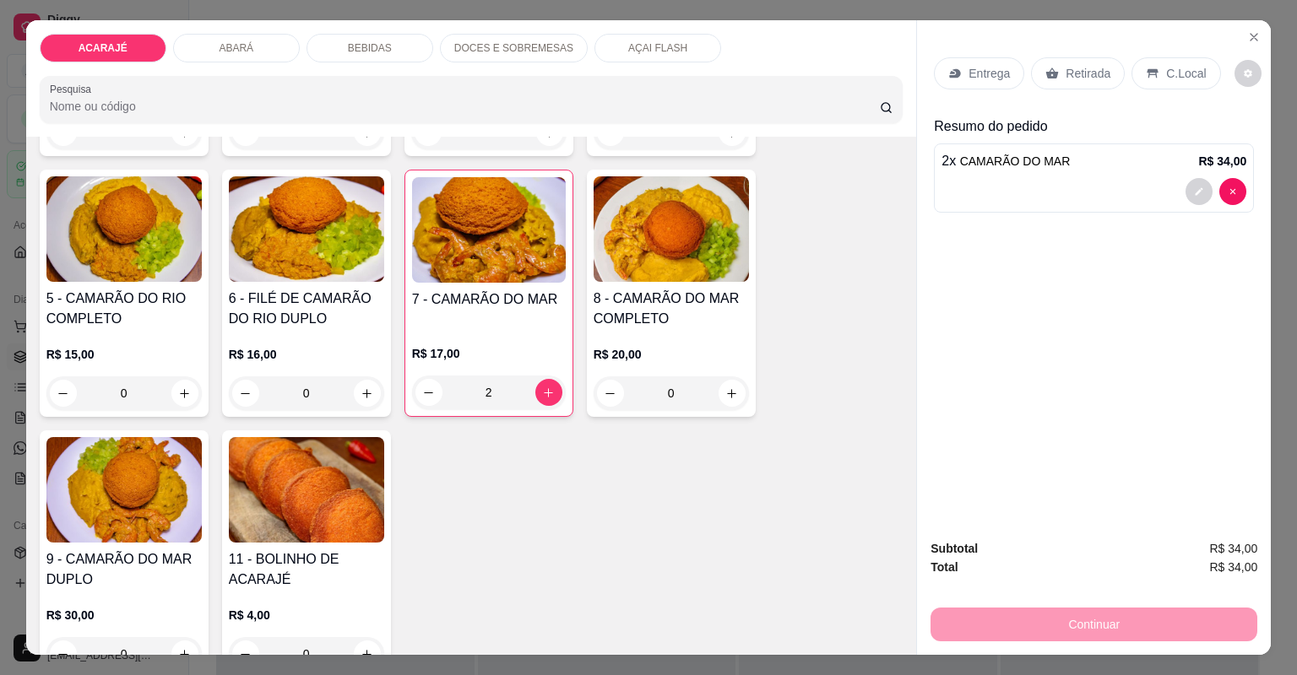
click at [980, 68] on p "Entrega" at bounding box center [988, 73] width 41 height 17
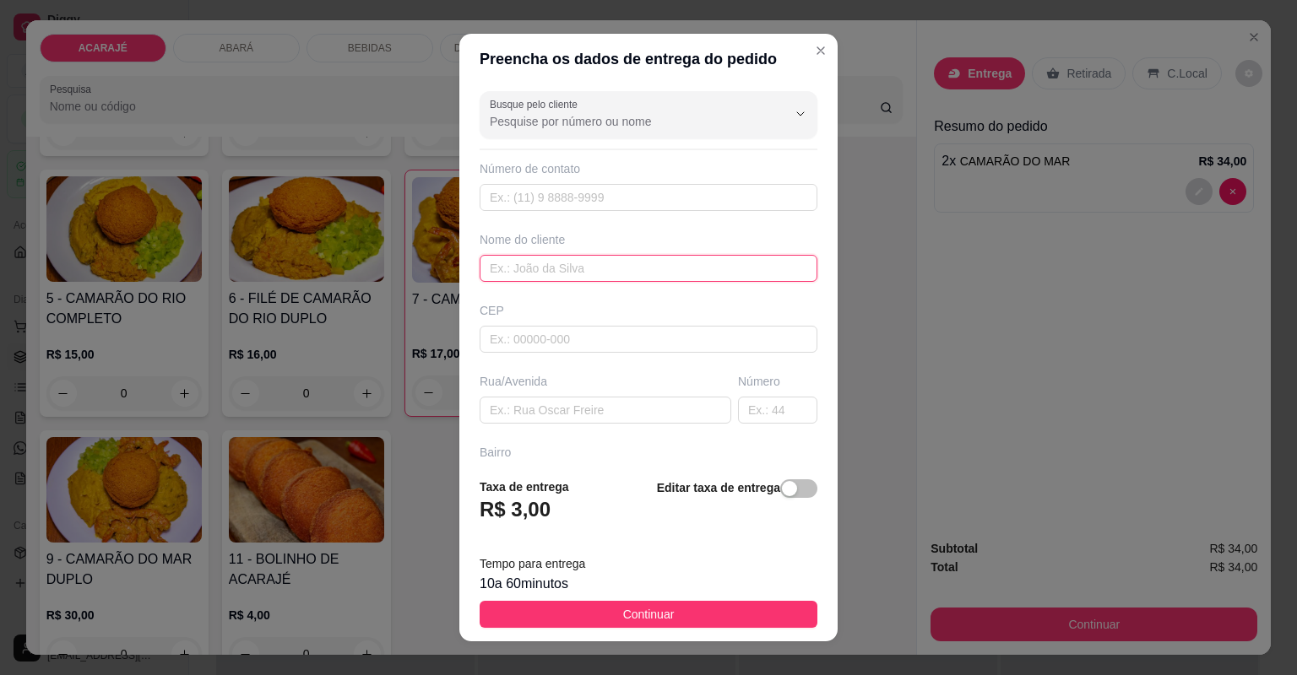
click at [587, 272] on input "text" at bounding box center [649, 268] width 338 height 27
type input "[PERSON_NAME]"
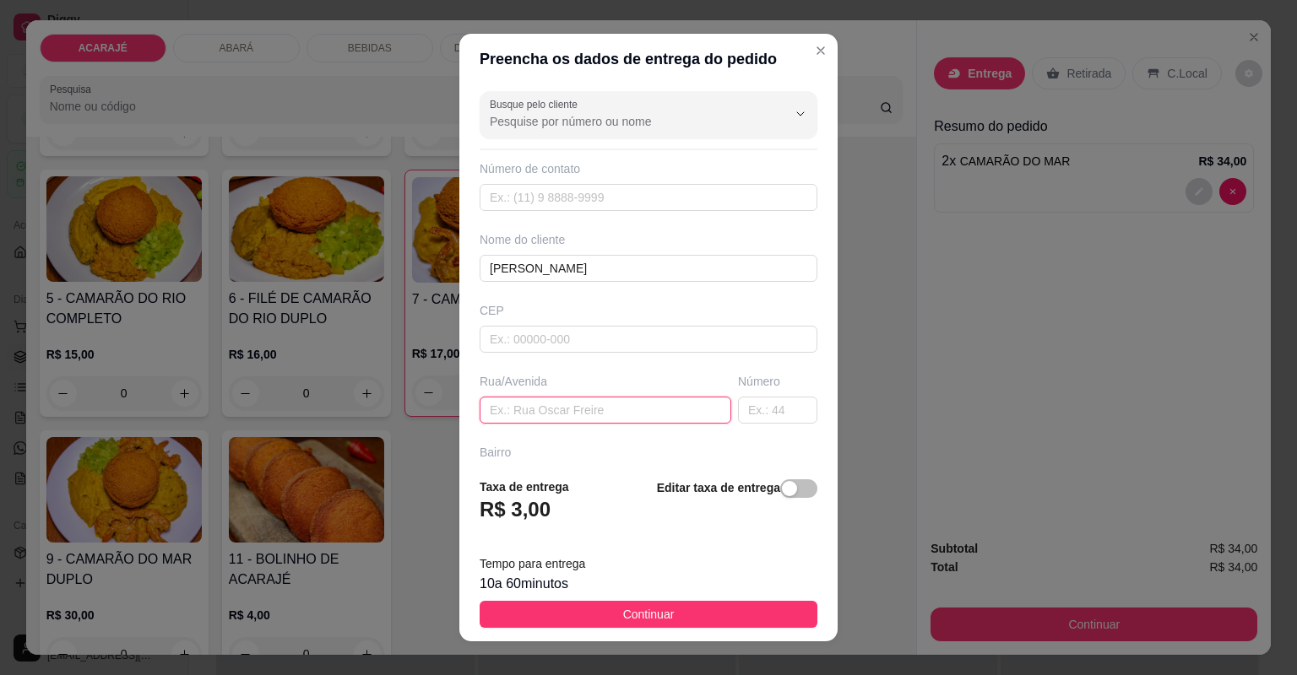
click at [538, 409] on input "text" at bounding box center [606, 410] width 252 height 27
type input "no produza"
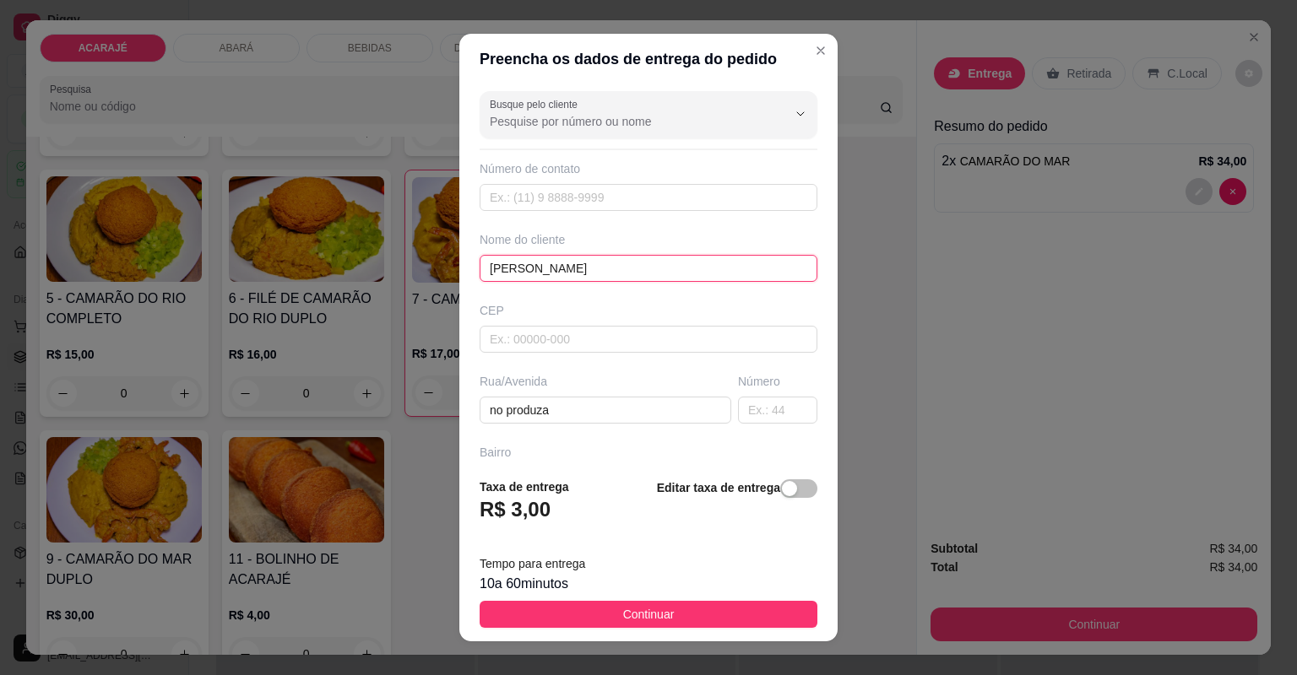
drag, startPoint x: 526, startPoint y: 270, endPoint x: 421, endPoint y: 278, distance: 105.0
click at [421, 278] on div "Preencha os dados de entrega do pedido Busque pelo cliente Número de contato No…" at bounding box center [648, 337] width 1297 height 675
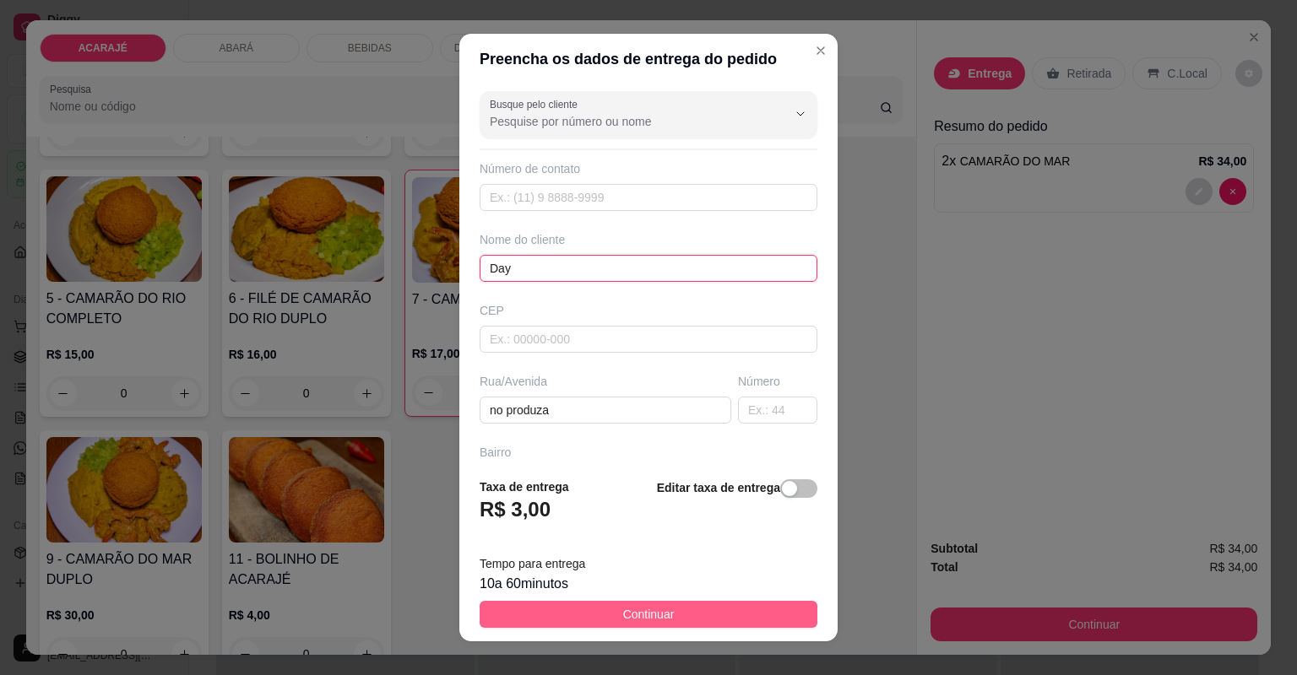
type input "Day"
click at [659, 606] on span "Continuar" at bounding box center [649, 614] width 52 height 19
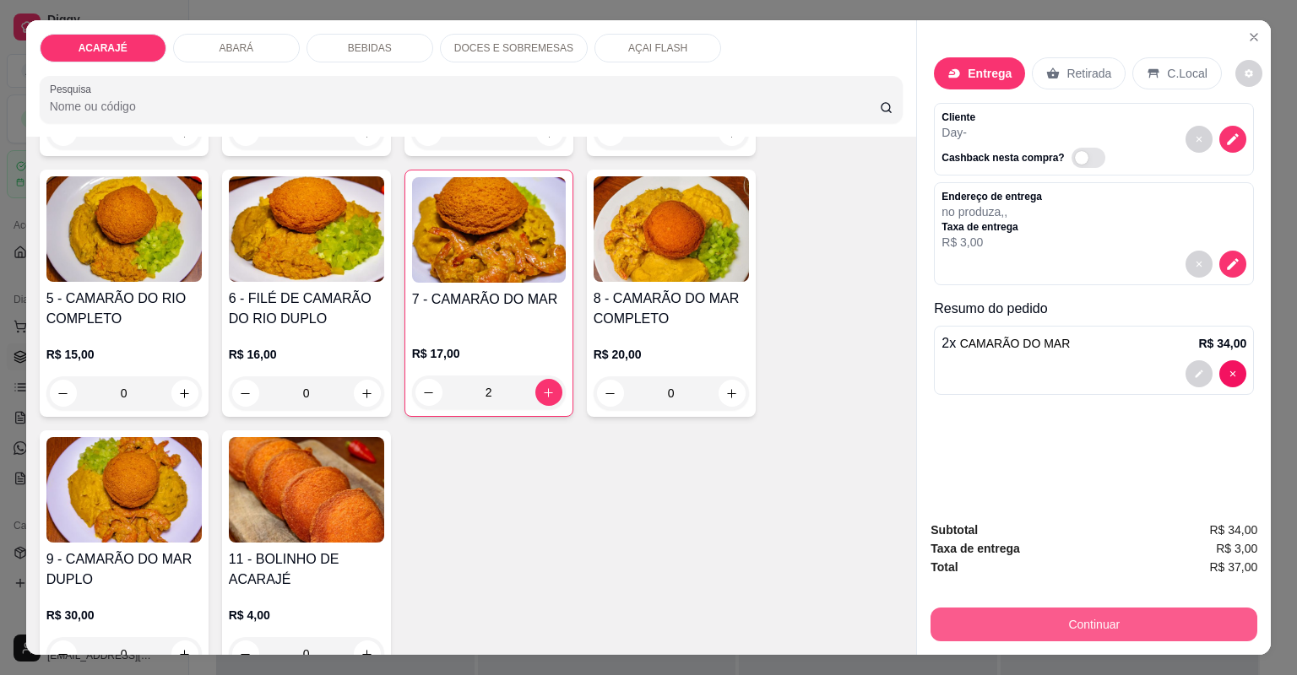
click at [987, 635] on button "Continuar" at bounding box center [1093, 625] width 327 height 34
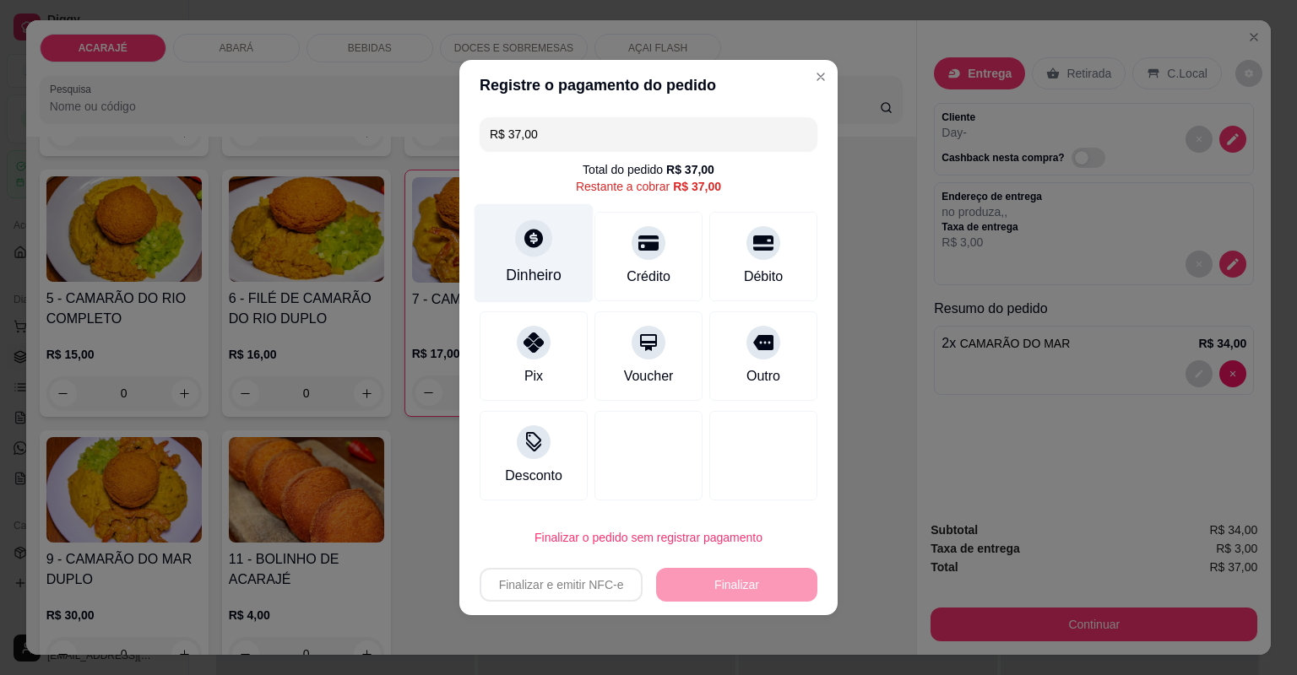
click at [536, 263] on div "Dinheiro" at bounding box center [533, 253] width 119 height 99
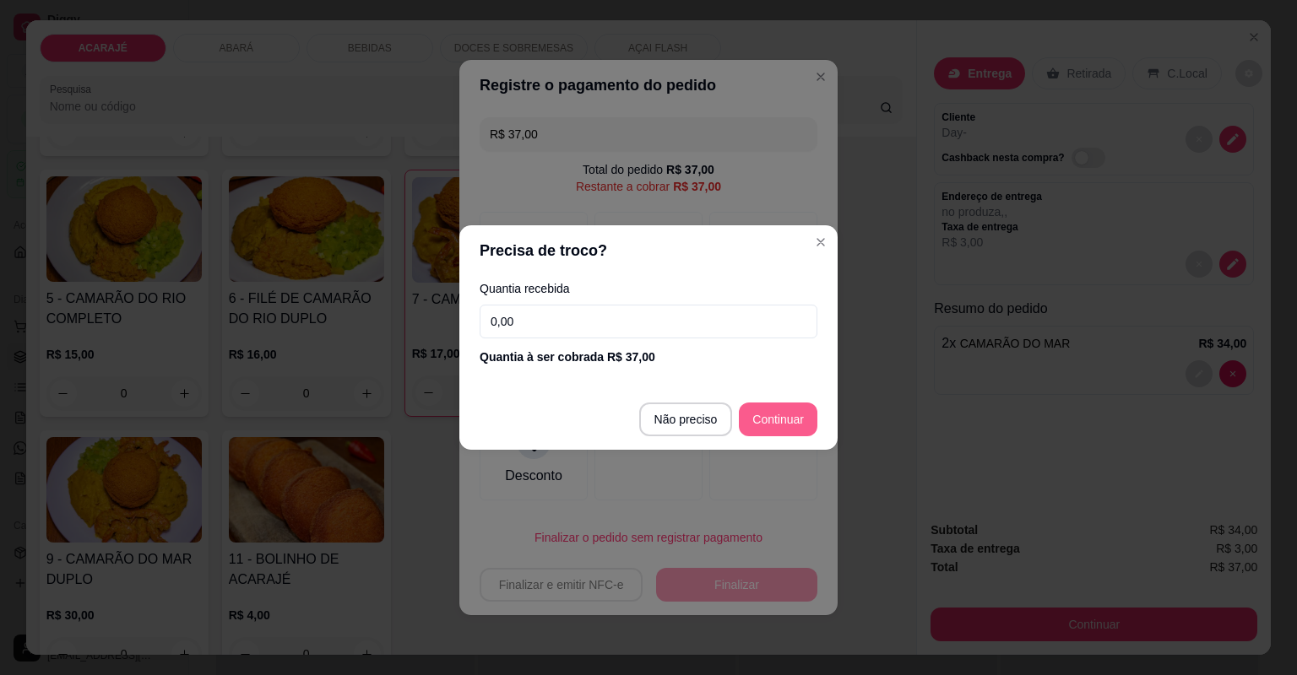
type input "R$ 0,00"
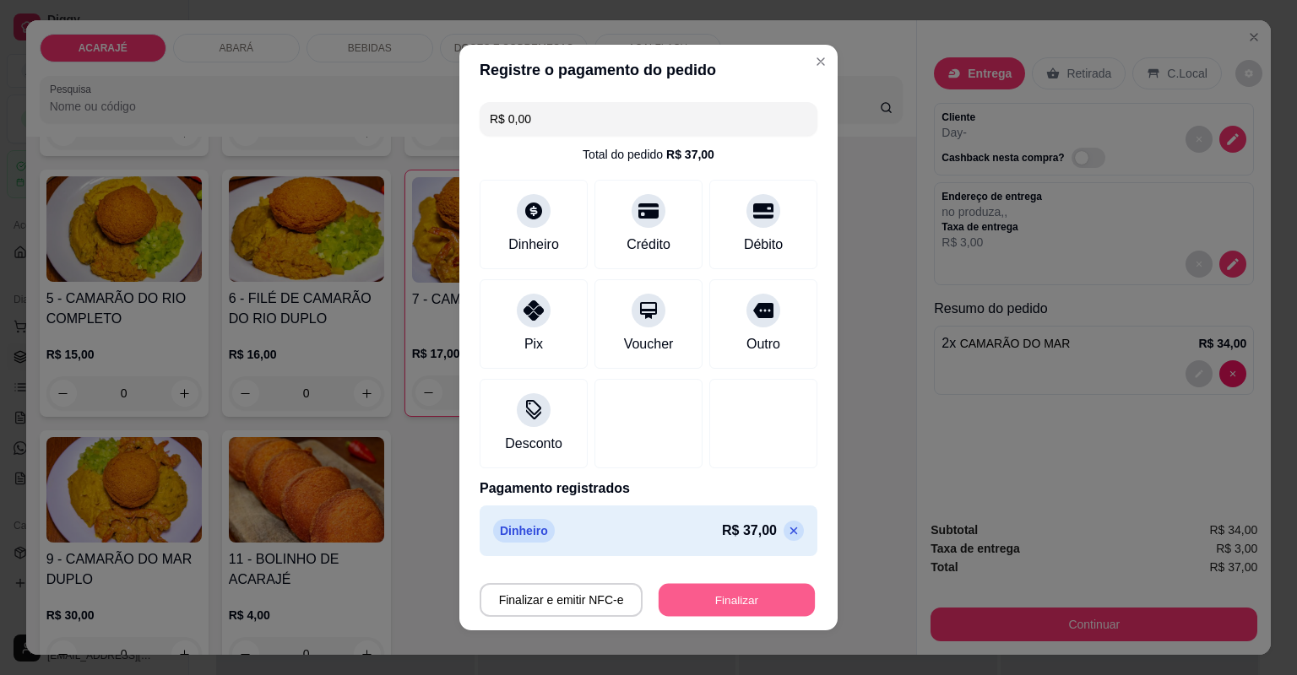
click at [708, 601] on button "Finalizar" at bounding box center [737, 600] width 156 height 33
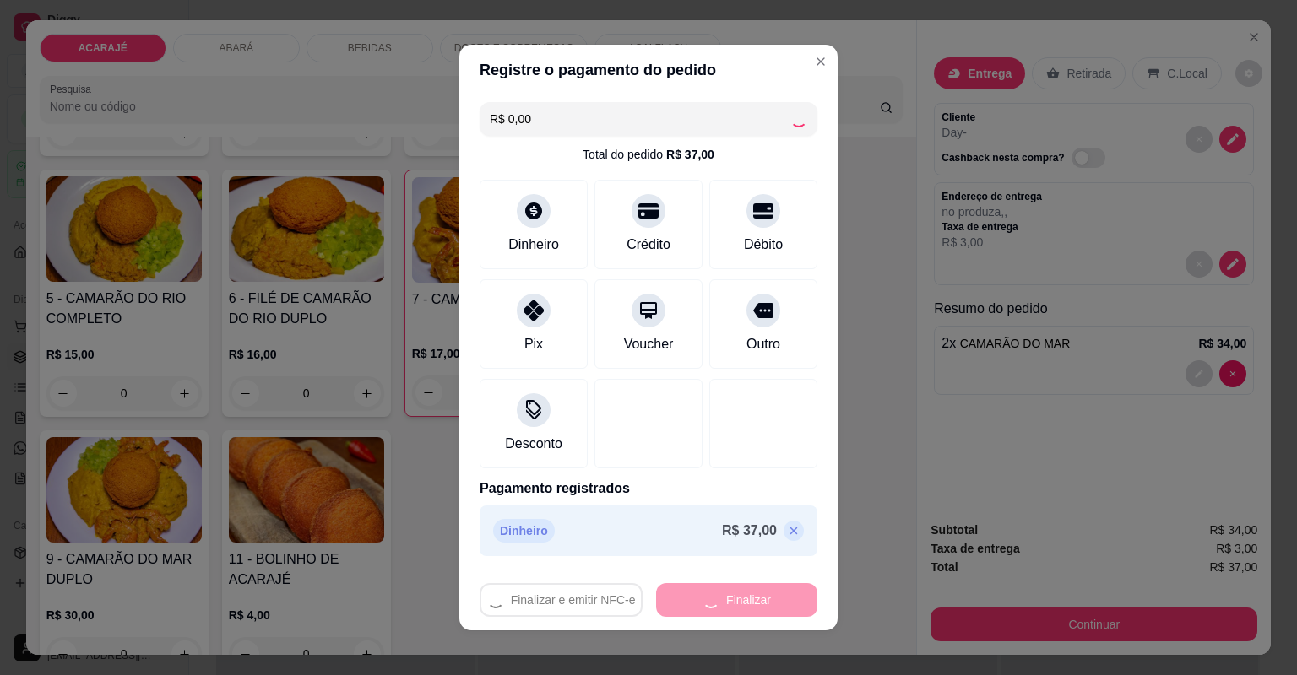
type input "0"
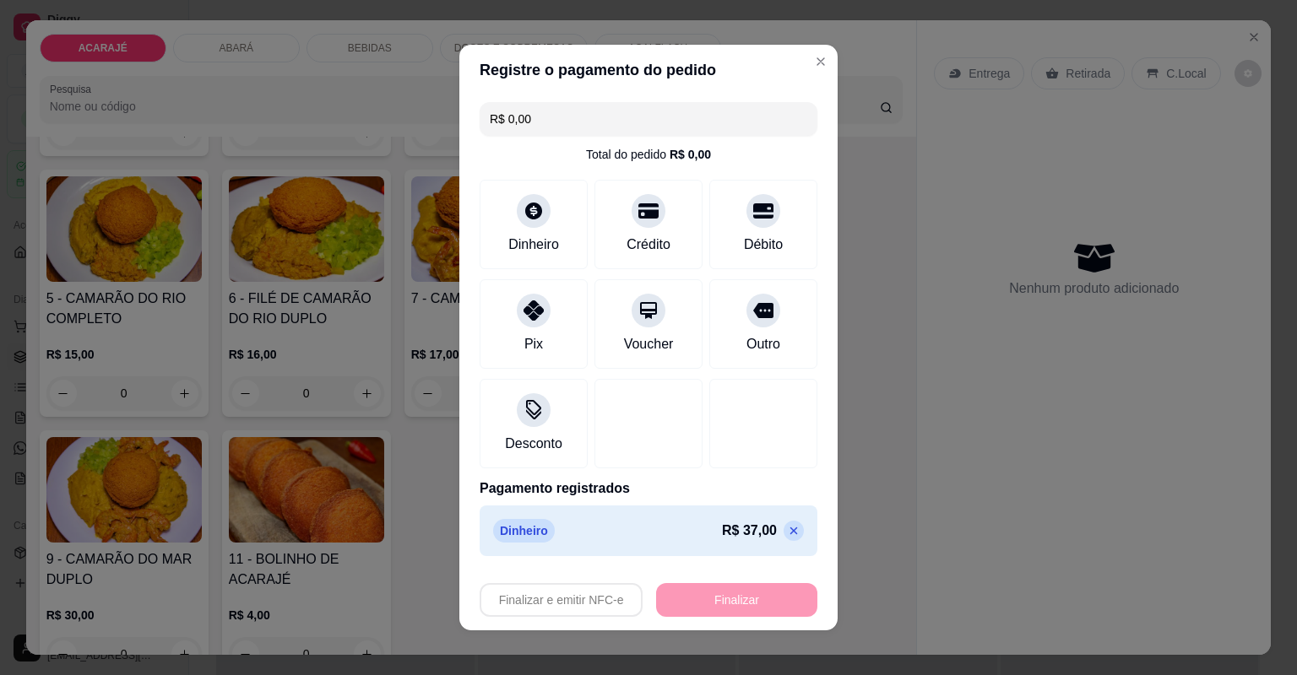
type input "-R$ 37,00"
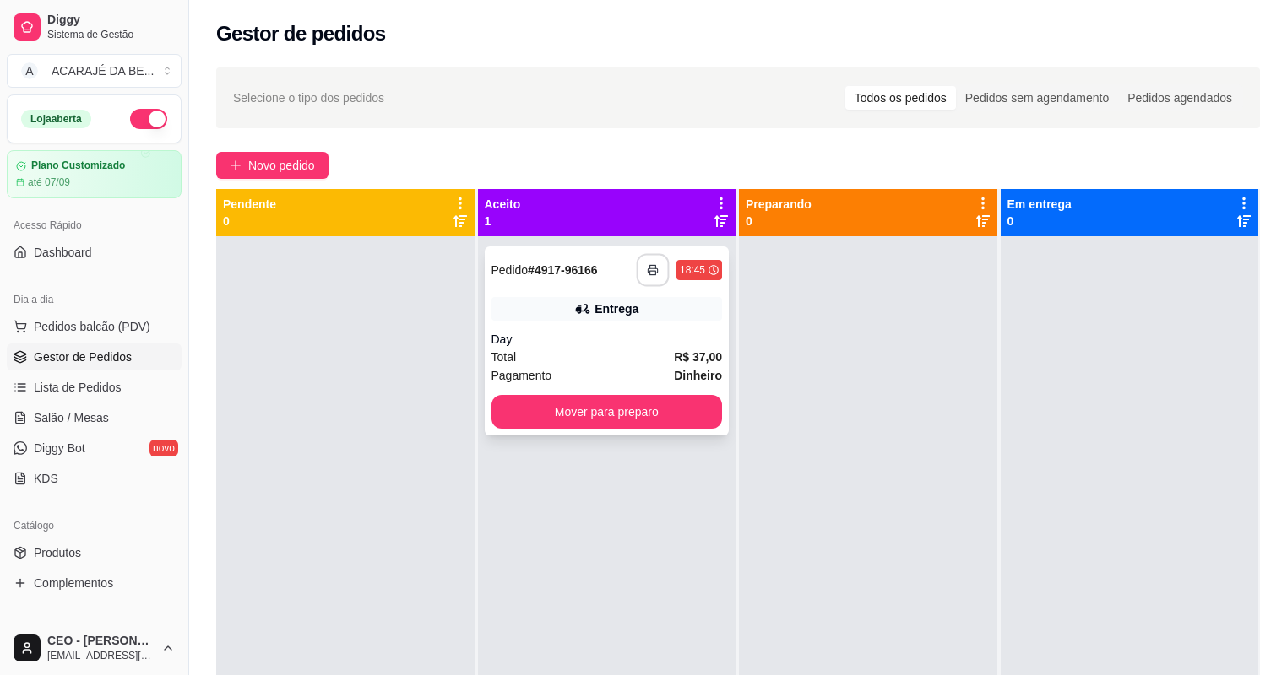
click at [650, 271] on rect "button" at bounding box center [653, 273] width 6 height 4
click at [631, 412] on button "Mover para preparo" at bounding box center [607, 412] width 224 height 33
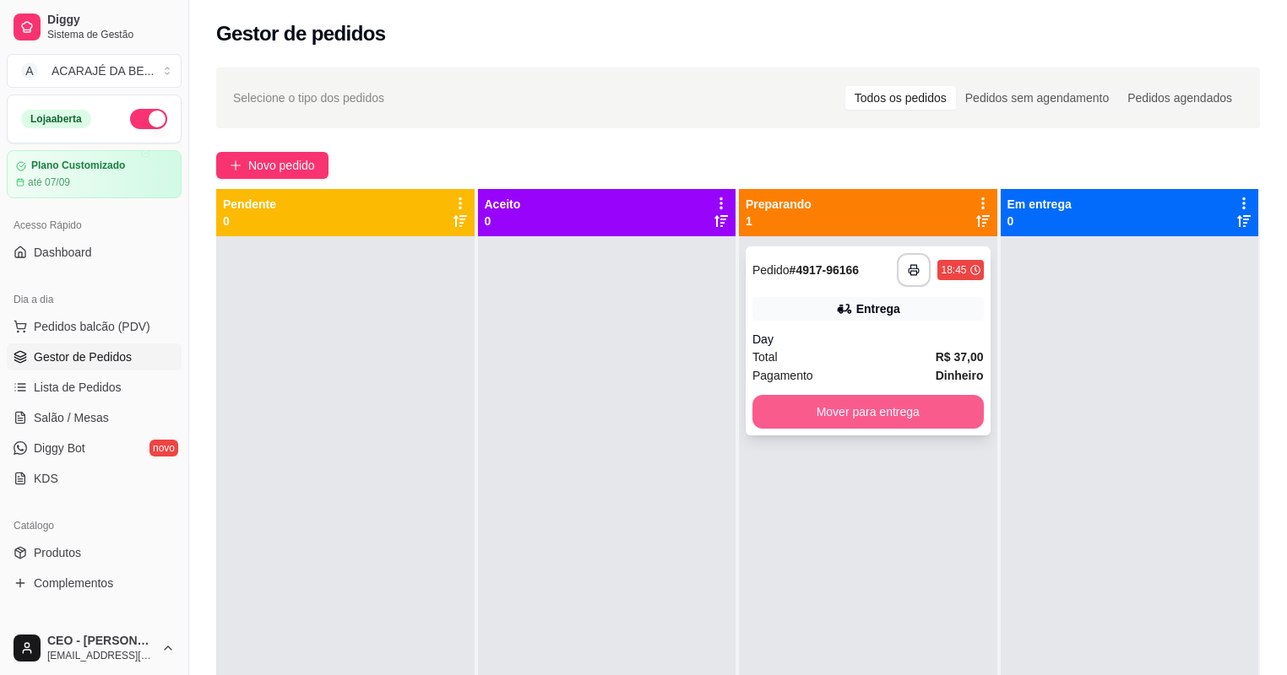
click at [795, 415] on button "Mover para entrega" at bounding box center [867, 412] width 231 height 34
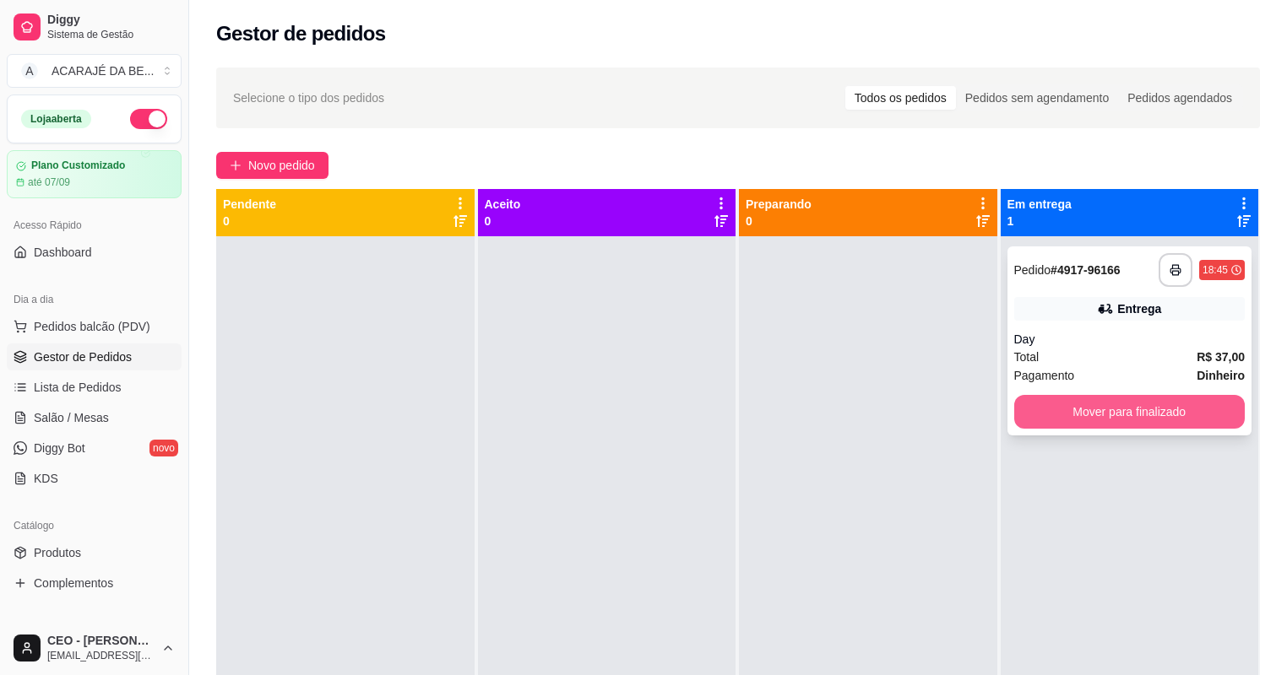
click at [1043, 425] on button "Mover para finalizado" at bounding box center [1129, 412] width 231 height 34
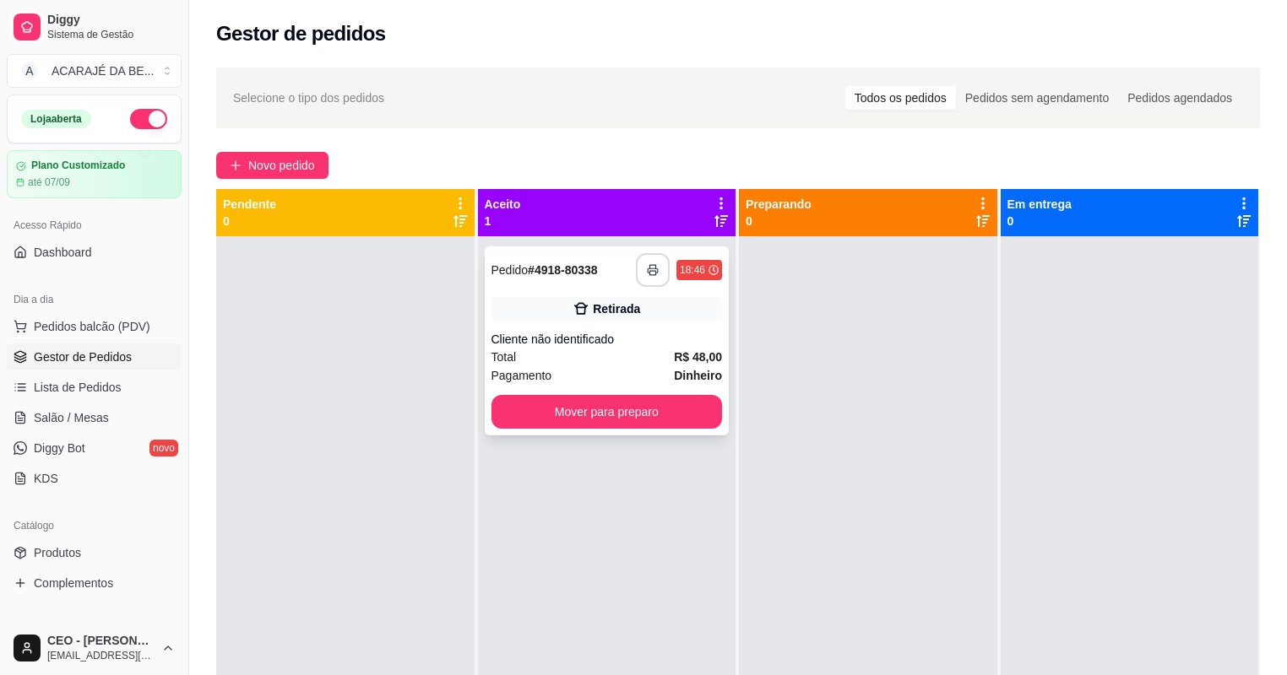
click at [650, 273] on icon "button" at bounding box center [653, 270] width 12 height 12
click at [567, 407] on button "Mover para preparo" at bounding box center [607, 412] width 224 height 33
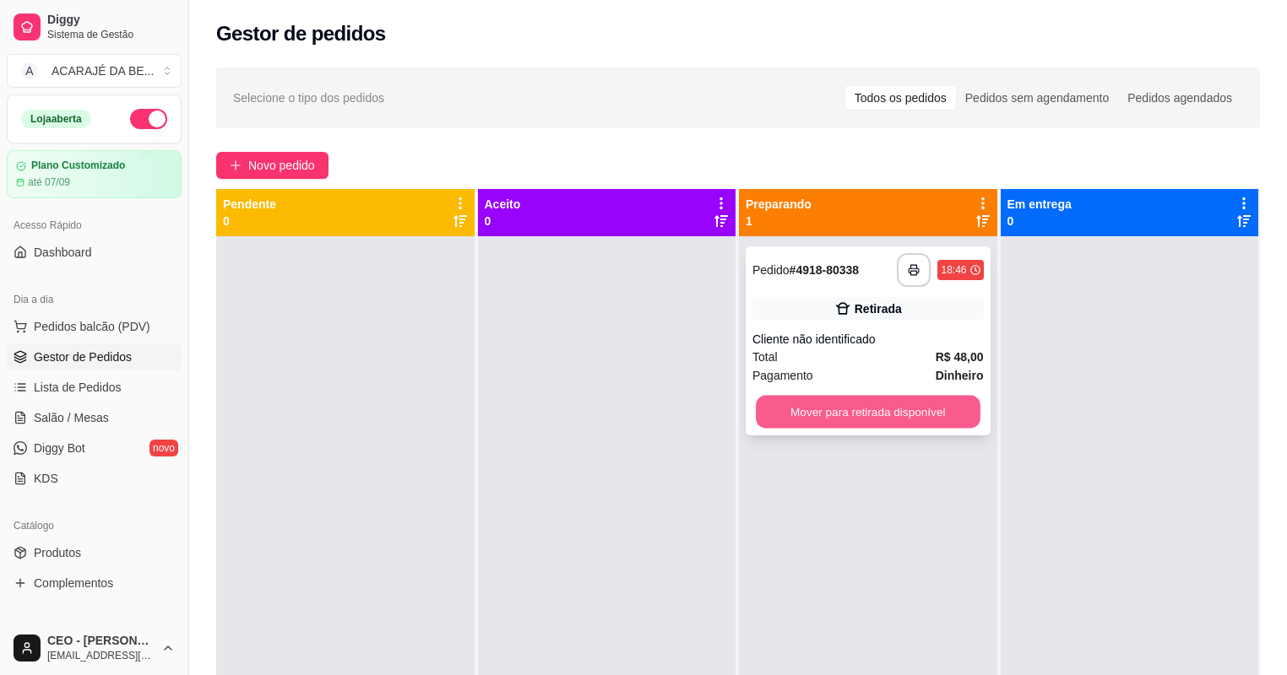
click at [915, 415] on button "Mover para retirada disponível" at bounding box center [868, 412] width 224 height 33
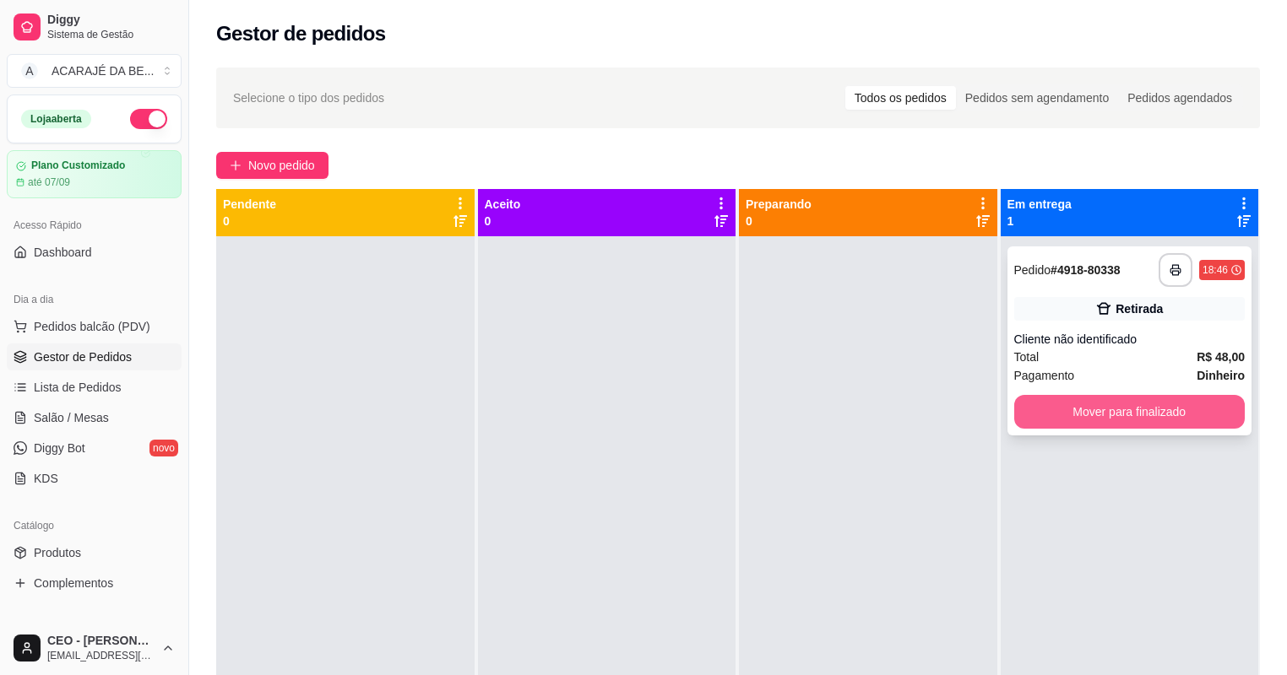
click at [1037, 409] on button "Mover para finalizado" at bounding box center [1129, 412] width 231 height 34
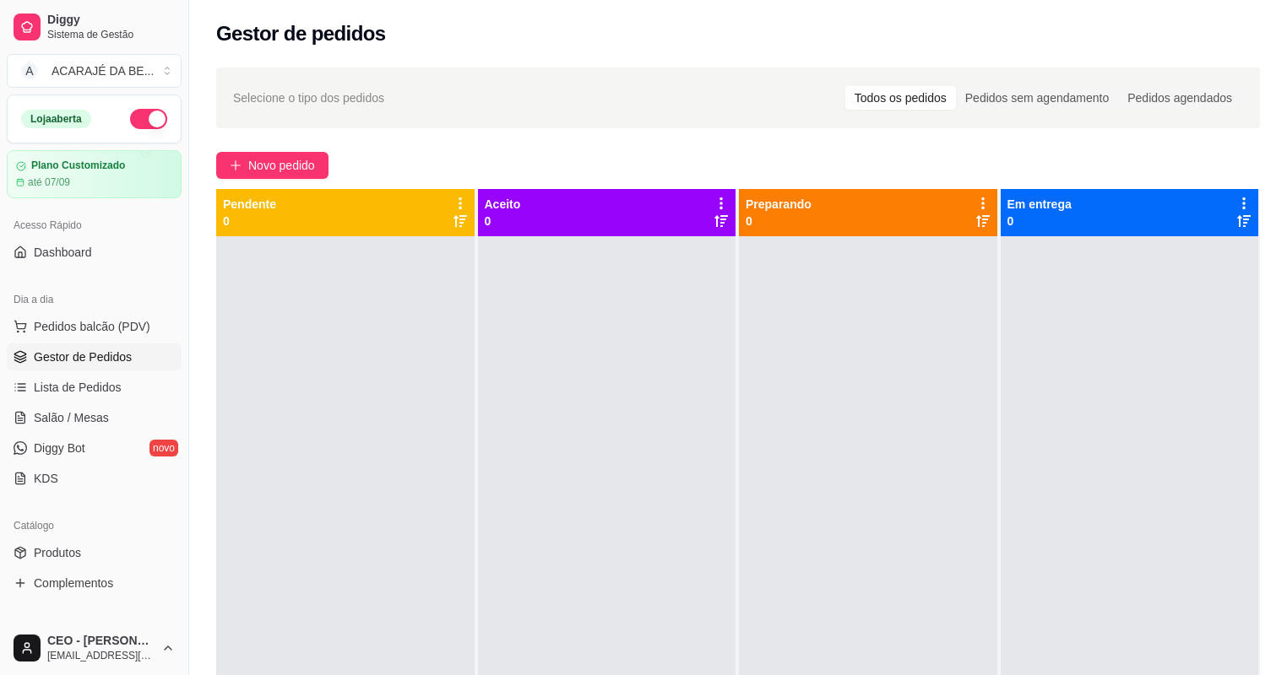
click at [865, 317] on div at bounding box center [868, 573] width 258 height 675
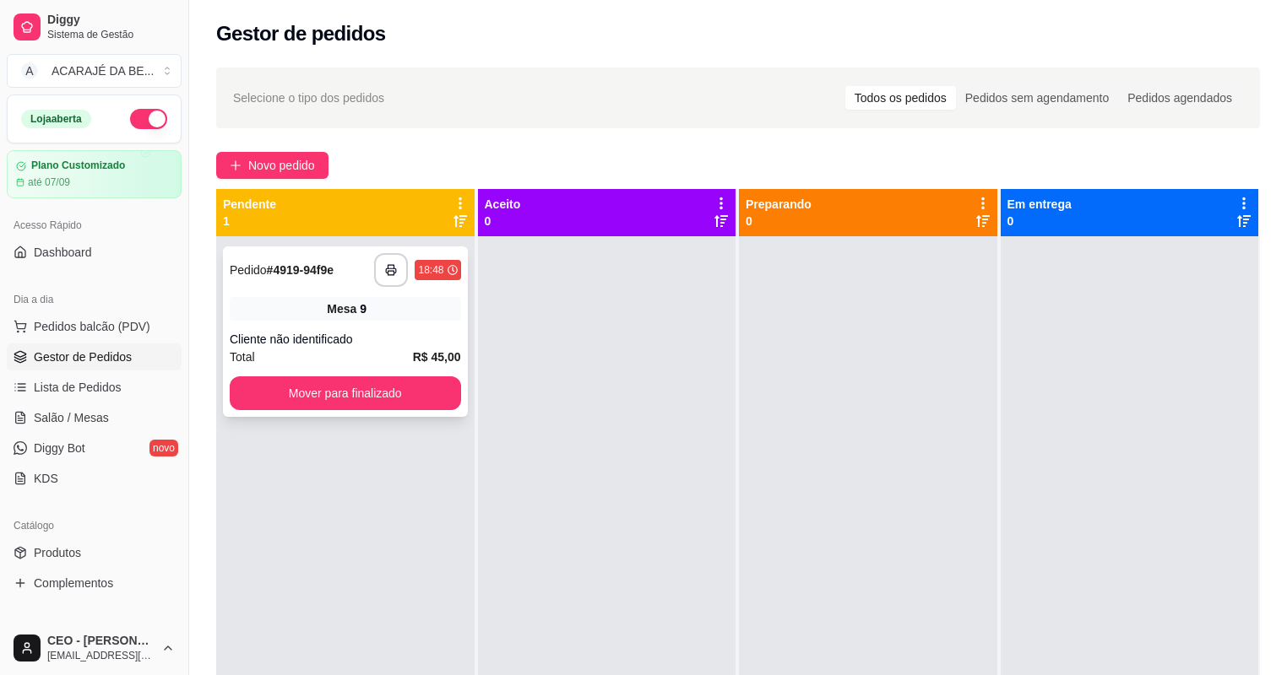
click at [401, 325] on div "**********" at bounding box center [345, 332] width 245 height 171
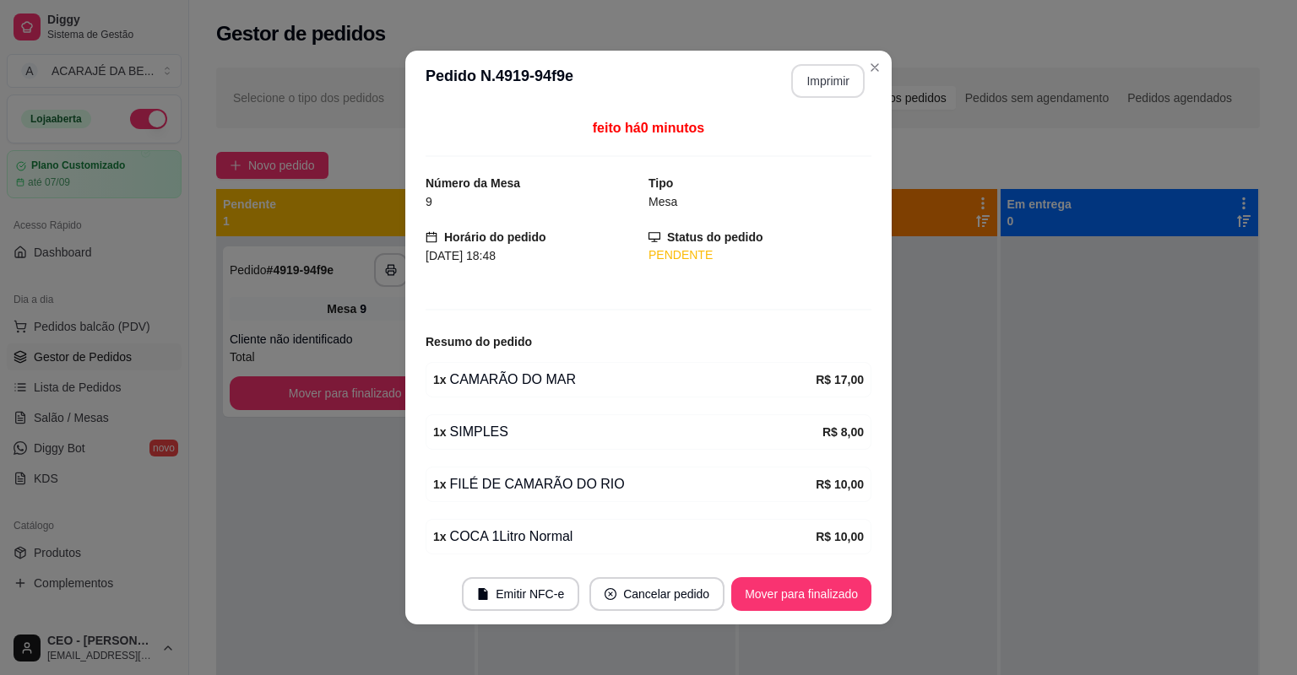
click at [835, 86] on button "Imprimir" at bounding box center [827, 81] width 73 height 34
click at [817, 594] on button "Mover para finalizado" at bounding box center [802, 594] width 136 height 33
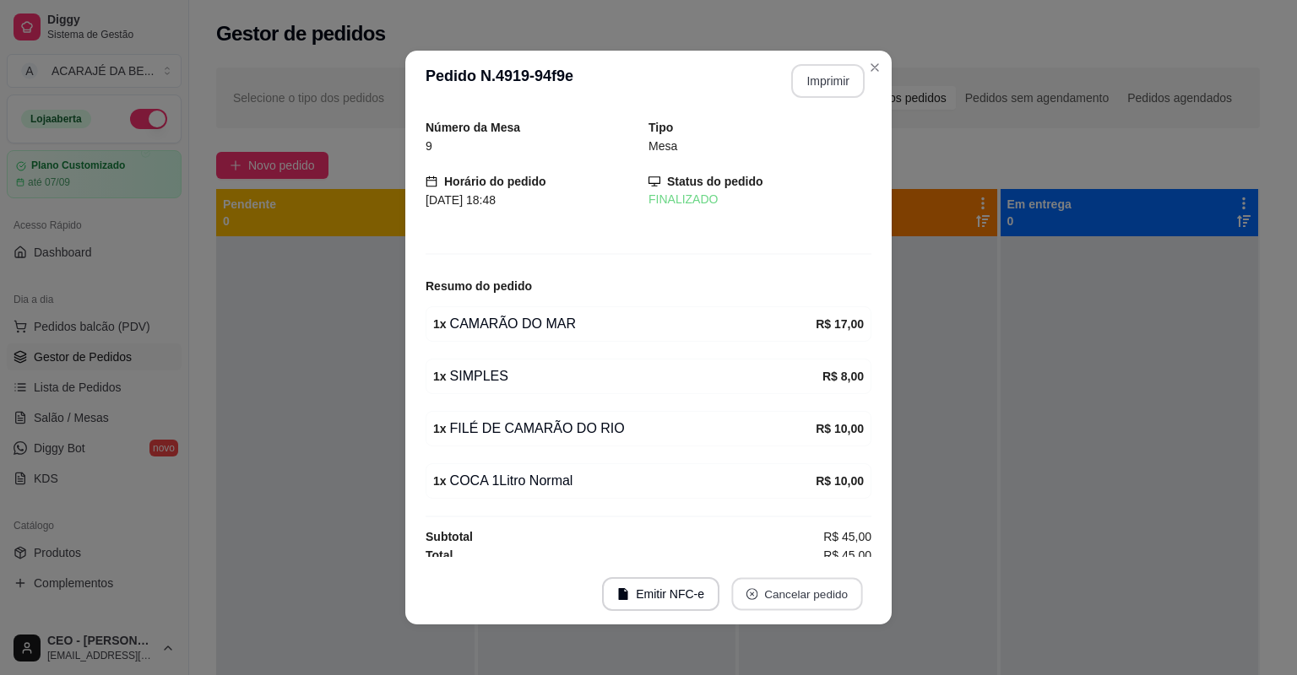
click at [819, 594] on button "Cancelar pedido" at bounding box center [796, 594] width 131 height 33
click at [853, 399] on div "Número da Mesa 9 Tipo Mesa Horário do pedido [DATE] 18:48 Status do pedido FINA…" at bounding box center [649, 337] width 446 height 439
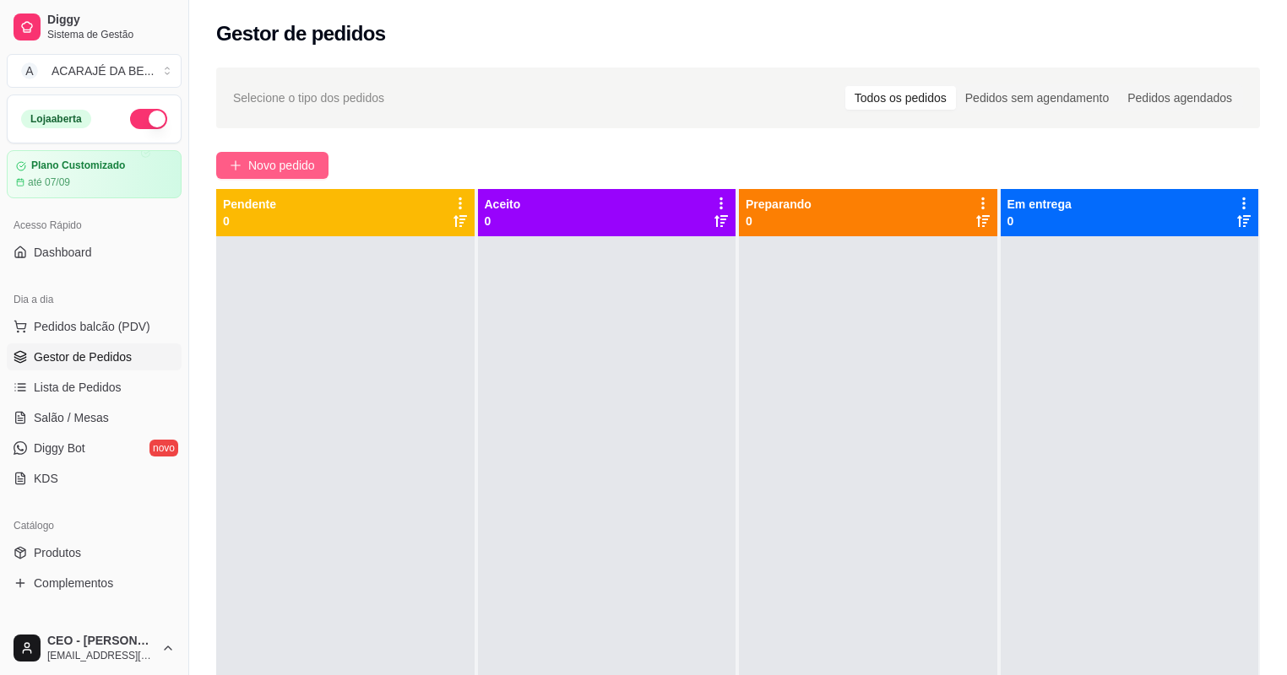
click at [280, 164] on span "Novo pedido" at bounding box center [281, 165] width 67 height 19
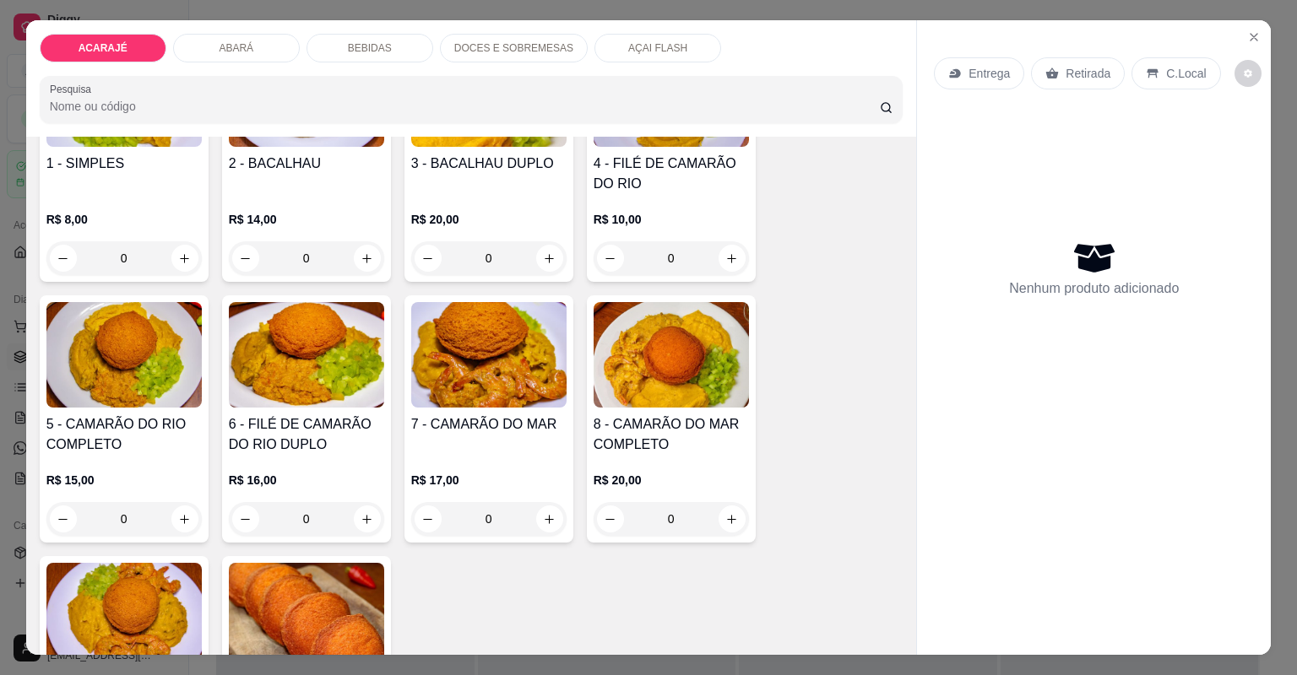
scroll to position [270, 0]
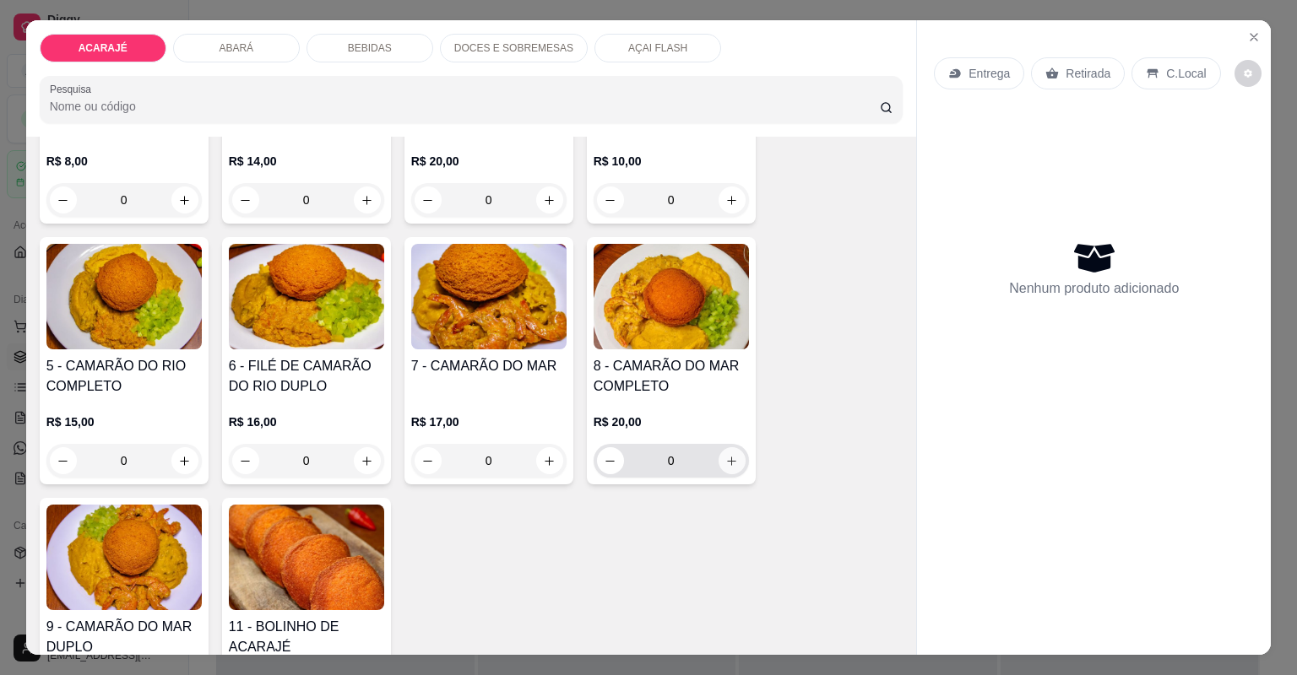
click at [727, 458] on icon "increase-product-quantity" at bounding box center [731, 461] width 9 height 9
type input "1"
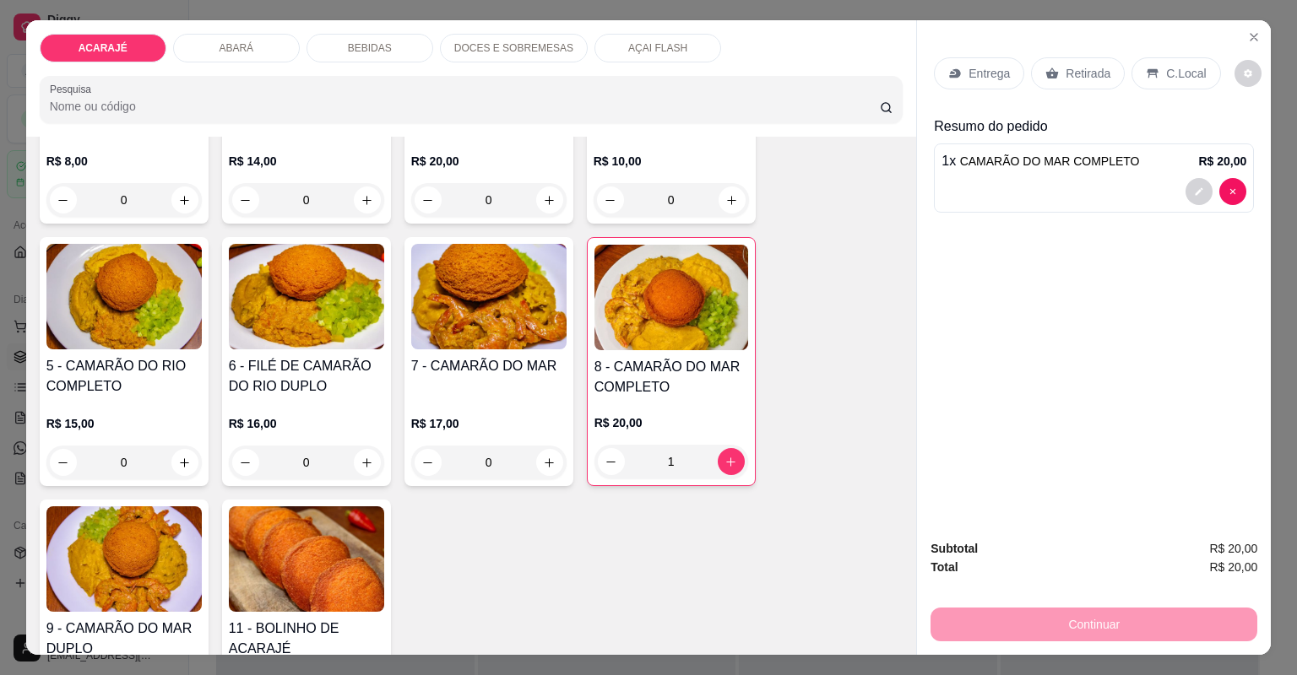
click at [991, 71] on p "Entrega" at bounding box center [988, 73] width 41 height 17
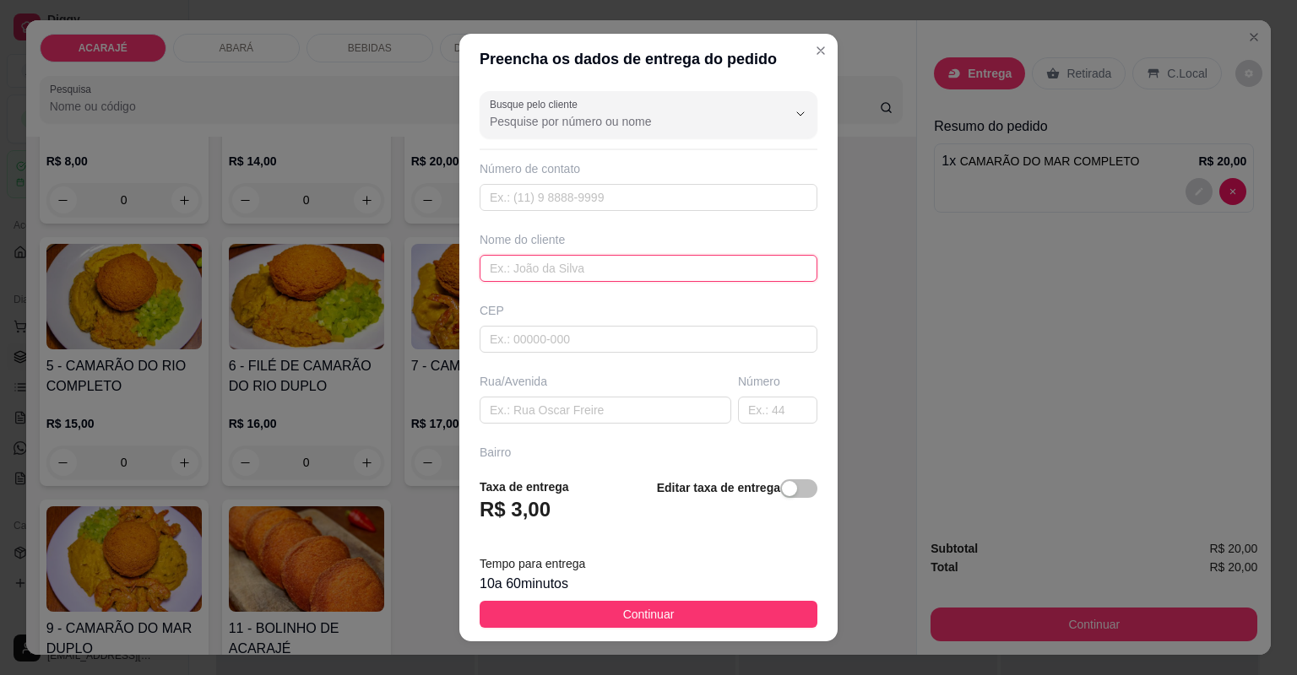
click at [519, 275] on input "text" at bounding box center [649, 268] width 338 height 27
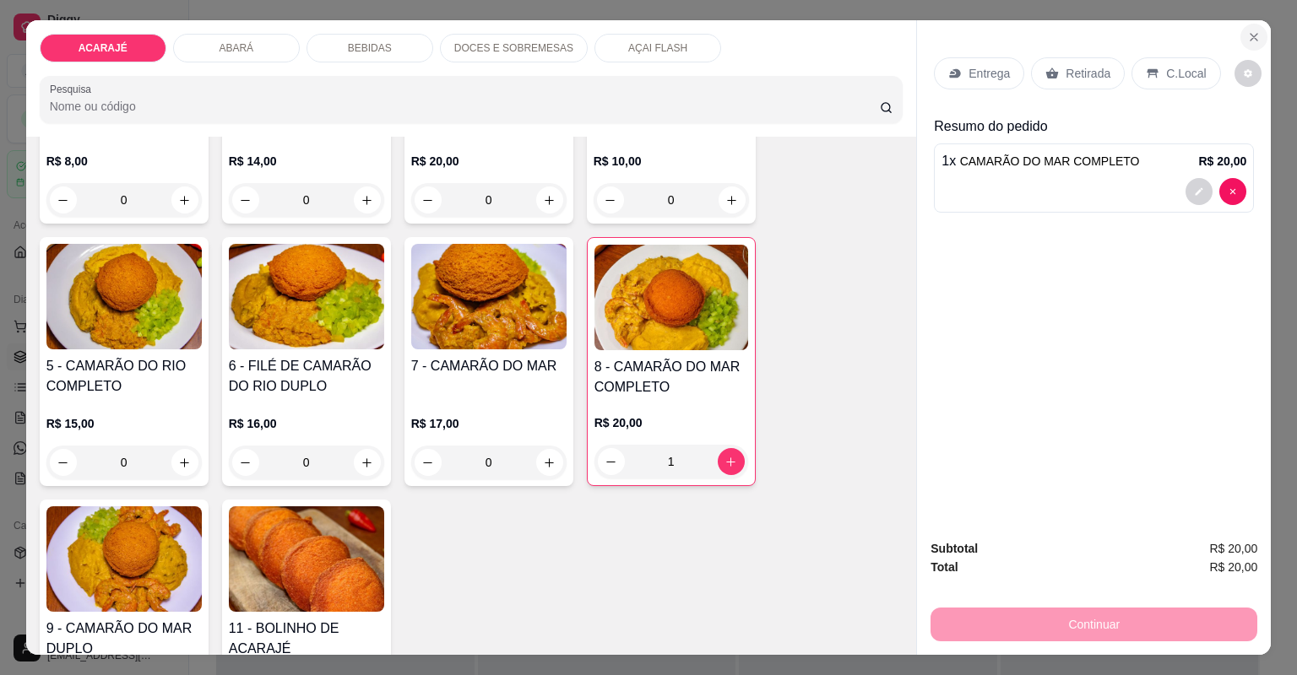
click at [1250, 37] on icon "Close" at bounding box center [1253, 37] width 7 height 7
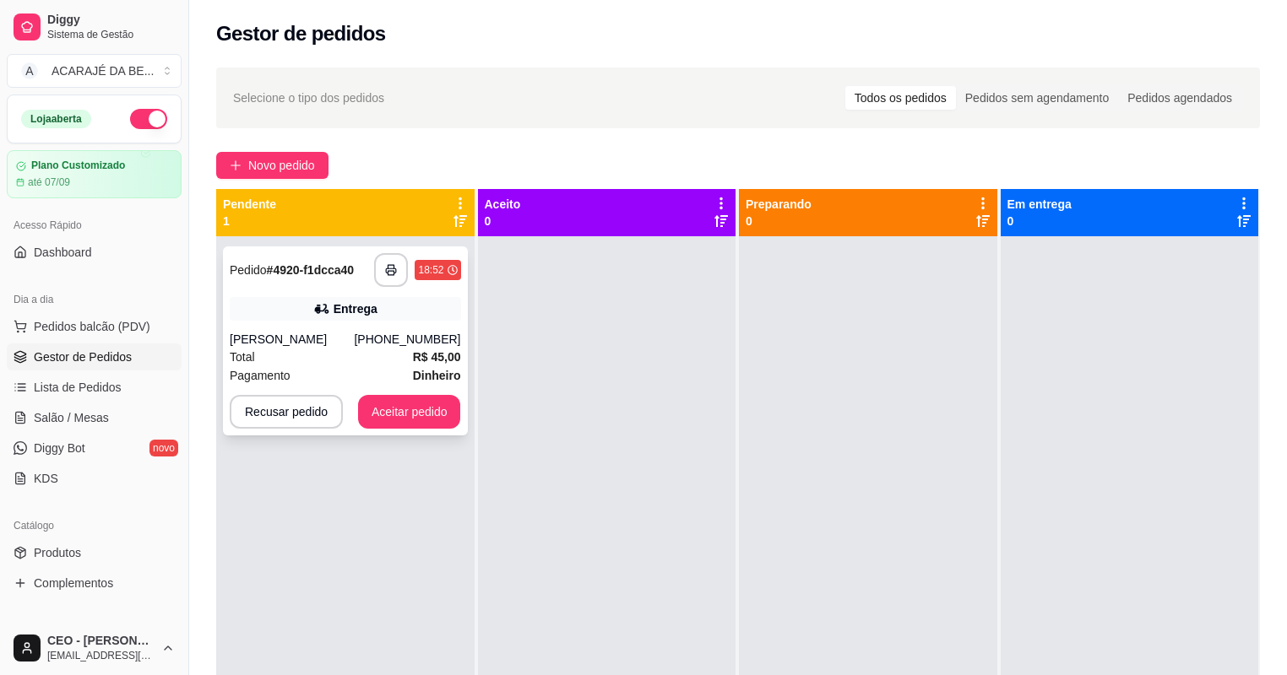
click at [413, 363] on strong "R$ 45,00" at bounding box center [437, 357] width 48 height 14
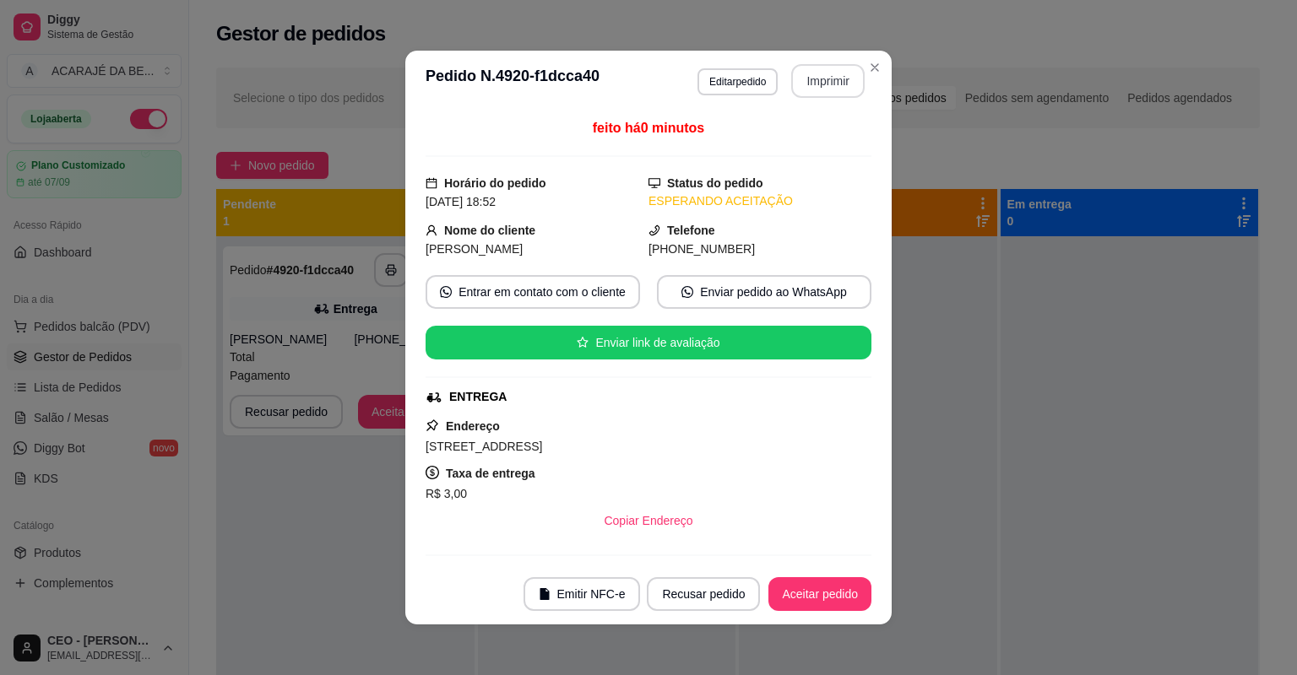
click at [814, 84] on button "Imprimir" at bounding box center [827, 81] width 73 height 34
click at [829, 582] on button "Aceitar pedido" at bounding box center [820, 594] width 100 height 33
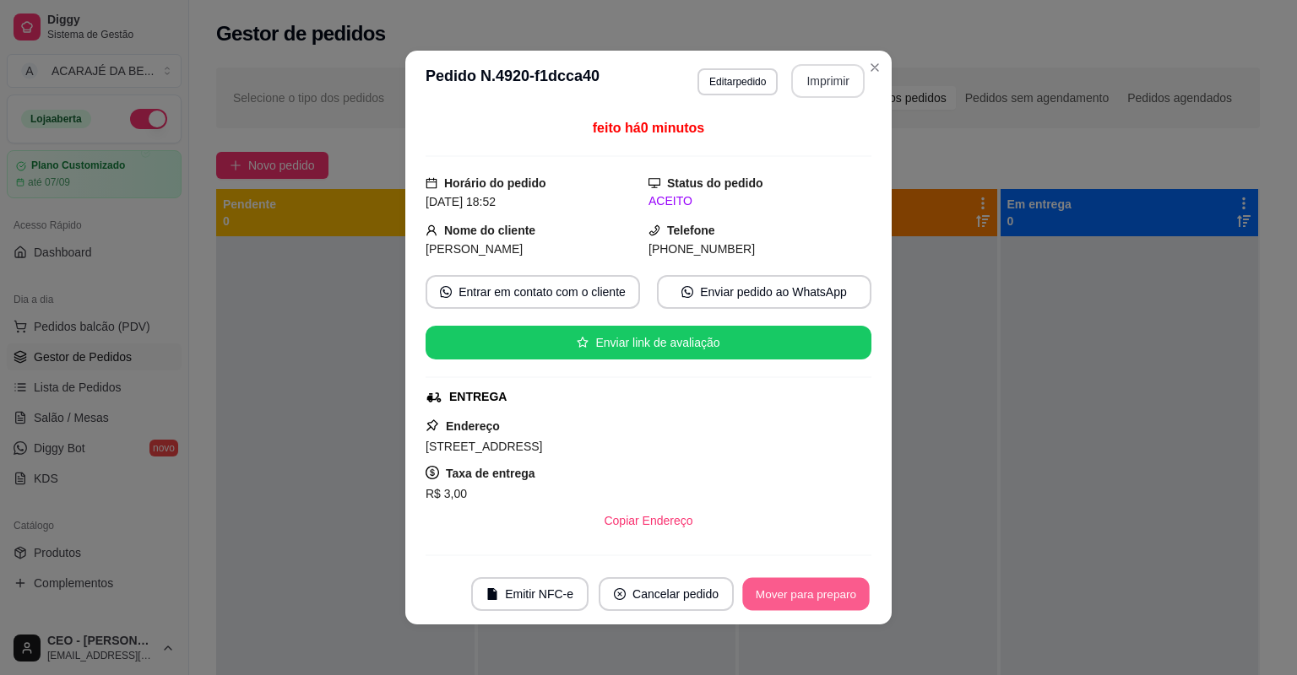
click at [830, 582] on button "Mover para preparo" at bounding box center [805, 594] width 127 height 33
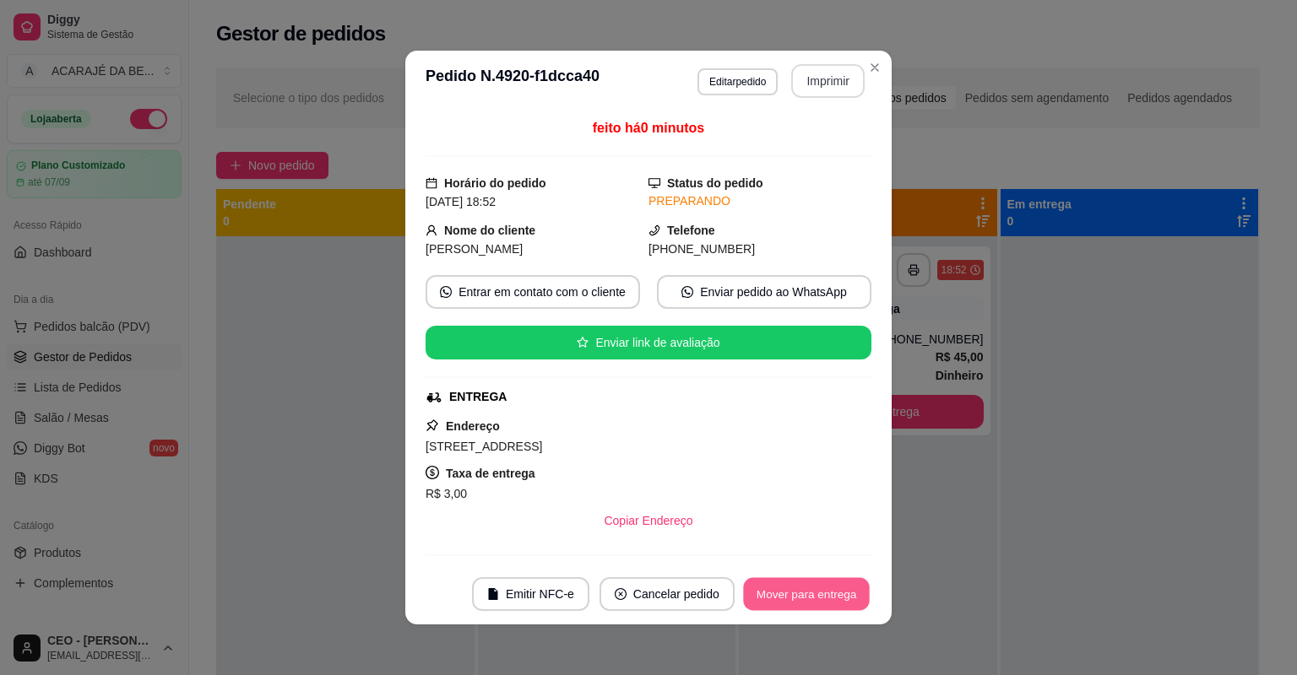
click at [831, 582] on button "Mover para entrega" at bounding box center [806, 594] width 127 height 33
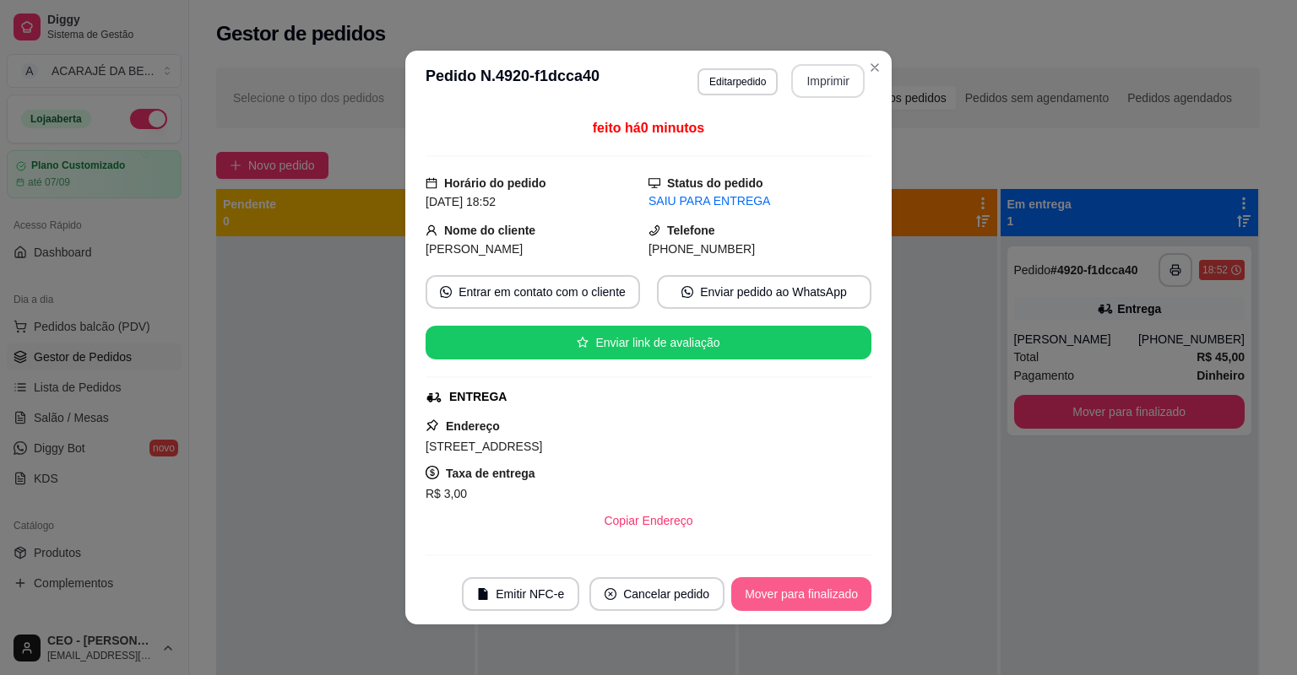
click at [831, 582] on button "Mover para finalizado" at bounding box center [801, 595] width 140 height 34
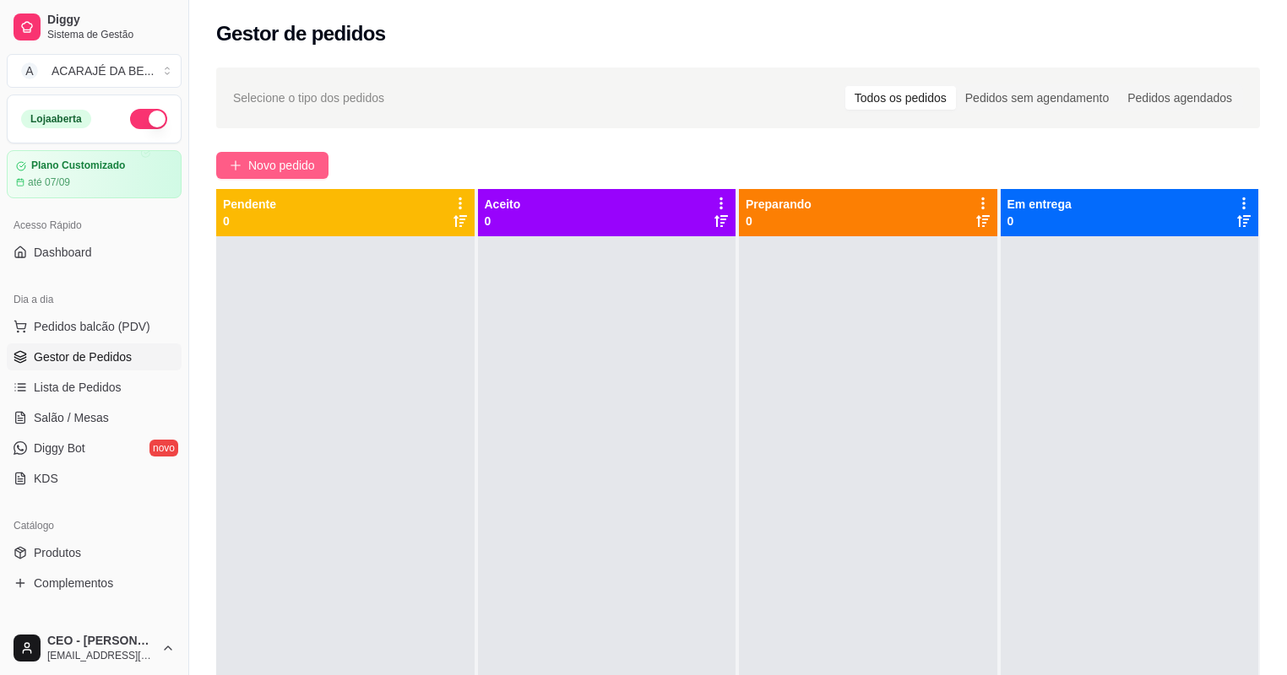
click at [301, 156] on span "Novo pedido" at bounding box center [281, 165] width 67 height 19
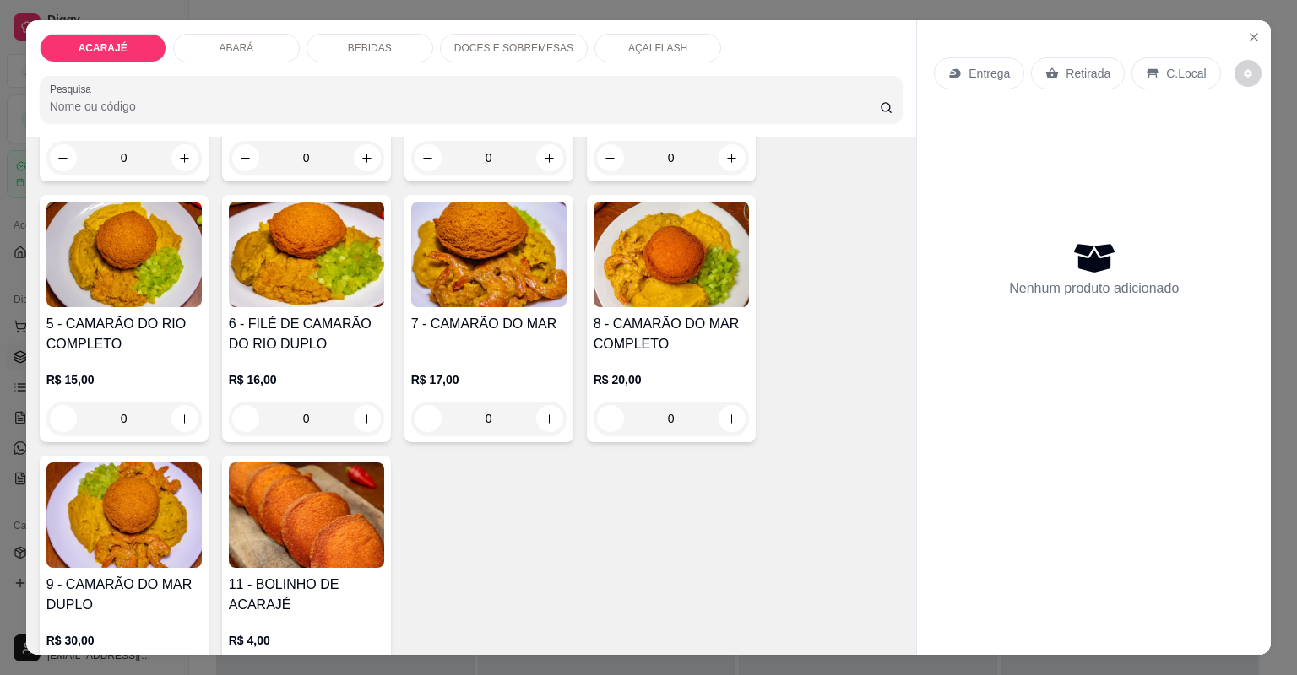
scroll to position [338, 0]
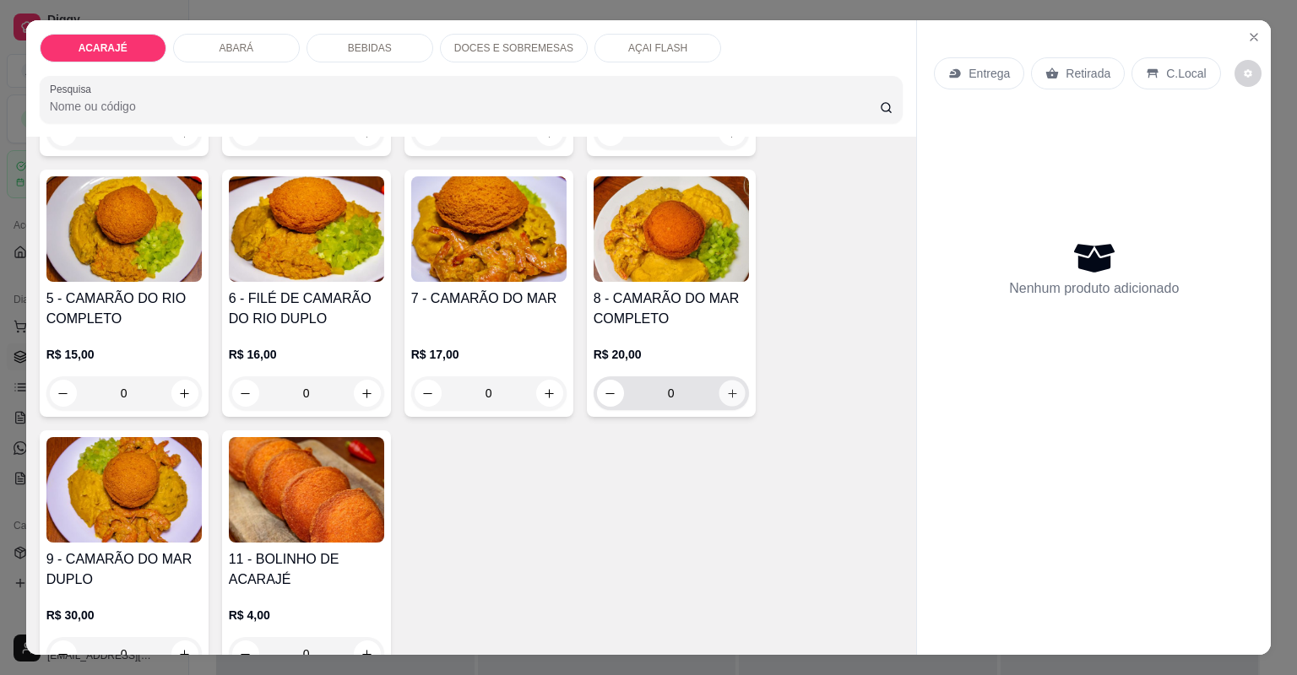
click at [733, 401] on button "increase-product-quantity" at bounding box center [732, 393] width 26 height 26
type input "1"
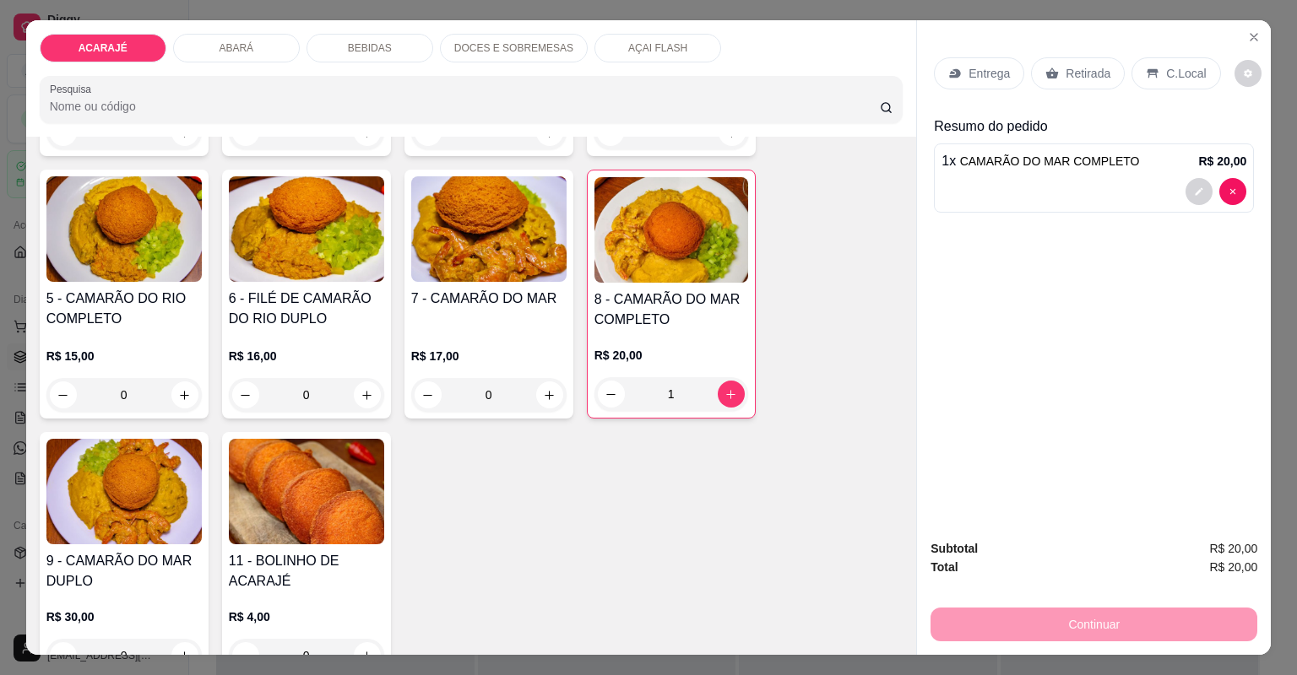
click at [969, 74] on p "Entrega" at bounding box center [988, 73] width 41 height 17
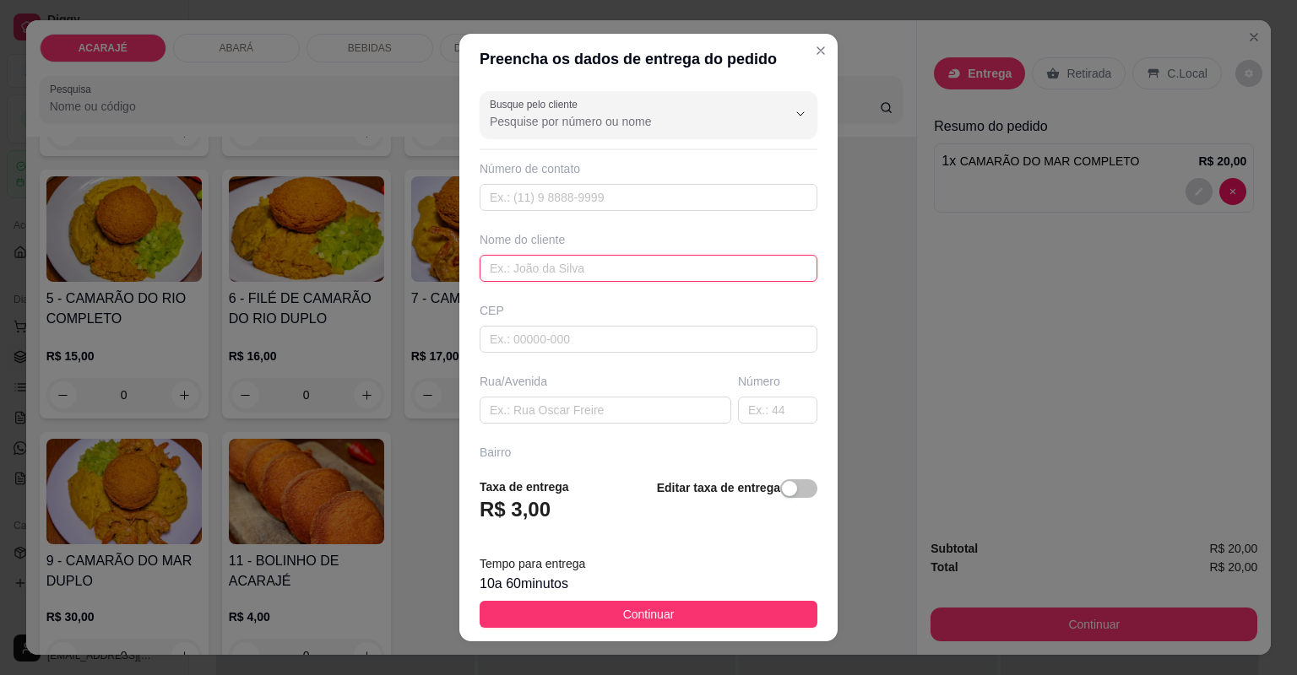
click at [543, 274] on input "text" at bounding box center [649, 268] width 338 height 27
type input "pity"
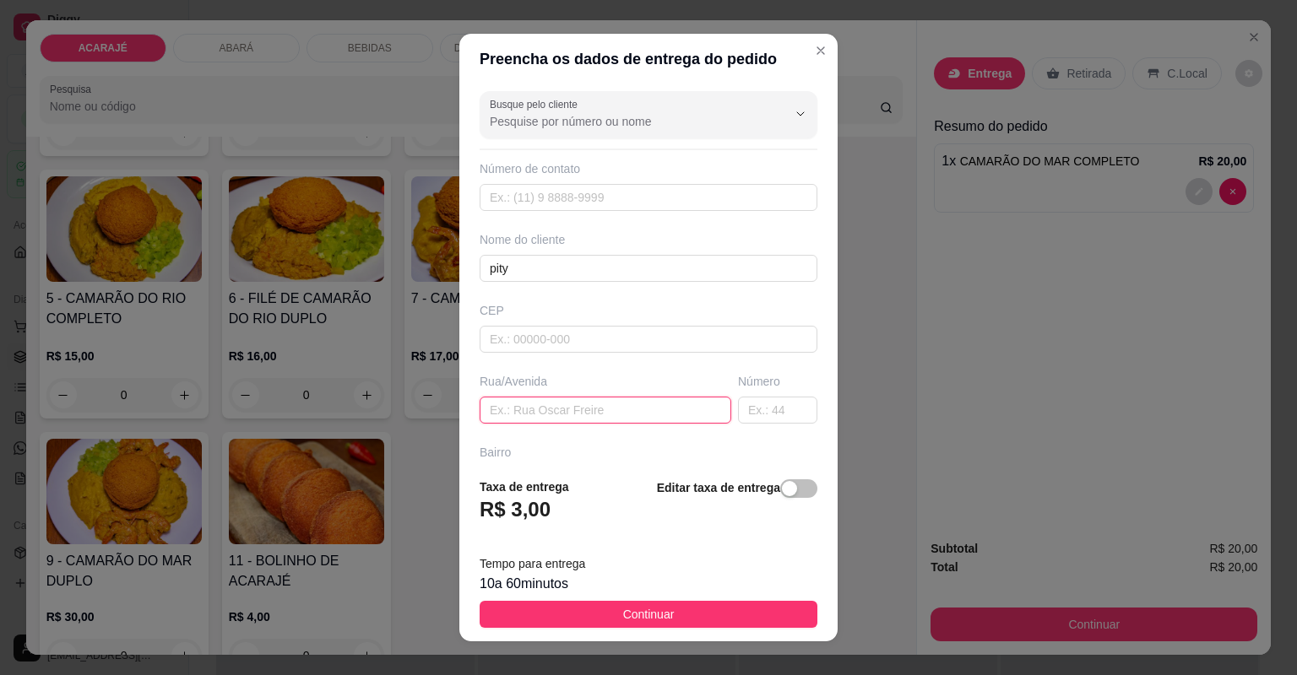
click at [502, 412] on input "text" at bounding box center [606, 410] width 252 height 27
type input "[PERSON_NAME]"
click at [756, 392] on div "Número" at bounding box center [778, 398] width 86 height 51
drag, startPoint x: 746, startPoint y: 402, endPoint x: 749, endPoint y: 415, distance: 12.9
click at [746, 406] on input "text" at bounding box center [777, 410] width 79 height 27
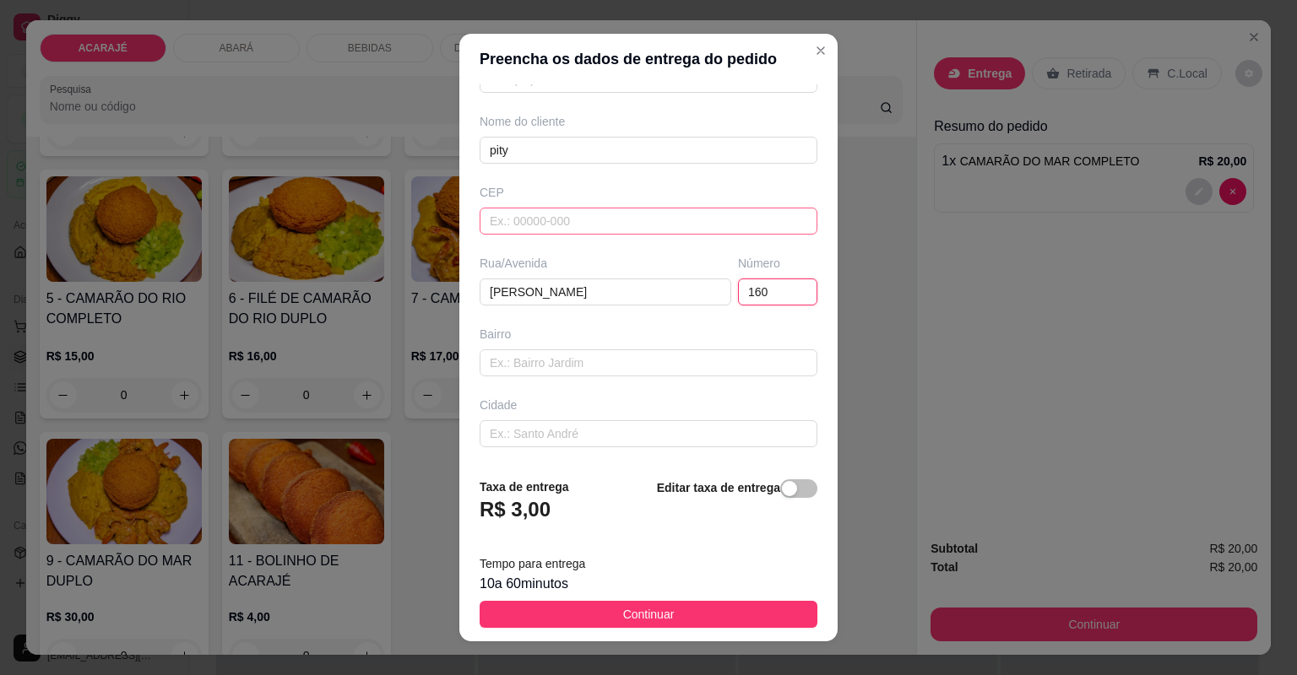
scroll to position [135, 0]
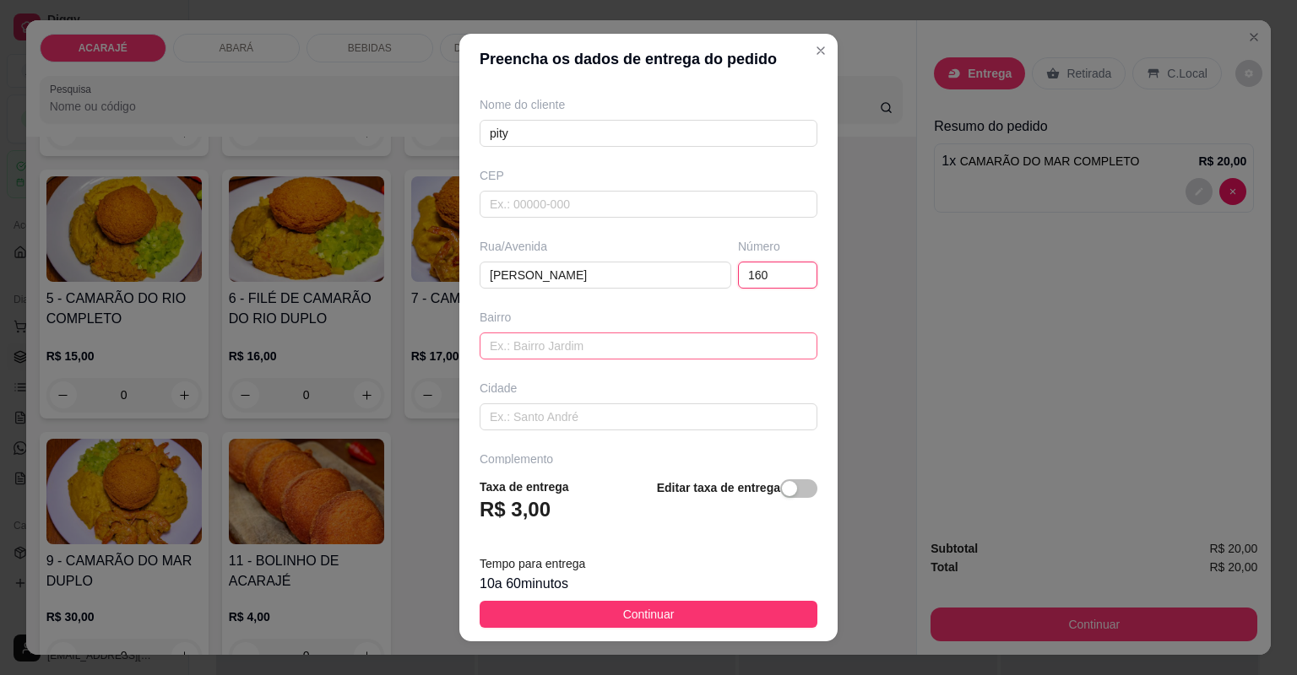
type input "160"
click at [574, 349] on input "text" at bounding box center [649, 346] width 338 height 27
type input "d"
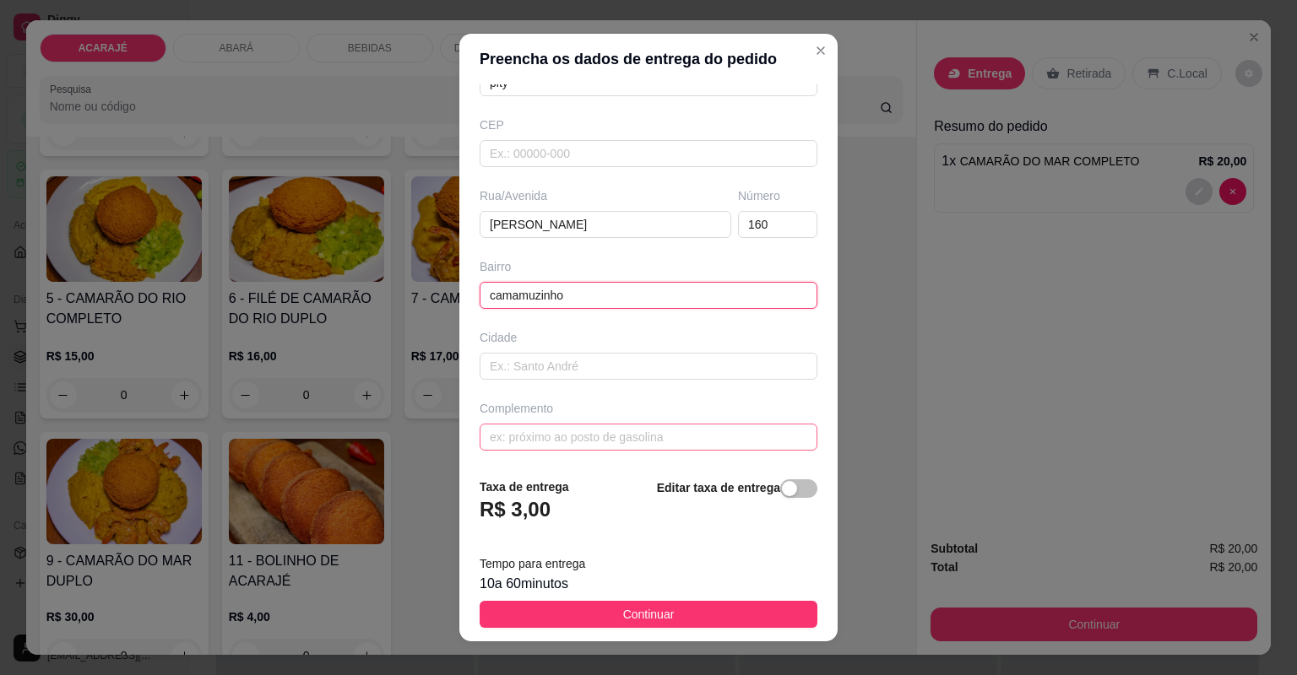
type input "camamuzinho"
click at [553, 432] on input "text" at bounding box center [649, 437] width 338 height 27
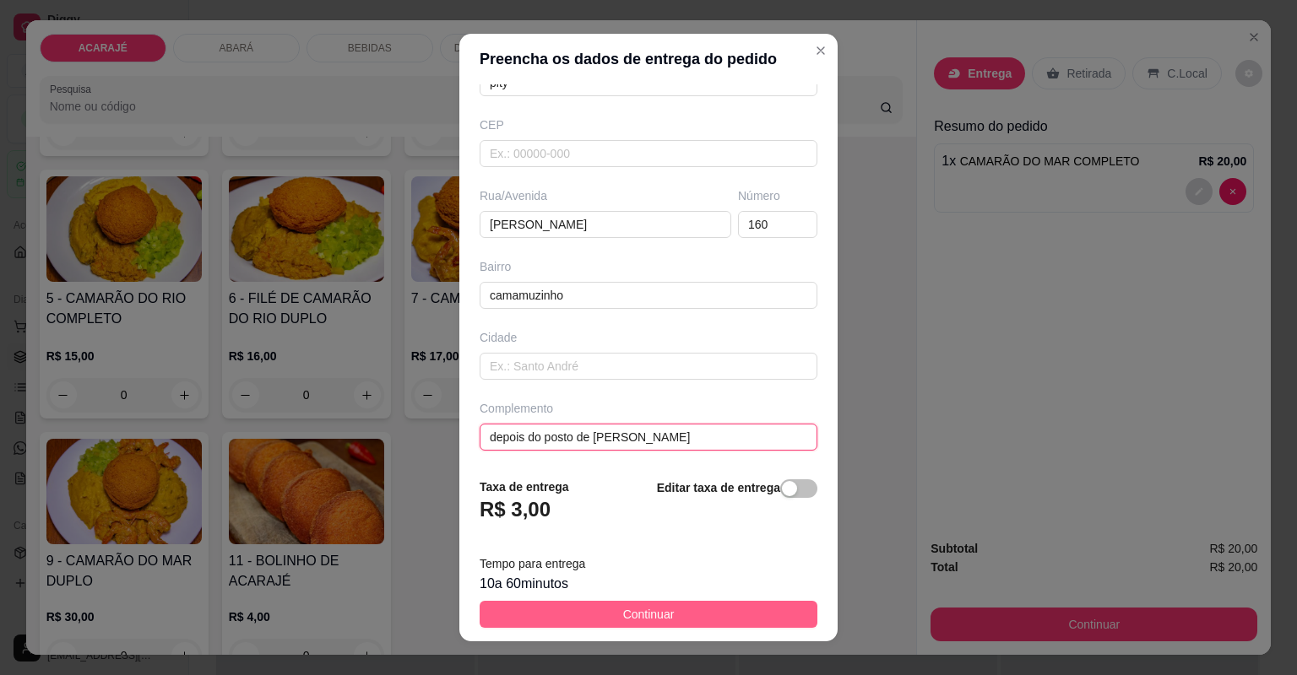
type input "depois do posto de [PERSON_NAME]"
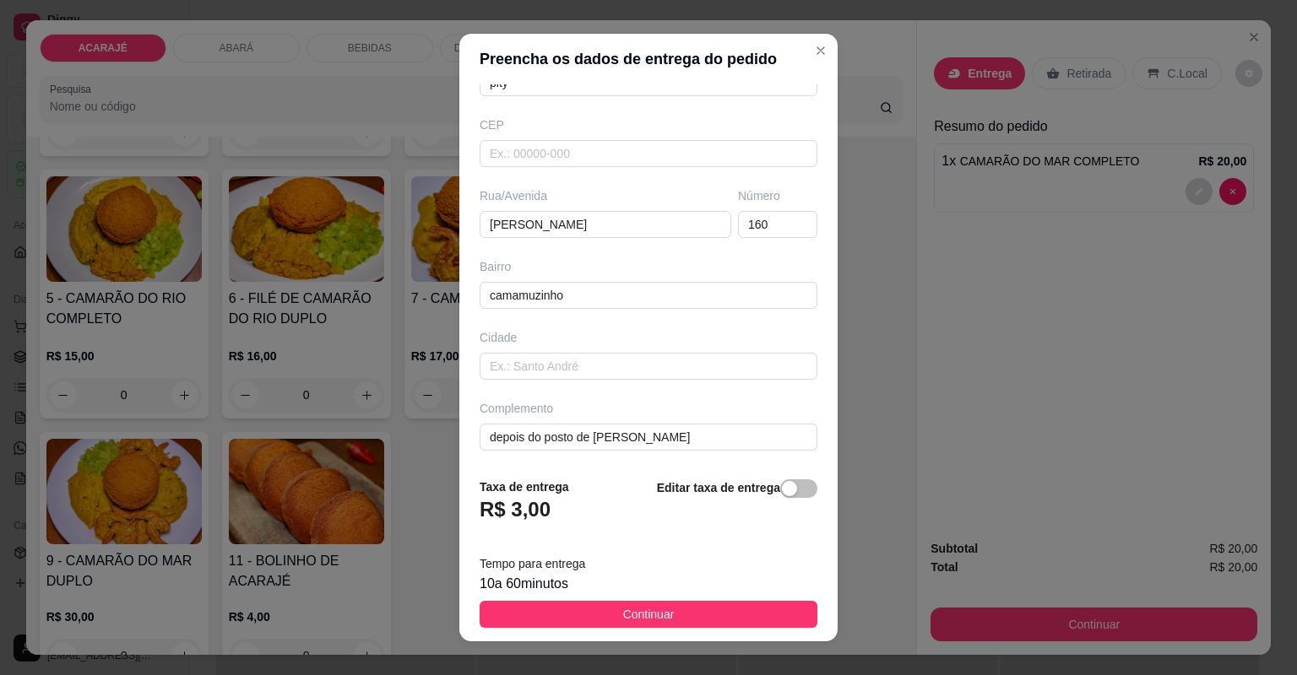
click at [602, 610] on button "Continuar" at bounding box center [649, 614] width 338 height 27
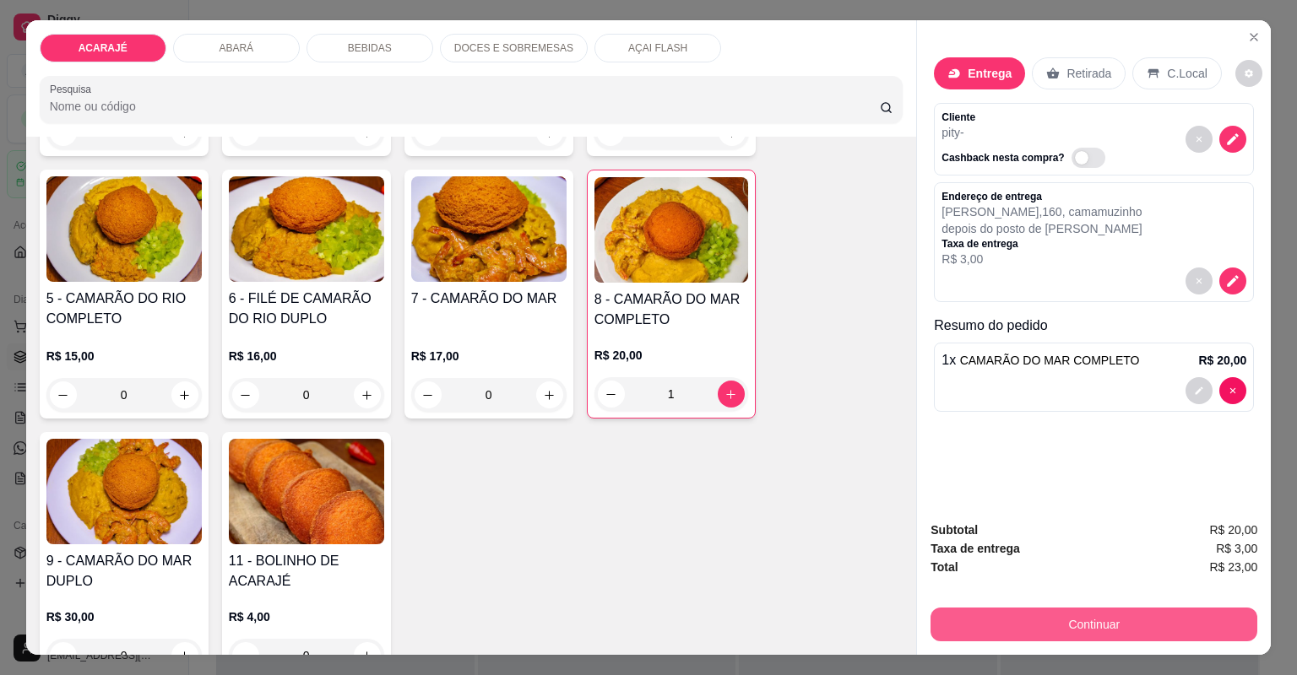
click at [1065, 623] on button "Continuar" at bounding box center [1093, 625] width 327 height 34
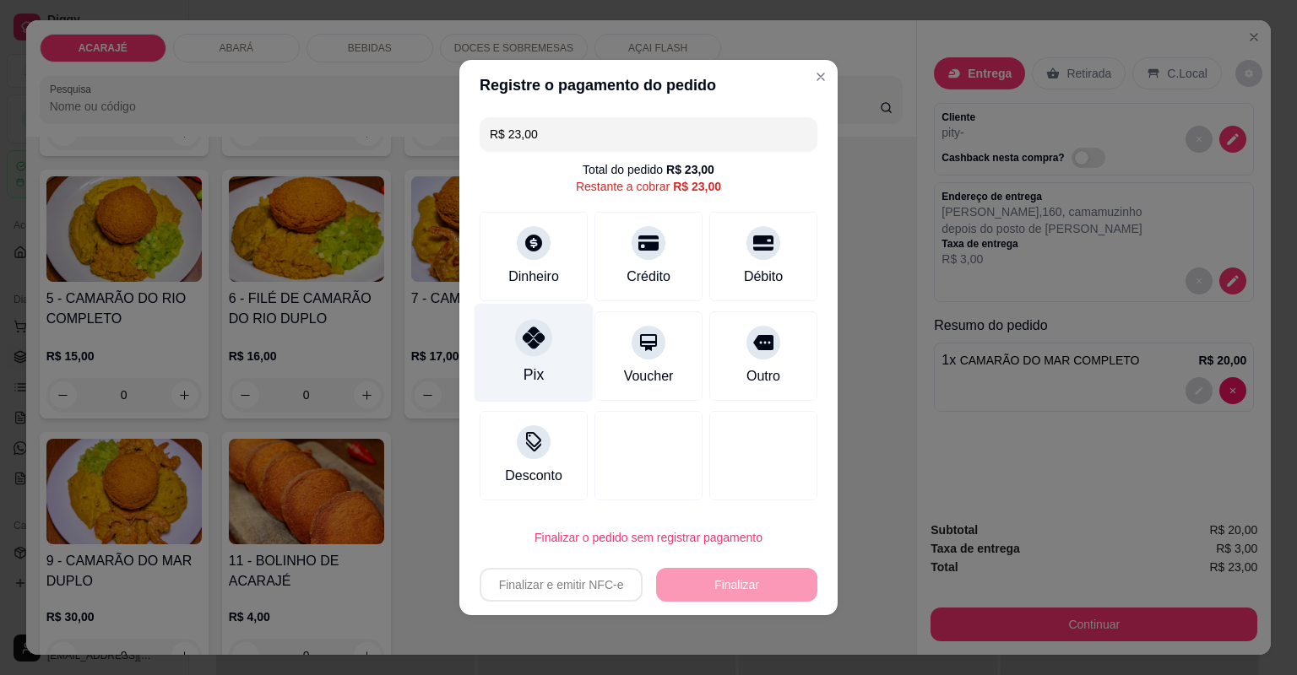
click at [556, 344] on div "Pix" at bounding box center [533, 353] width 119 height 99
type input "R$ 0,00"
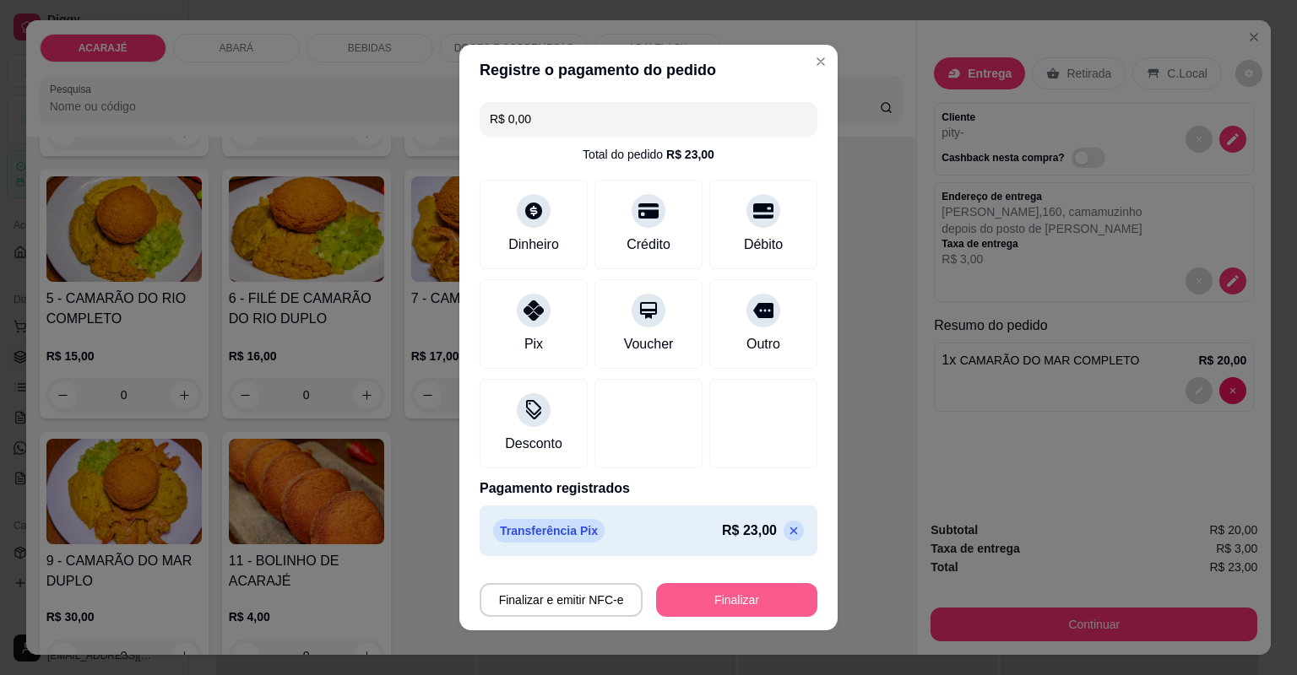
click at [692, 601] on button "Finalizar" at bounding box center [736, 600] width 161 height 34
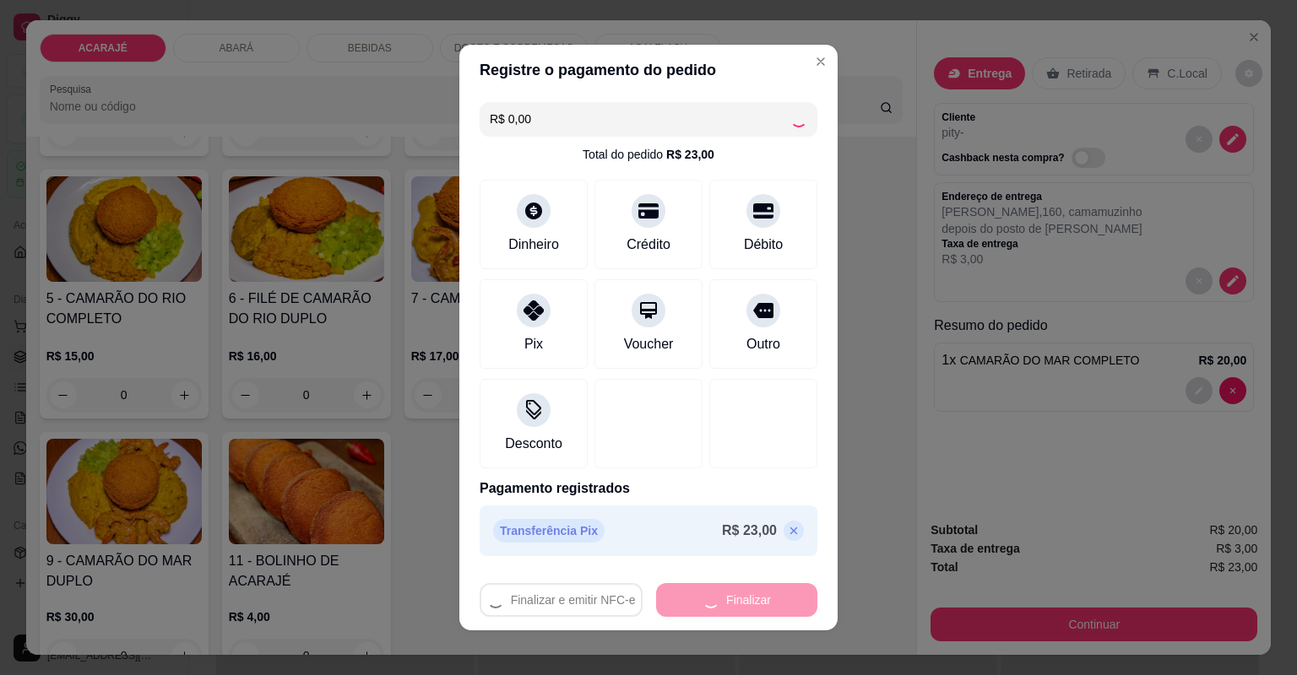
type input "0"
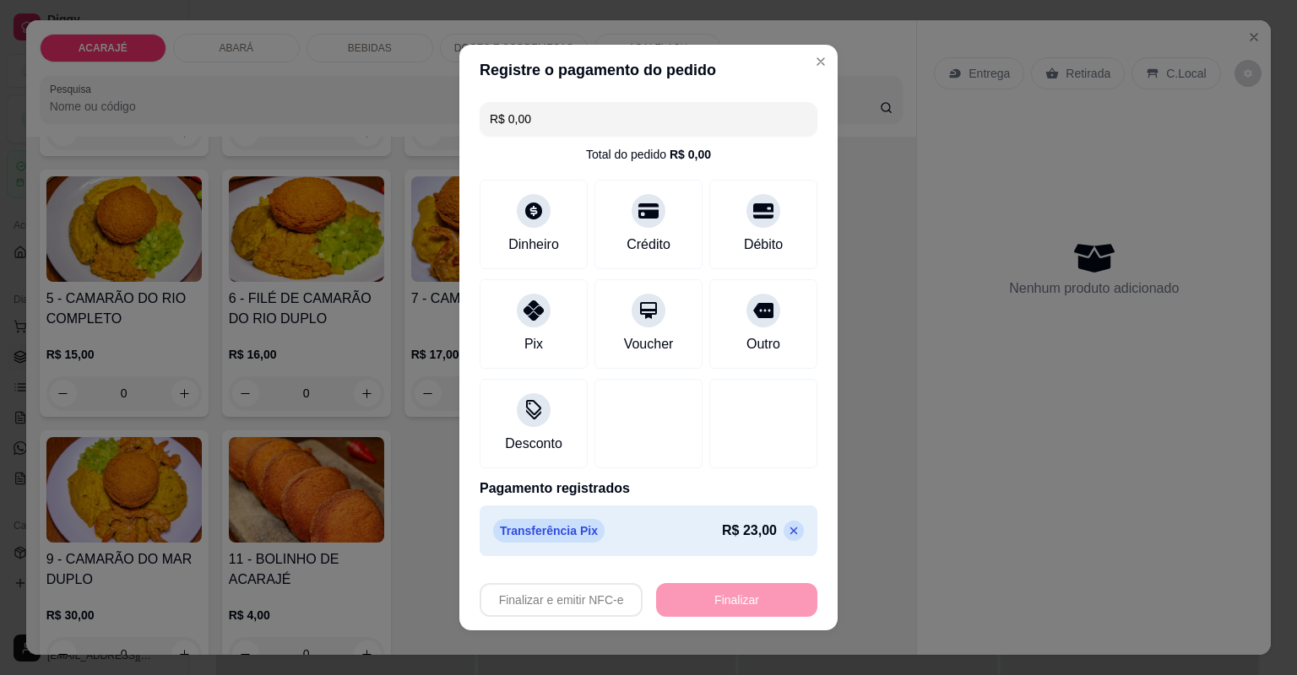
type input "-R$ 23,00"
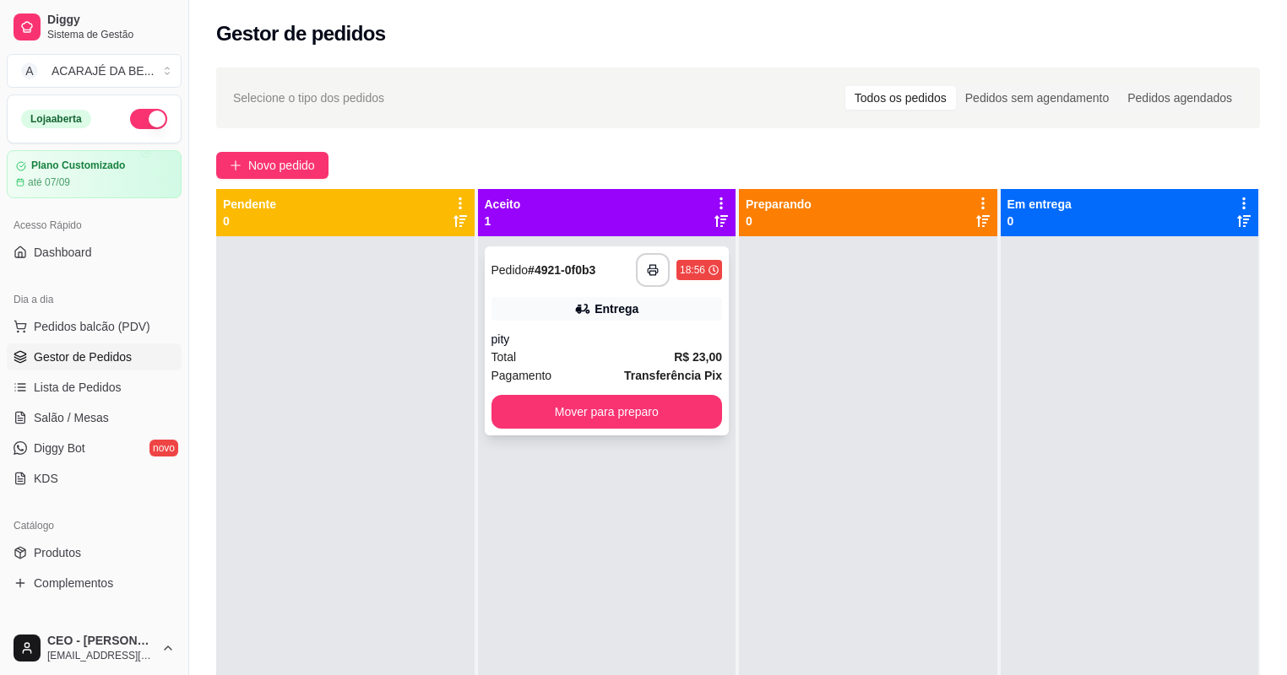
drag, startPoint x: 611, startPoint y: 336, endPoint x: 636, endPoint y: 311, distance: 35.2
click at [636, 311] on div "Entrega" at bounding box center [606, 309] width 231 height 24
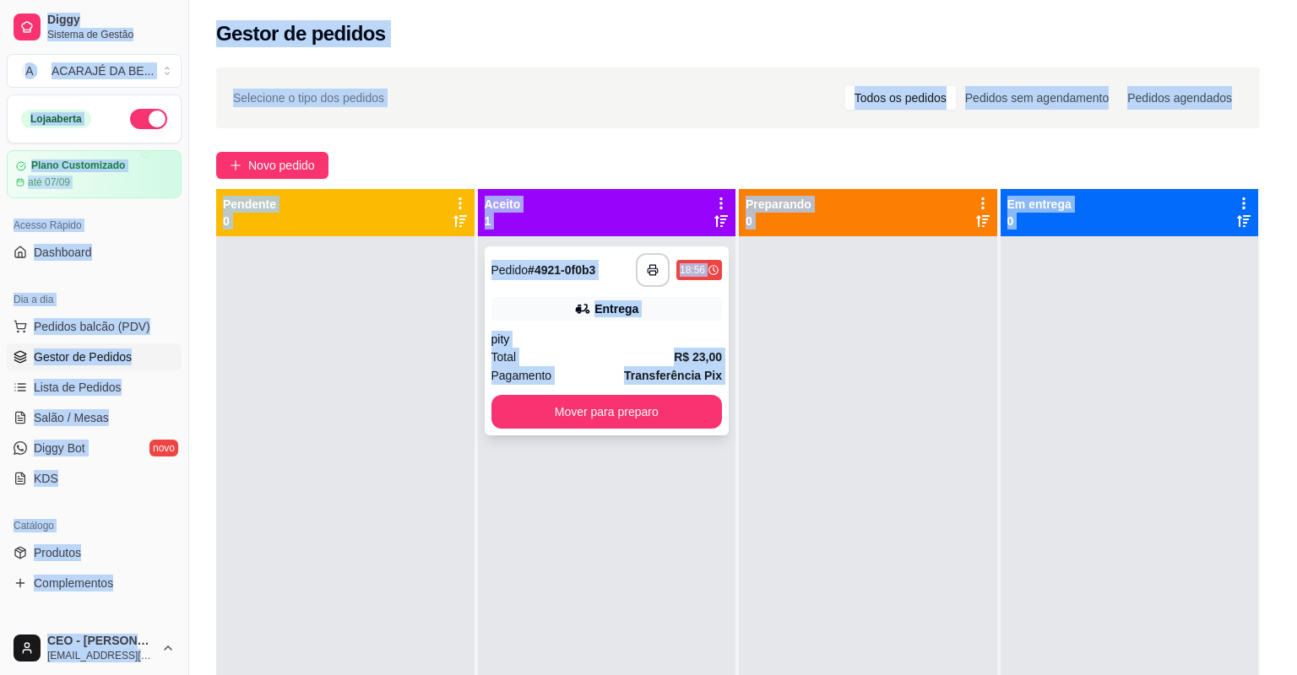
click at [636, 311] on div "feito há 0 minutos Horário do pedido [DATE] 18:56 Status do pedido ACEITO Nome …" at bounding box center [648, 338] width 453 height 446
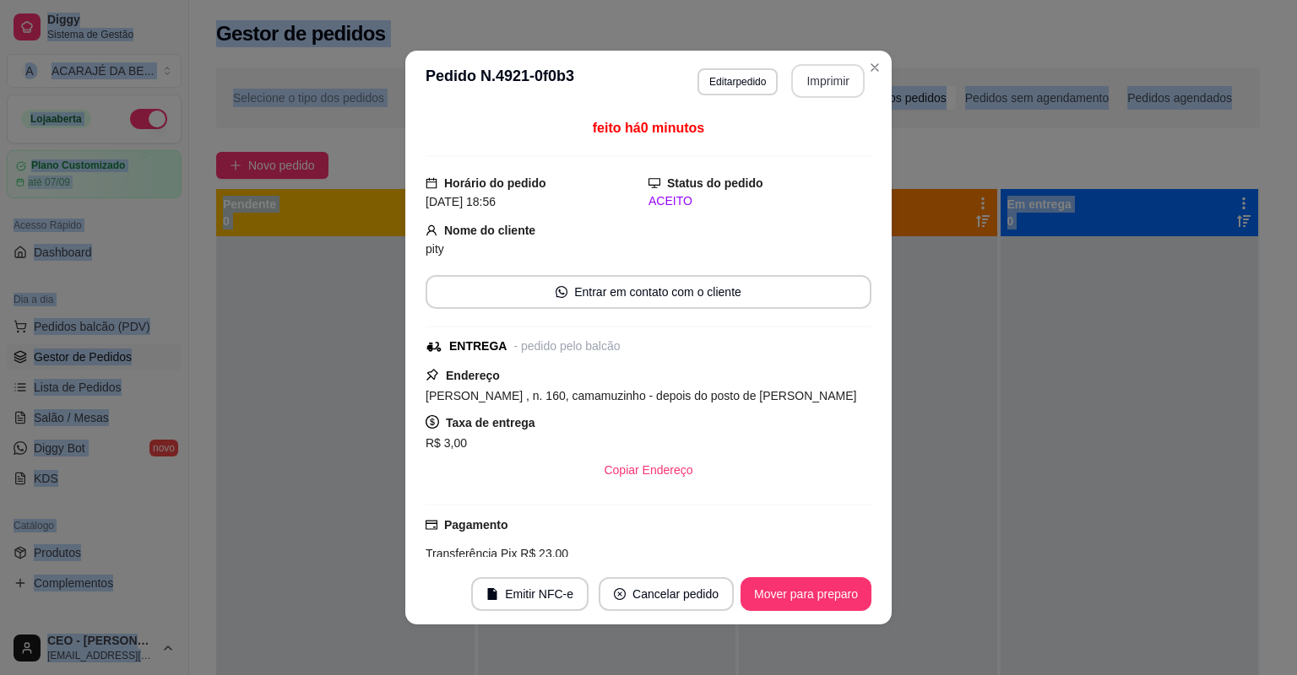
click at [804, 69] on button "Imprimir" at bounding box center [827, 81] width 73 height 34
click at [768, 591] on button "Mover para preparo" at bounding box center [805, 594] width 127 height 33
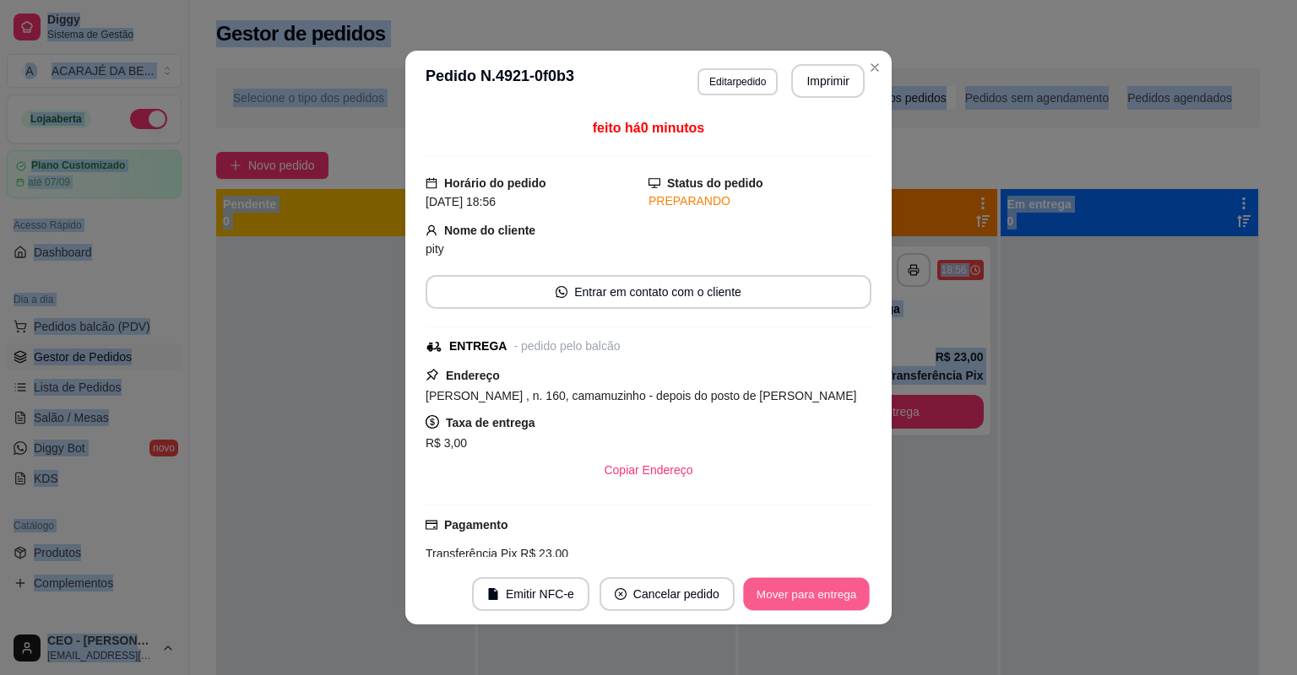
click at [769, 588] on button "Mover para entrega" at bounding box center [806, 594] width 127 height 33
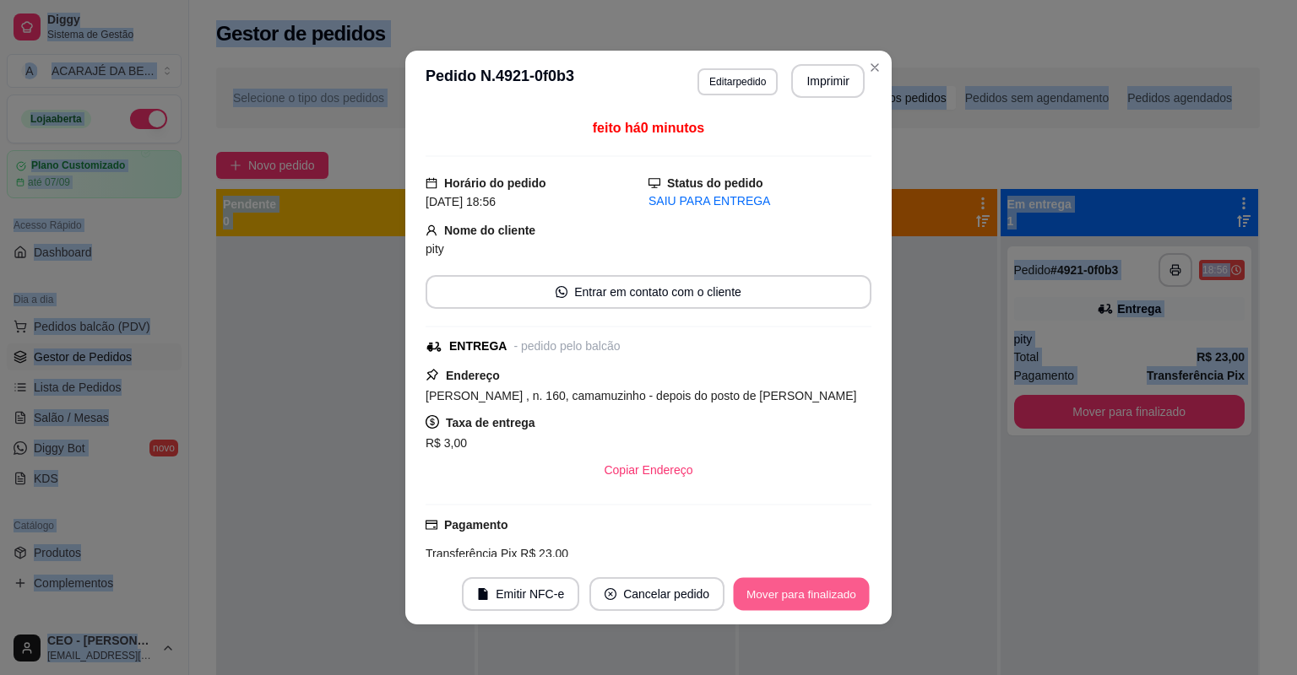
click at [769, 588] on button "Mover para finalizado" at bounding box center [802, 594] width 136 height 33
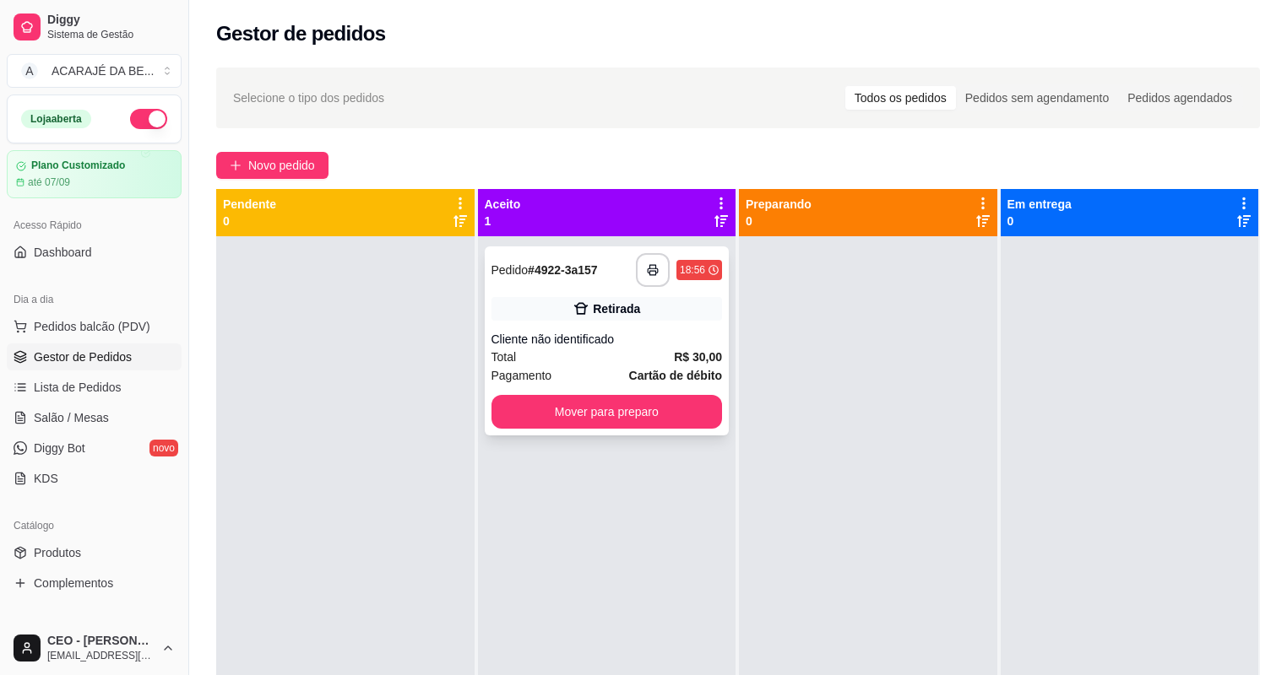
click at [564, 315] on div "Retirada" at bounding box center [606, 309] width 231 height 24
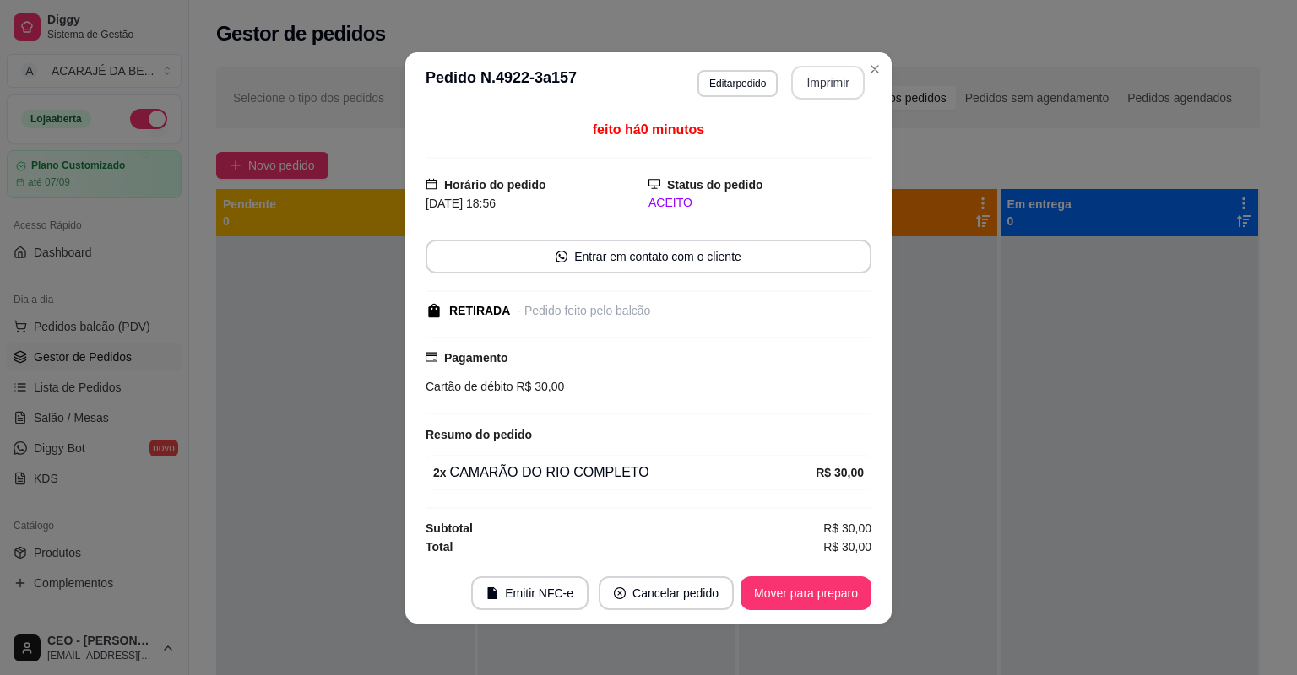
click at [836, 79] on button "Imprimir" at bounding box center [827, 83] width 73 height 34
click at [854, 592] on button "Mover para preparo" at bounding box center [805, 594] width 131 height 34
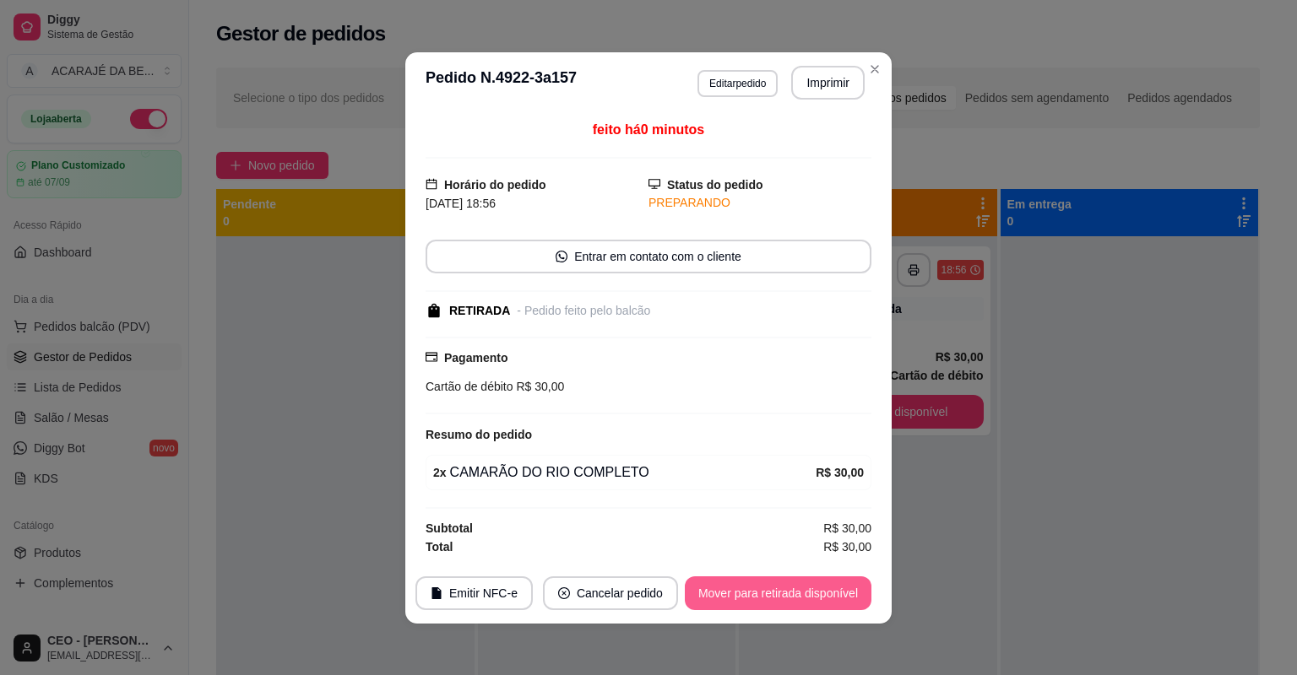
click at [854, 592] on button "Mover para retirada disponível" at bounding box center [778, 594] width 187 height 34
click at [854, 592] on div "Mover para retirada disponível" at bounding box center [778, 594] width 187 height 34
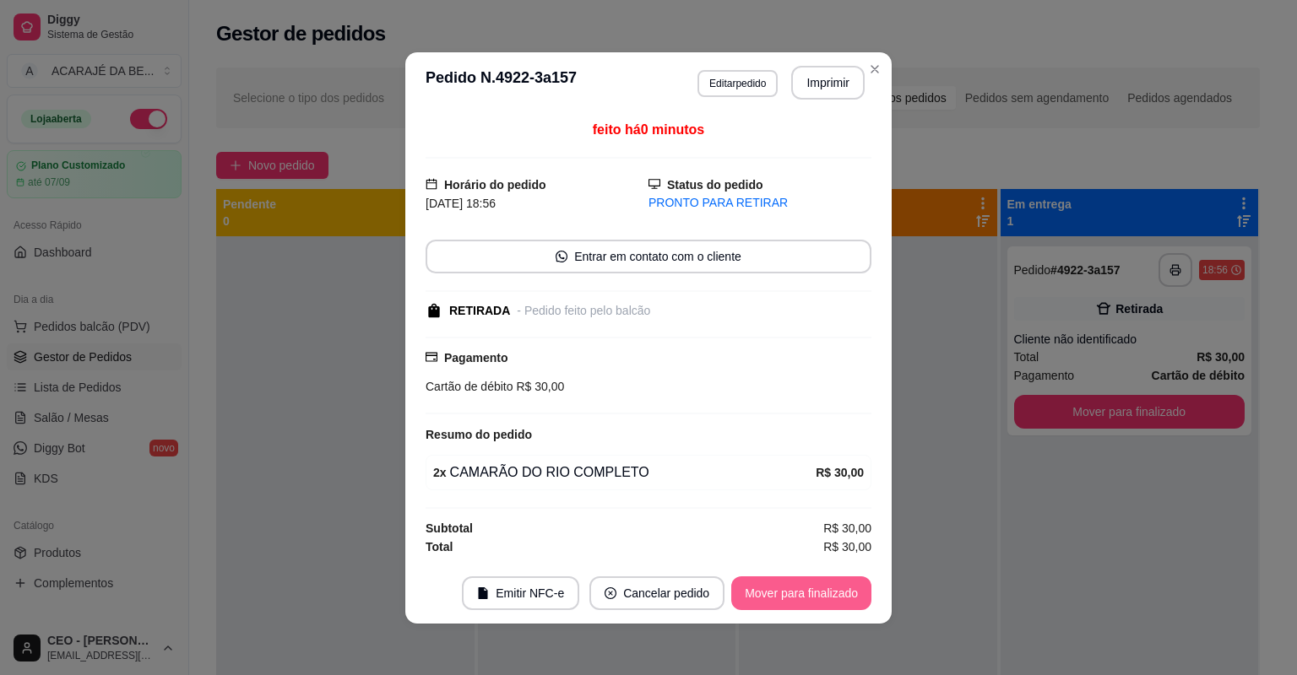
click at [855, 593] on button "Mover para finalizado" at bounding box center [801, 594] width 140 height 34
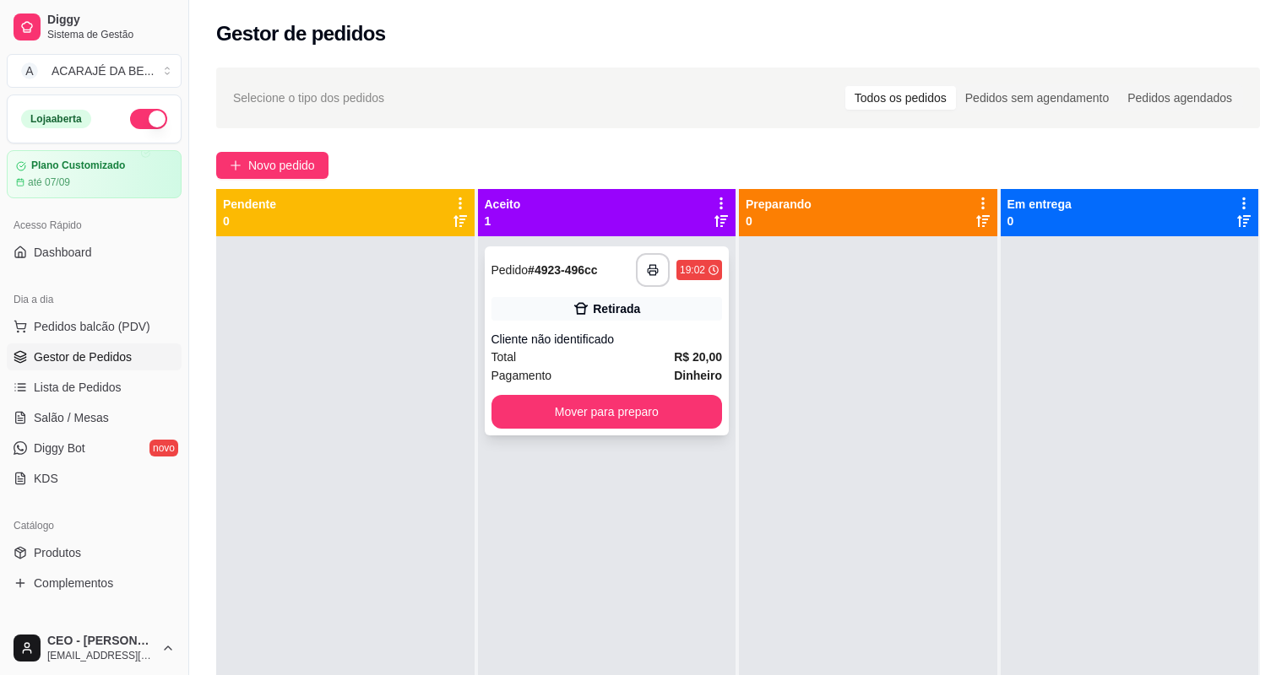
click at [546, 358] on div "Total R$ 20,00" at bounding box center [606, 357] width 231 height 19
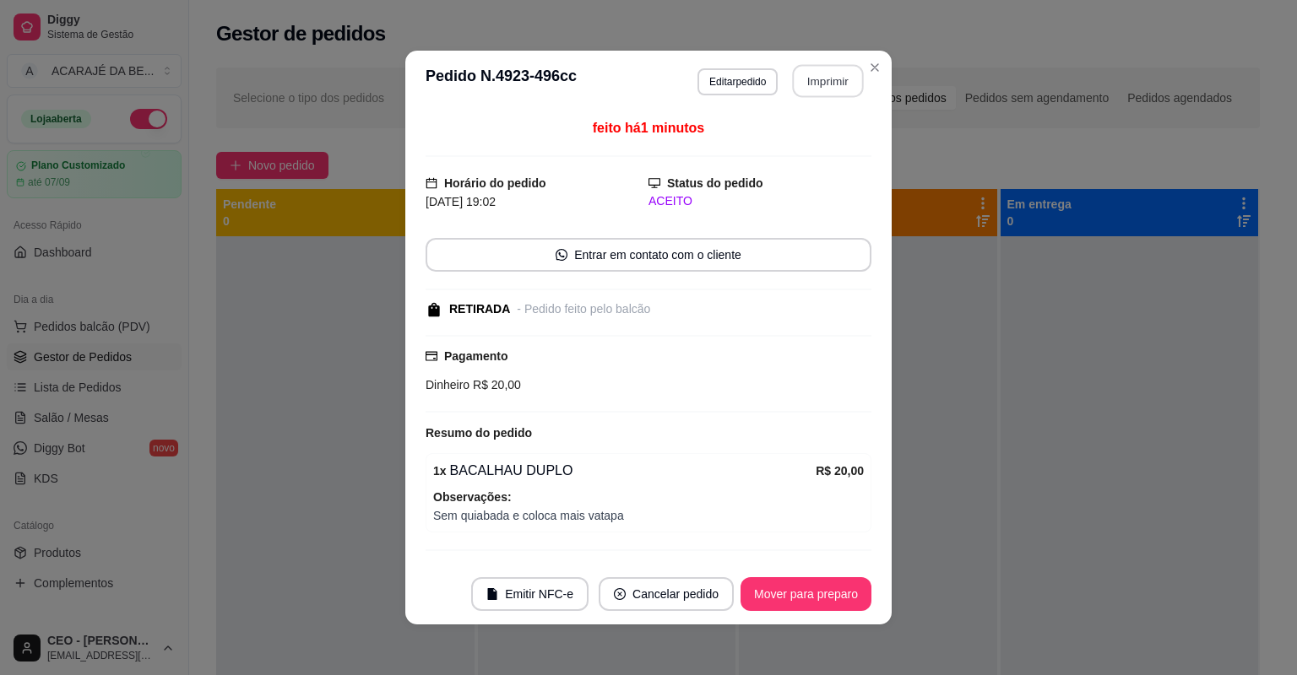
click at [819, 74] on button "Imprimir" at bounding box center [828, 81] width 71 height 33
click at [794, 608] on button "Mover para preparo" at bounding box center [805, 594] width 127 height 33
click at [798, 601] on div "Mover para preparo" at bounding box center [794, 595] width 155 height 34
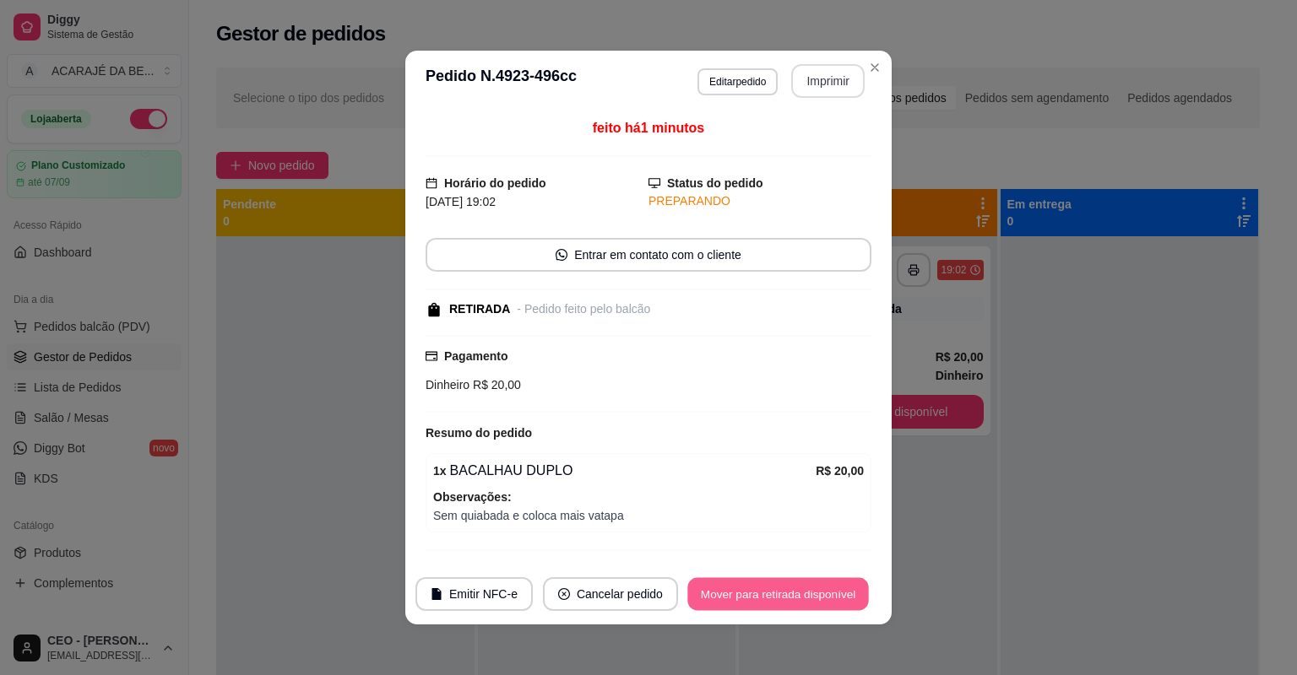
click at [798, 601] on button "Mover para retirada disponível" at bounding box center [777, 594] width 181 height 33
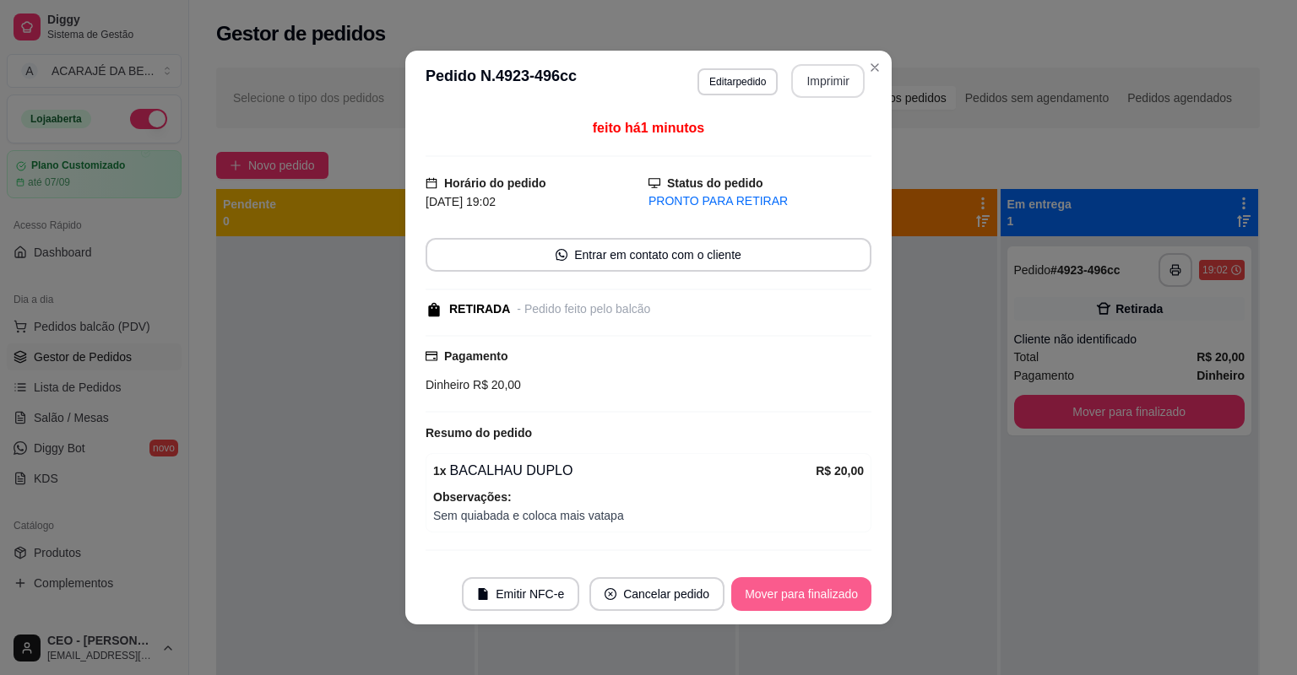
click at [799, 599] on button "Mover para finalizado" at bounding box center [801, 595] width 140 height 34
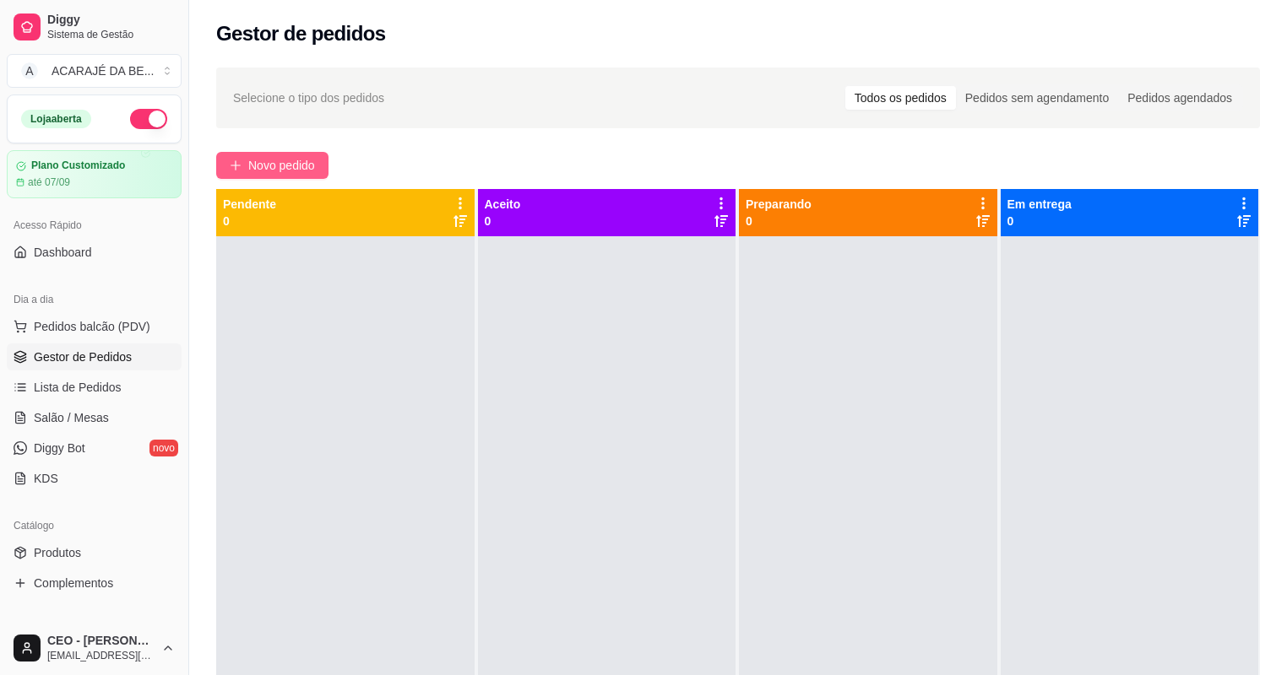
click at [304, 162] on span "Novo pedido" at bounding box center [281, 165] width 67 height 19
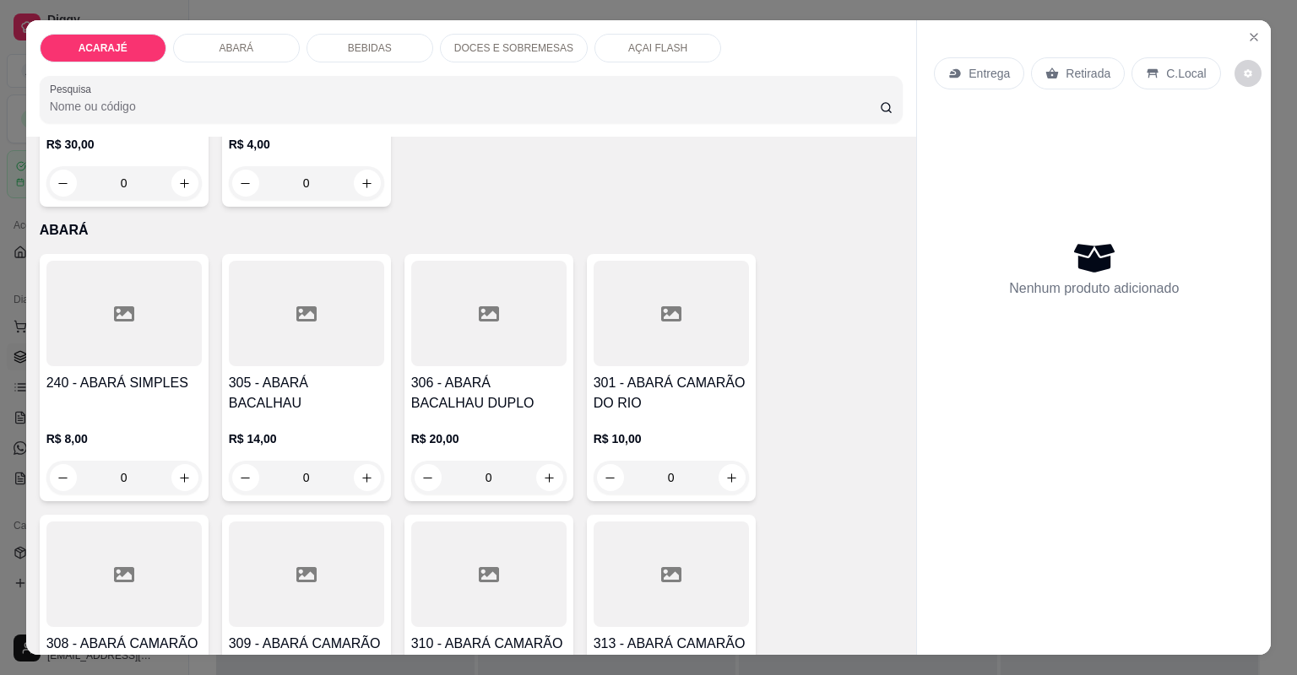
scroll to position [811, 0]
click at [181, 475] on icon "increase-product-quantity" at bounding box center [185, 476] width 8 height 8
type input "1"
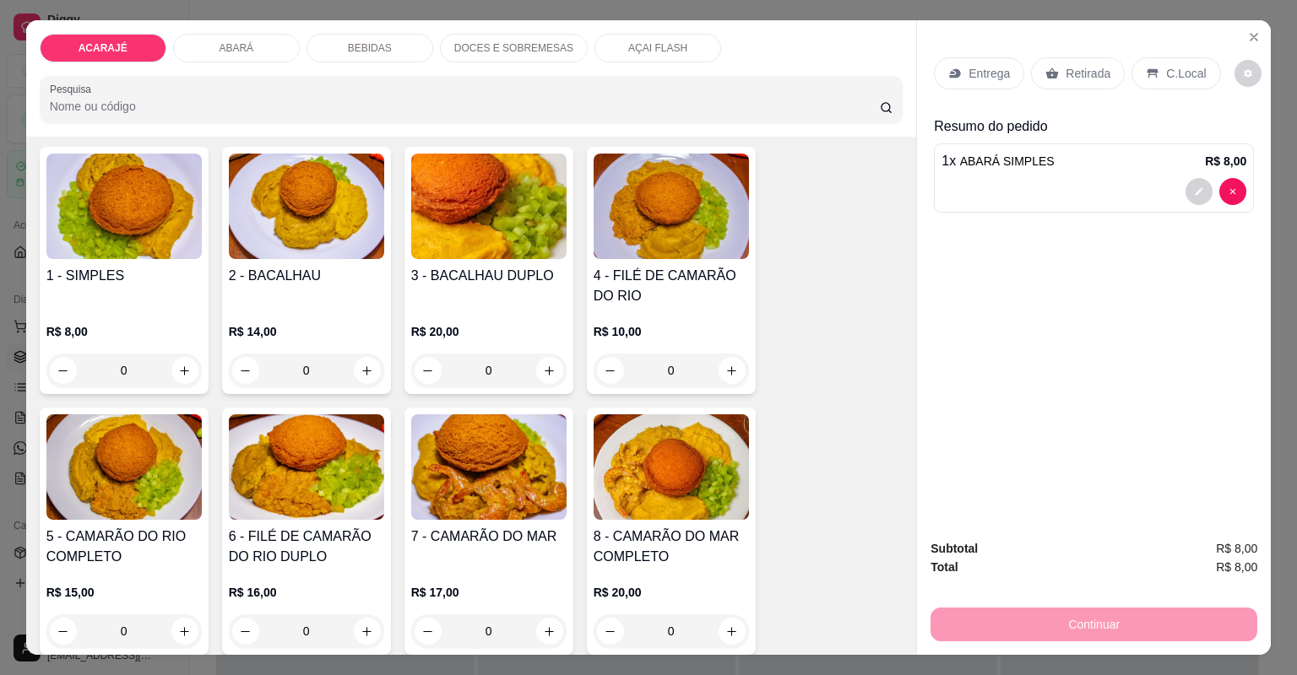
scroll to position [68, 0]
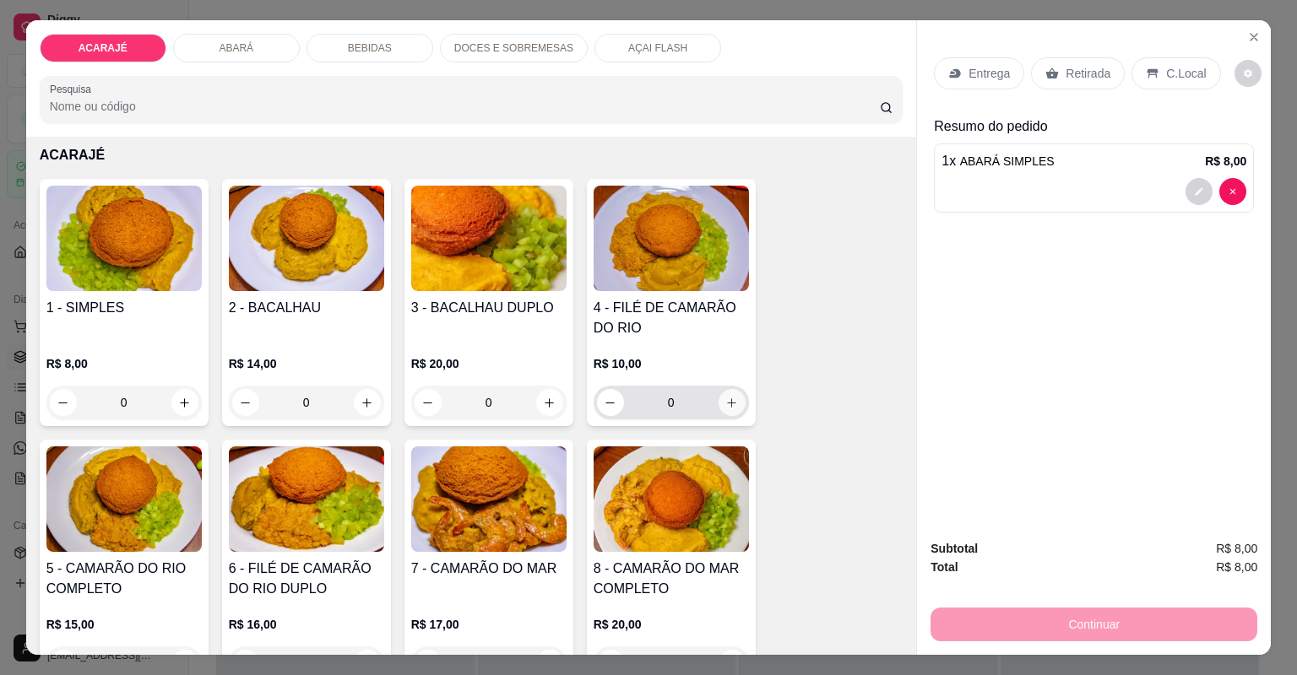
click at [733, 401] on icon "increase-product-quantity" at bounding box center [731, 403] width 13 height 13
type input "1"
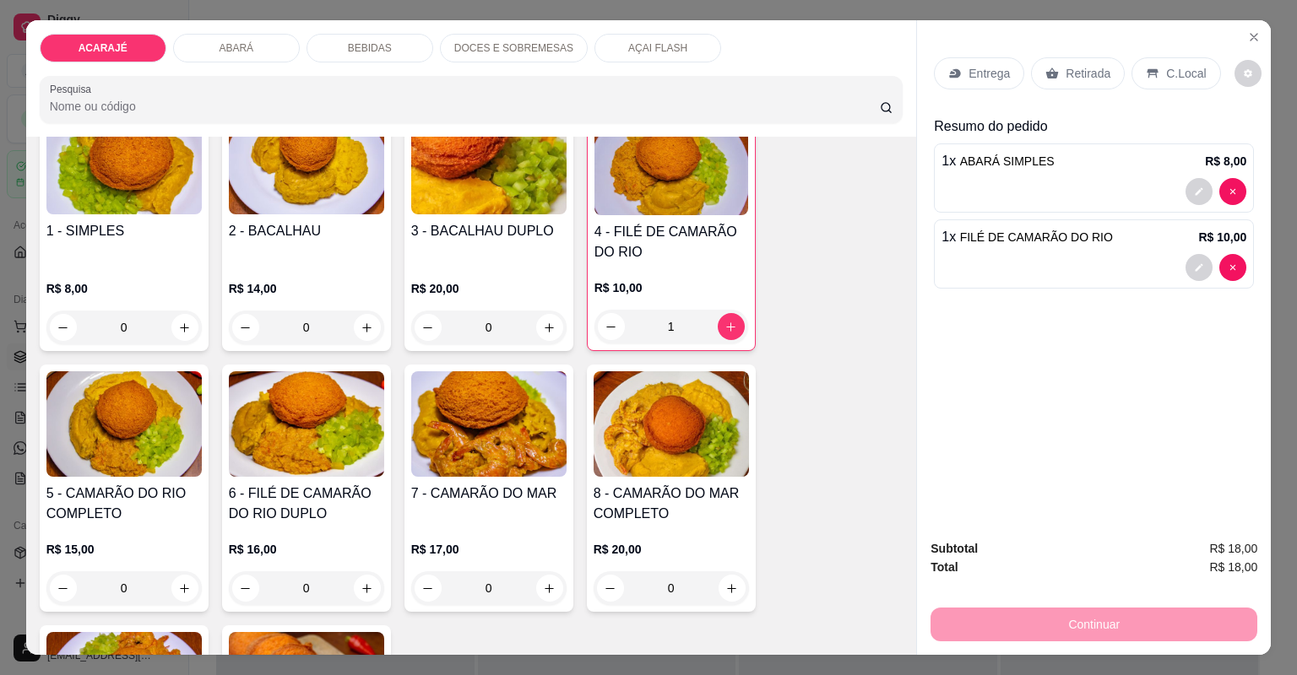
scroll to position [203, 0]
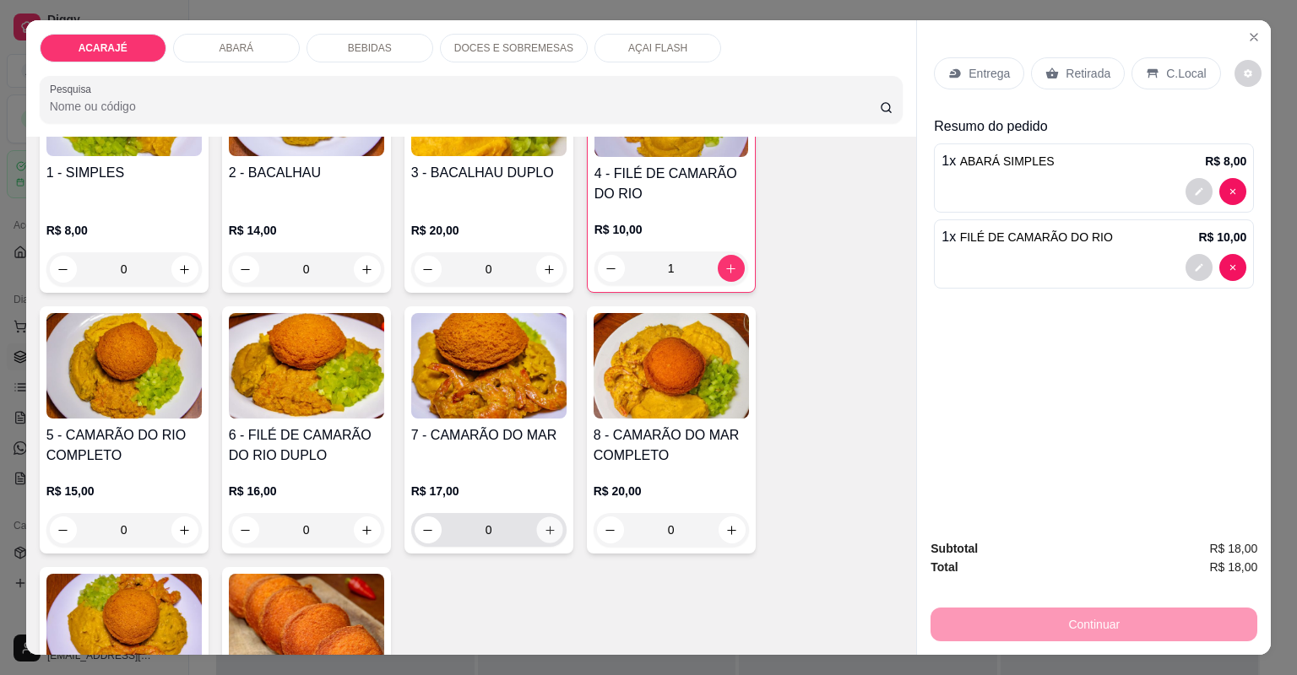
click at [547, 530] on icon "increase-product-quantity" at bounding box center [549, 530] width 13 height 13
type input "1"
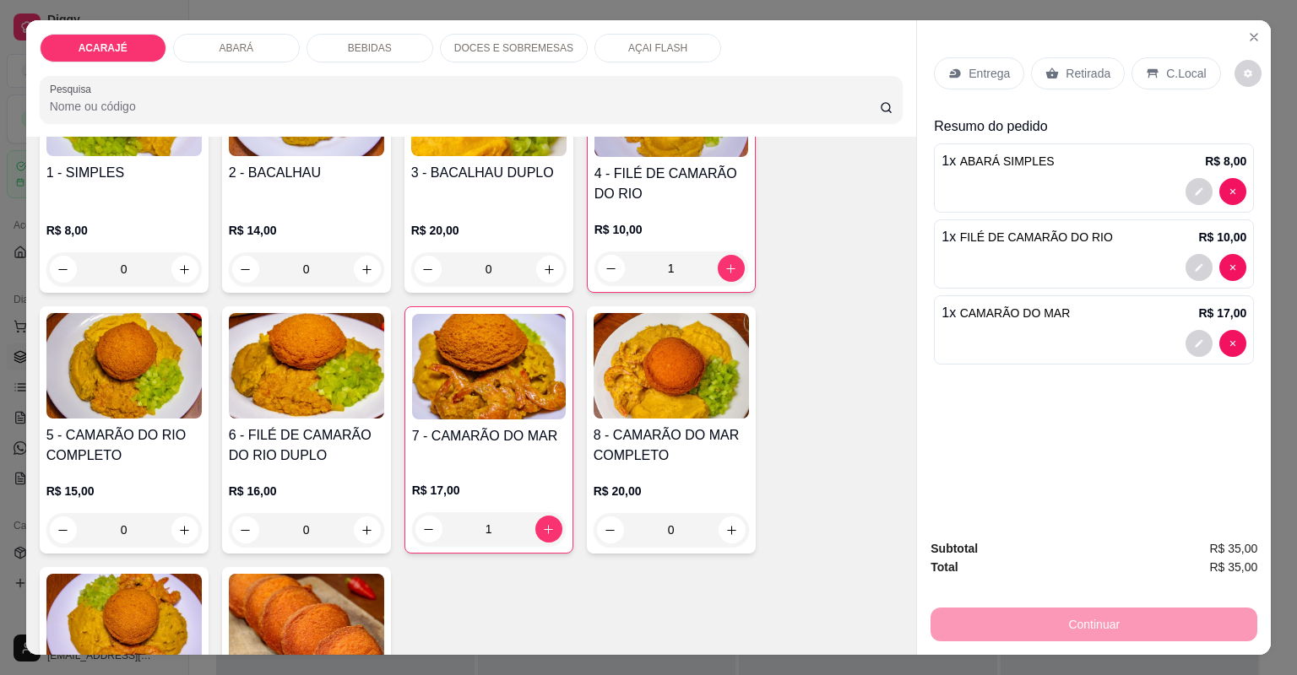
click at [1046, 76] on icon at bounding box center [1052, 73] width 13 height 11
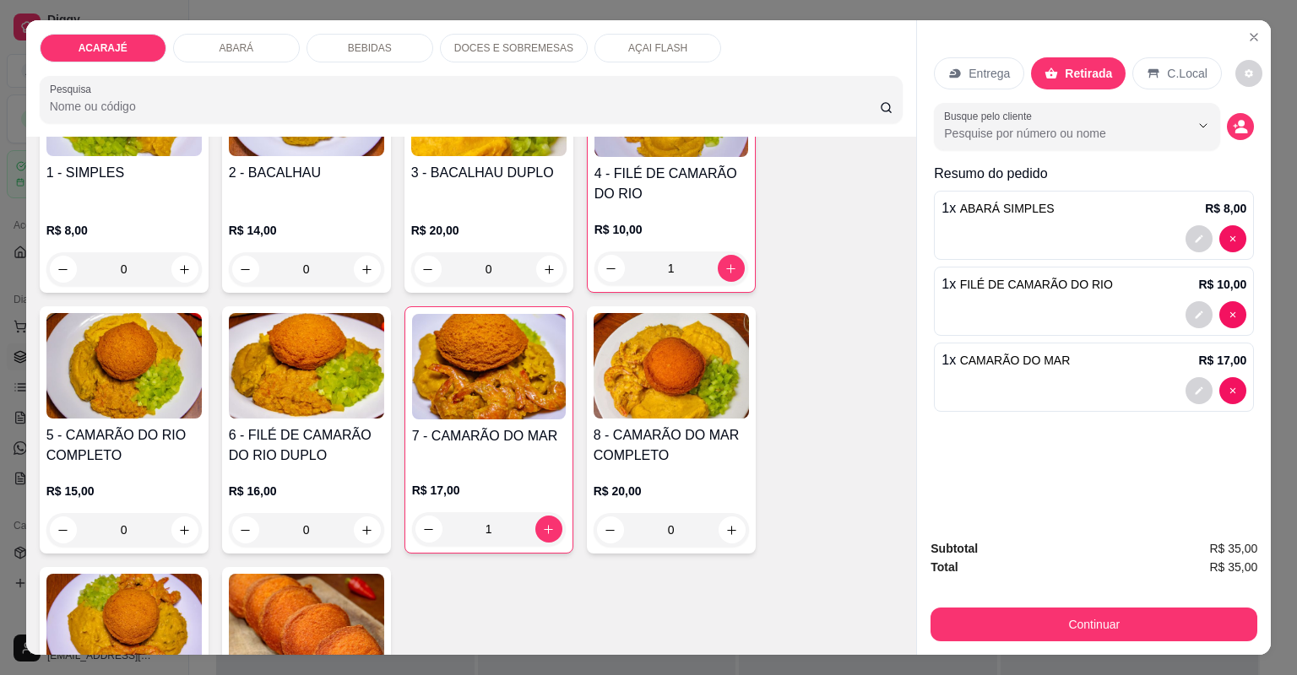
click at [1084, 607] on div "Continuar" at bounding box center [1093, 623] width 327 height 38
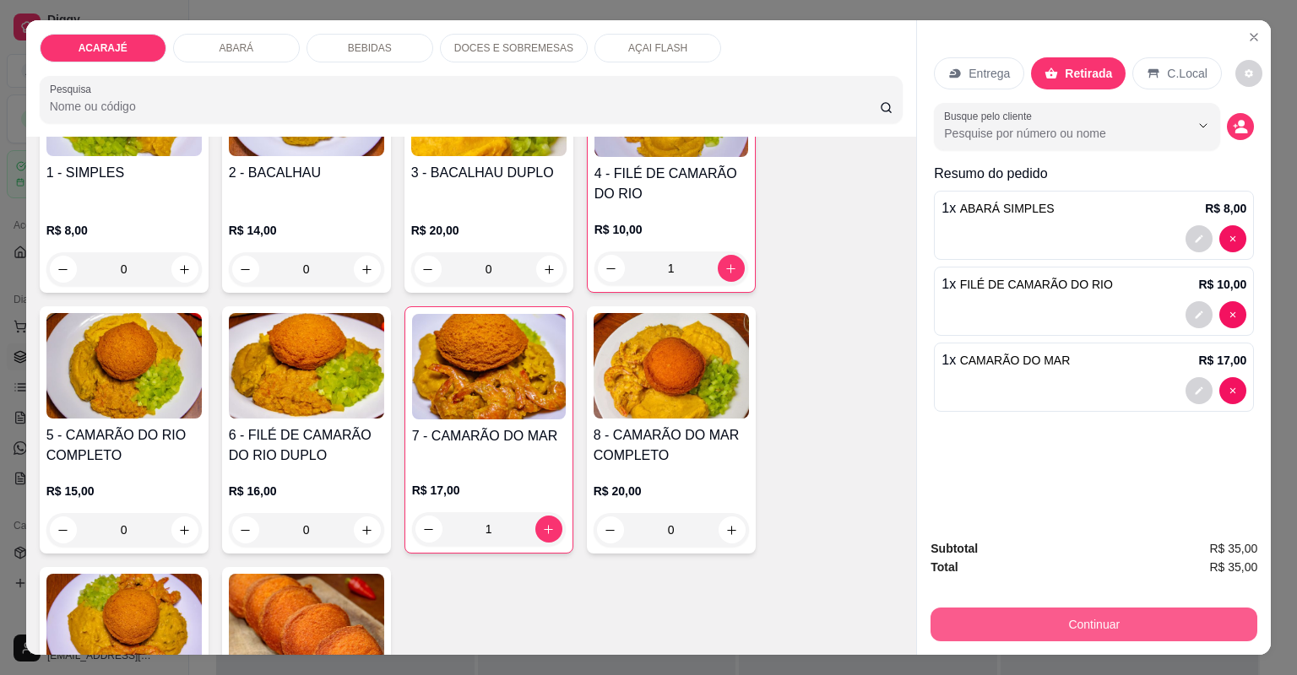
click at [1081, 613] on button "Continuar" at bounding box center [1093, 625] width 327 height 34
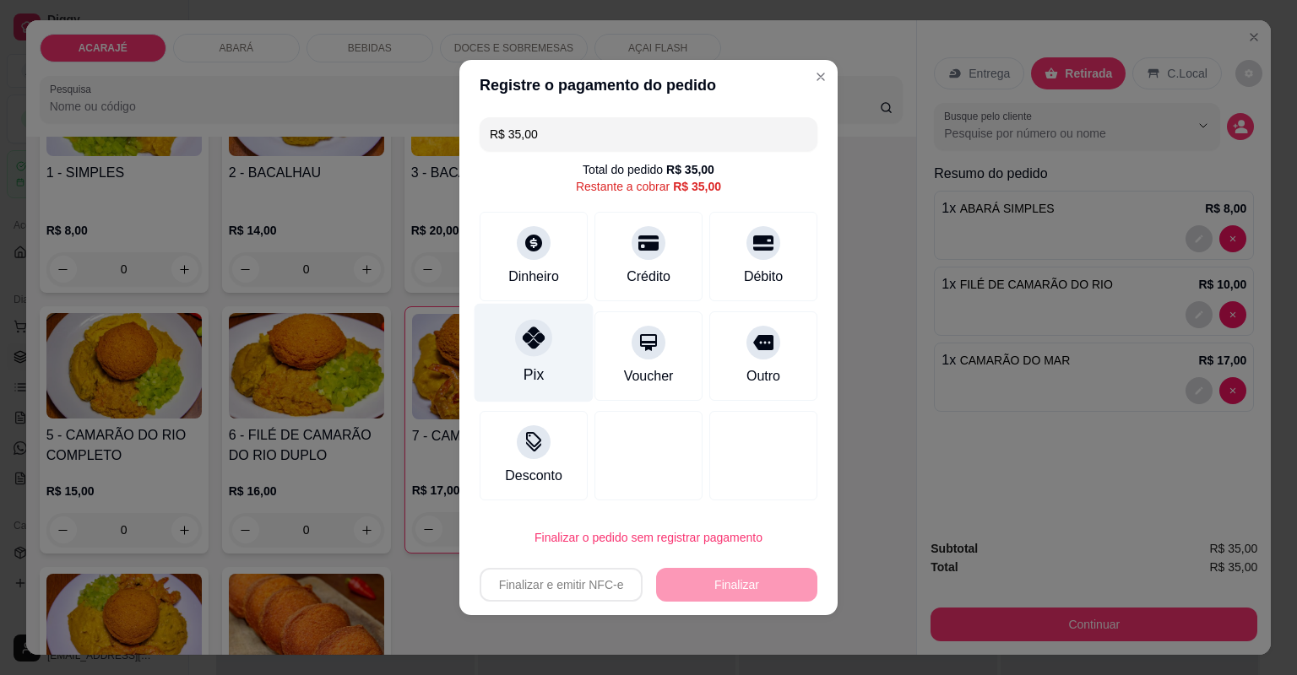
click at [541, 358] on div "Pix" at bounding box center [533, 353] width 119 height 99
type input "R$ 0,00"
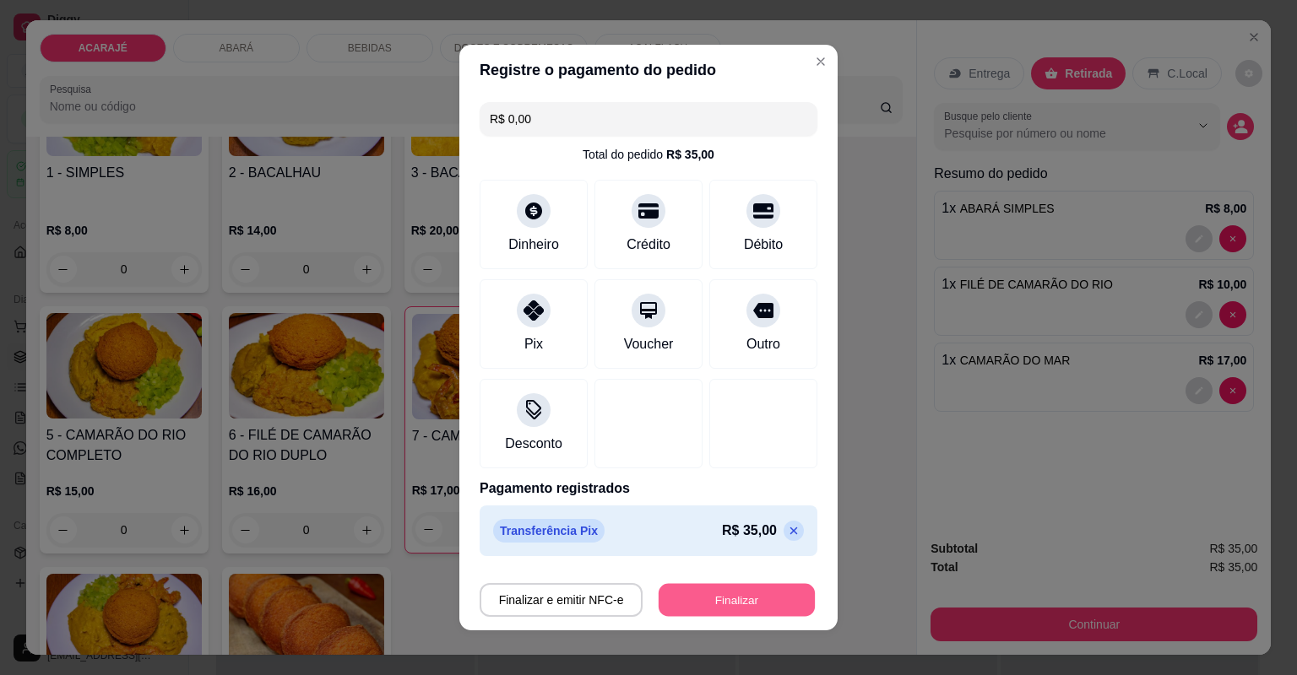
click at [751, 597] on button "Finalizar" at bounding box center [737, 600] width 156 height 33
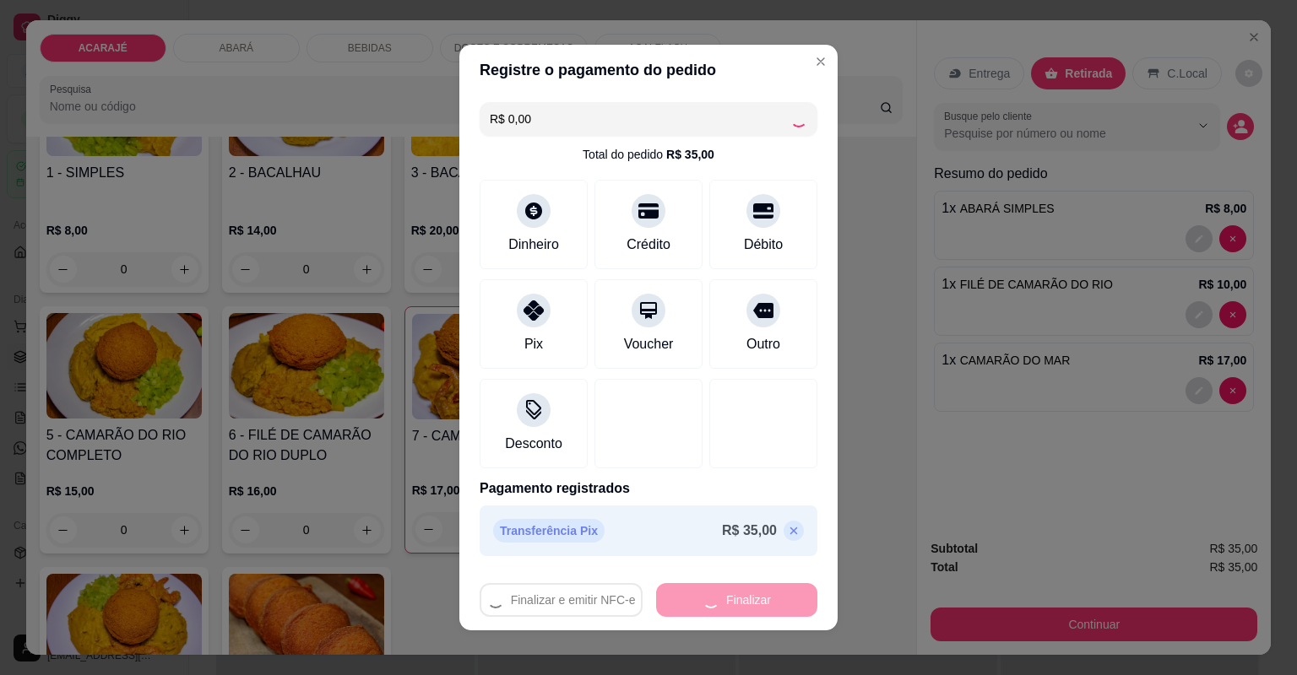
type input "0"
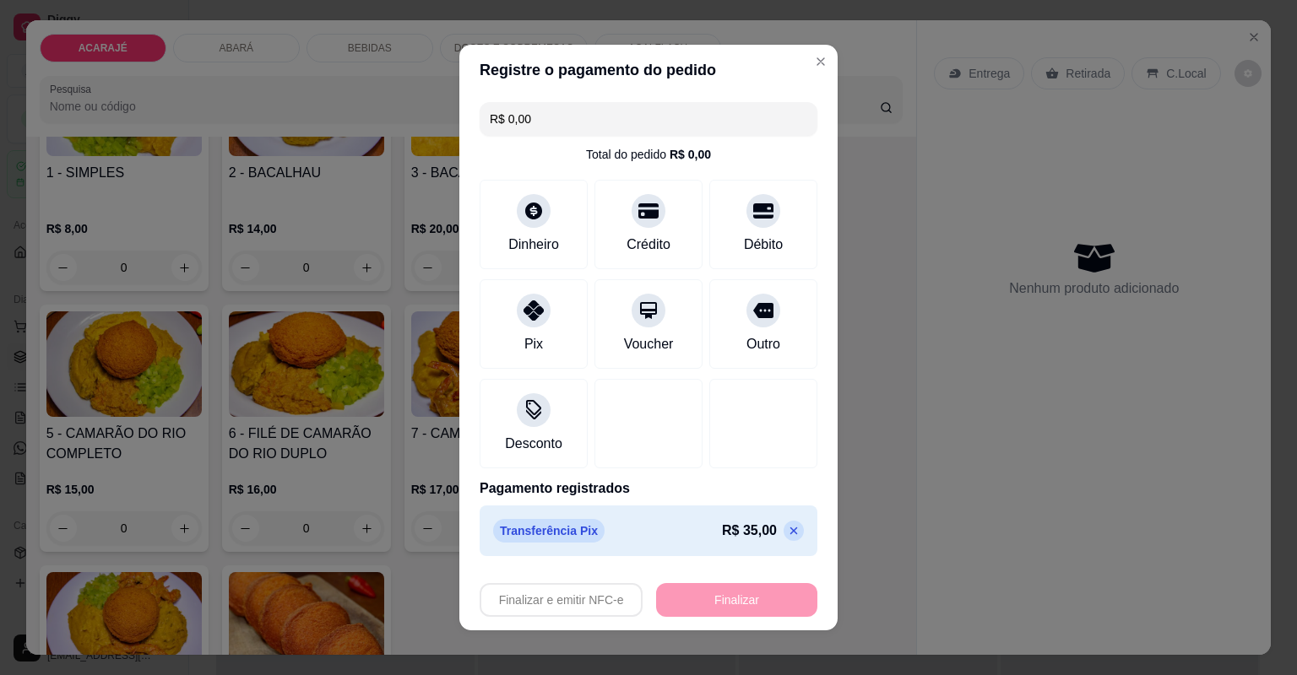
type input "-R$ 35,00"
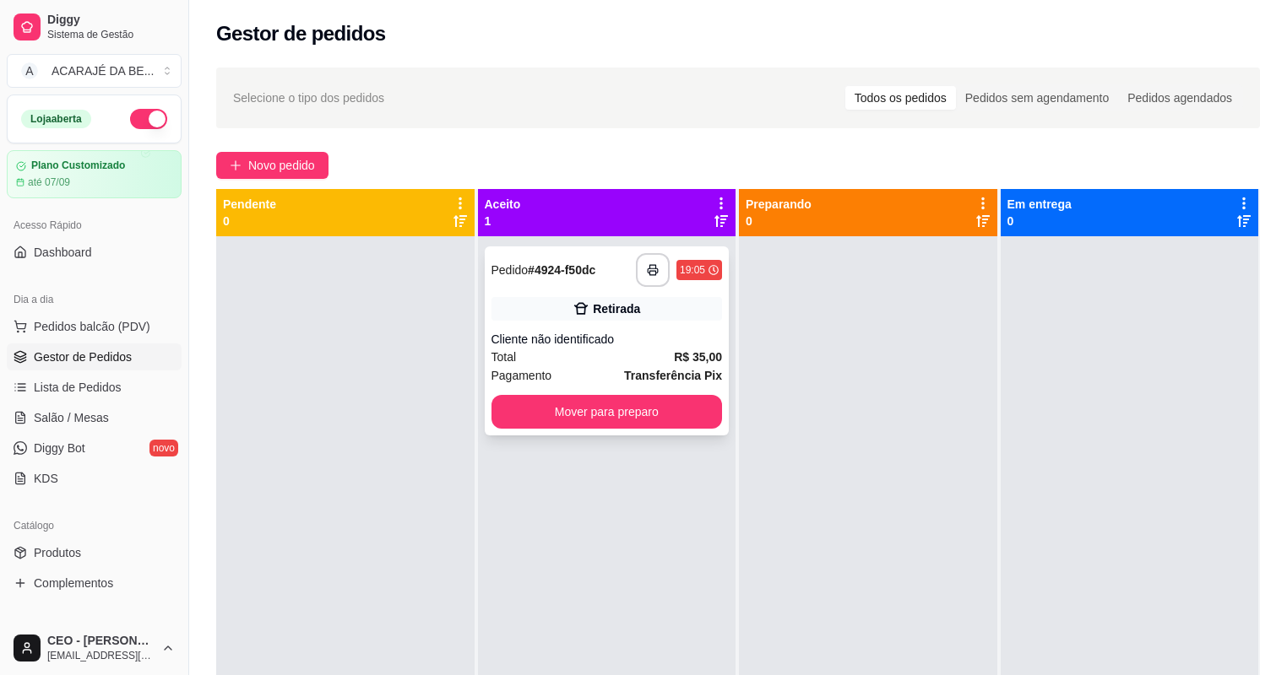
click at [610, 301] on div "Retirada" at bounding box center [616, 309] width 47 height 17
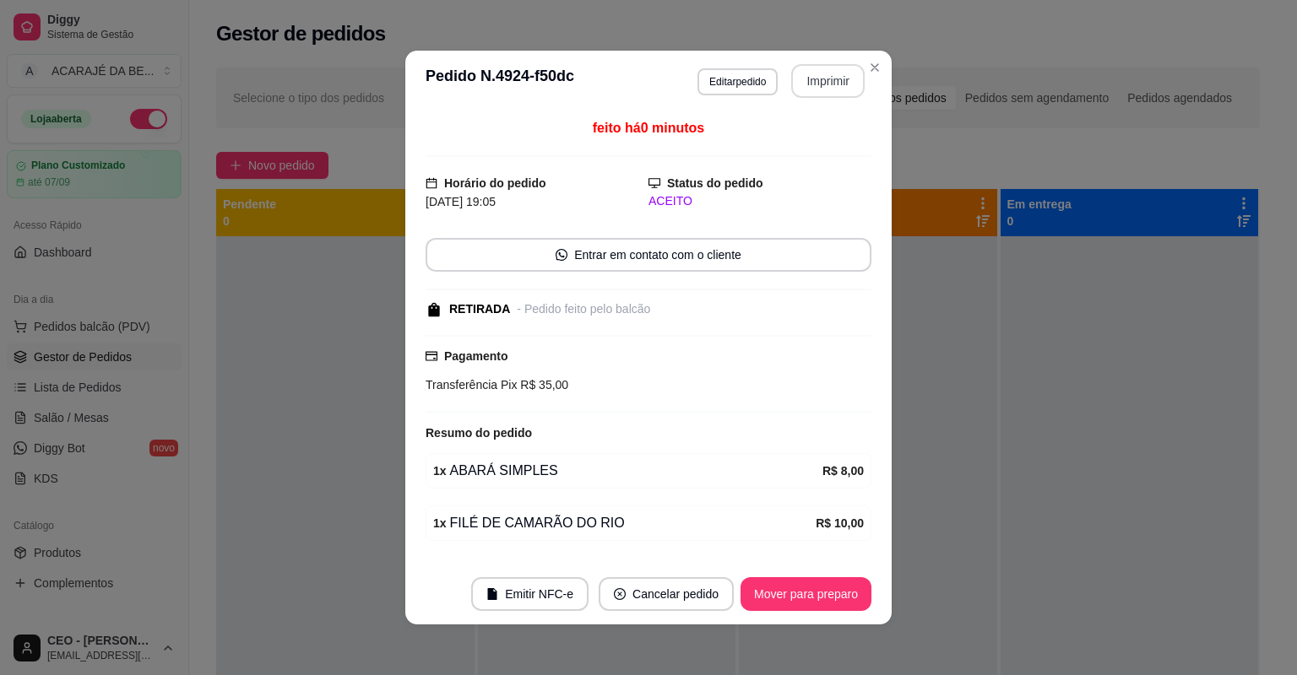
click at [835, 81] on button "Imprimir" at bounding box center [827, 81] width 73 height 34
click at [825, 601] on button "Mover para preparo" at bounding box center [805, 594] width 127 height 33
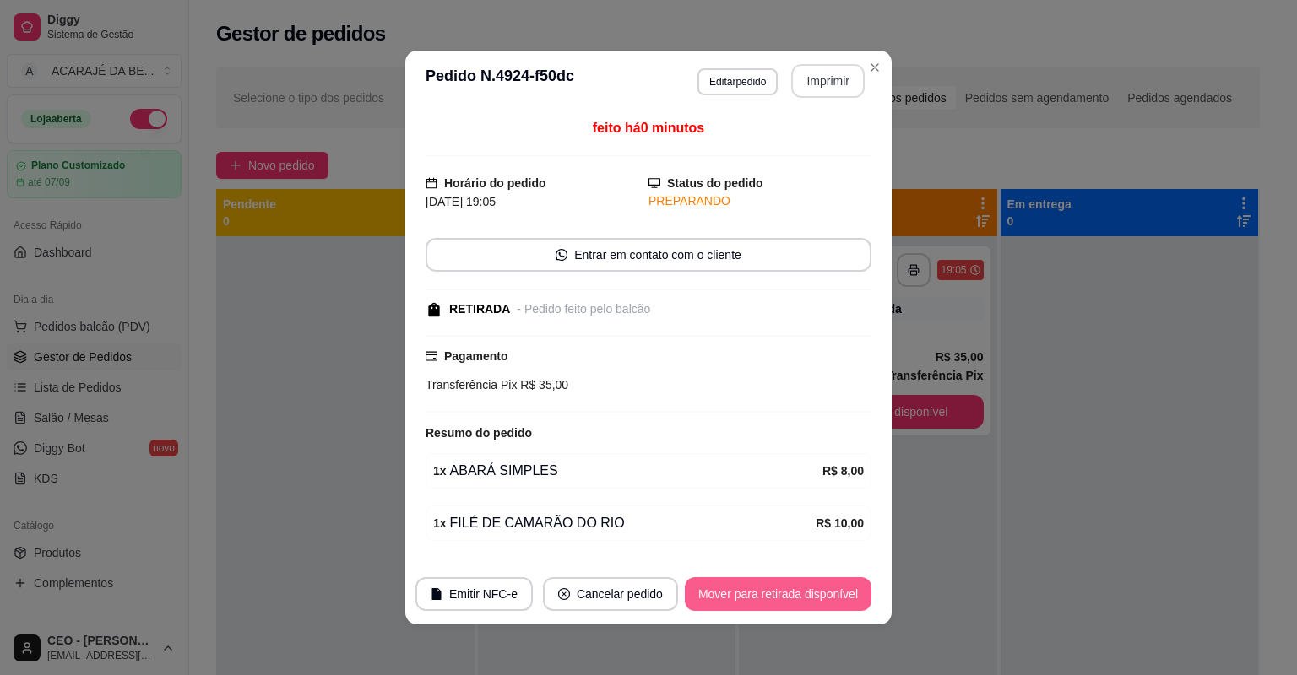
click at [836, 597] on button "Mover para retirada disponível" at bounding box center [778, 595] width 187 height 34
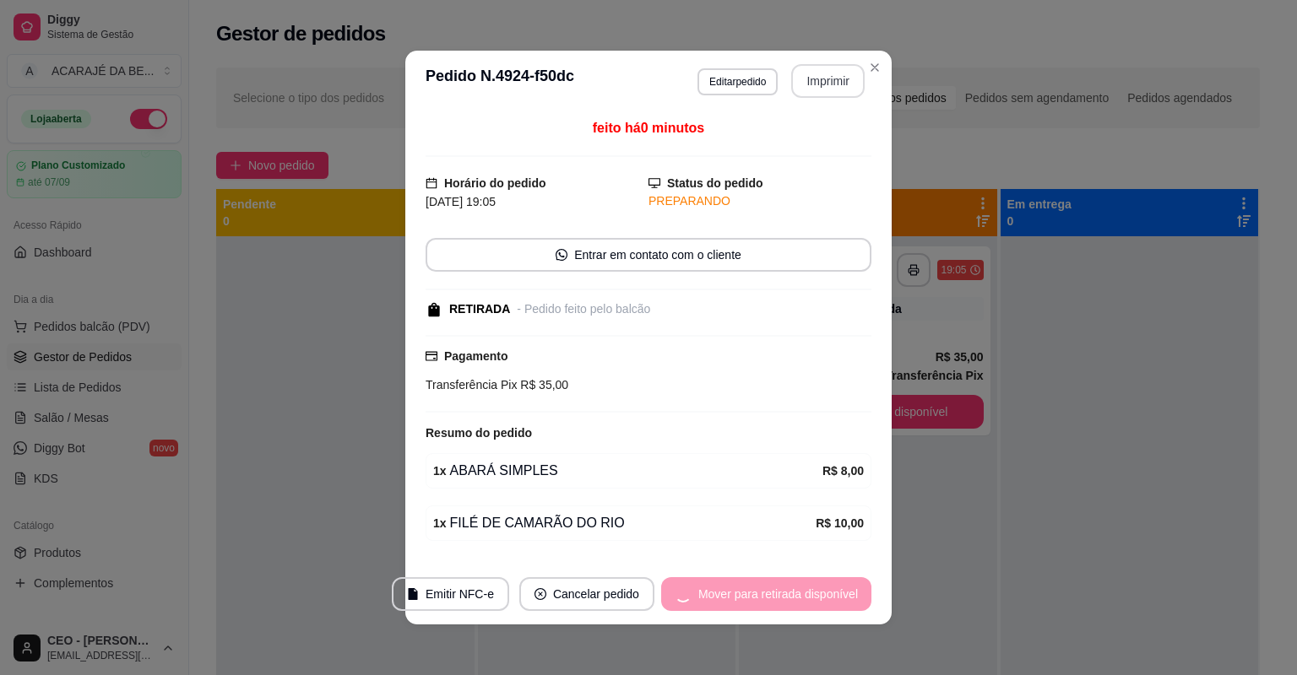
click at [837, 596] on div "Mover para retirada disponível" at bounding box center [766, 595] width 210 height 34
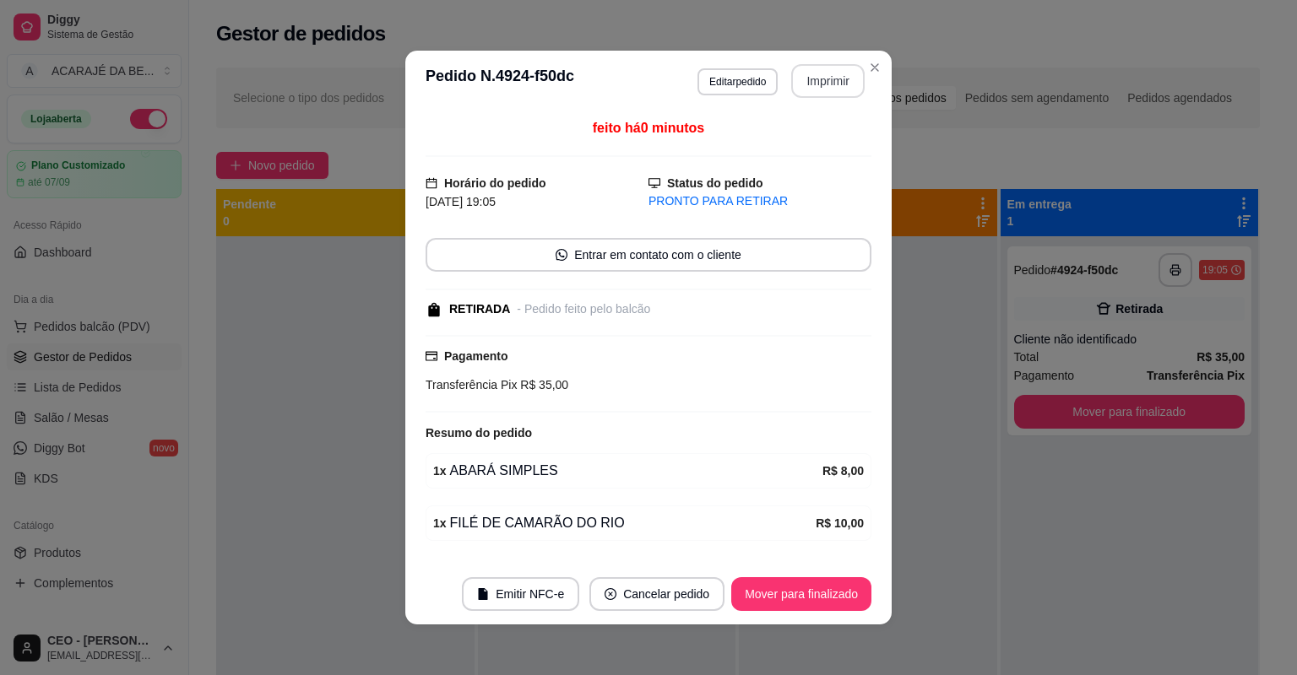
click at [838, 594] on button "Mover para finalizado" at bounding box center [801, 595] width 140 height 34
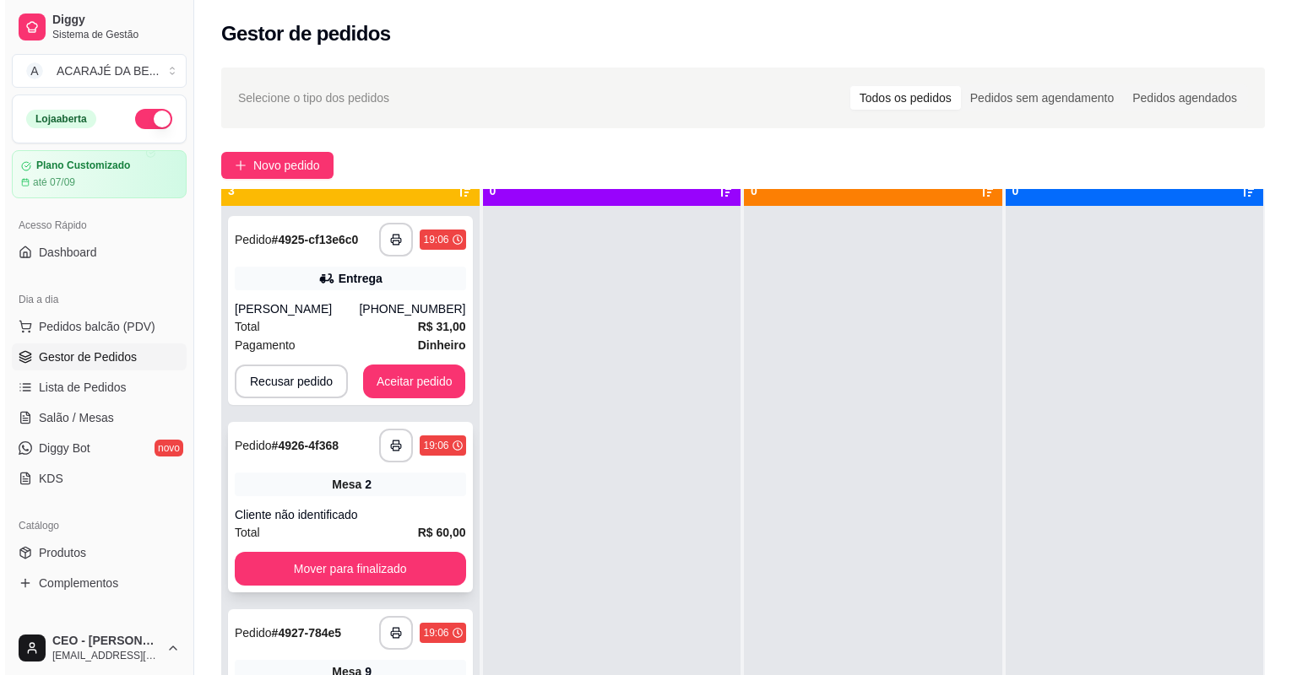
scroll to position [47, 0]
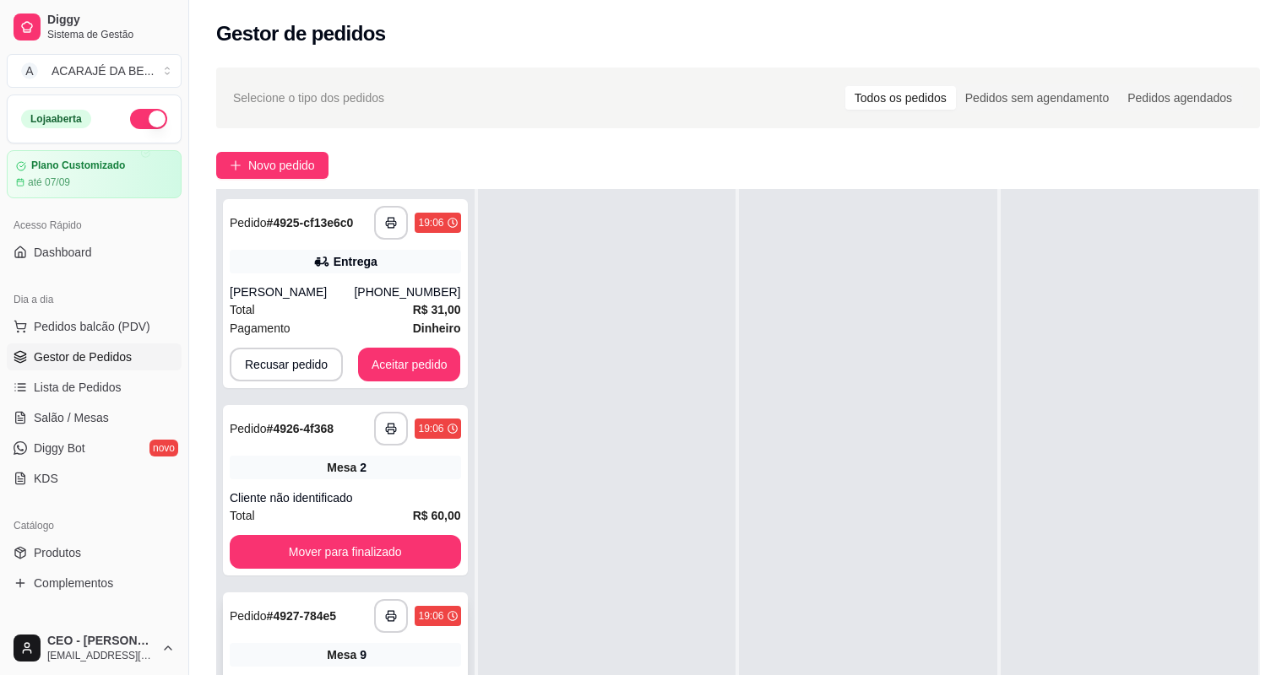
click at [350, 615] on div "**********" at bounding box center [345, 616] width 231 height 34
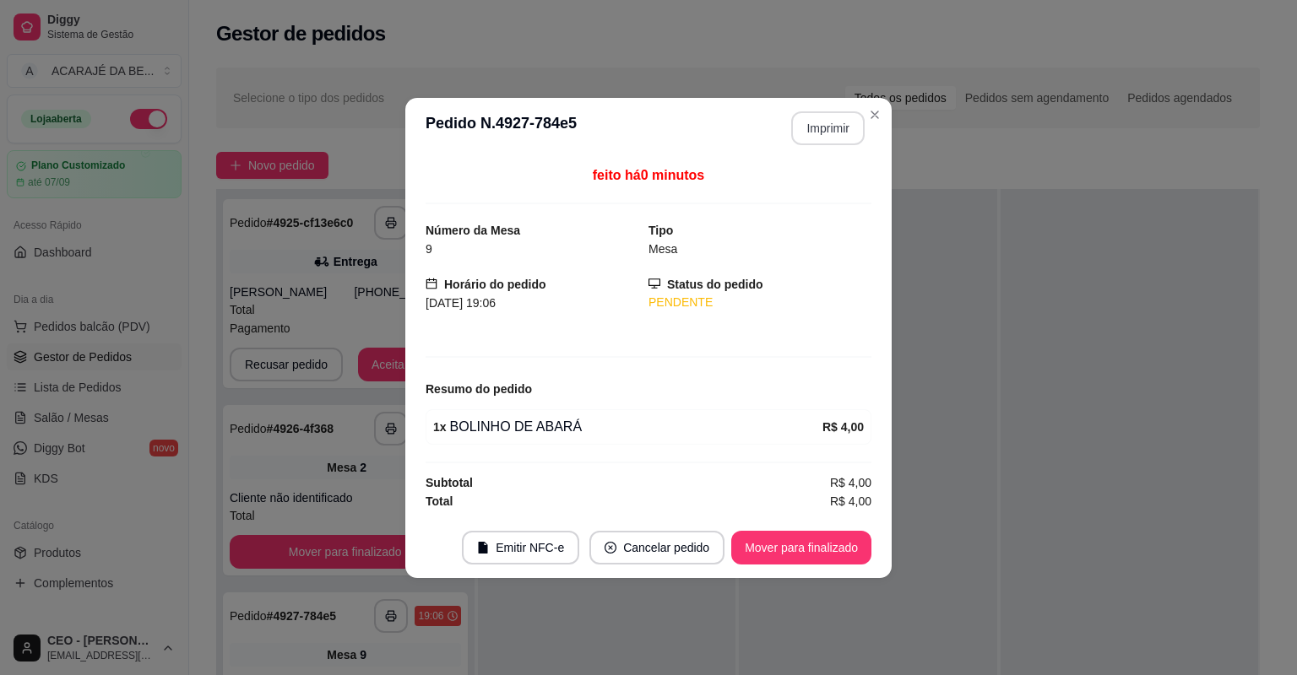
click at [849, 124] on button "Imprimir" at bounding box center [827, 128] width 73 height 34
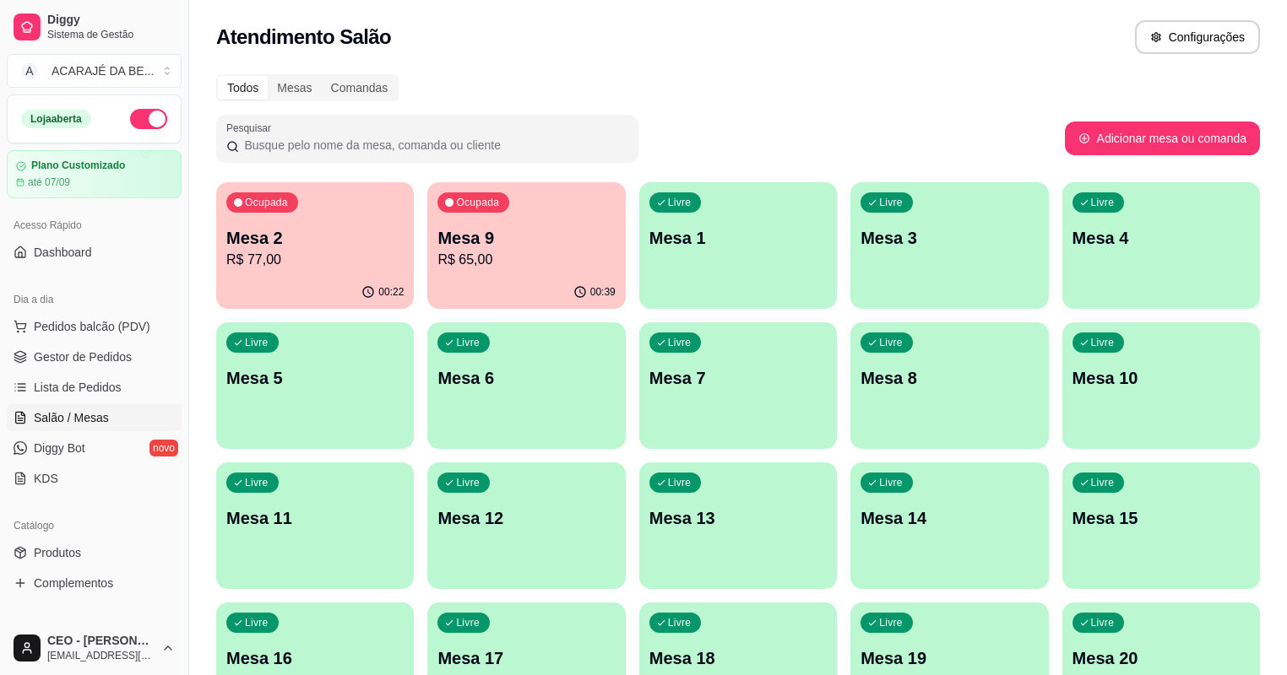
click at [333, 269] on div "Ocupada Mesa 2 R$ 77,00" at bounding box center [315, 229] width 198 height 94
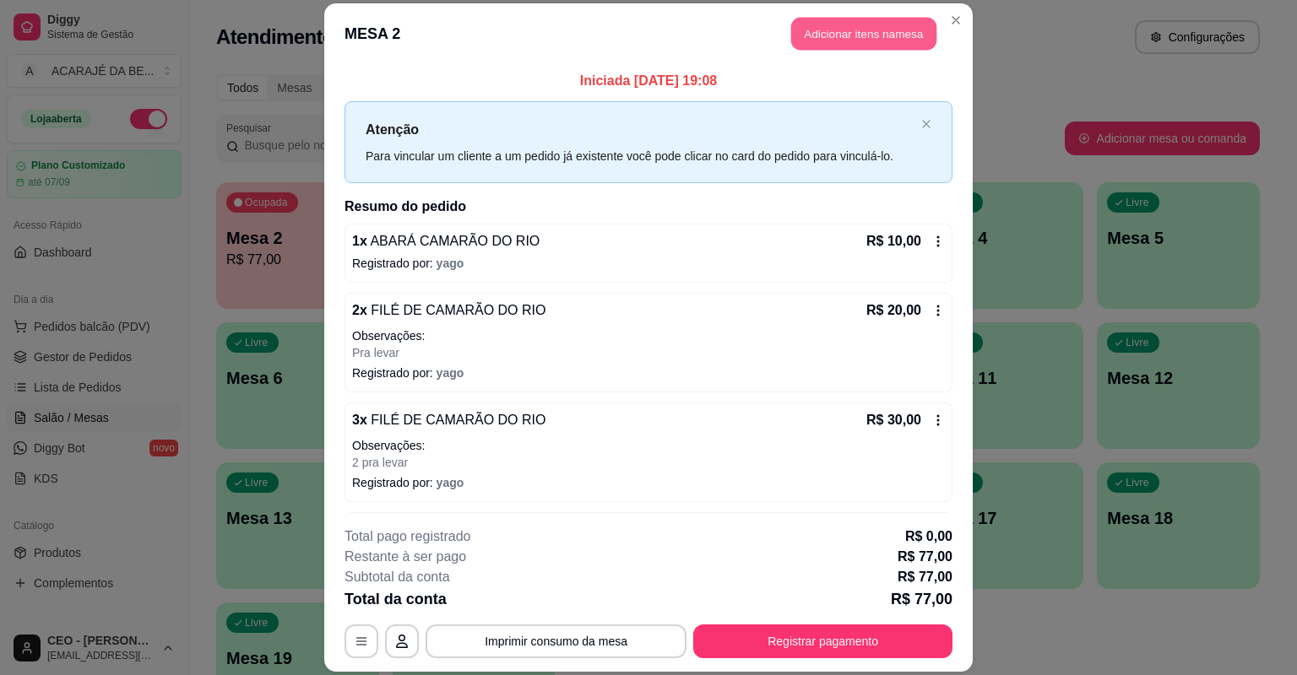
click at [833, 33] on button "Adicionar itens na mesa" at bounding box center [863, 34] width 145 height 33
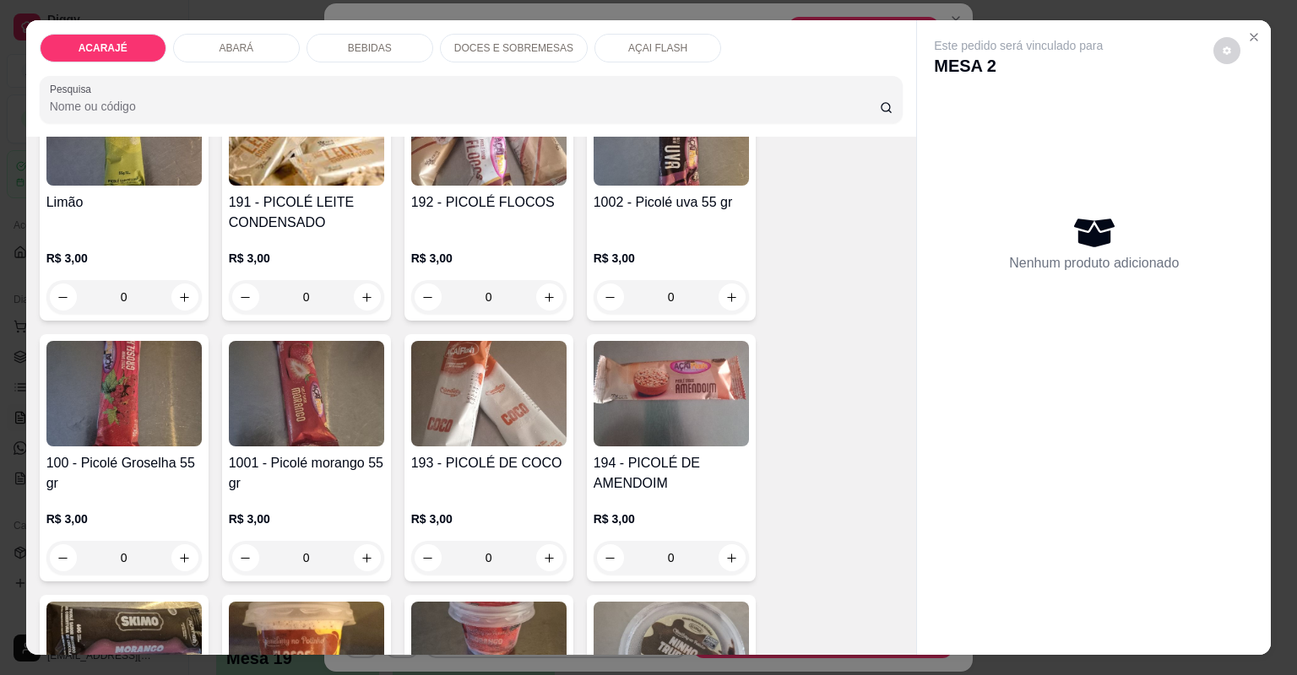
scroll to position [3445, 0]
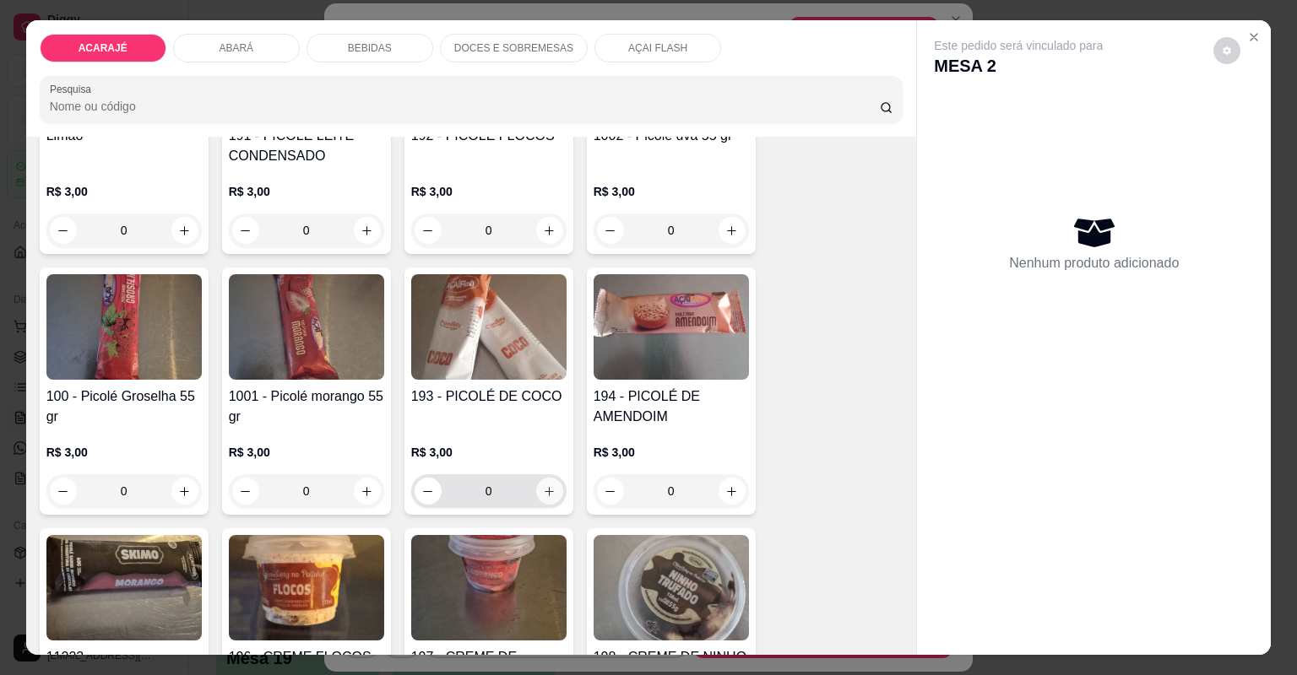
click at [548, 496] on icon "increase-product-quantity" at bounding box center [549, 491] width 13 height 13
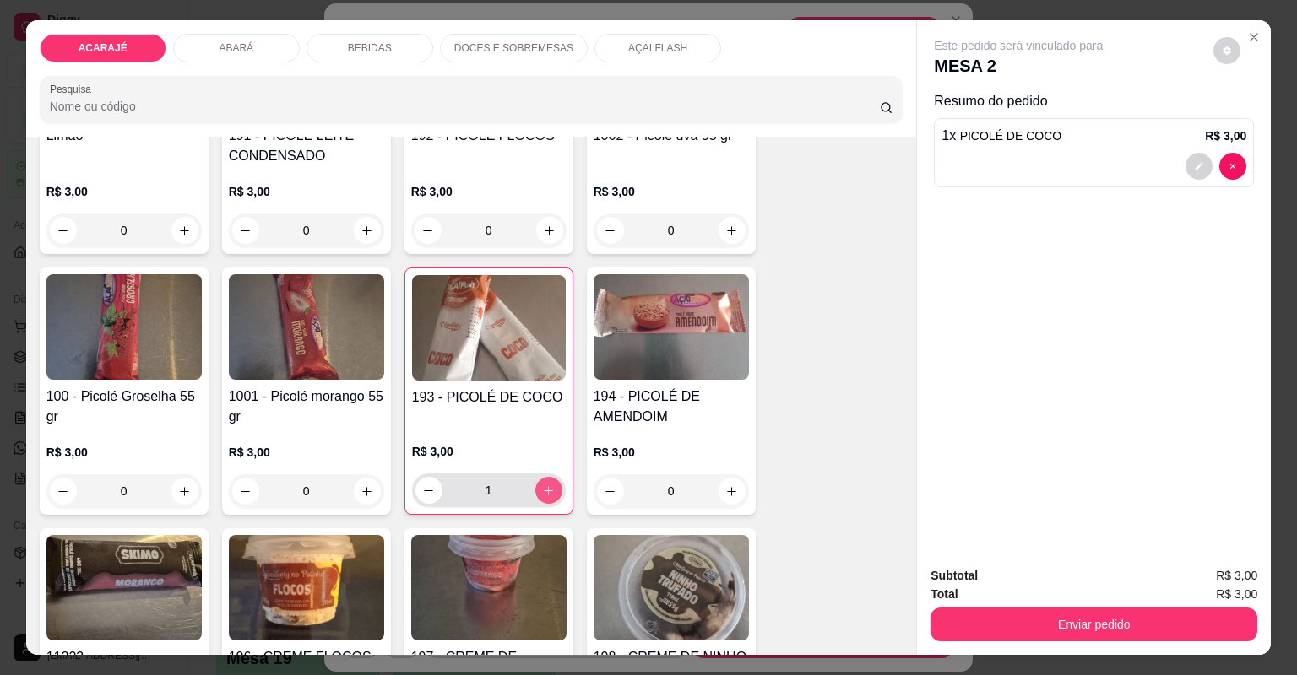
type input "1"
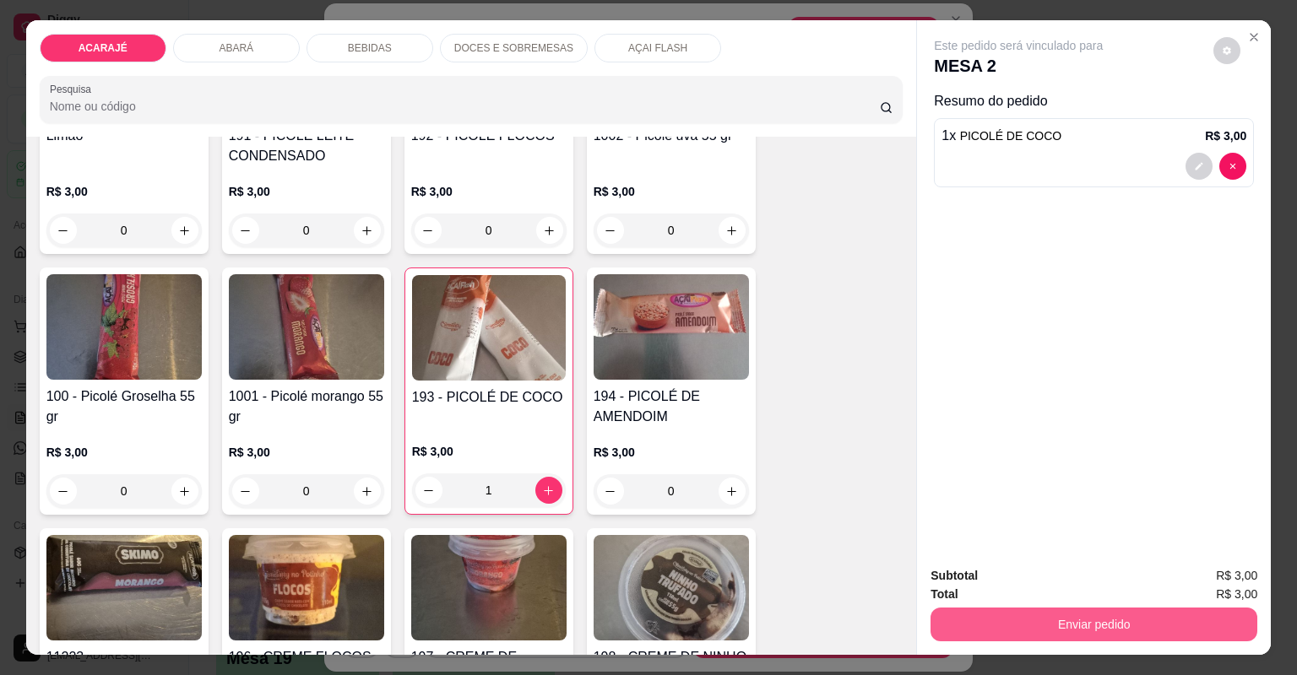
click at [1051, 628] on button "Enviar pedido" at bounding box center [1093, 625] width 327 height 34
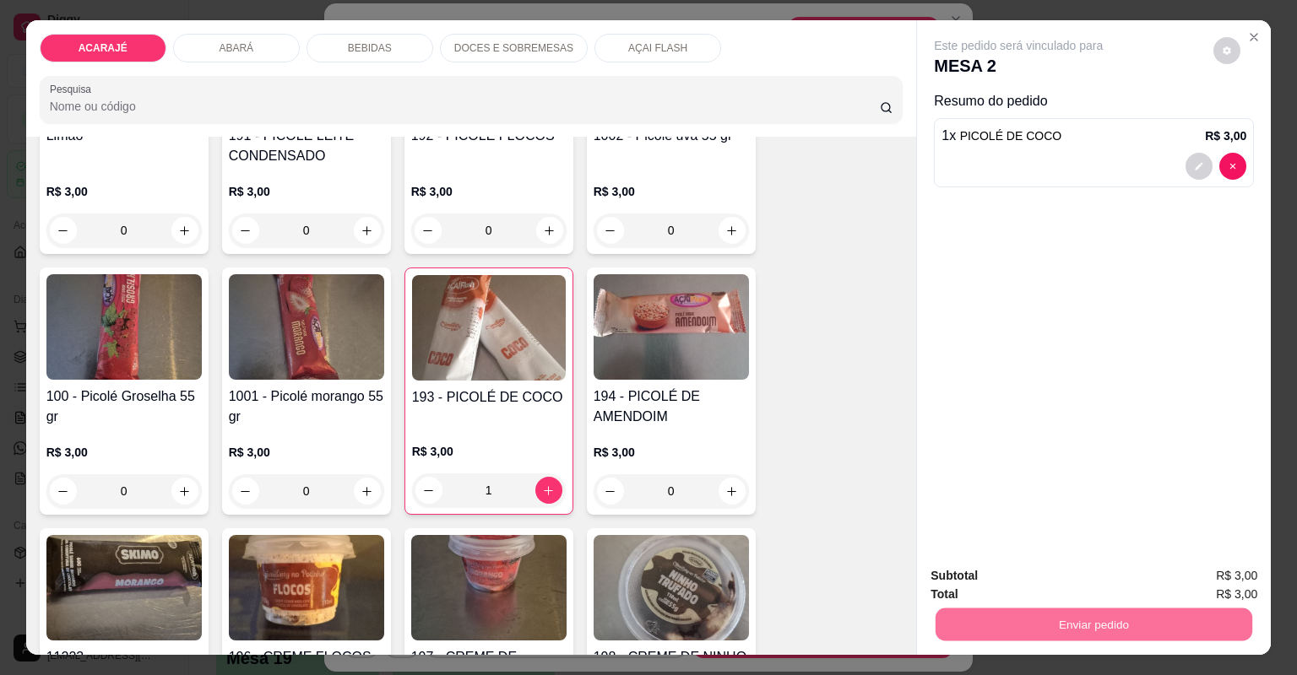
click at [1035, 583] on button "Não registrar e enviar pedido" at bounding box center [1039, 582] width 171 height 31
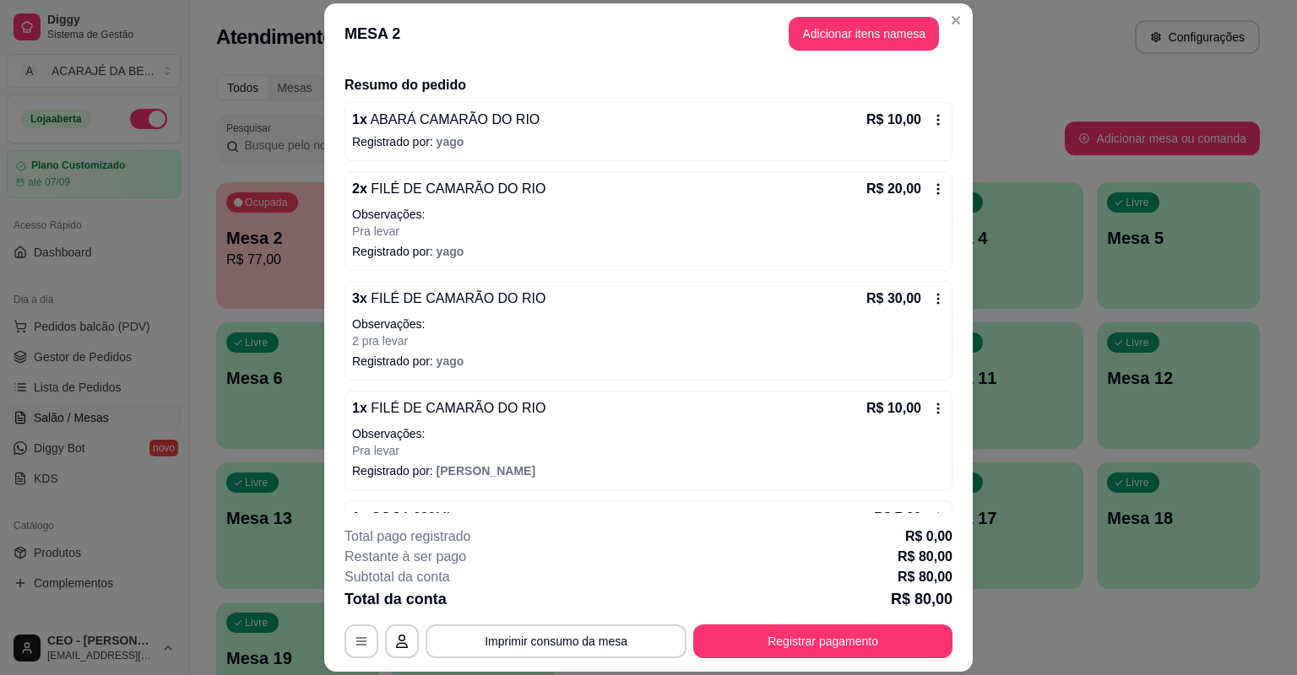
scroll to position [135, 0]
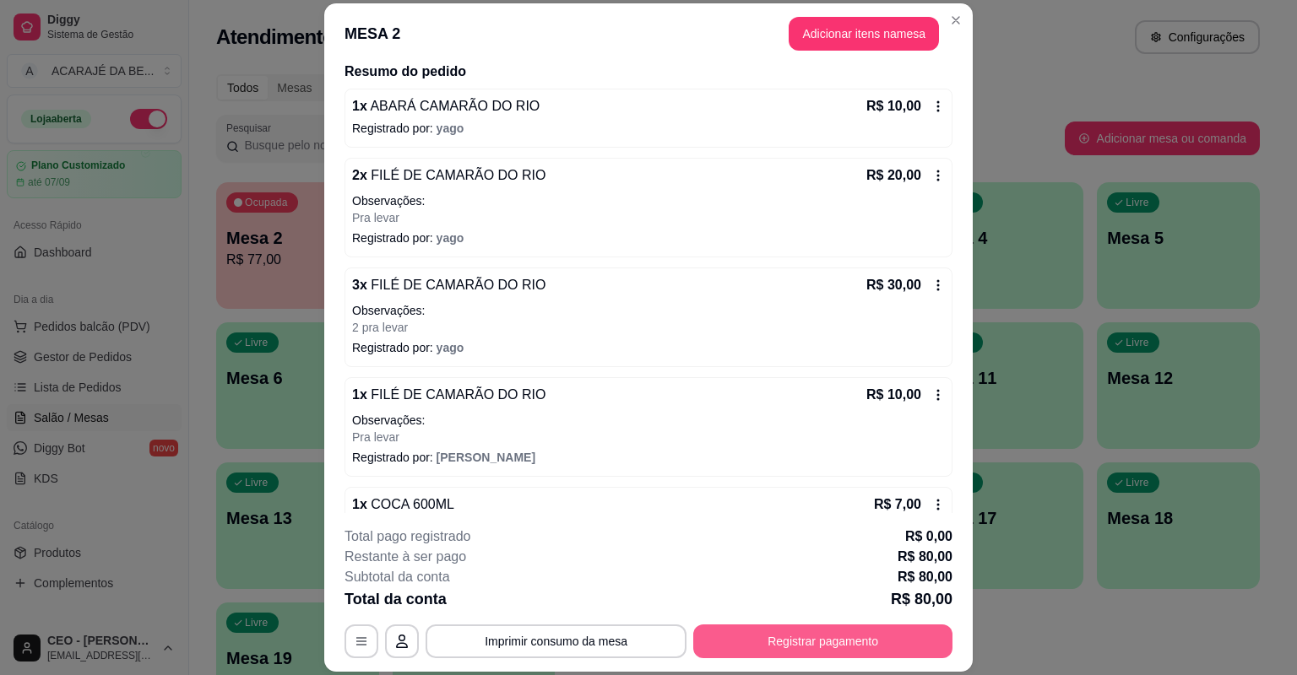
click at [823, 644] on button "Registrar pagamento" at bounding box center [822, 642] width 259 height 34
click at [743, 646] on button "Registrar pagamento" at bounding box center [822, 642] width 259 height 34
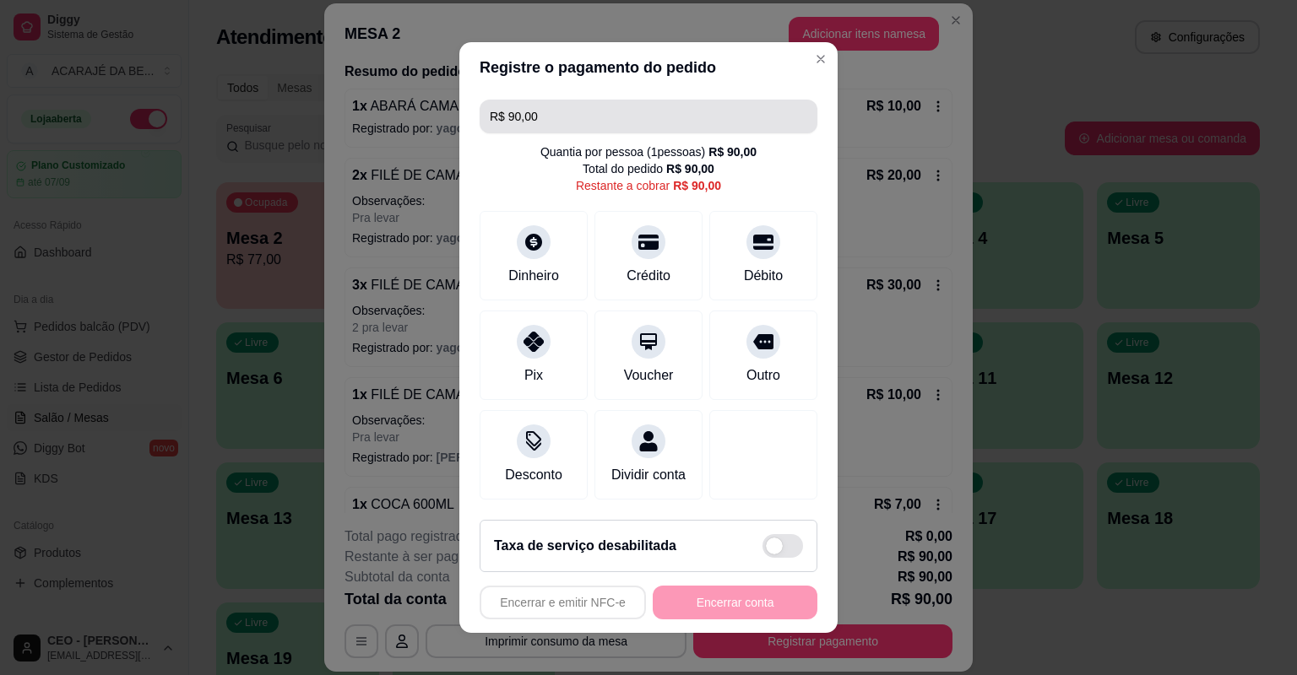
click at [577, 111] on input "R$ 90,00" at bounding box center [648, 117] width 317 height 34
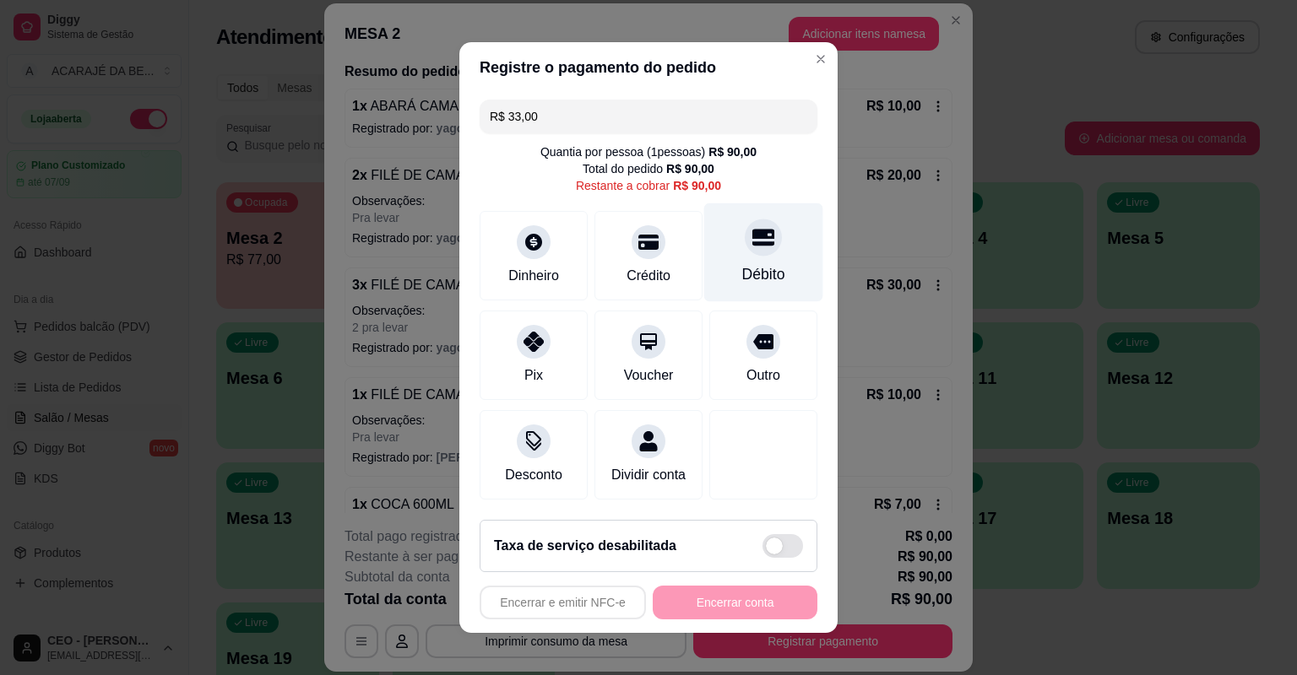
click at [742, 281] on div "Débito" at bounding box center [763, 274] width 43 height 22
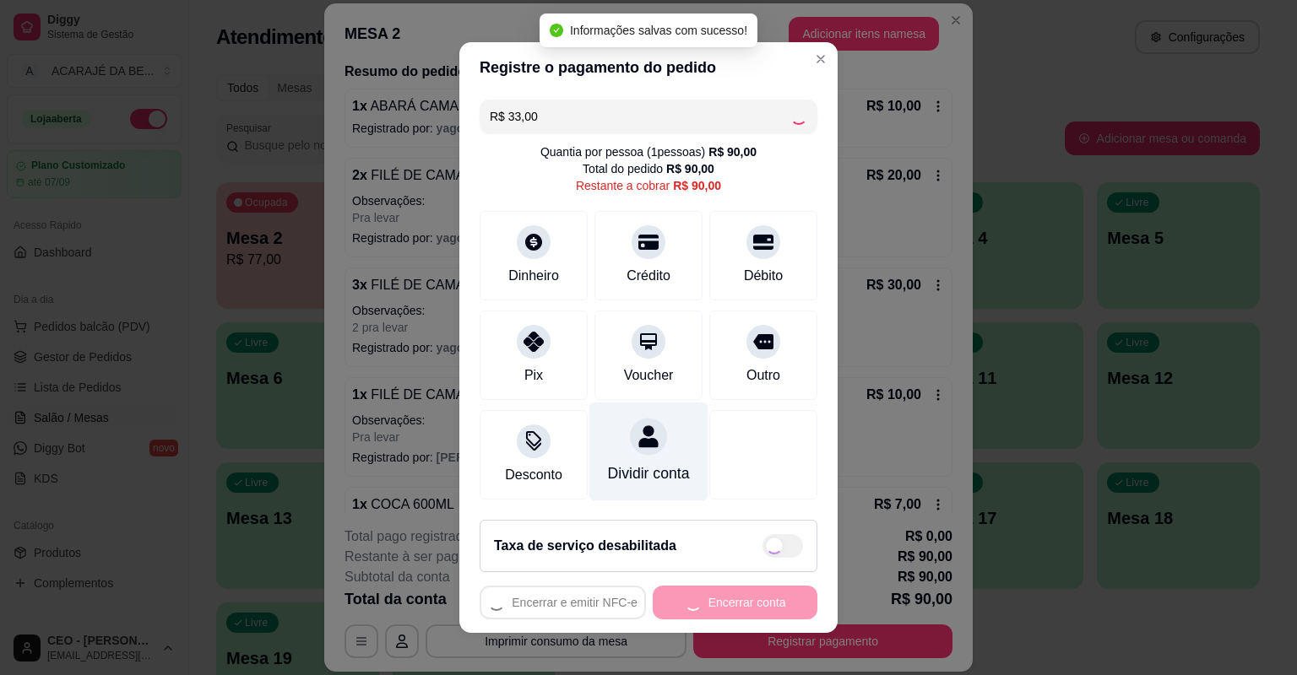
type input "R$ 57,00"
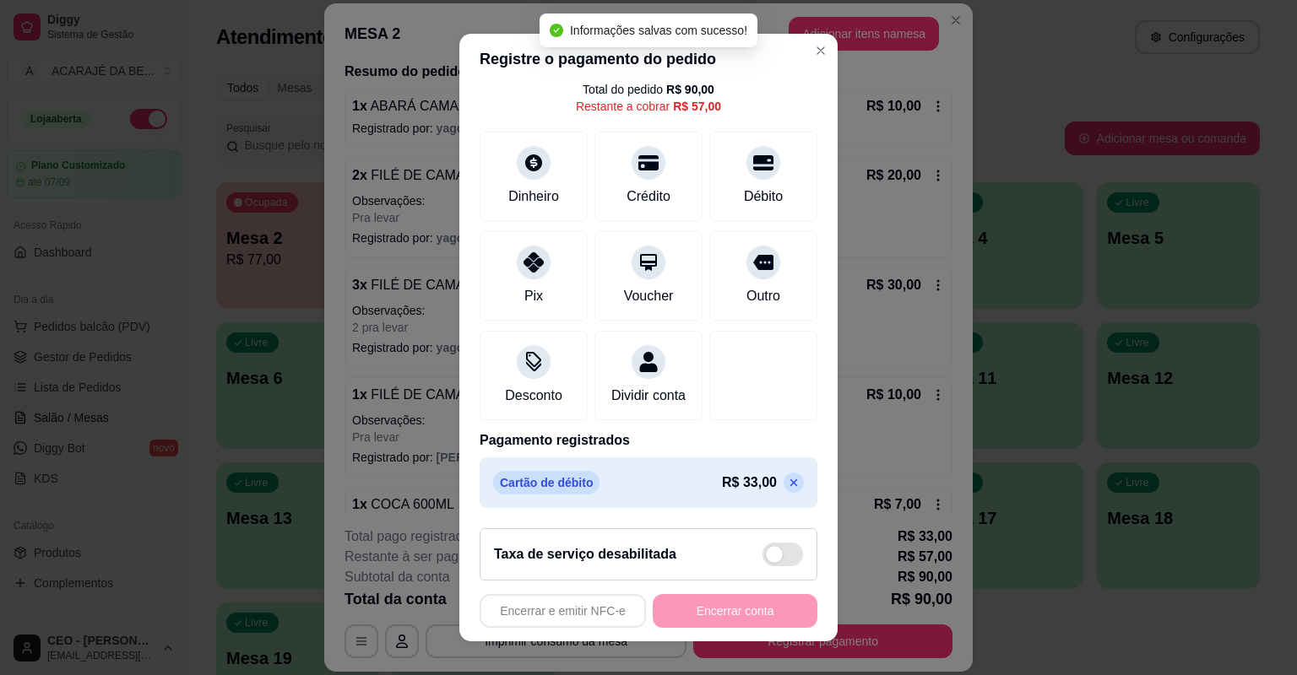
scroll to position [89, 0]
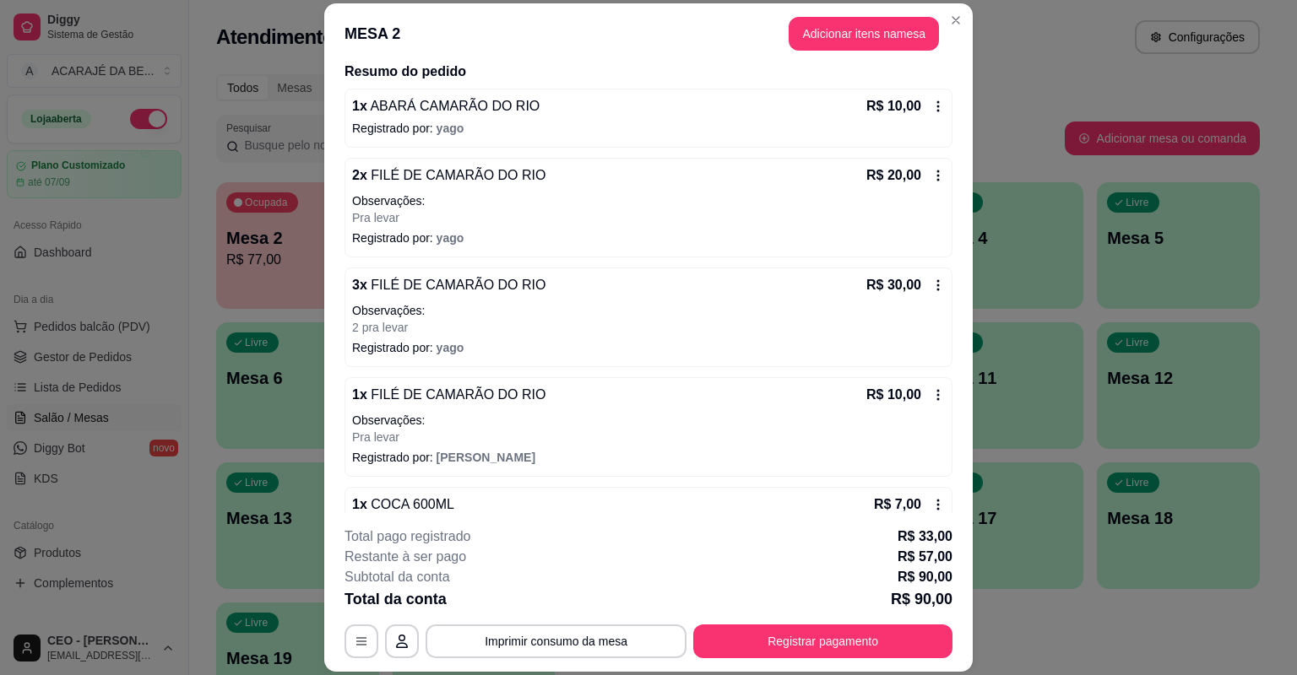
click at [806, 52] on header "MESA 2 Adicionar itens na mesa" at bounding box center [648, 33] width 648 height 61
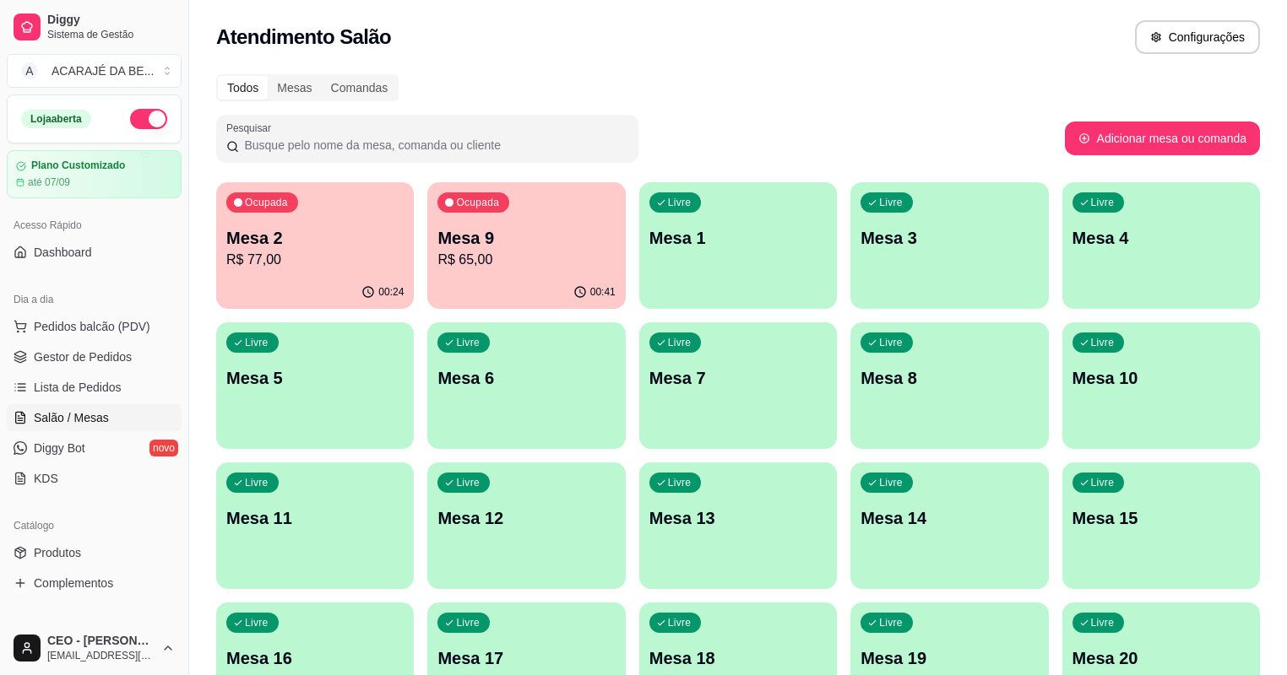
click at [534, 228] on p "Mesa 9" at bounding box center [525, 238] width 177 height 24
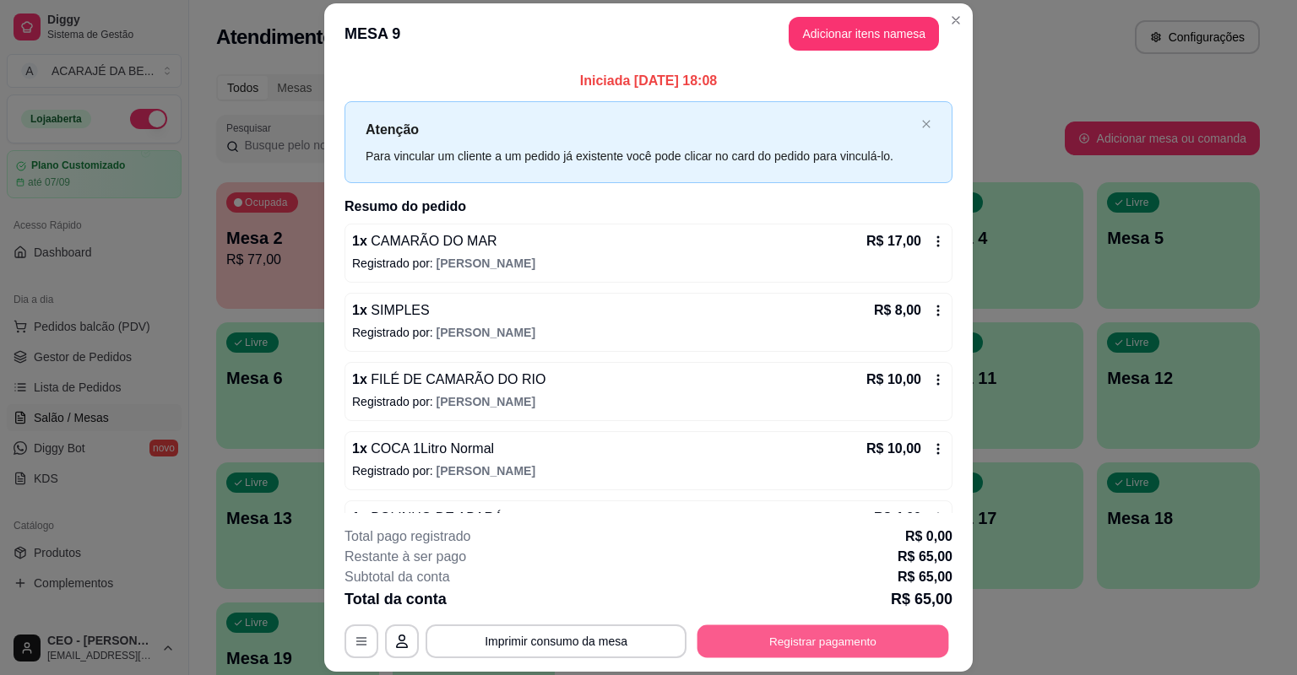
click at [756, 648] on button "Registrar pagamento" at bounding box center [823, 642] width 252 height 33
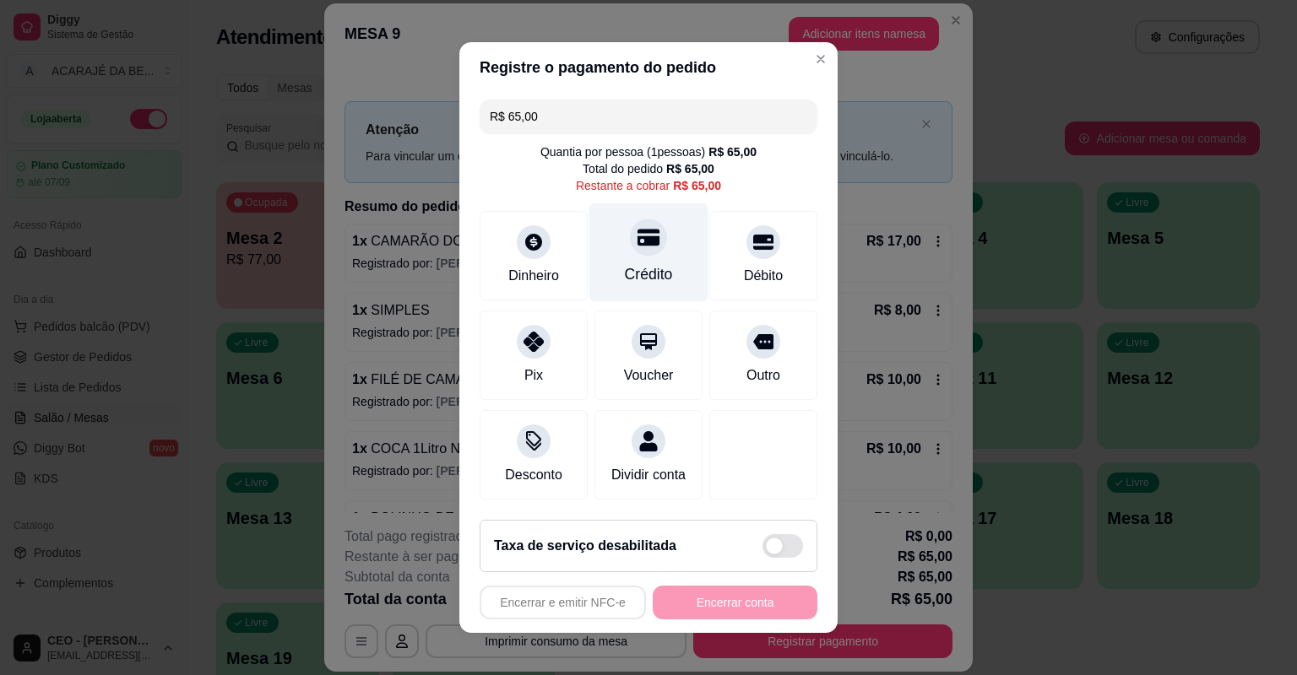
click at [663, 267] on div "Crédito" at bounding box center [648, 252] width 119 height 99
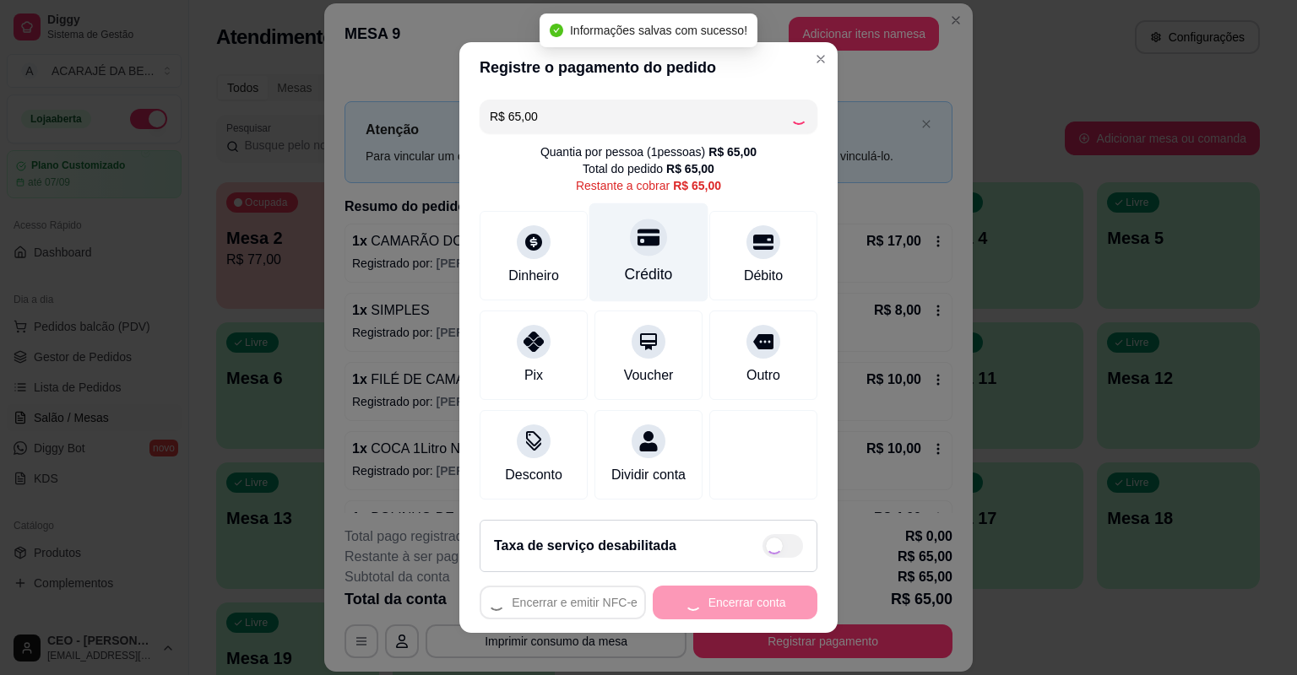
type input "R$ 0,00"
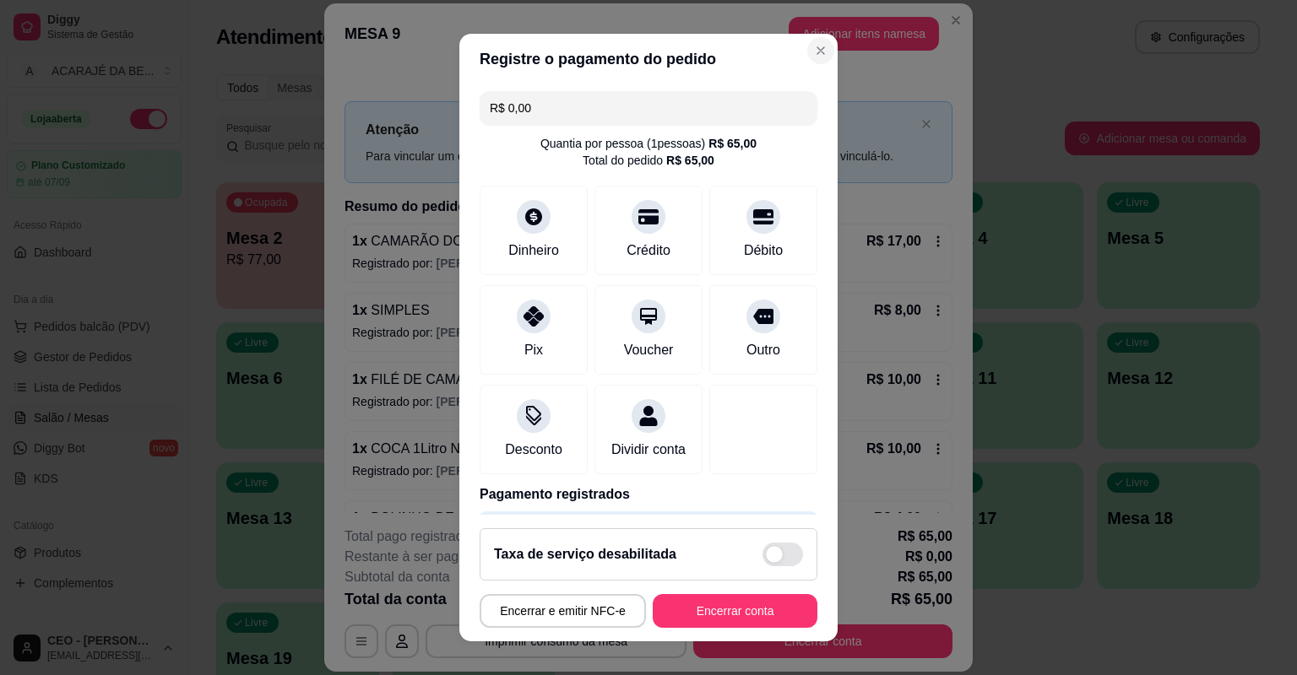
click at [808, 52] on header "MESA 9 Adicionar itens na mesa" at bounding box center [648, 33] width 648 height 61
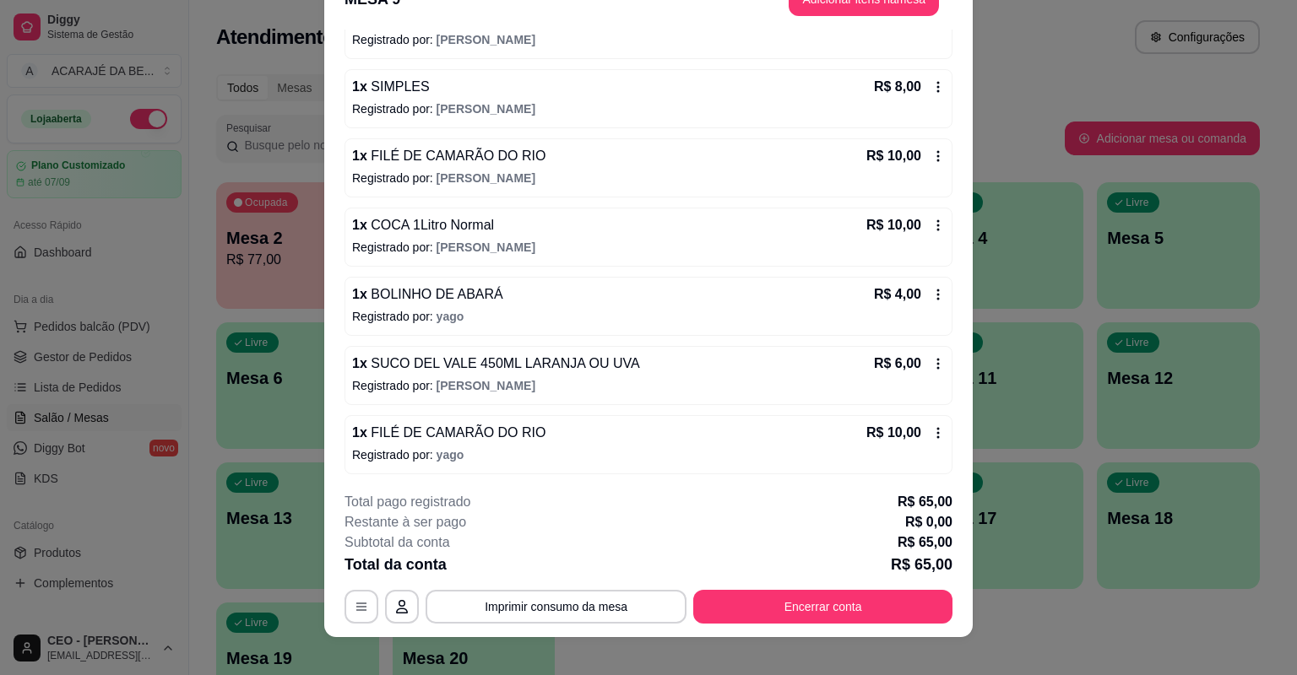
scroll to position [51, 0]
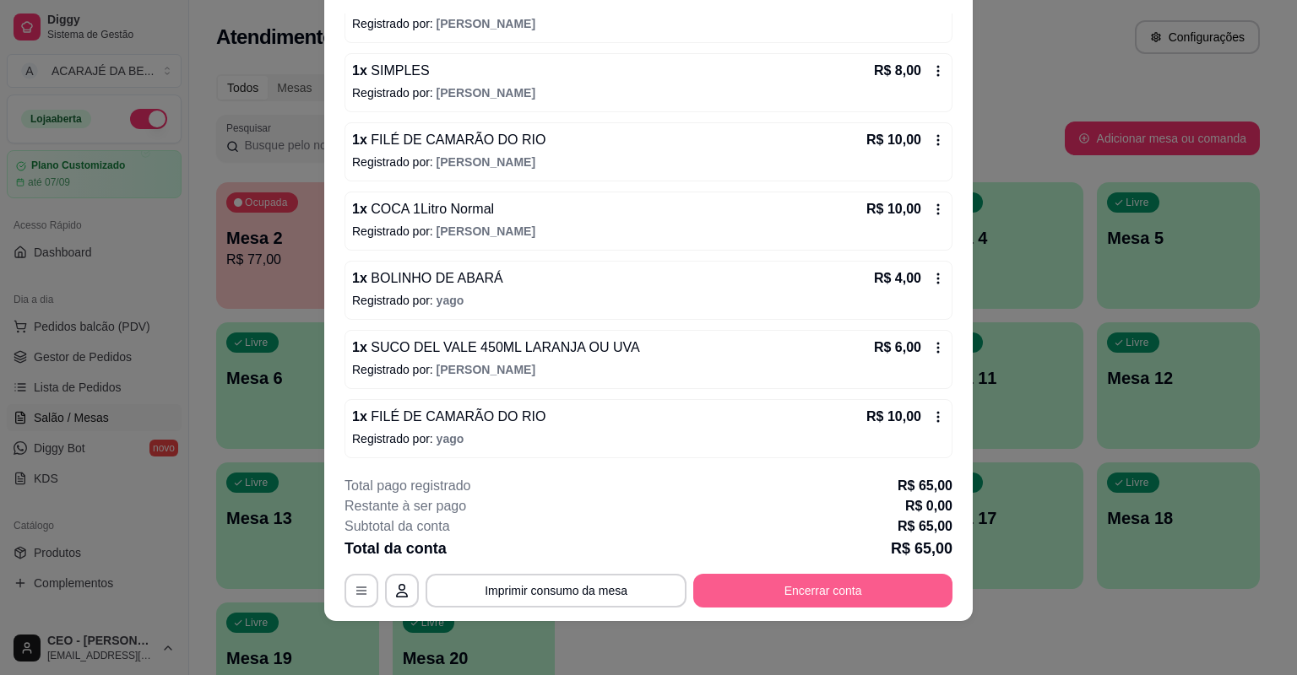
click at [751, 582] on button "Encerrar conta" at bounding box center [822, 591] width 259 height 34
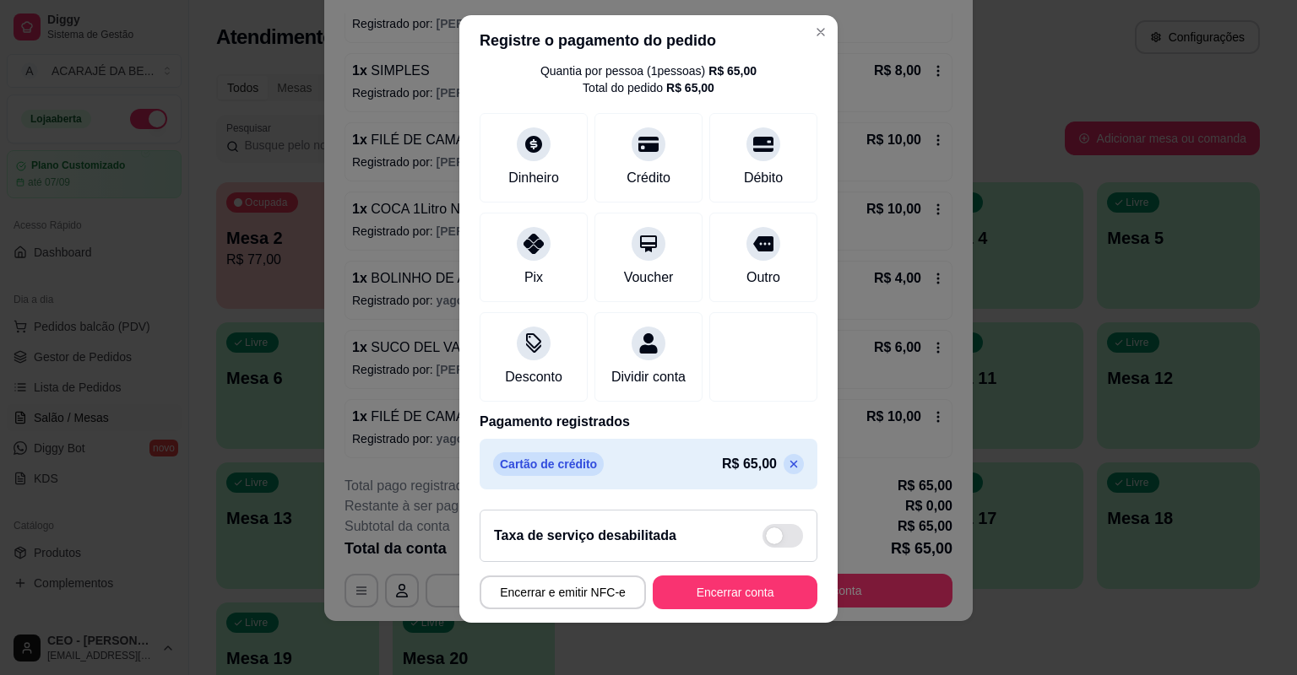
scroll to position [20, 0]
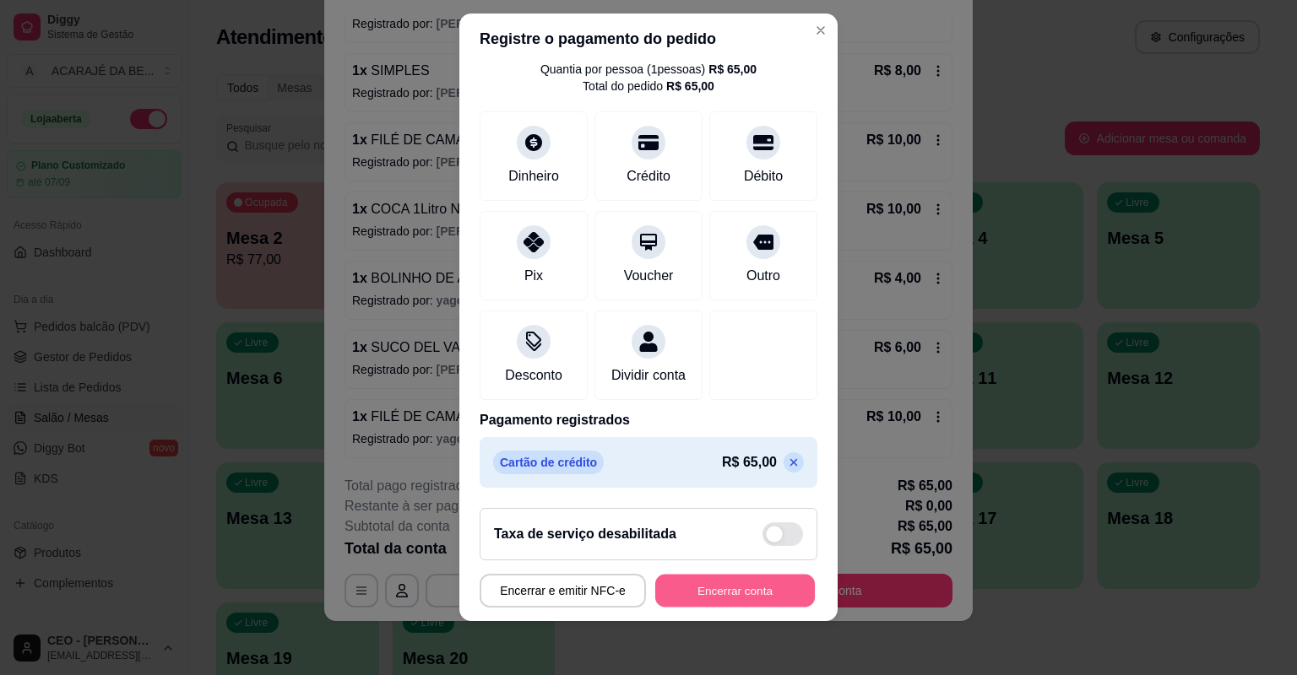
click at [678, 588] on button "Encerrar conta" at bounding box center [735, 591] width 160 height 33
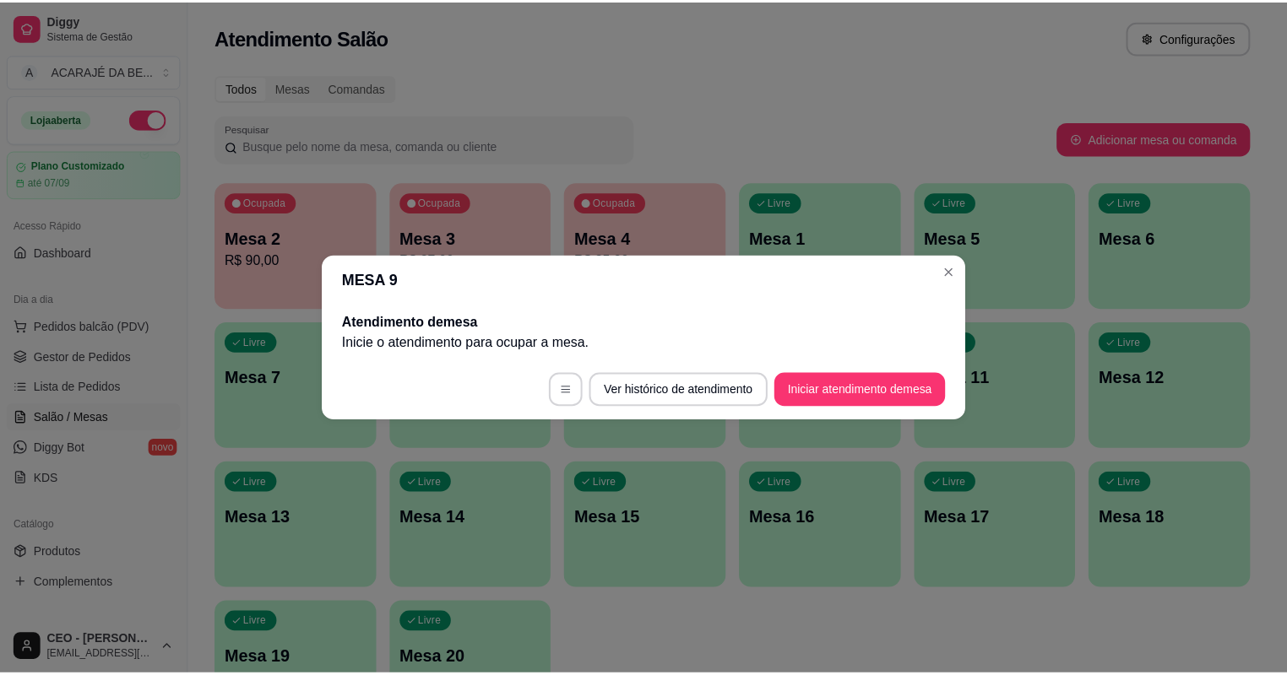
scroll to position [0, 0]
